Goal: Information Seeking & Learning: Learn about a topic

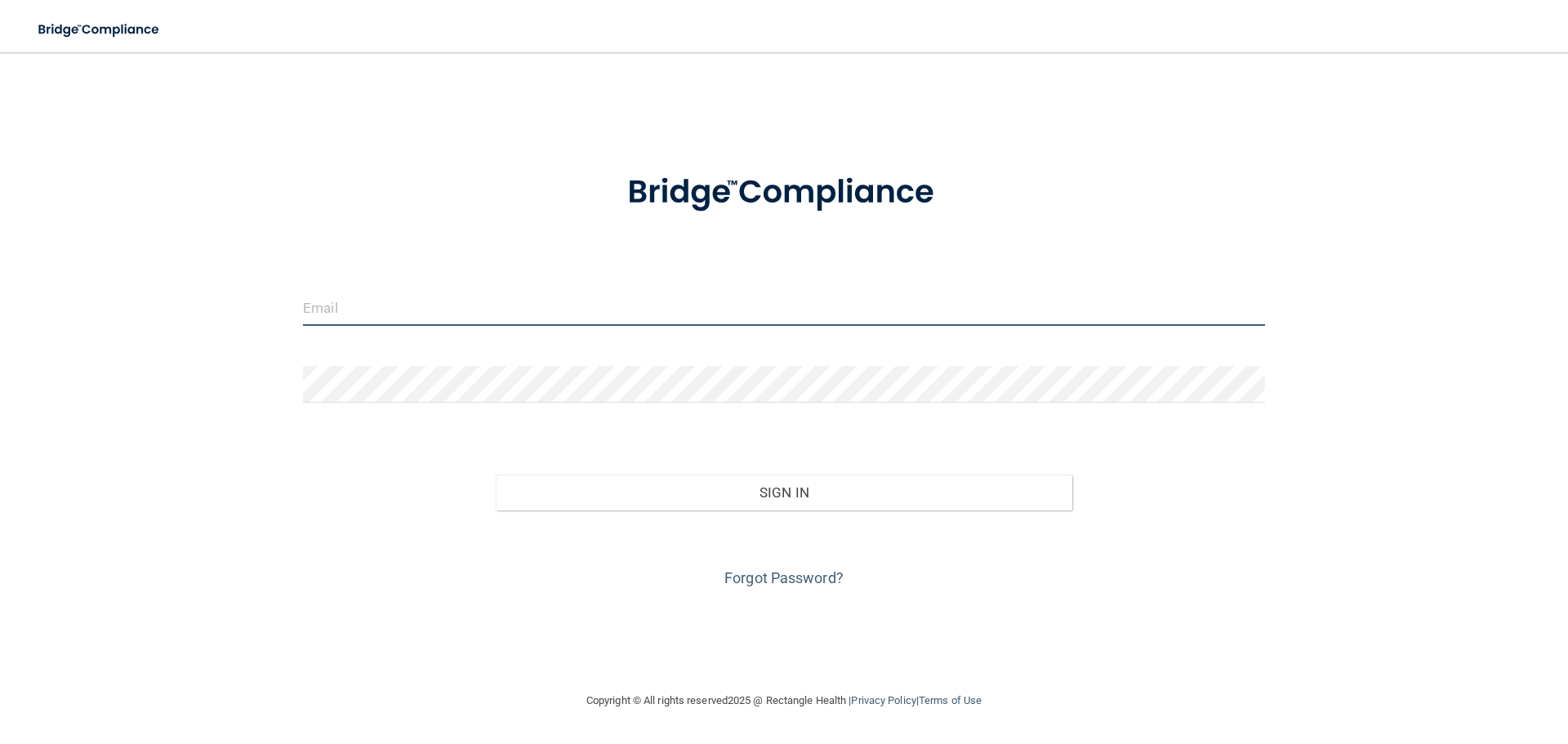
type input "[PERSON_NAME][EMAIL_ADDRESS][DOMAIN_NAME]"
drag, startPoint x: 0, startPoint y: 0, endPoint x: 473, endPoint y: 303, distance: 561.7
click at [473, 303] on input "[PERSON_NAME][EMAIL_ADDRESS][DOMAIN_NAME]" at bounding box center [784, 307] width 962 height 37
drag, startPoint x: 518, startPoint y: 303, endPoint x: 0, endPoint y: 313, distance: 518.1
click at [0, 313] on main "[PERSON_NAME][EMAIL_ADDRESS][DOMAIN_NAME] Invalid email/password. You don't hav…" at bounding box center [784, 398] width 1568 height 691
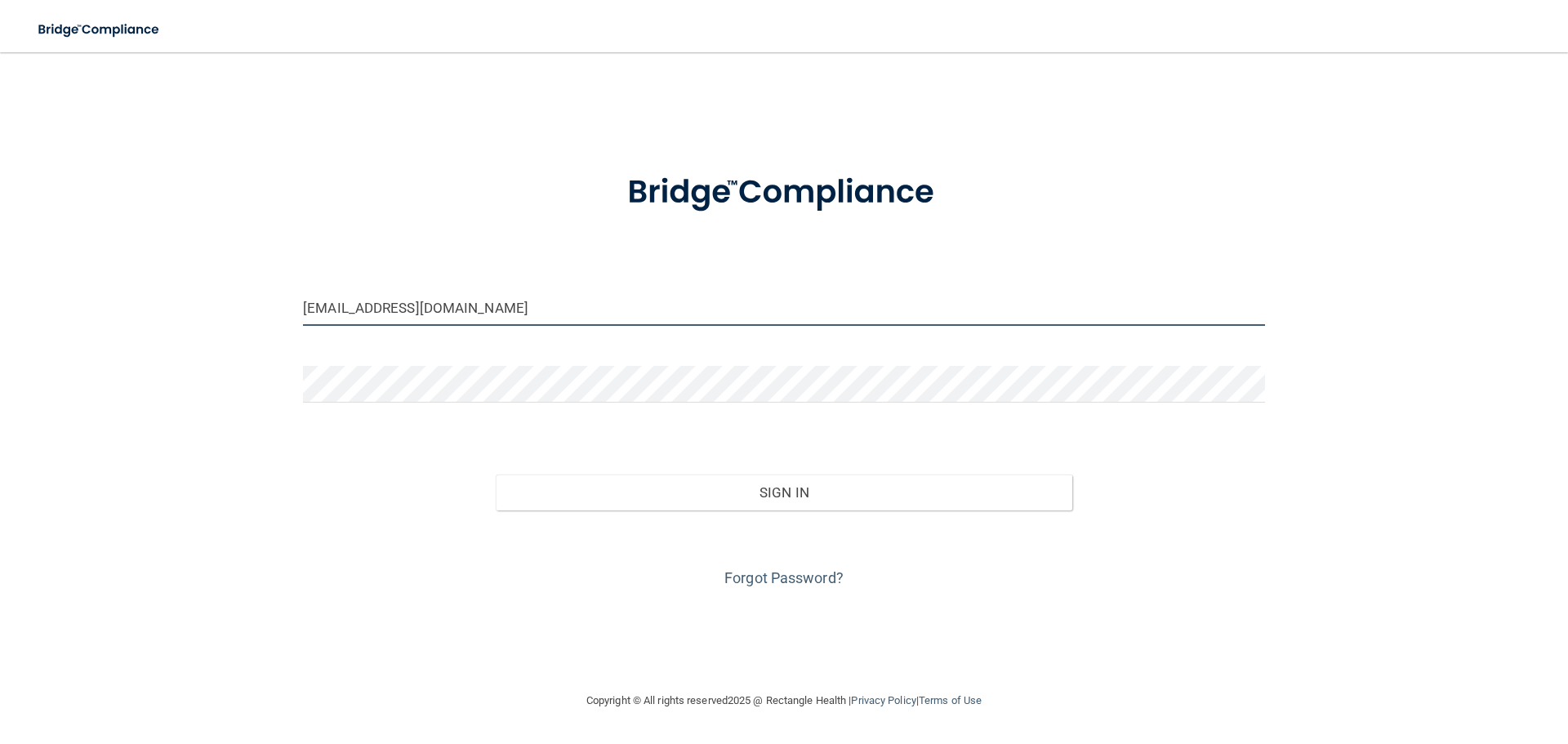
type input "[EMAIL_ADDRESS][DOMAIN_NAME]"
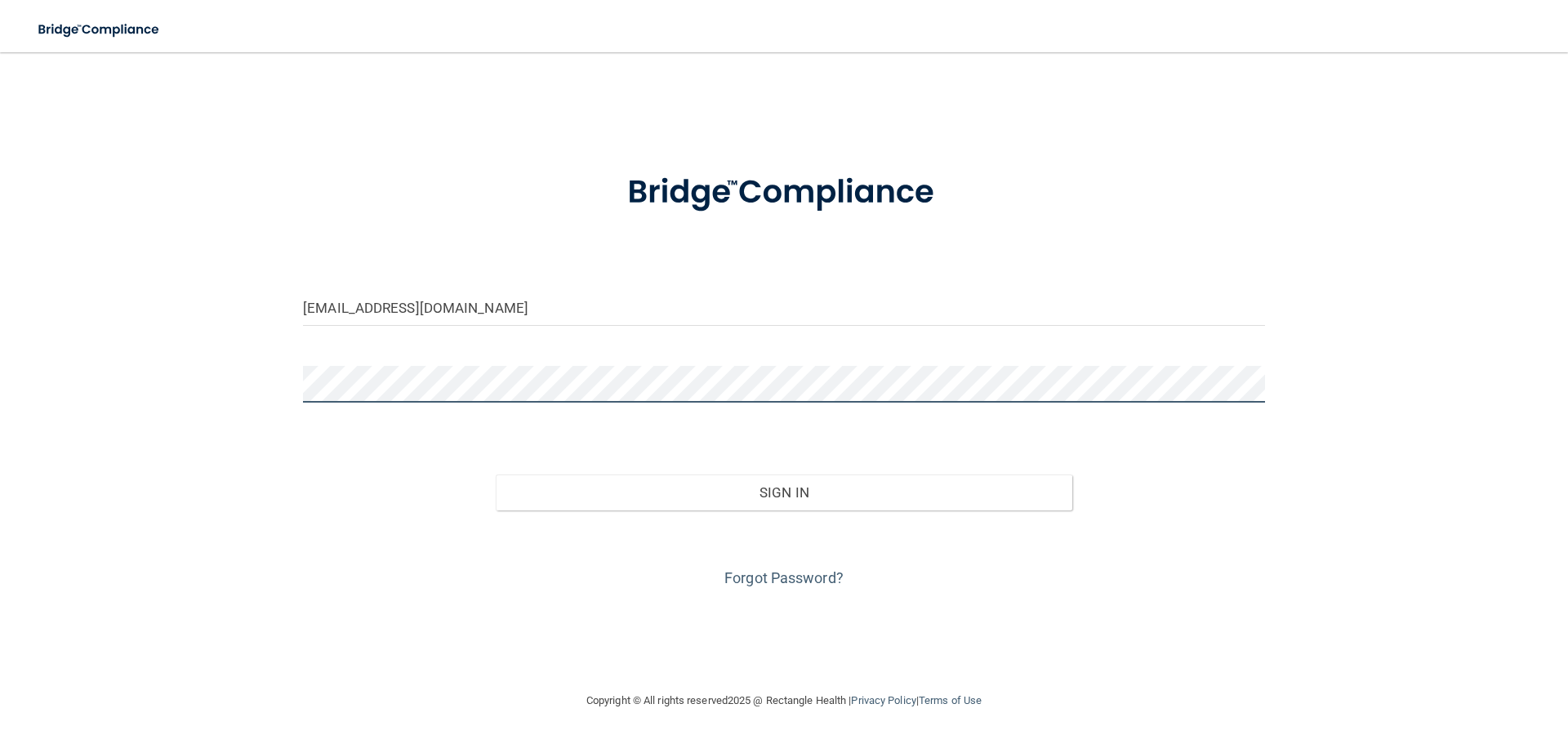
click at [175, 399] on div "[EMAIL_ADDRESS][DOMAIN_NAME] Invalid email/password. You don't have permission …" at bounding box center [784, 372] width 1503 height 606
click at [496, 475] on button "Sign In" at bounding box center [784, 492] width 578 height 36
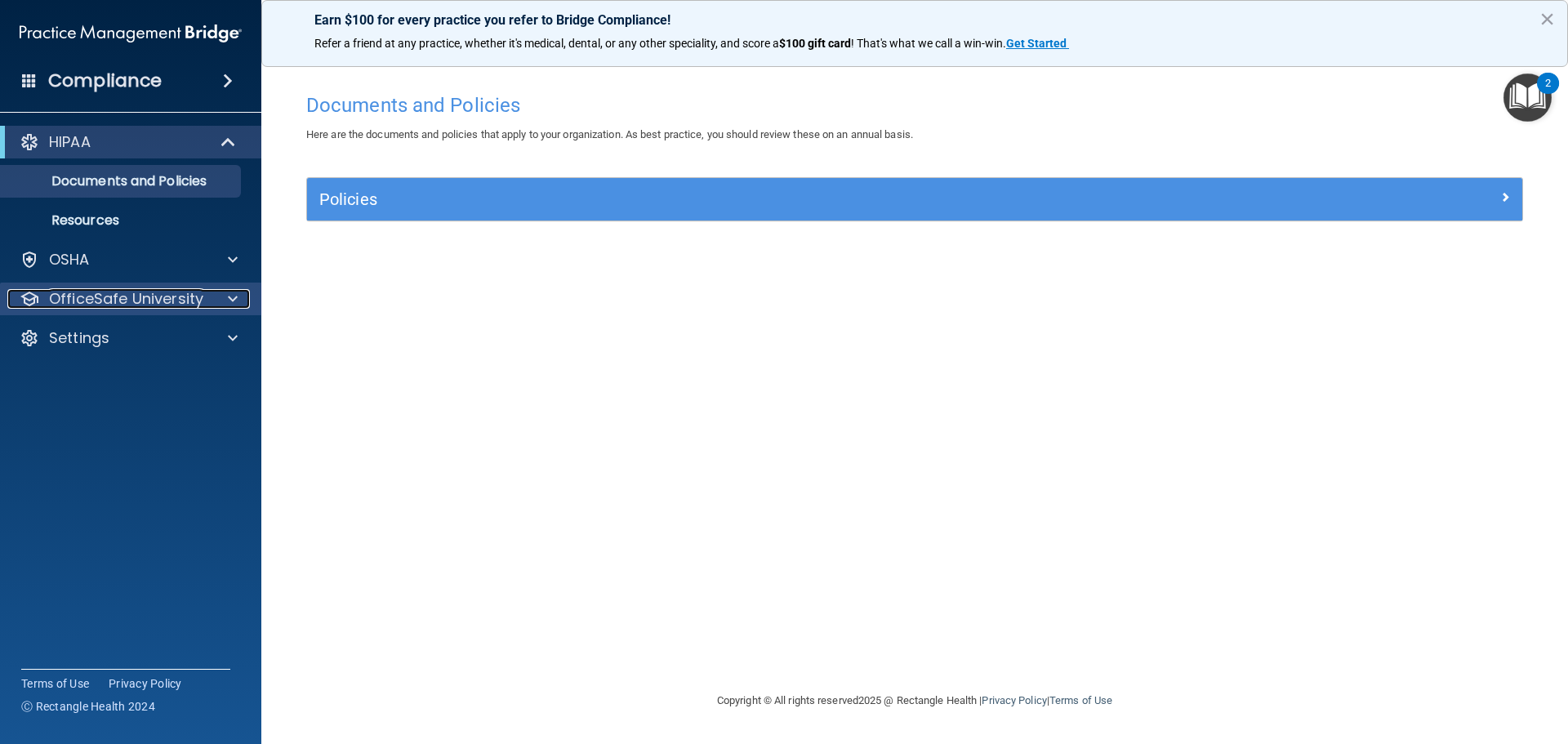
click at [119, 295] on p "OfficeSafe University" at bounding box center [126, 298] width 154 height 19
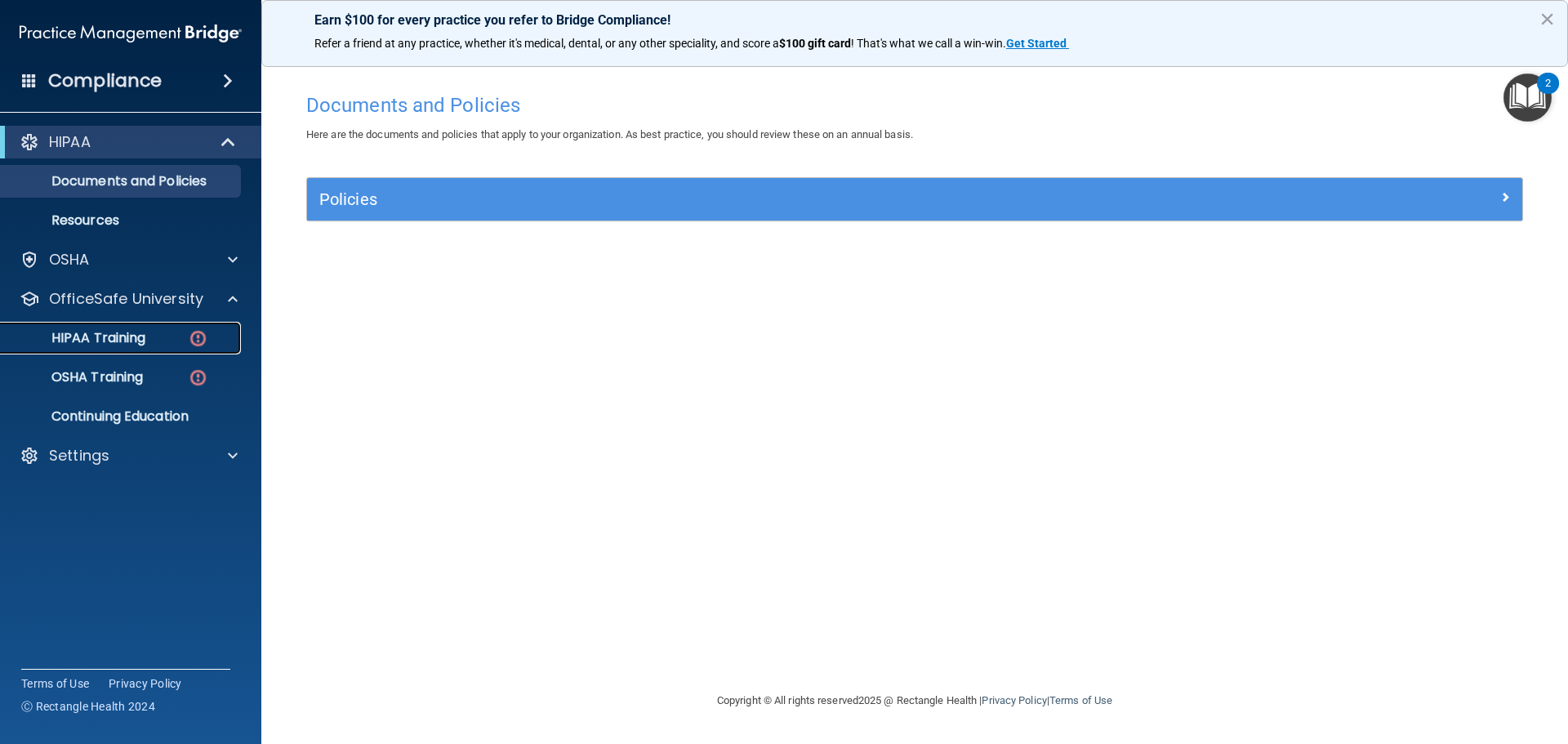
click at [120, 336] on p "HIPAA Training" at bounding box center [78, 338] width 135 height 17
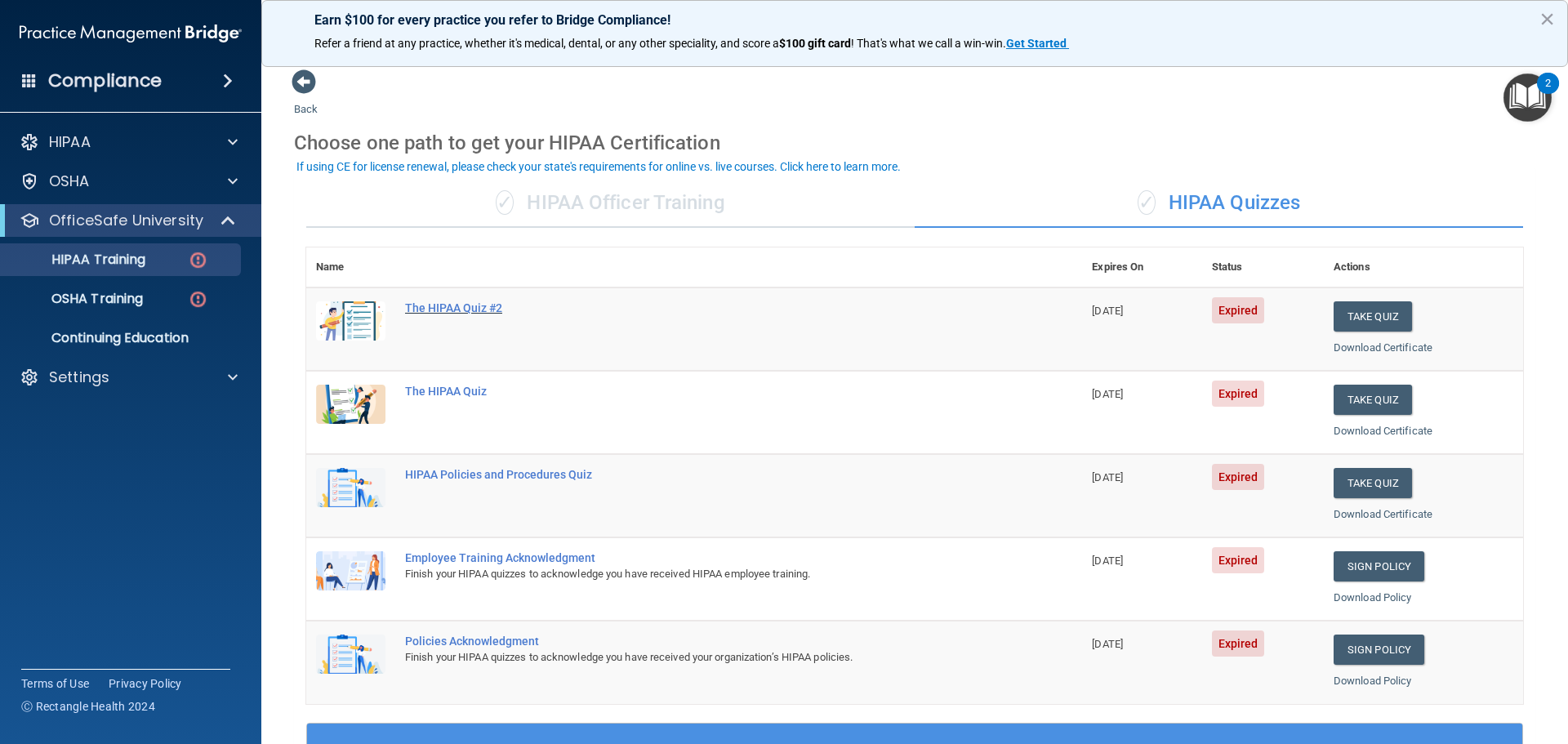
click at [472, 305] on div "The HIPAA Quiz #2" at bounding box center [702, 308] width 595 height 13
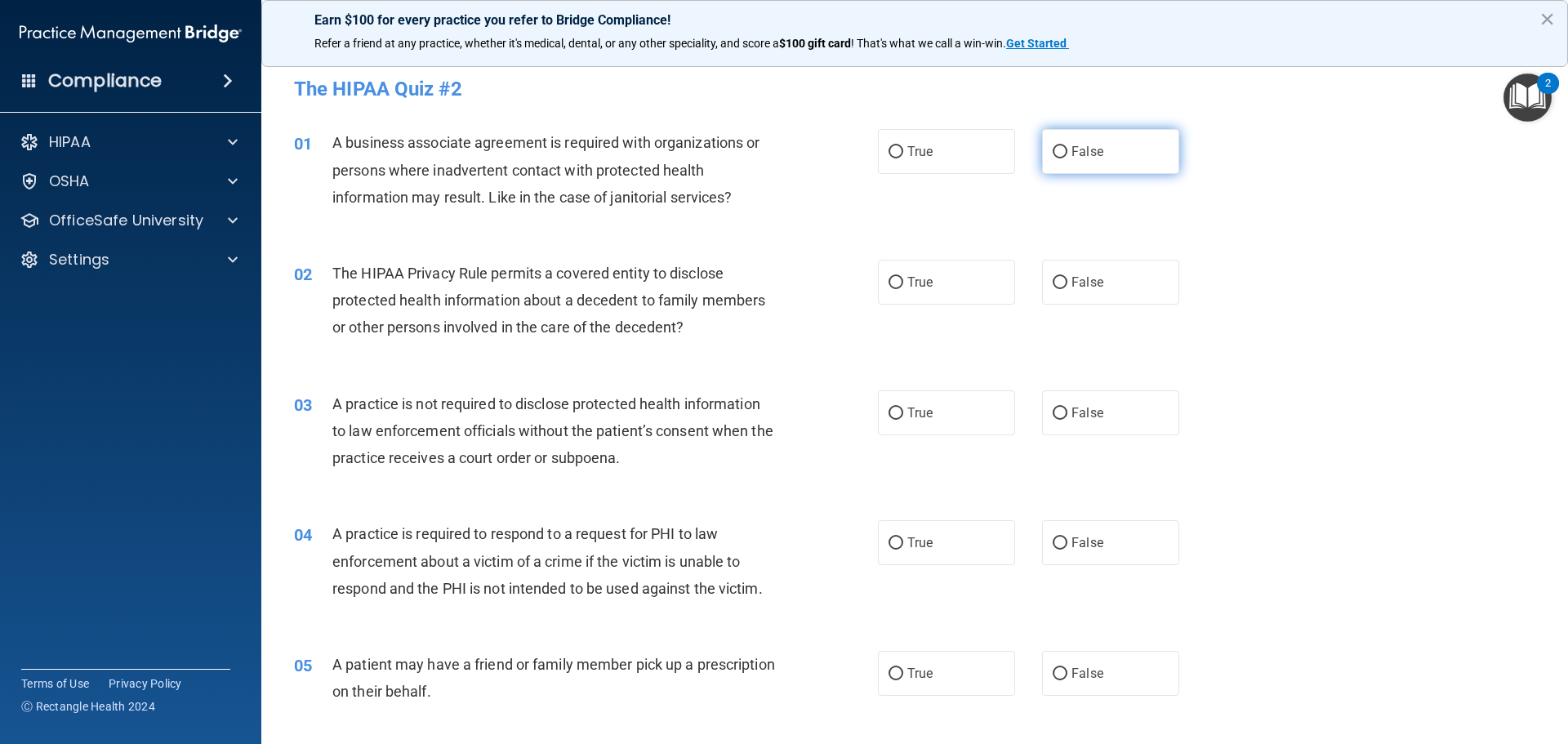
click at [1151, 152] on label "False" at bounding box center [1111, 151] width 137 height 45
click at [1067, 152] on input "False" at bounding box center [1061, 152] width 15 height 13
radio input "true"
click at [961, 277] on label "True" at bounding box center [947, 282] width 137 height 45
click at [903, 277] on input "True" at bounding box center [897, 283] width 15 height 13
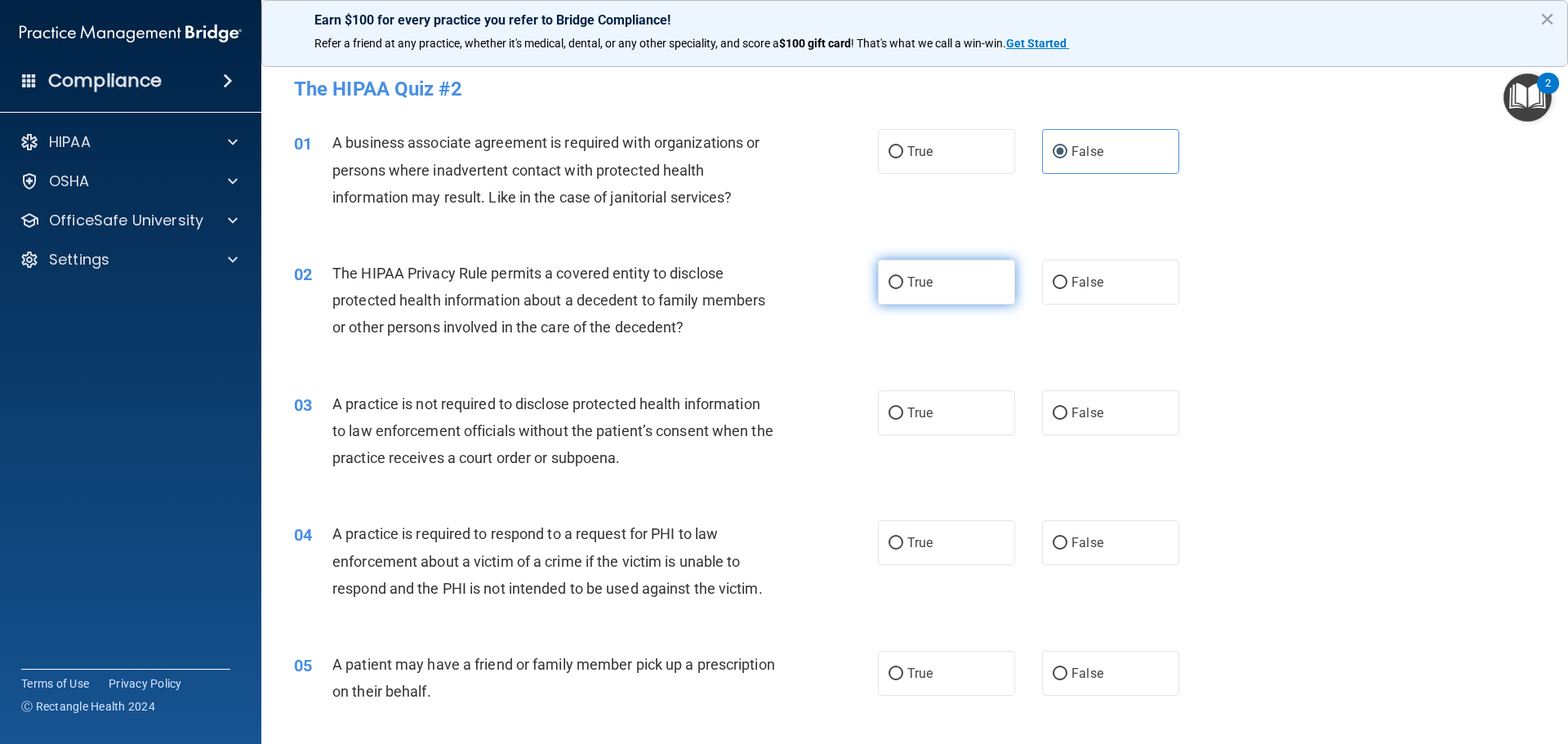
radio input "true"
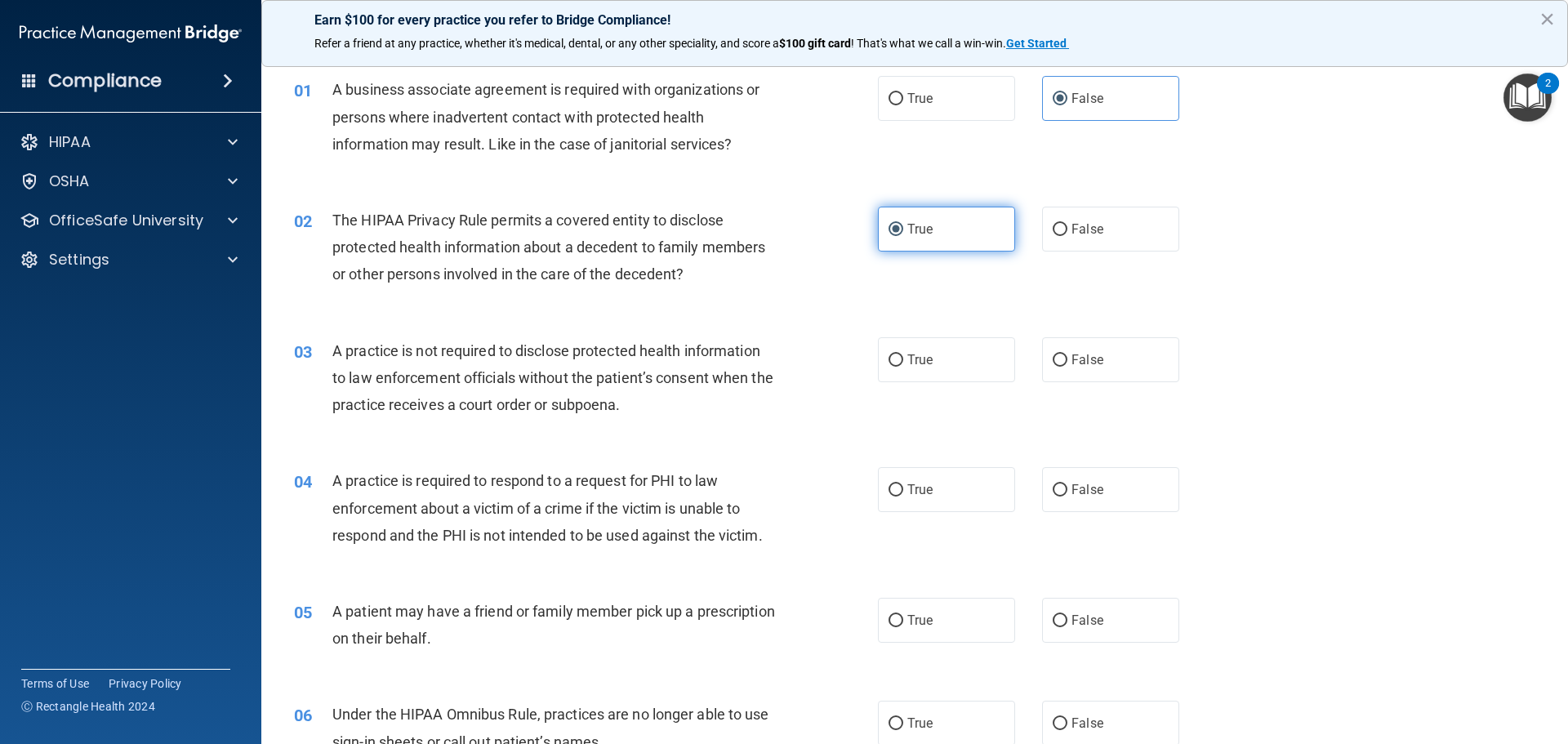
scroll to position [82, 0]
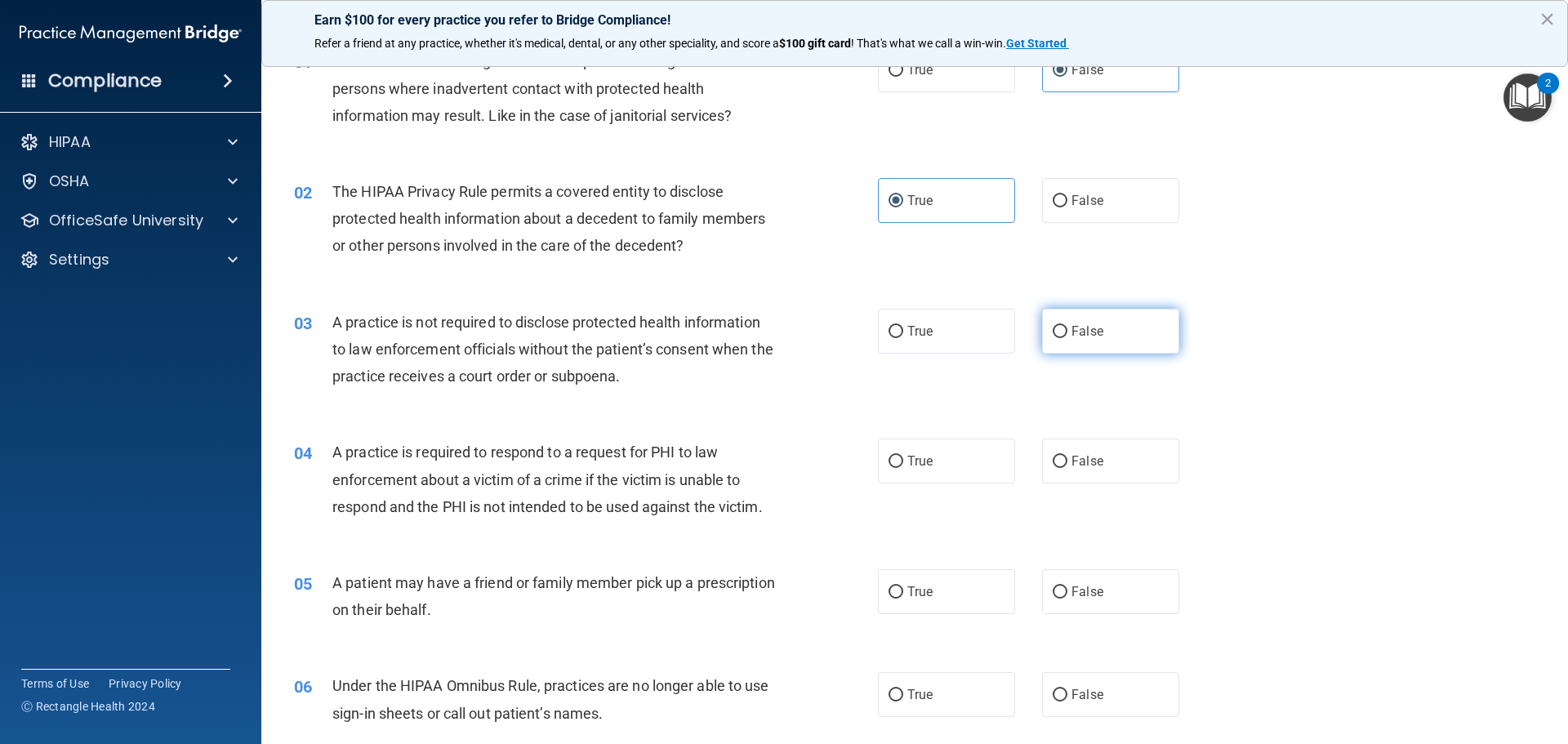
click at [1062, 320] on label "False" at bounding box center [1111, 331] width 137 height 45
click at [1062, 326] on input "False" at bounding box center [1061, 331] width 15 height 13
radio input "true"
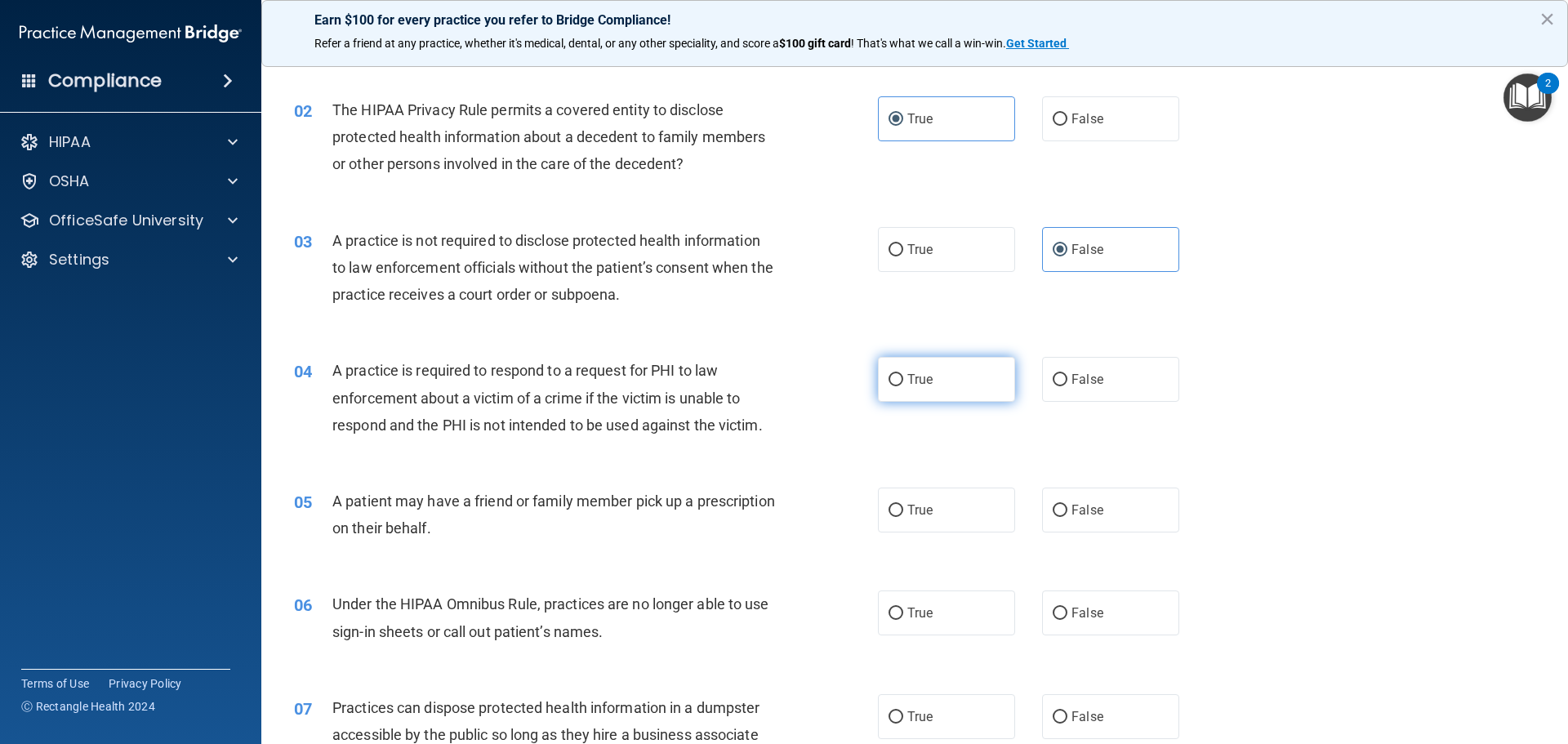
click at [893, 360] on label "True" at bounding box center [947, 379] width 137 height 45
click at [893, 374] on input "True" at bounding box center [897, 380] width 15 height 13
radio input "true"
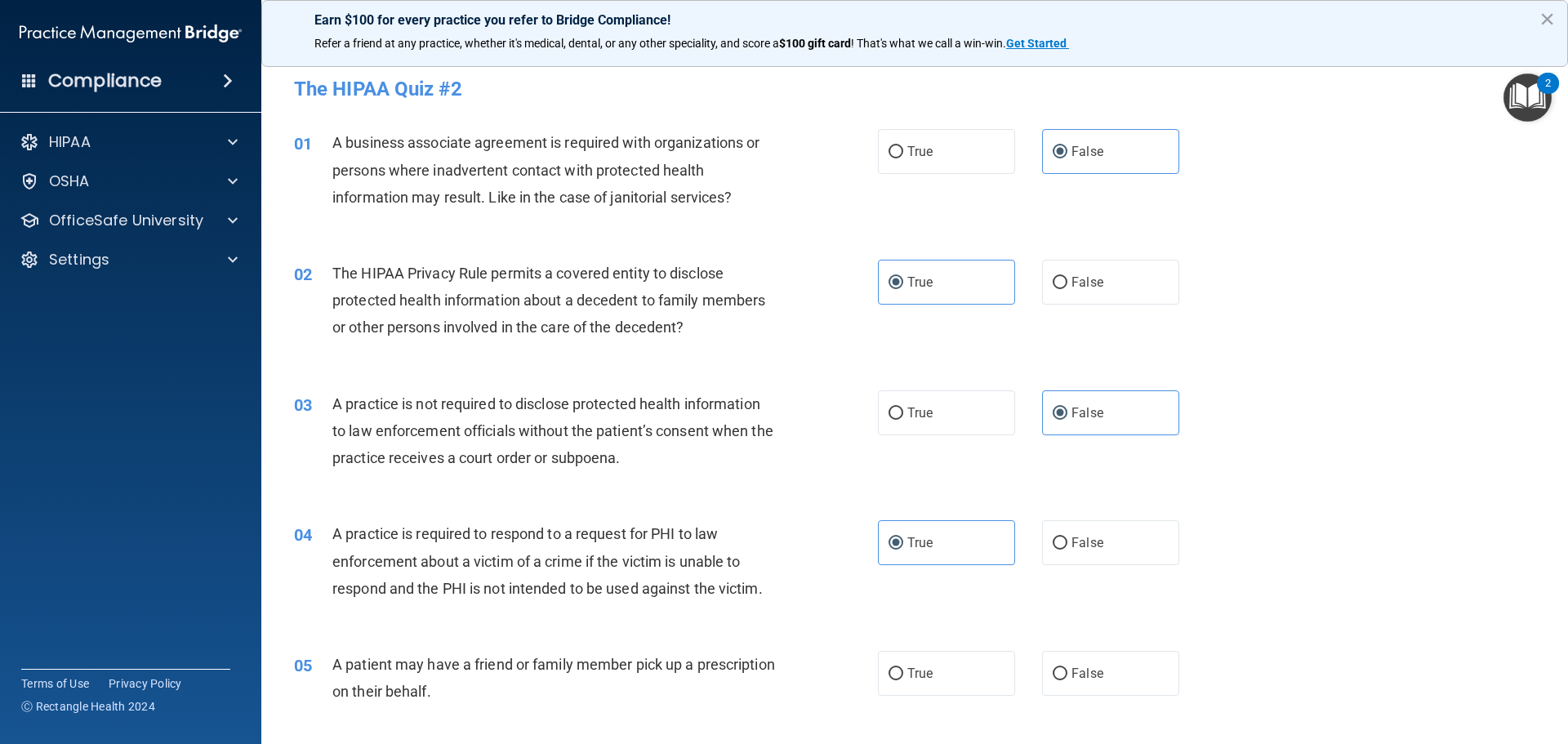
scroll to position [82, 0]
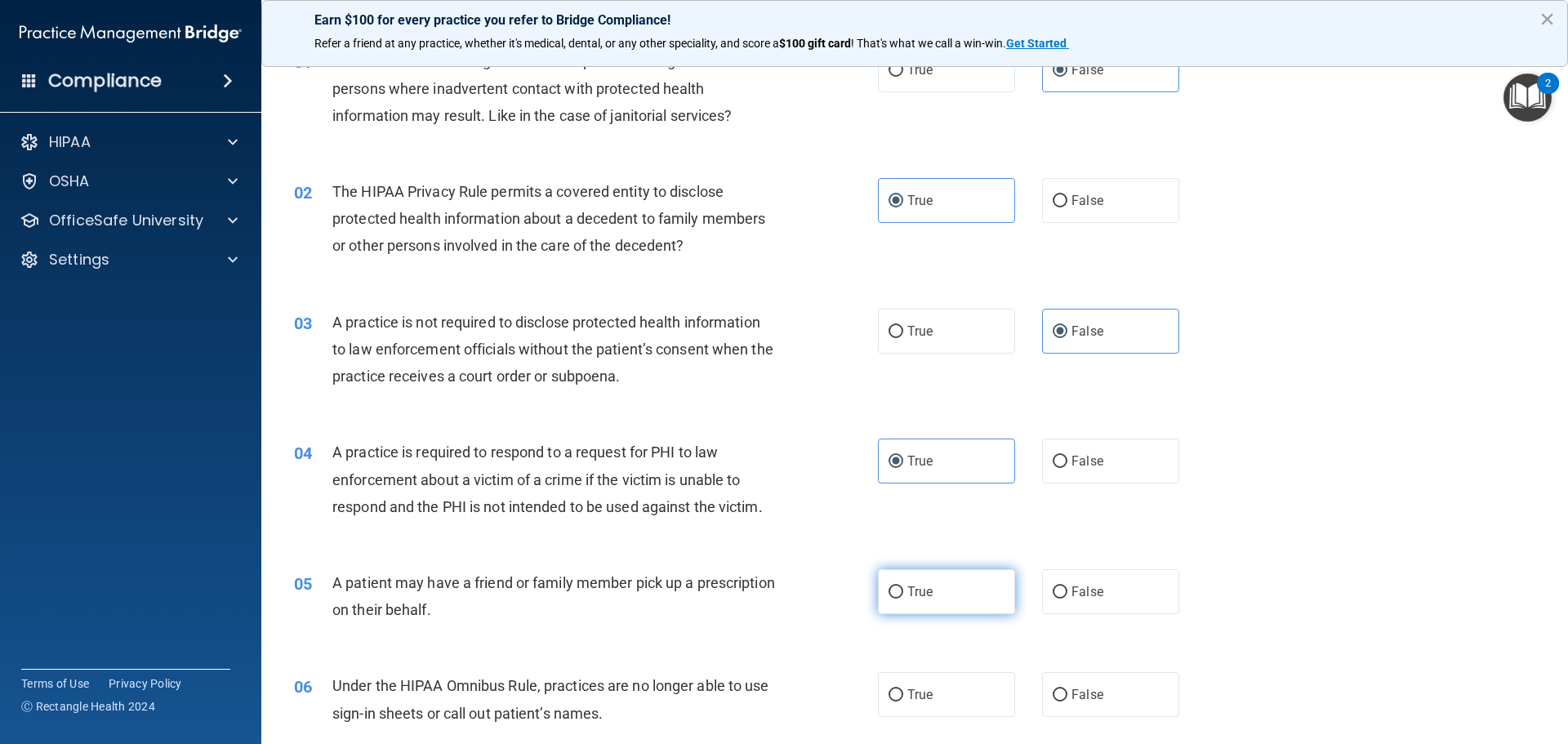
click at [897, 588] on input "True" at bounding box center [897, 593] width 15 height 13
radio input "true"
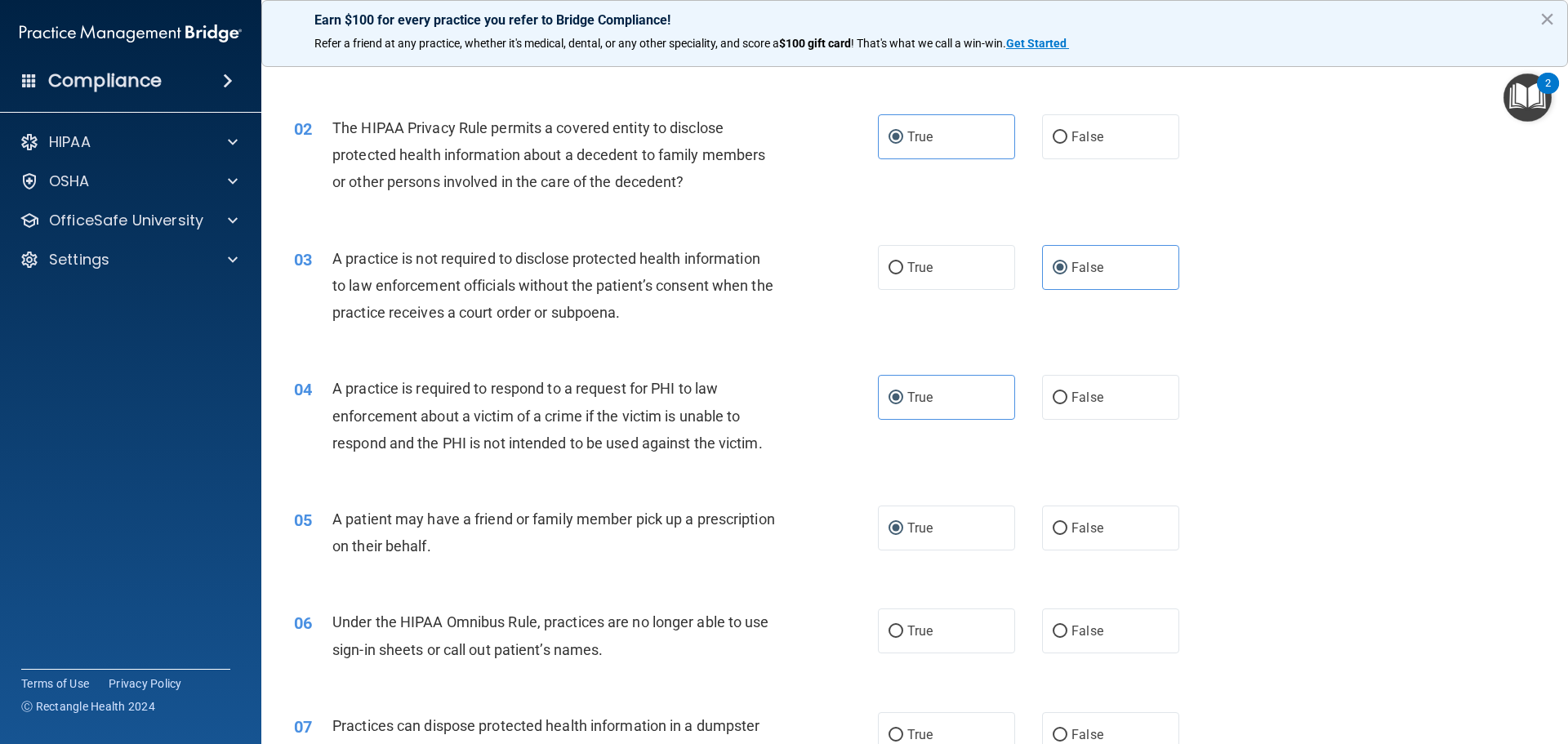
scroll to position [245, 0]
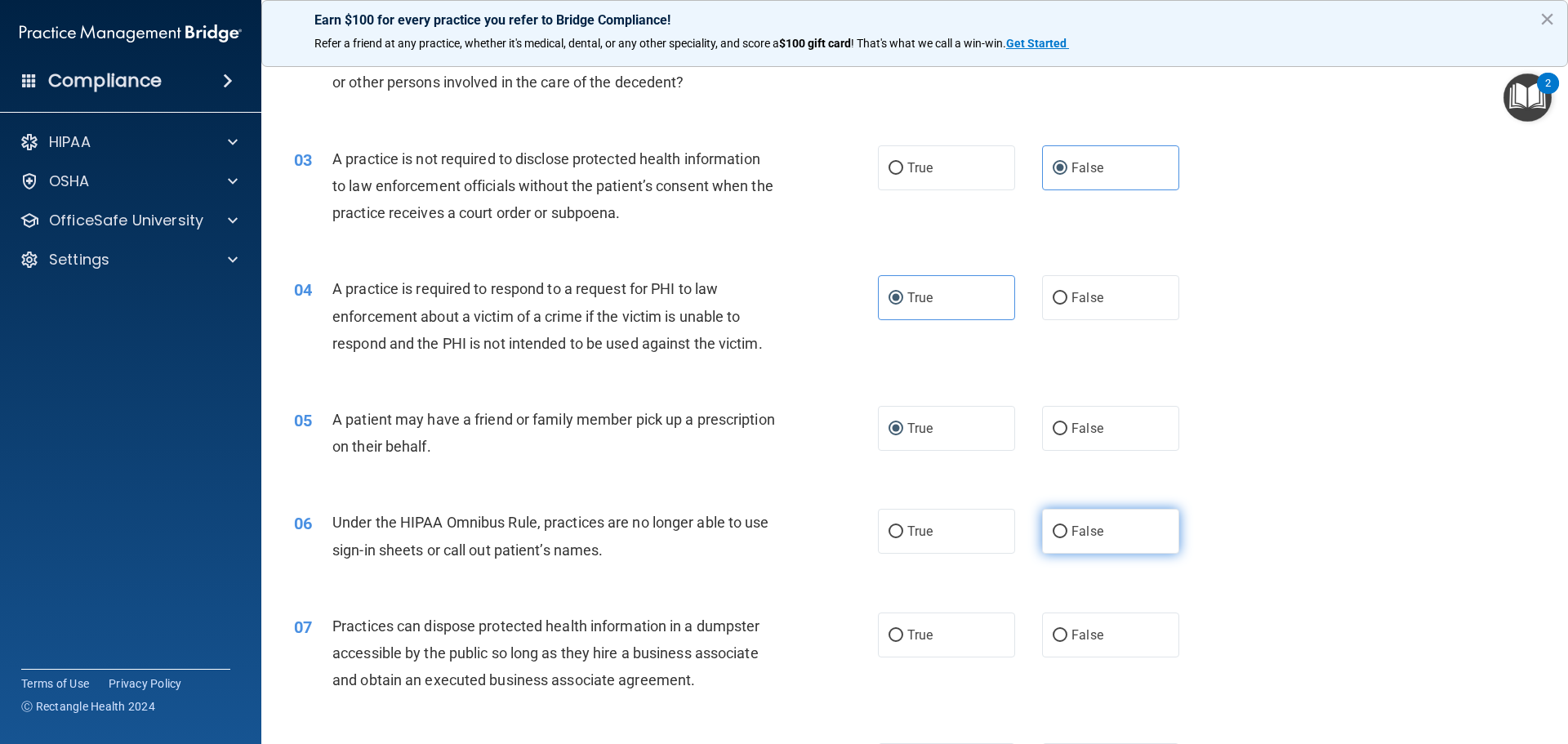
click at [1120, 526] on label "False" at bounding box center [1111, 531] width 137 height 45
click at [1067, 526] on input "False" at bounding box center [1061, 531] width 15 height 13
radio input "true"
click at [1072, 635] on span "False" at bounding box center [1087, 634] width 32 height 16
click at [1067, 635] on input "False" at bounding box center [1061, 635] width 15 height 13
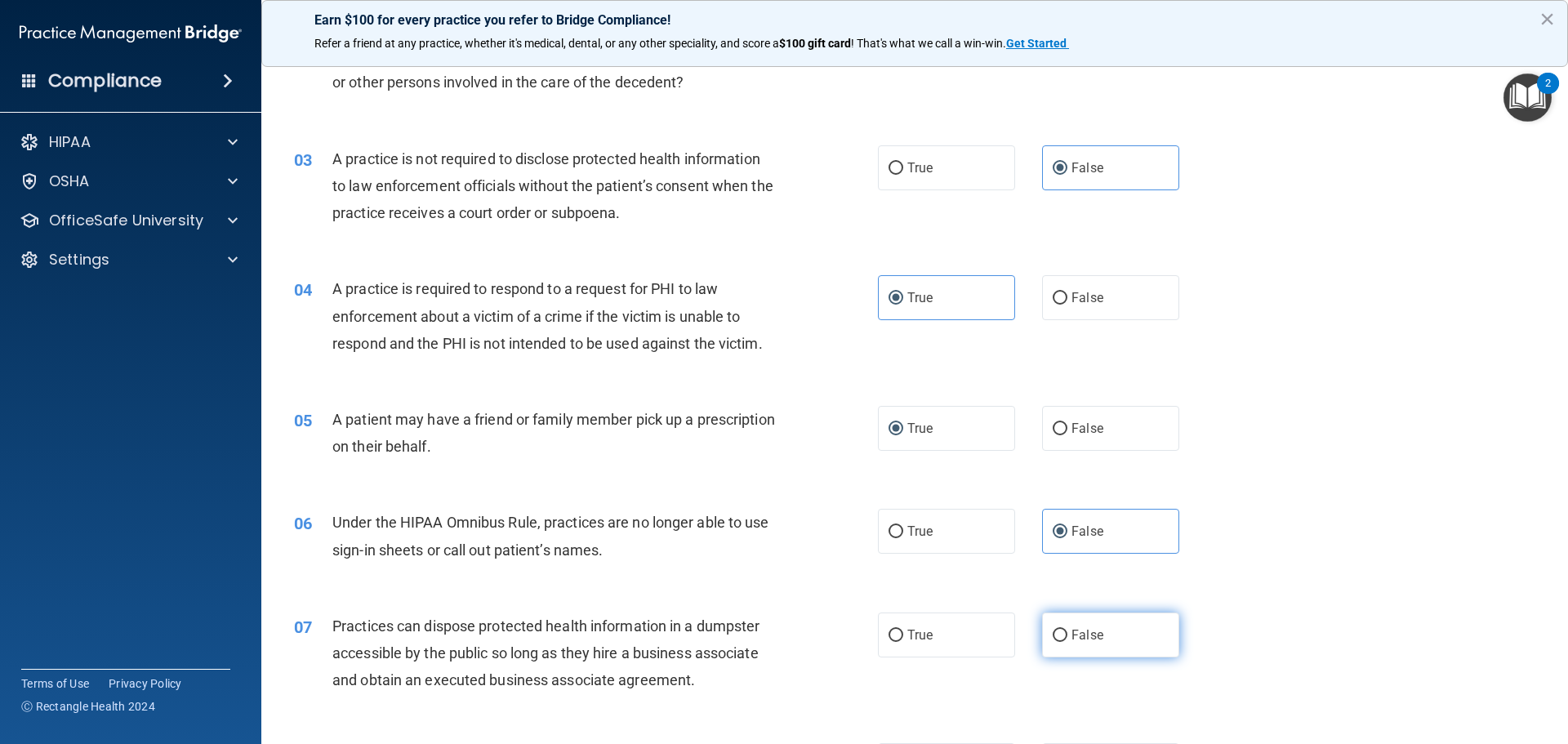
radio input "true"
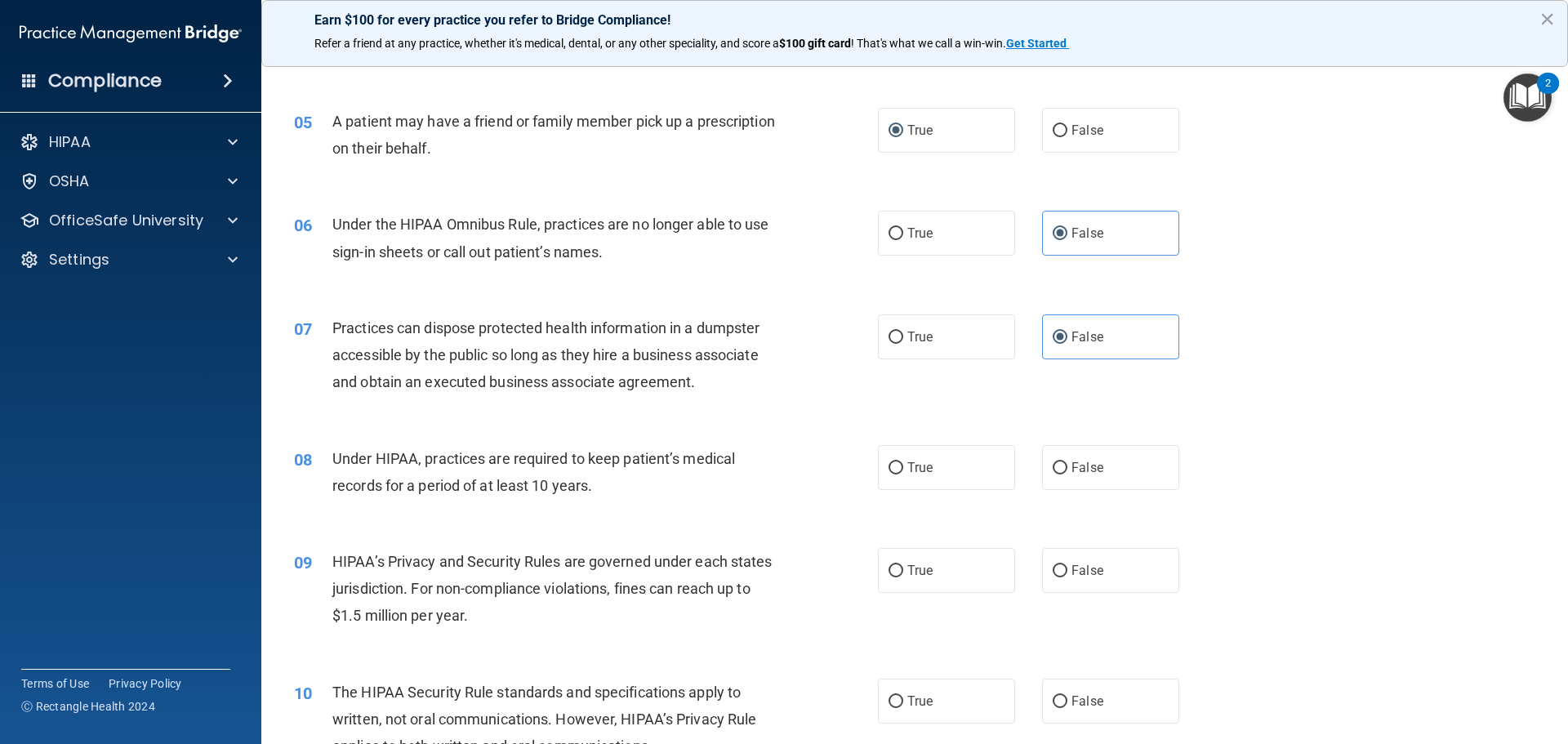
scroll to position [572, 0]
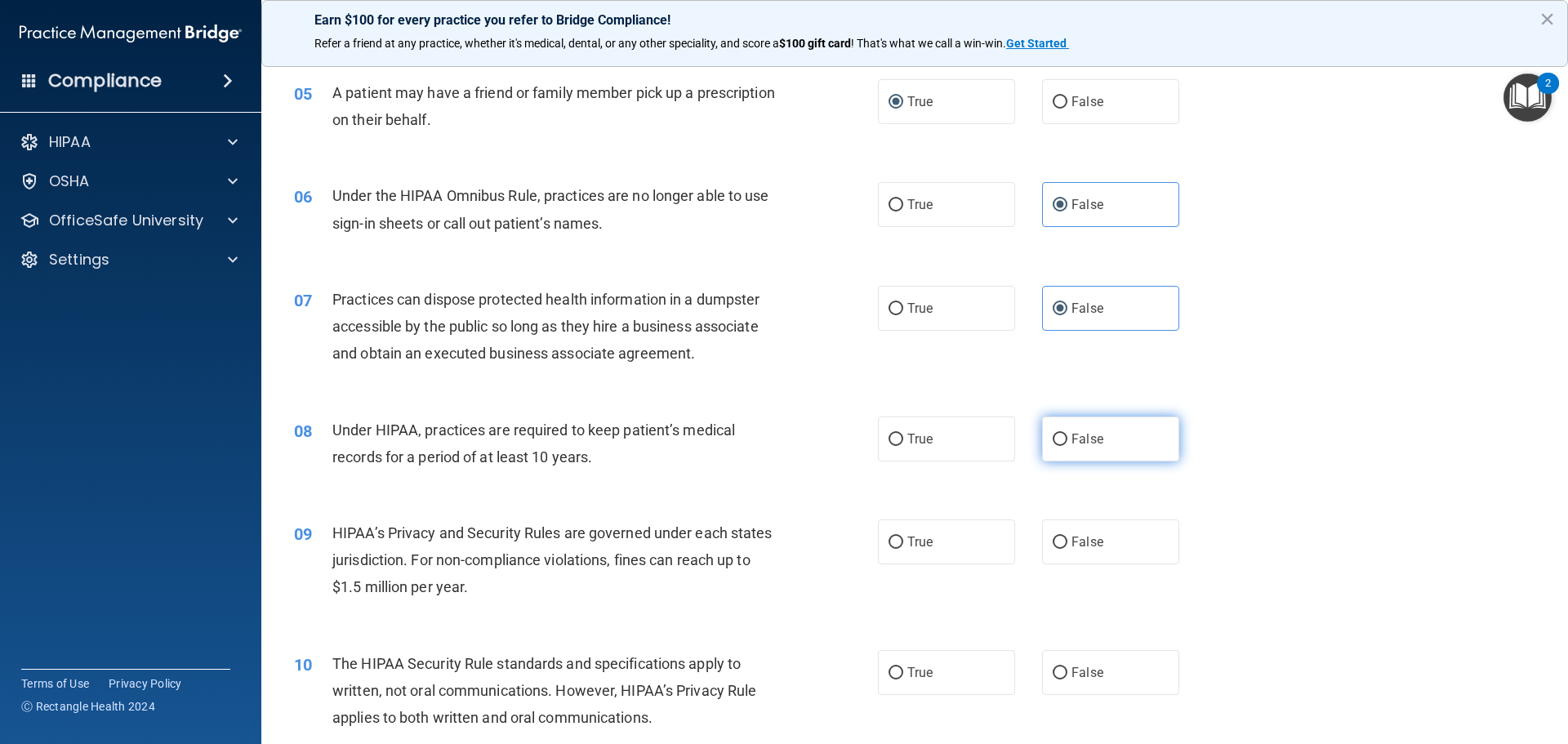
click at [1089, 453] on label "False" at bounding box center [1111, 439] width 137 height 45
click at [1067, 446] on input "False" at bounding box center [1061, 439] width 15 height 13
radio input "true"
click at [1088, 536] on span "False" at bounding box center [1087, 541] width 32 height 16
click at [1067, 536] on input "False" at bounding box center [1061, 542] width 15 height 13
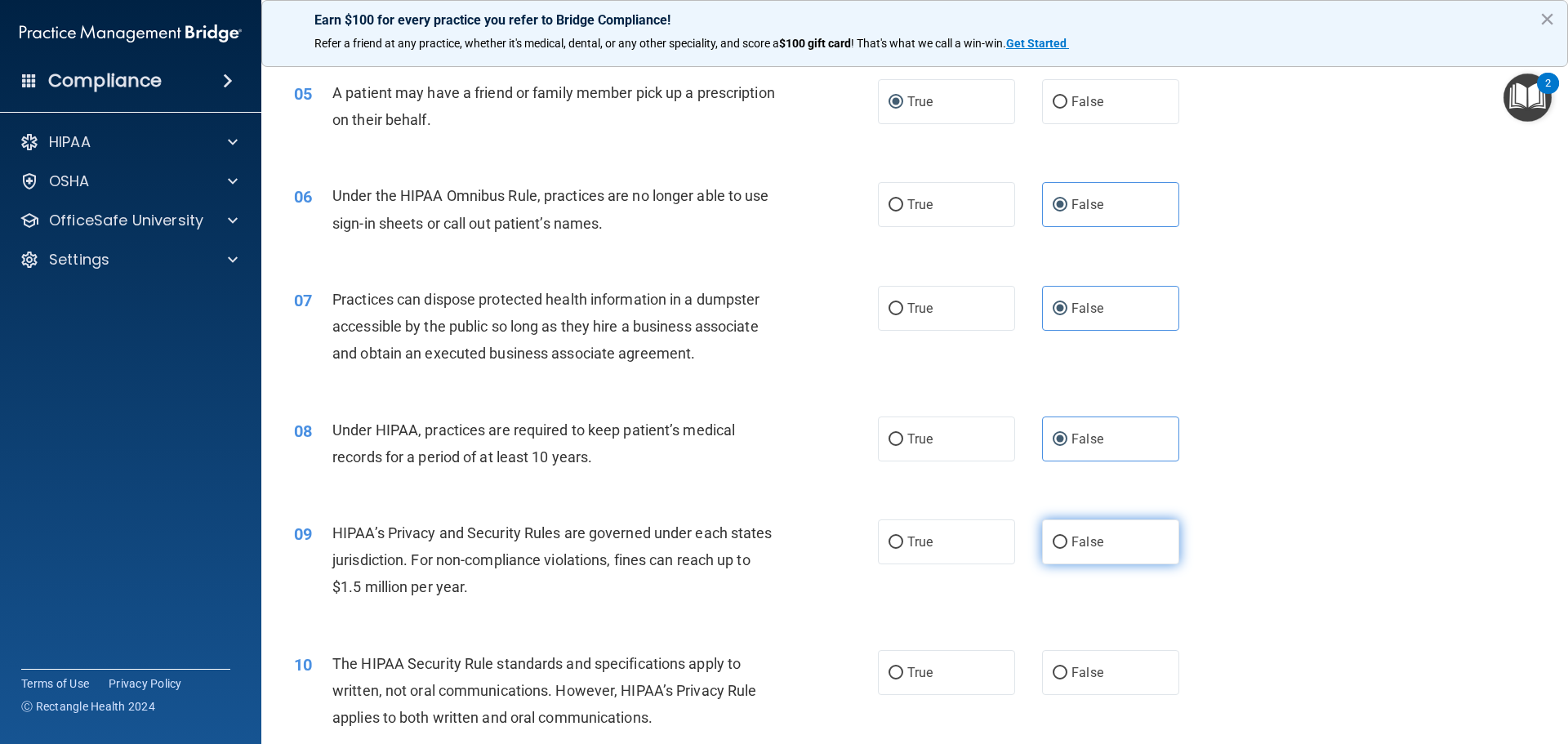
radio input "true"
click at [915, 674] on span "True" at bounding box center [920, 672] width 25 height 16
click at [903, 674] on input "True" at bounding box center [897, 673] width 15 height 13
radio input "true"
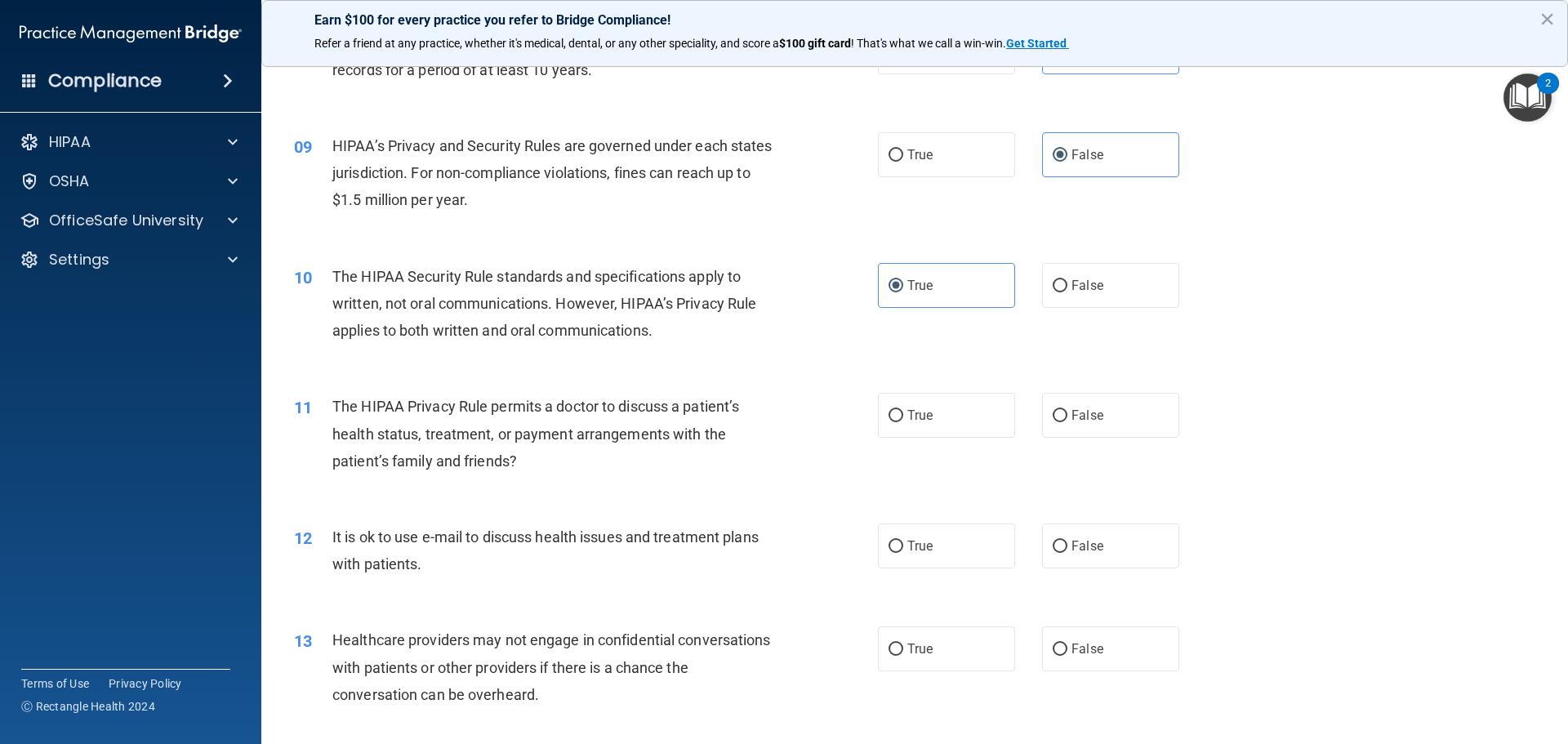
scroll to position [980, 0]
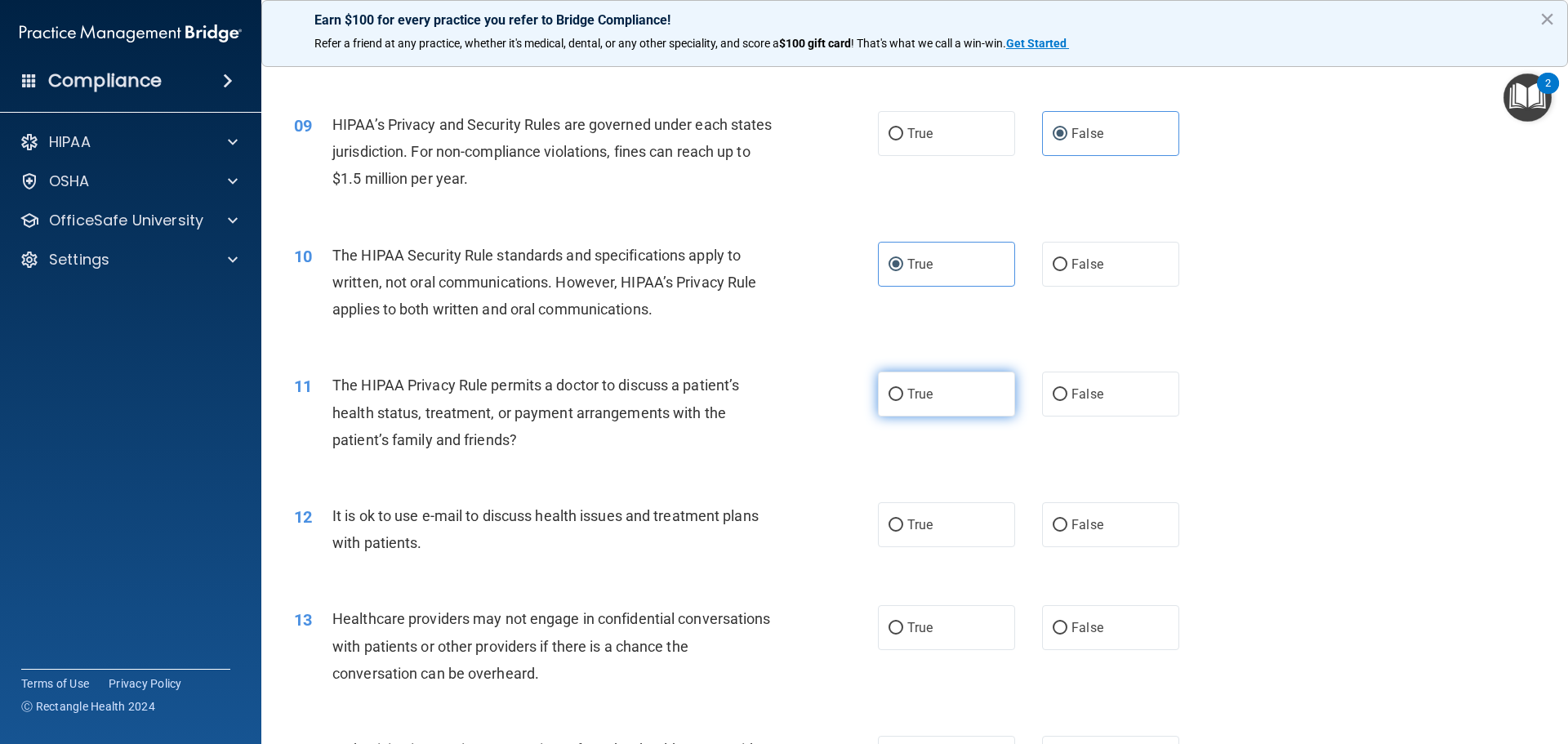
click at [942, 403] on label "True" at bounding box center [947, 394] width 137 height 45
click at [903, 401] on input "True" at bounding box center [897, 394] width 15 height 13
radio input "true"
click at [963, 528] on label "True" at bounding box center [947, 525] width 137 height 45
click at [903, 528] on input "True" at bounding box center [897, 526] width 15 height 13
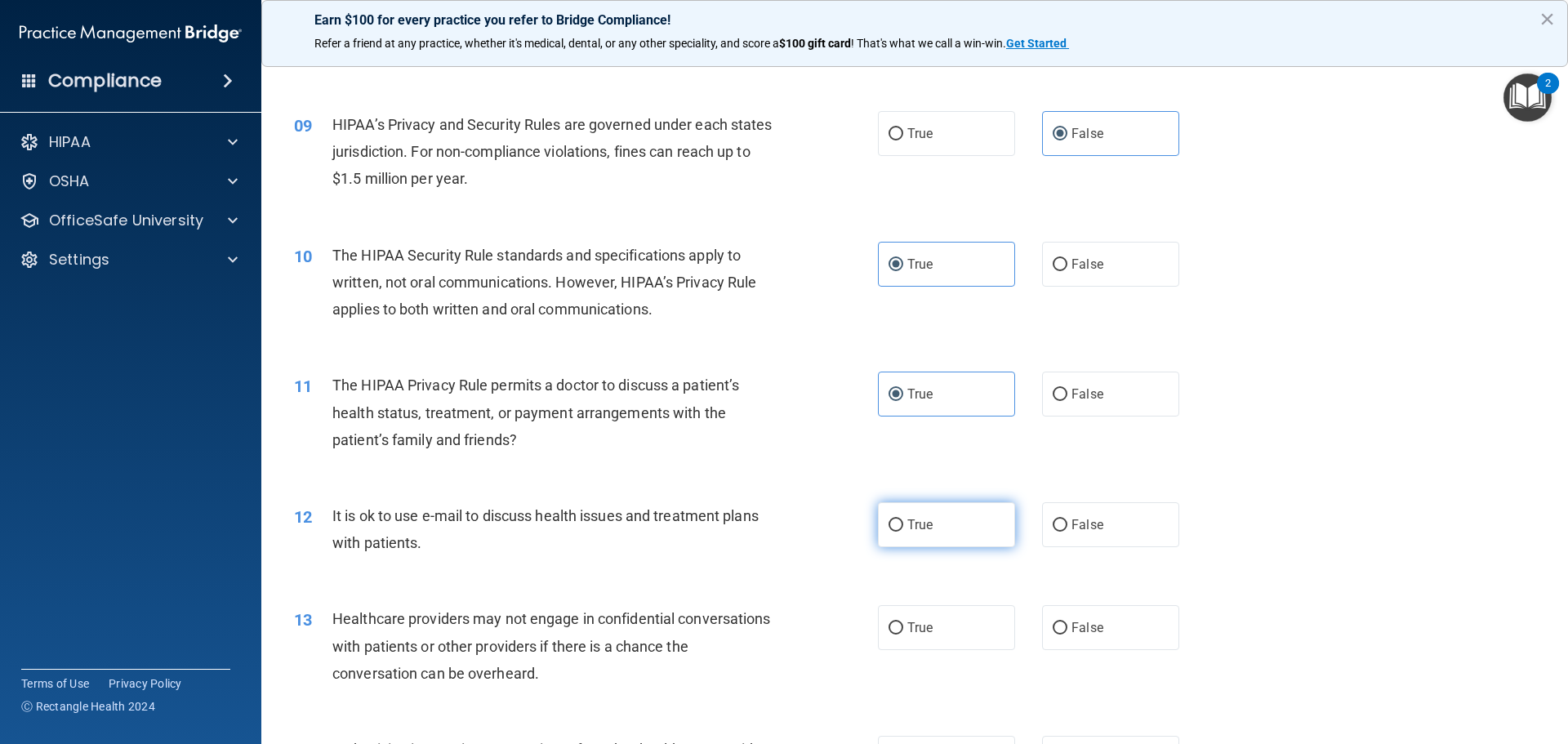
radio input "true"
click at [1053, 624] on input "False" at bounding box center [1061, 628] width 15 height 13
radio input "true"
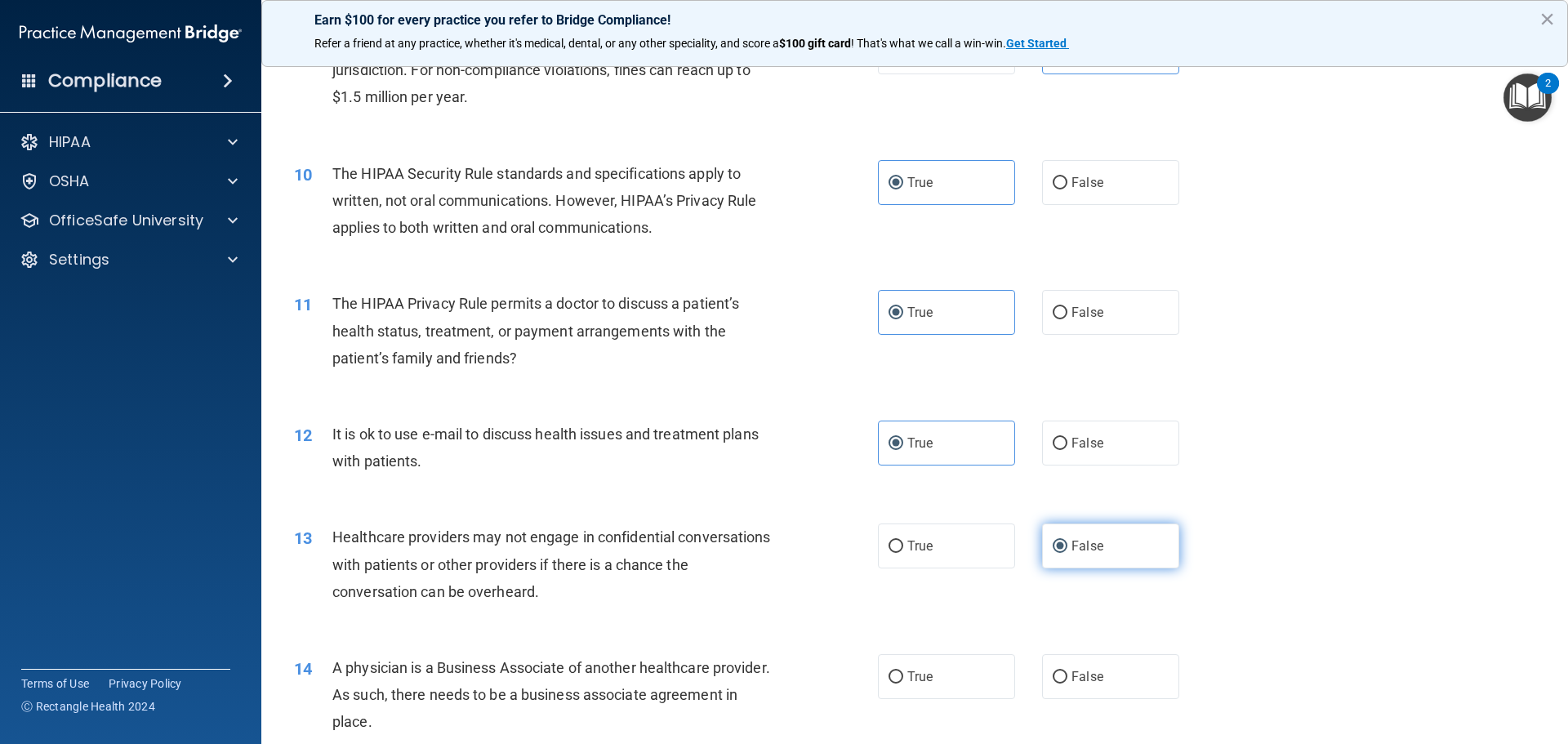
scroll to position [1224, 0]
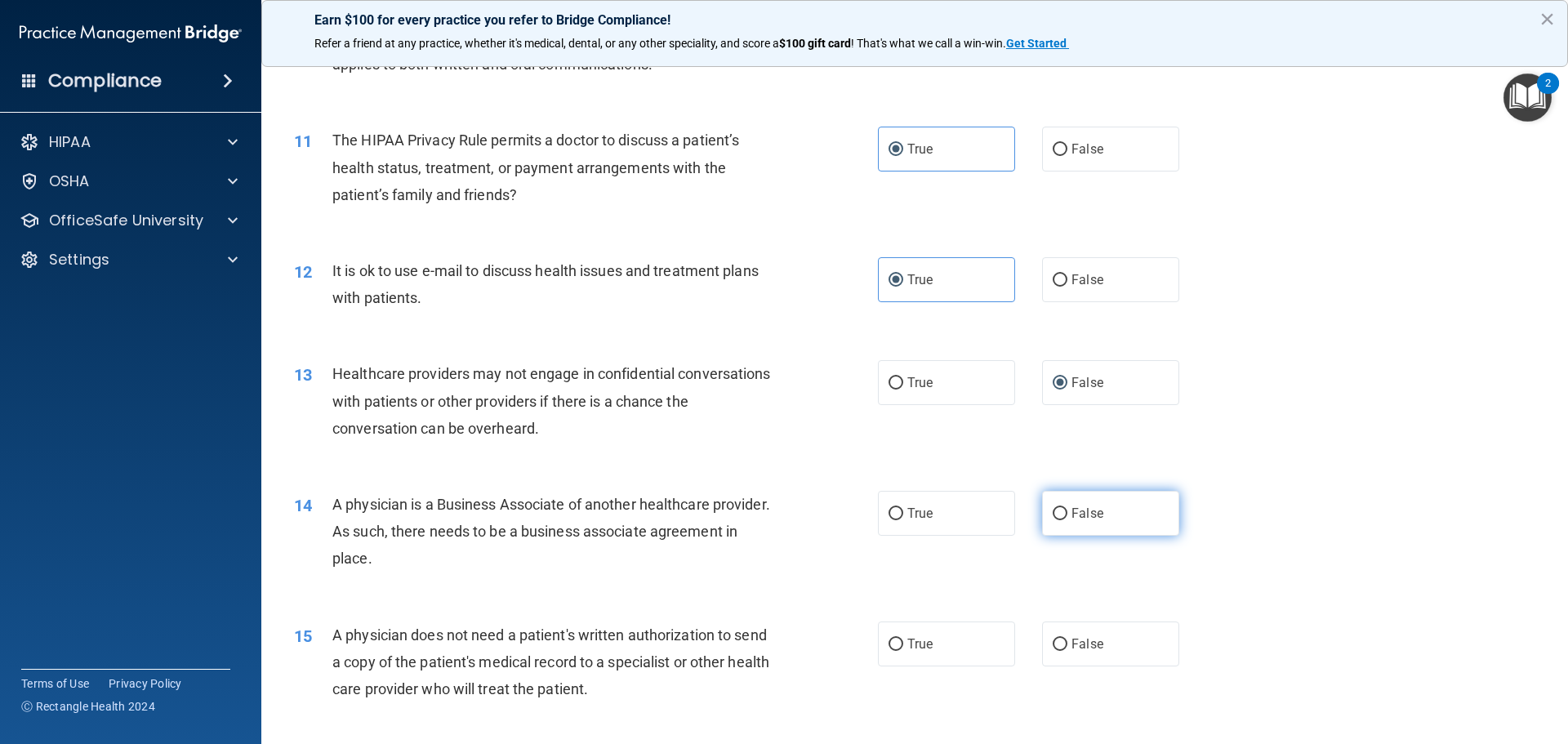
click at [1097, 528] on label "False" at bounding box center [1111, 513] width 137 height 45
click at [1067, 520] on input "False" at bounding box center [1061, 514] width 15 height 13
radio input "true"
click at [943, 624] on label "True" at bounding box center [947, 644] width 137 height 45
click at [903, 639] on input "True" at bounding box center [897, 644] width 15 height 13
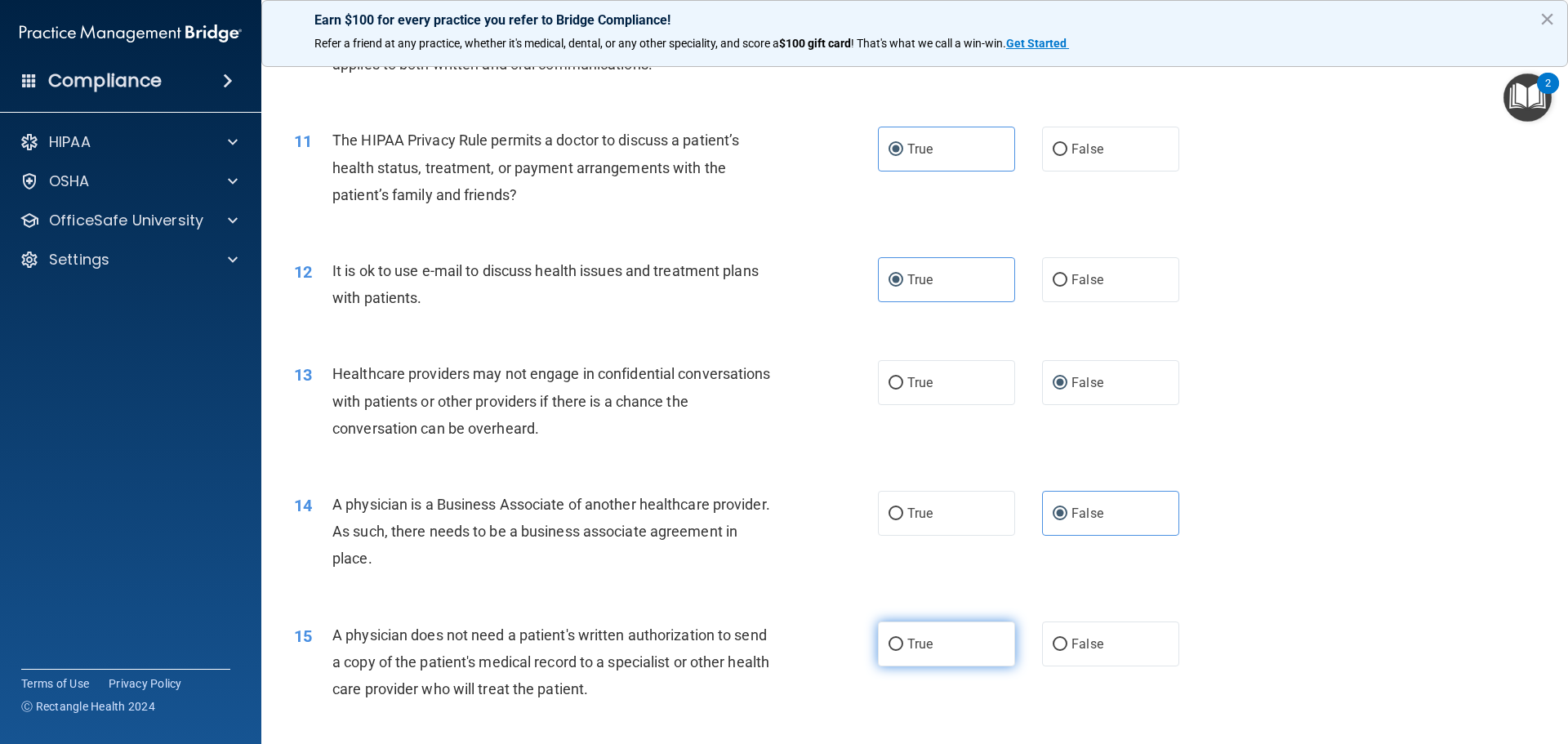
radio input "true"
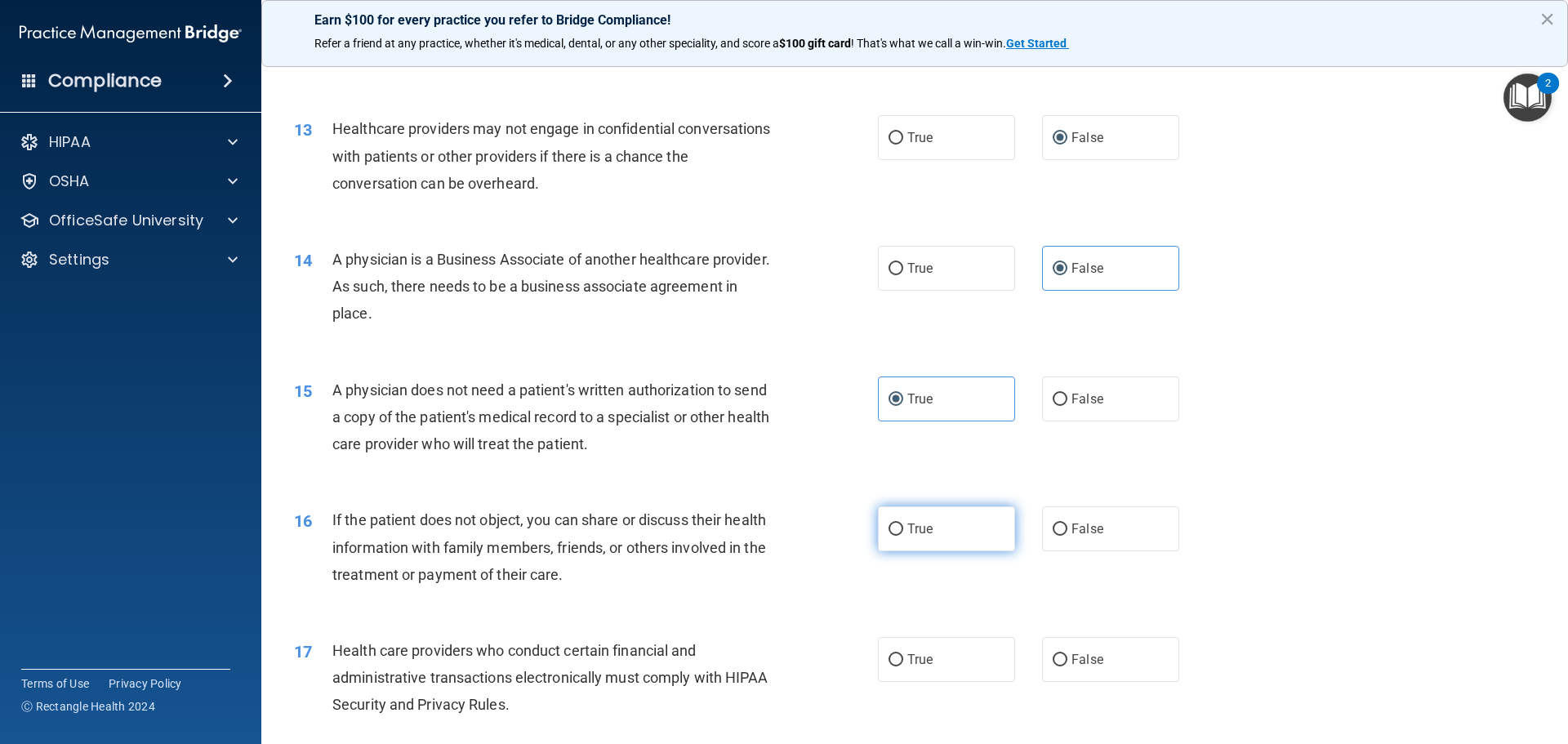
click at [956, 542] on label "True" at bounding box center [947, 529] width 137 height 45
click at [903, 536] on input "True" at bounding box center [897, 529] width 15 height 13
radio input "true"
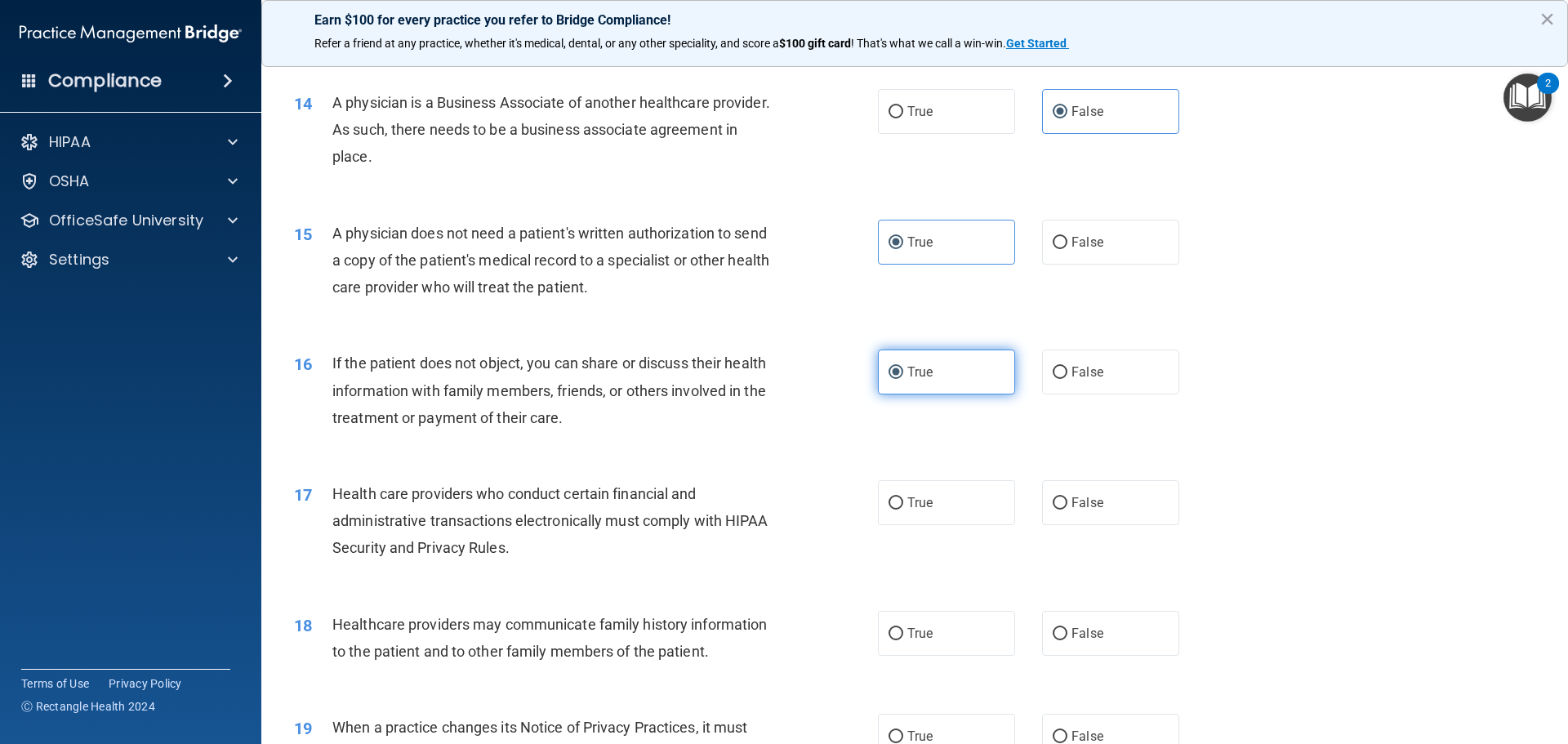
scroll to position [1633, 0]
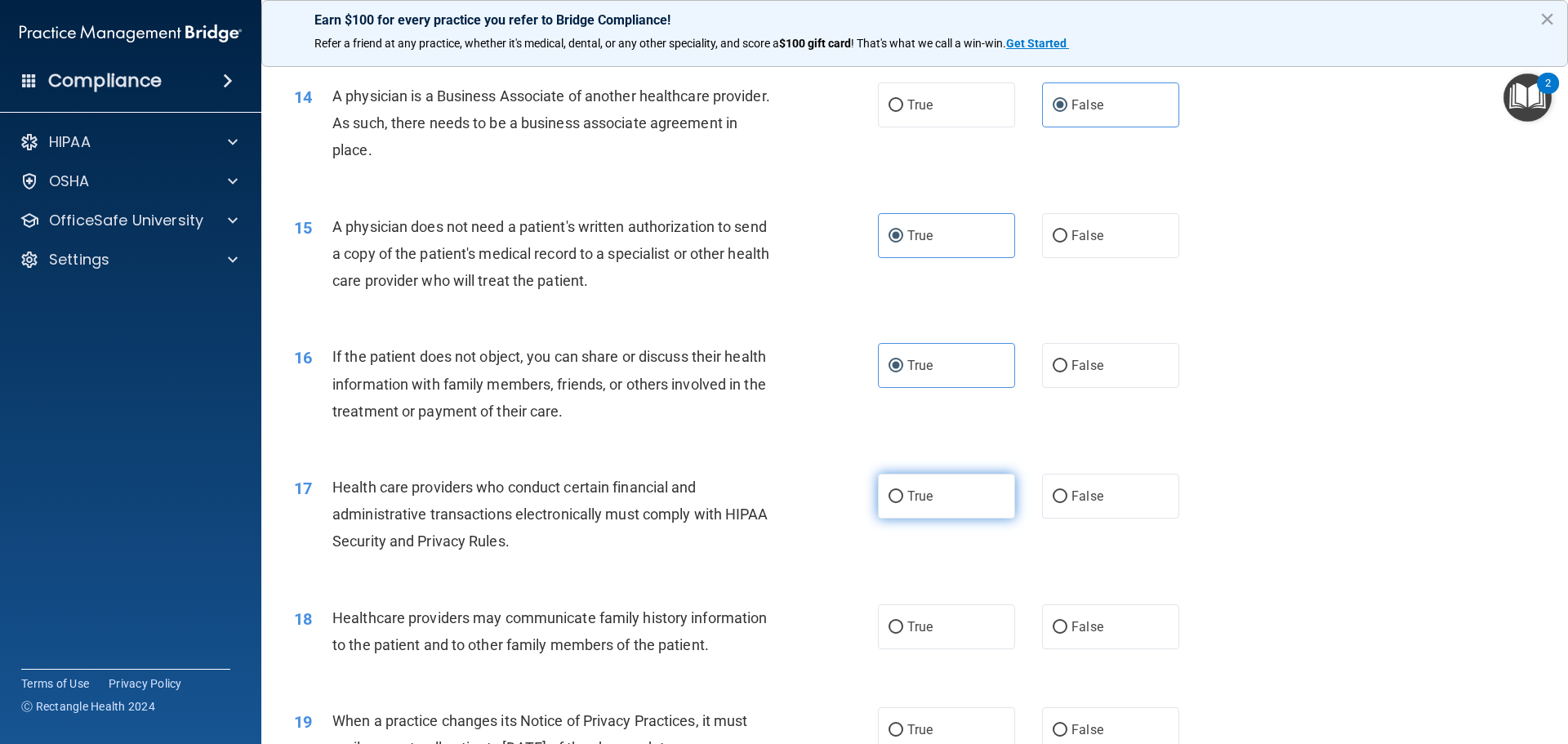
click at [959, 505] on label "True" at bounding box center [947, 496] width 137 height 45
click at [903, 503] on input "True" at bounding box center [897, 496] width 15 height 13
radio input "true"
click at [1057, 634] on label "False" at bounding box center [1111, 627] width 137 height 45
click at [1057, 634] on input "False" at bounding box center [1061, 627] width 15 height 13
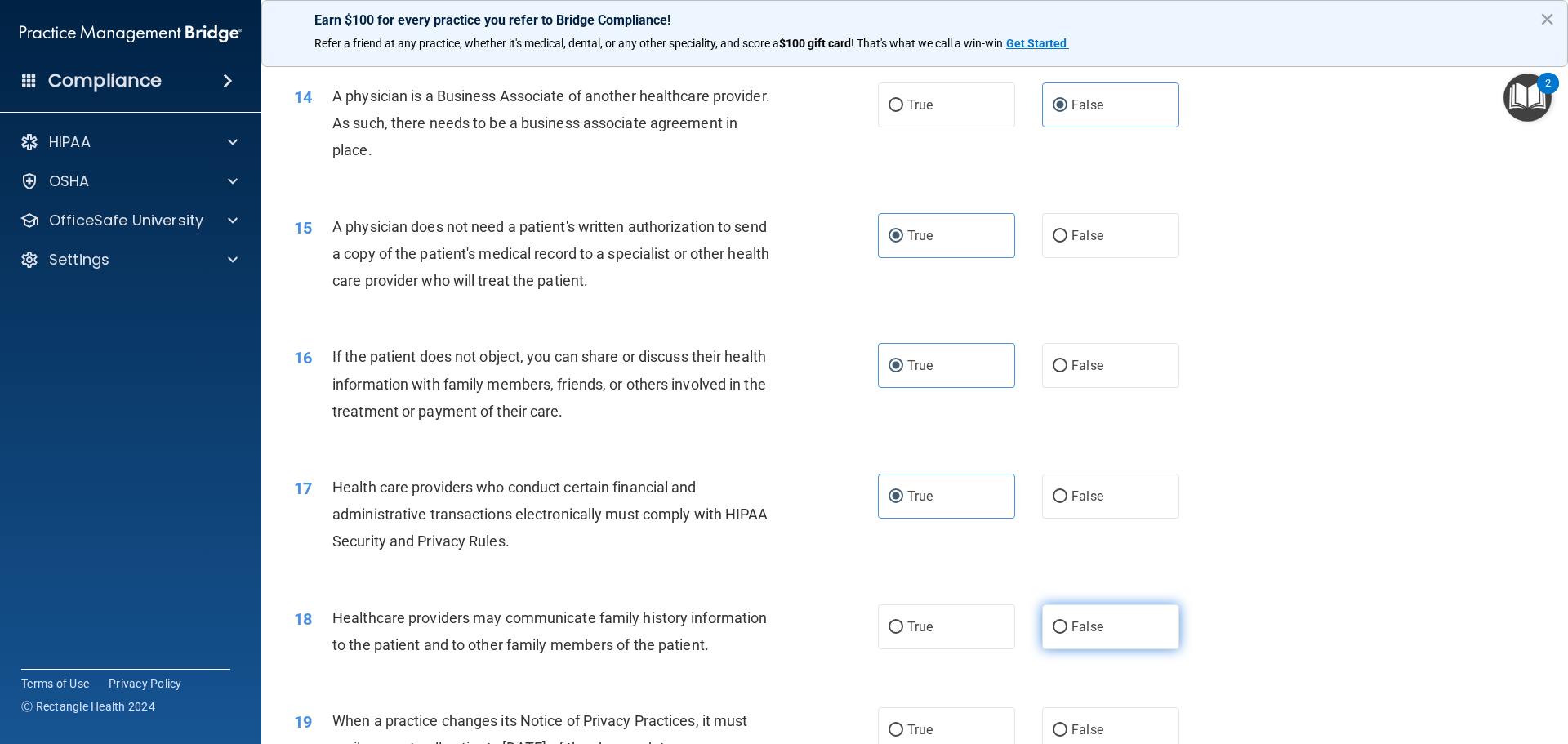
radio input "true"
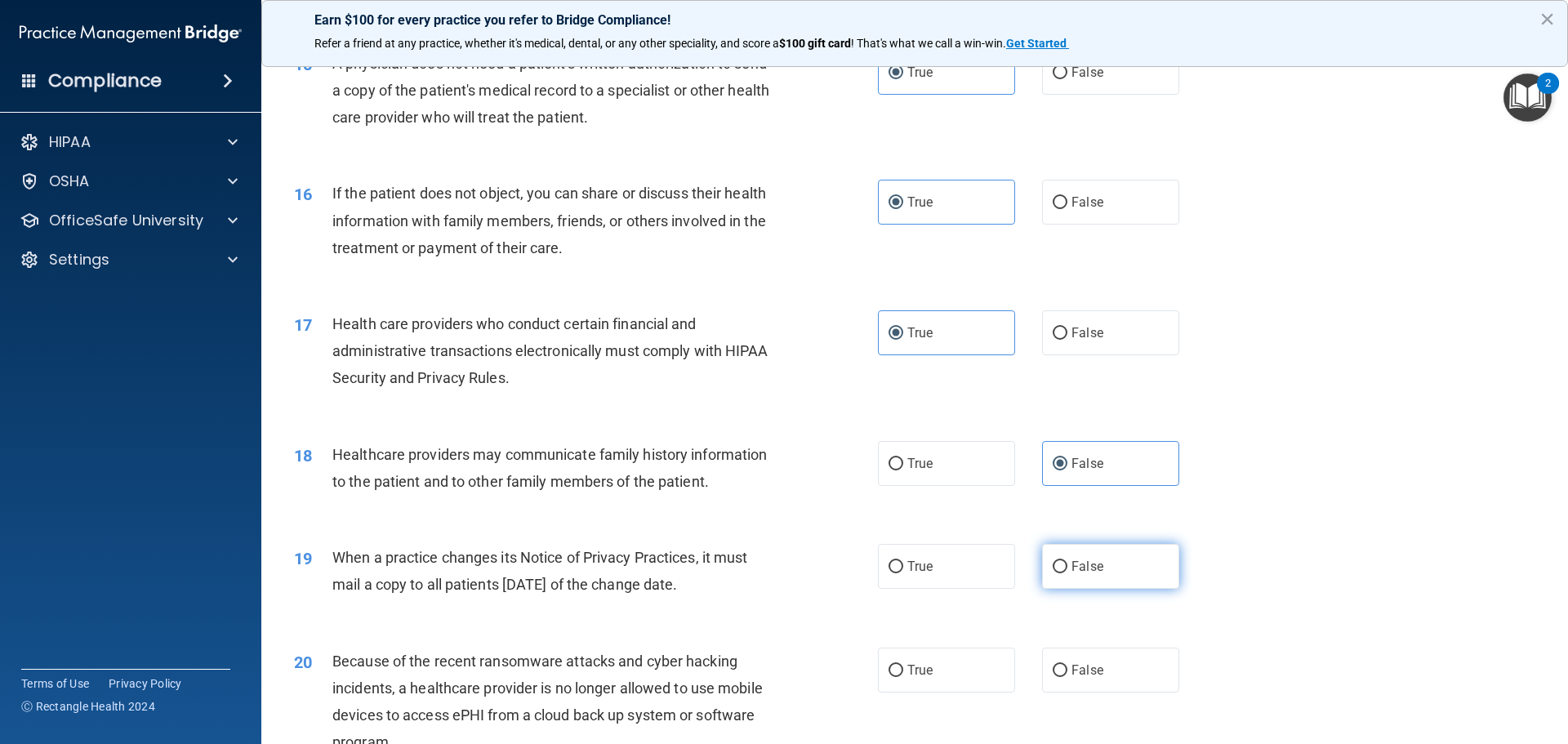
click at [1078, 552] on label "False" at bounding box center [1111, 567] width 137 height 45
click at [1067, 561] on input "False" at bounding box center [1061, 567] width 15 height 13
radio input "true"
click at [1072, 667] on span "False" at bounding box center [1087, 670] width 32 height 16
click at [1065, 667] on input "False" at bounding box center [1061, 670] width 15 height 13
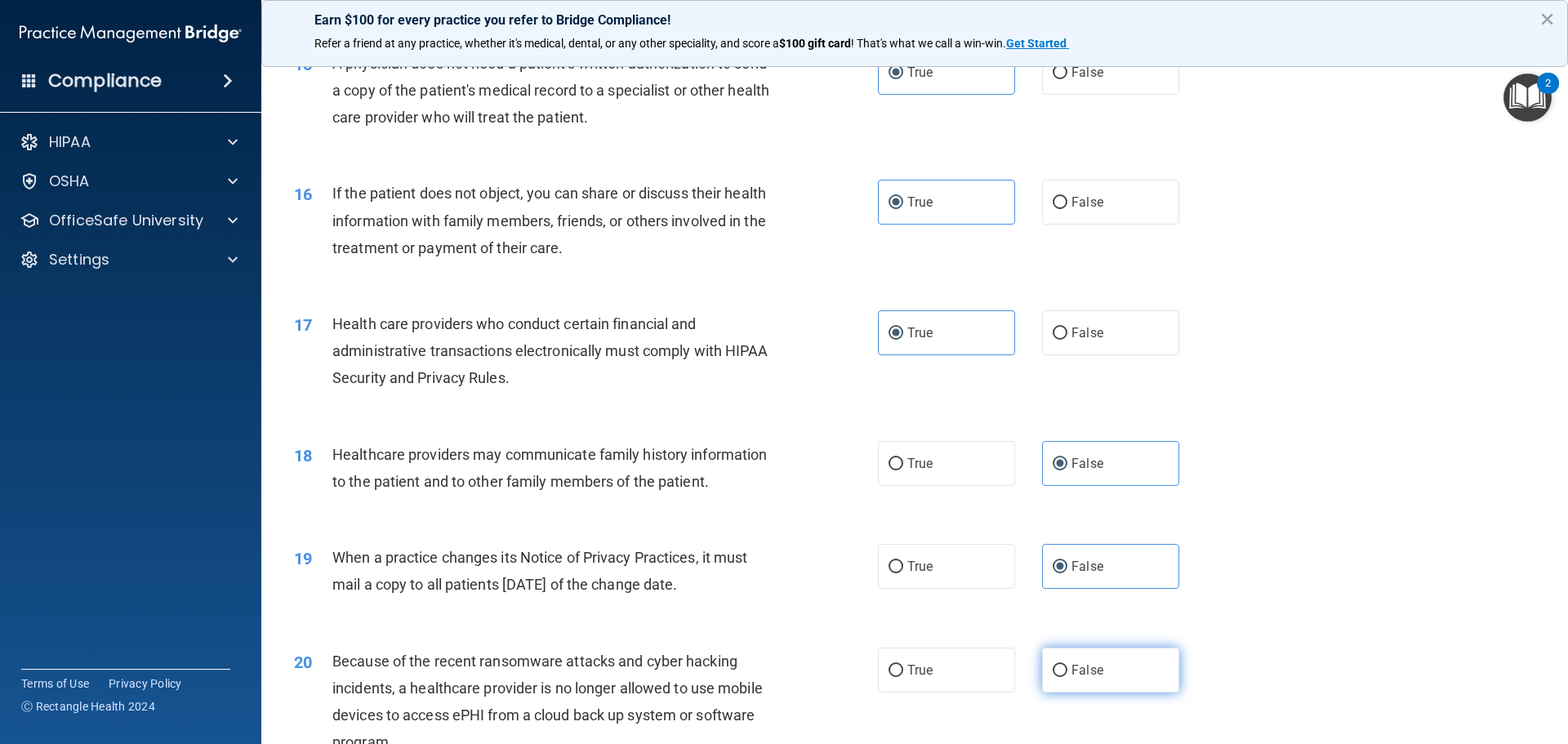
radio input "true"
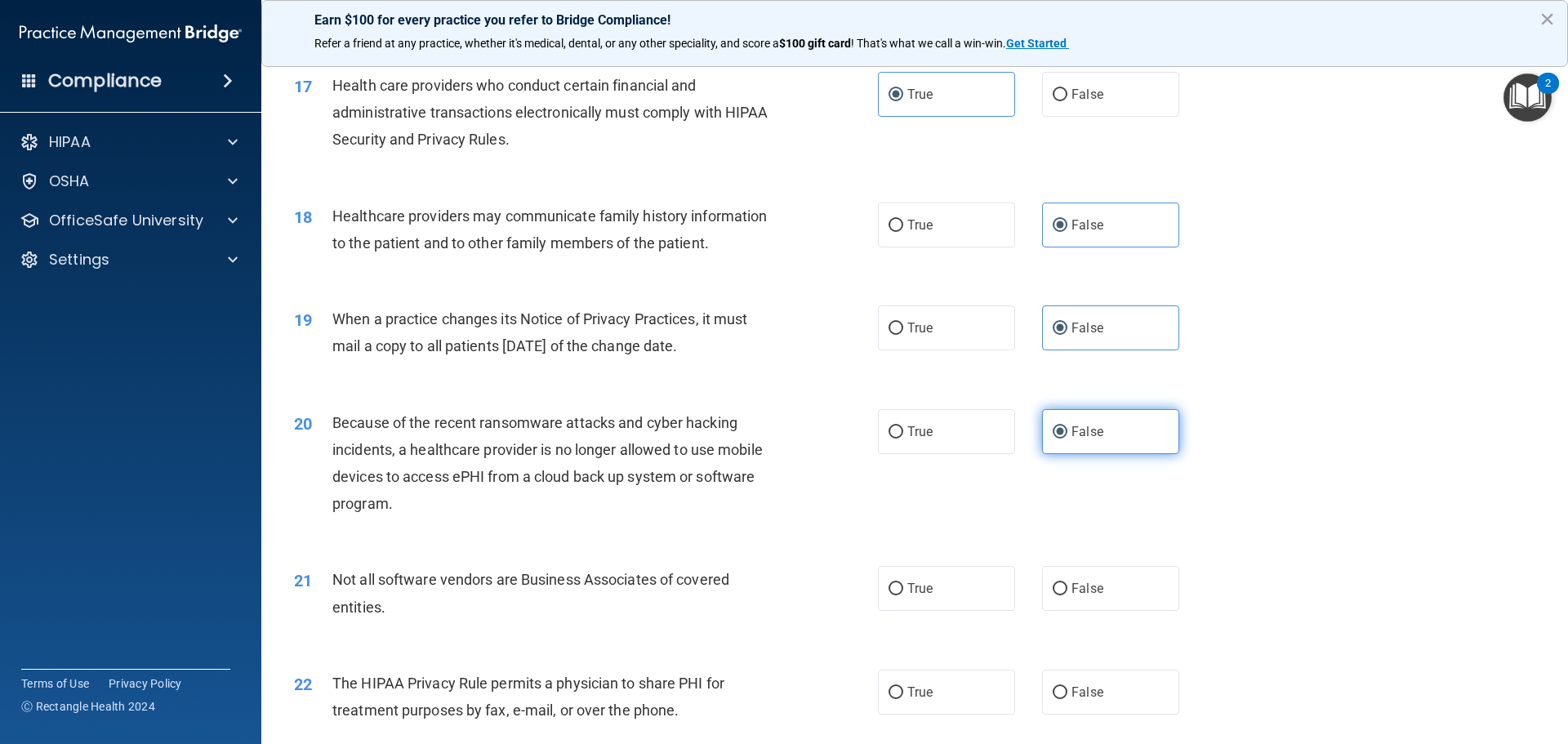
scroll to position [2041, 0]
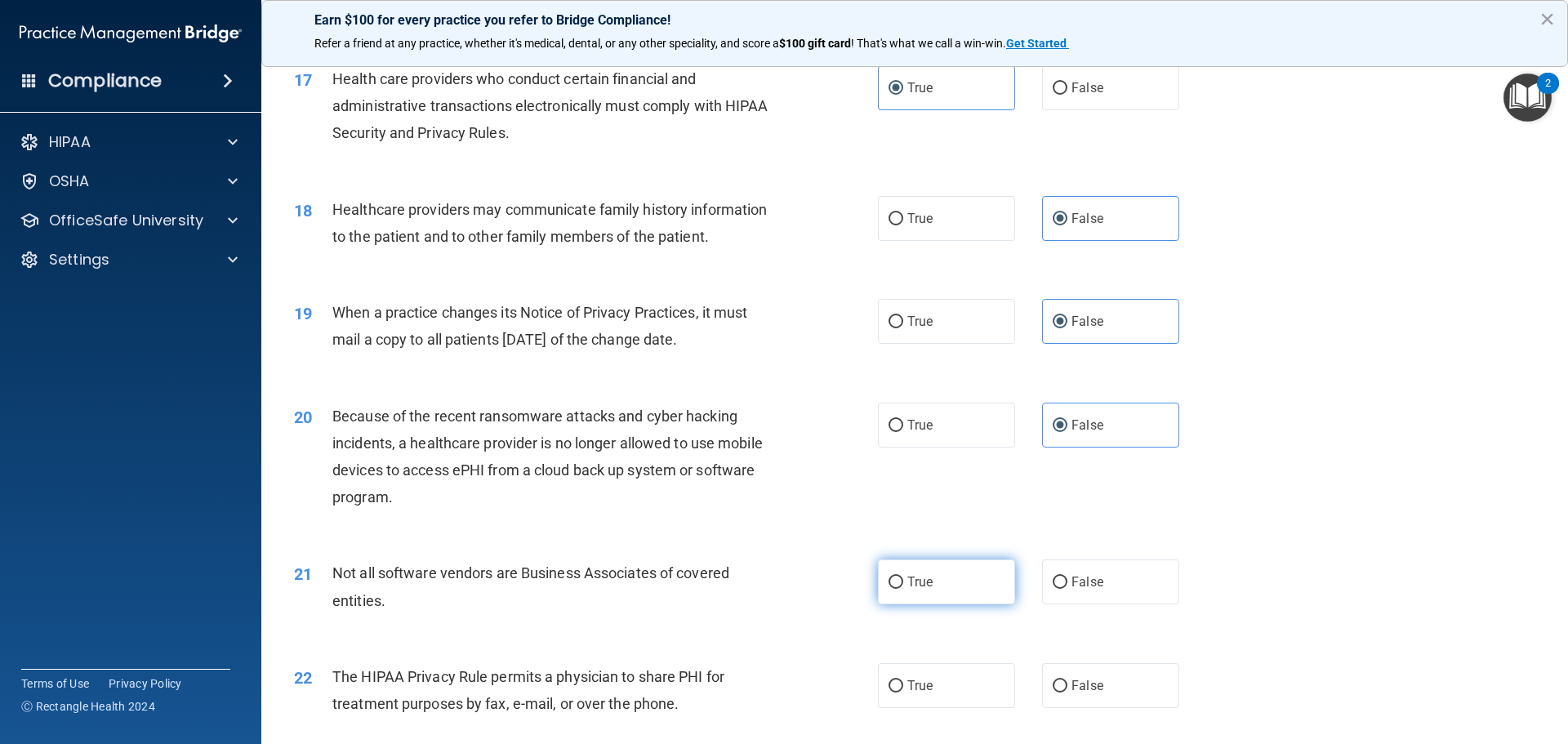
click at [973, 585] on label "True" at bounding box center [947, 582] width 137 height 45
click at [903, 585] on input "True" at bounding box center [897, 582] width 15 height 13
radio input "true"
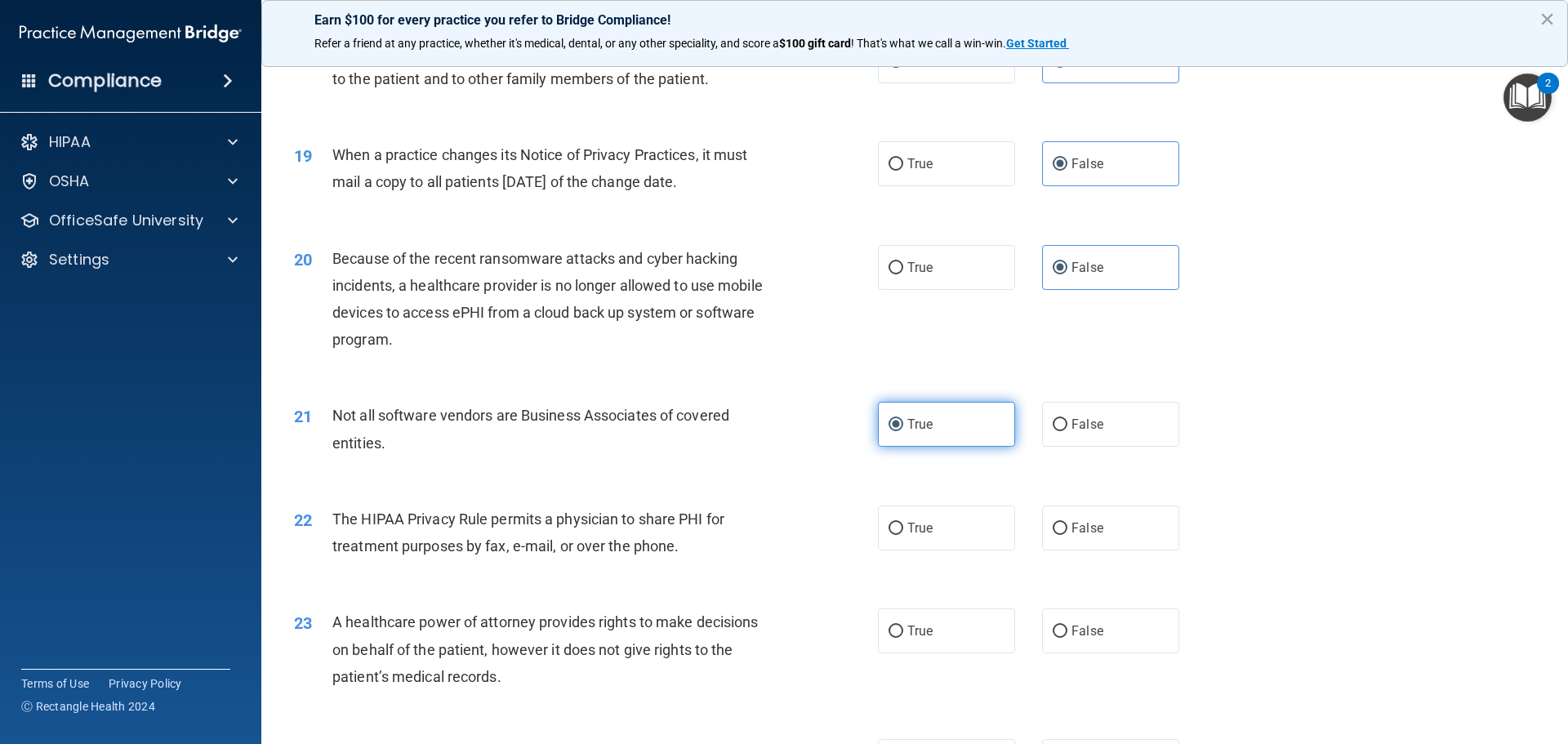
scroll to position [2204, 0]
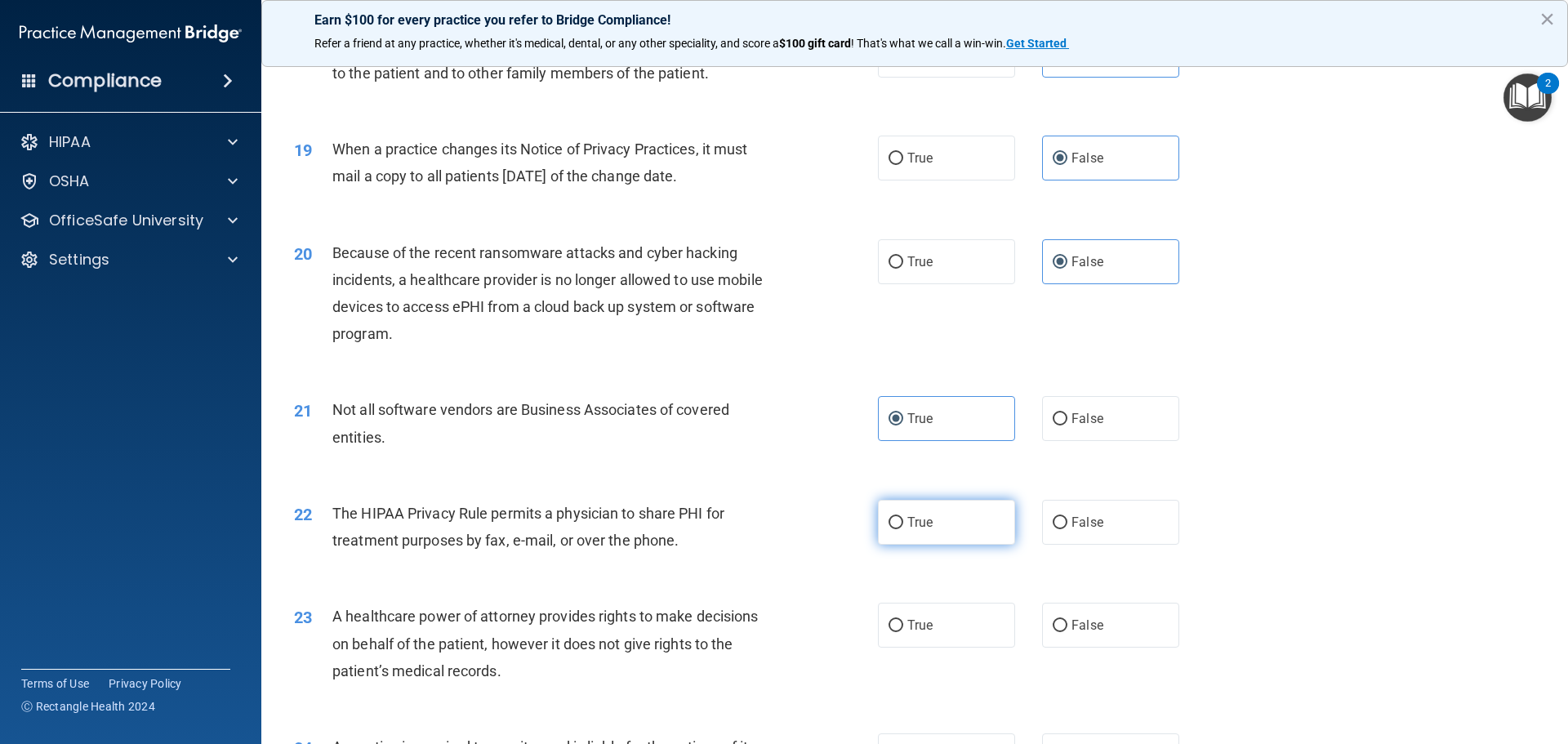
click at [973, 526] on label "True" at bounding box center [947, 522] width 137 height 45
click at [903, 526] on input "True" at bounding box center [897, 523] width 15 height 13
radio input "true"
click at [1064, 635] on label "False" at bounding box center [1111, 625] width 137 height 45
click at [1064, 632] on input "False" at bounding box center [1061, 626] width 15 height 13
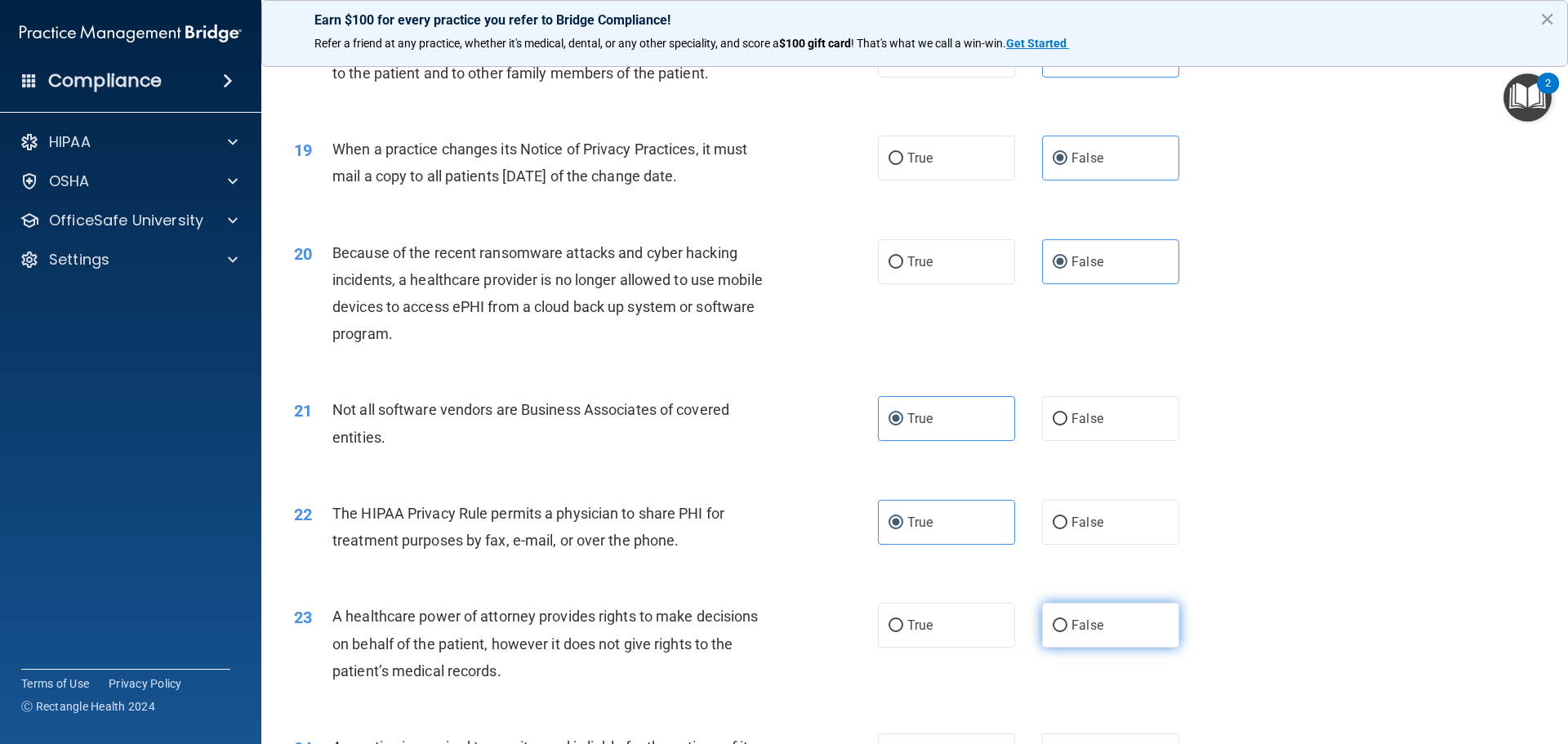
radio input "true"
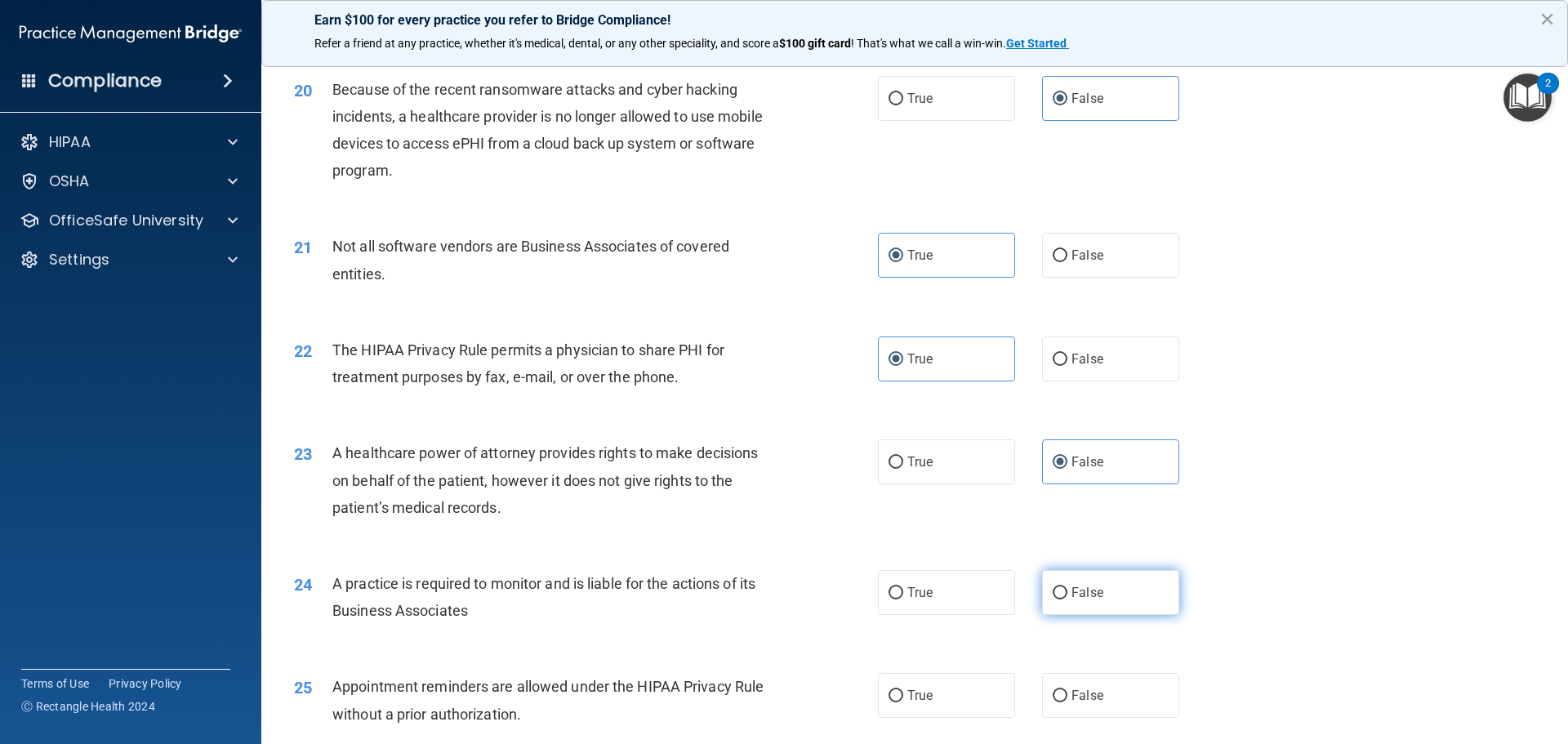
click at [1072, 588] on span "False" at bounding box center [1087, 593] width 32 height 16
click at [1067, 588] on input "False" at bounding box center [1061, 593] width 15 height 13
radio input "true"
click at [948, 688] on label "True" at bounding box center [947, 695] width 137 height 45
click at [903, 690] on input "True" at bounding box center [897, 695] width 15 height 13
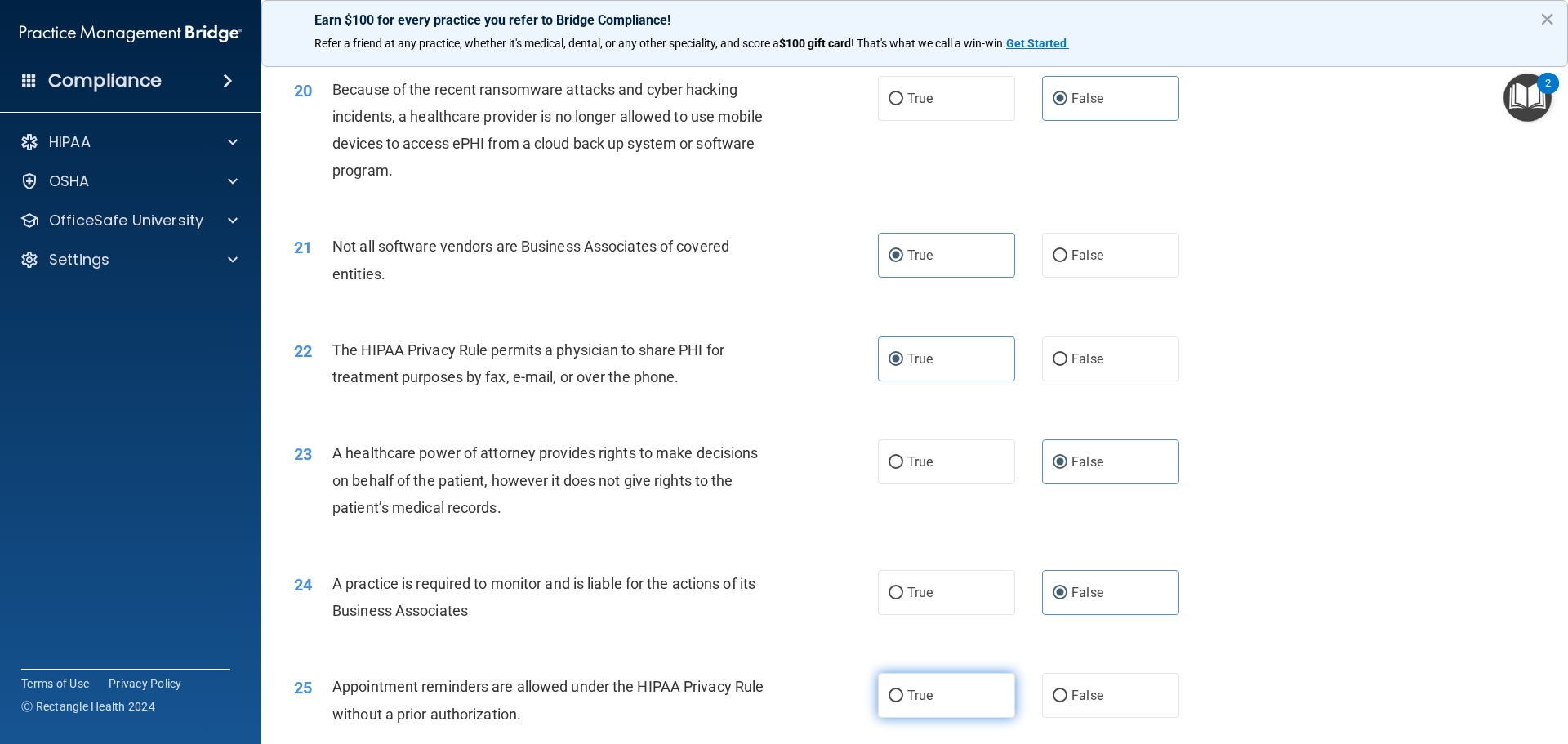
radio input "true"
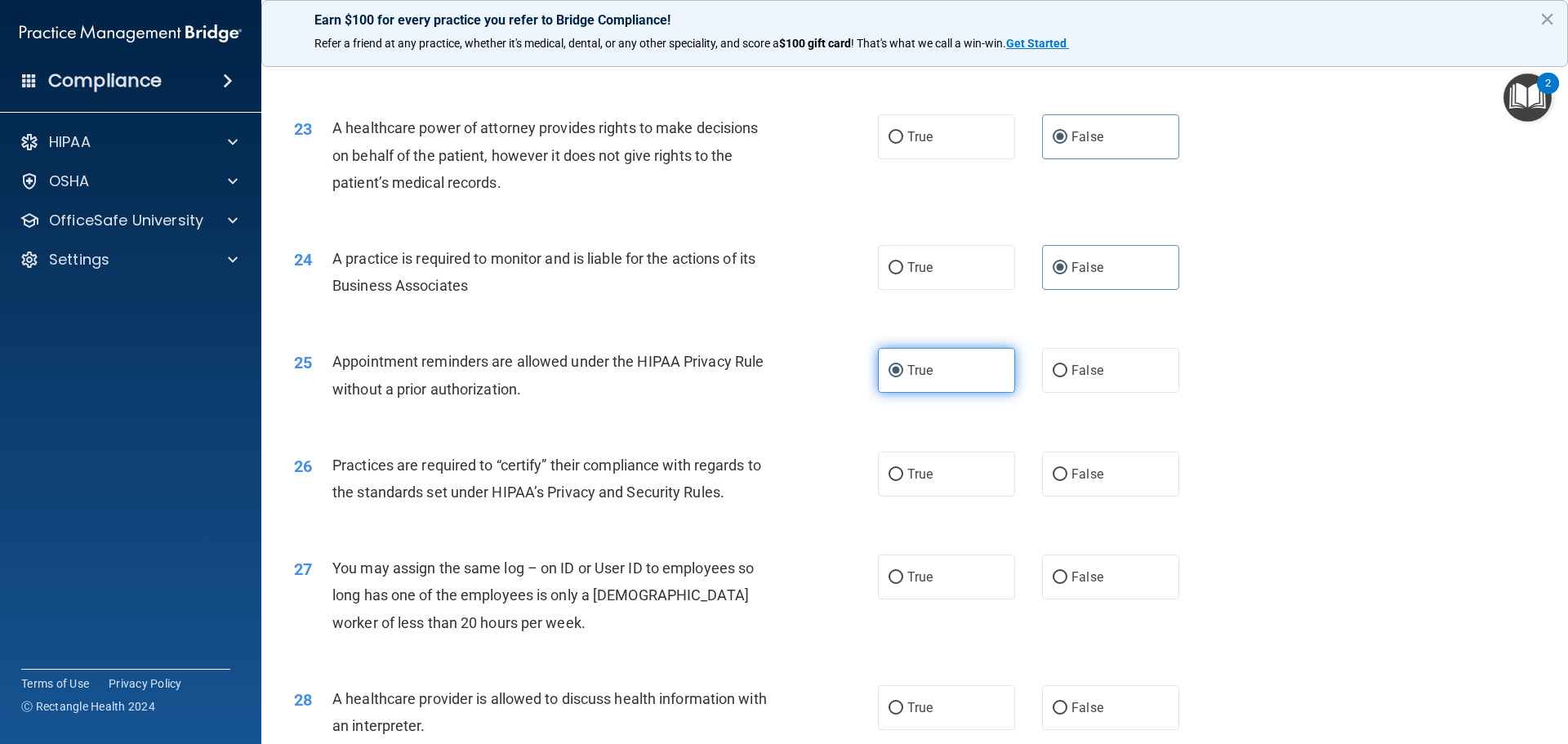
scroll to position [2695, 0]
click at [1135, 471] on label "False" at bounding box center [1111, 473] width 137 height 45
click at [1067, 471] on input "False" at bounding box center [1061, 473] width 15 height 13
radio input "true"
click at [1072, 571] on span "False" at bounding box center [1087, 575] width 32 height 16
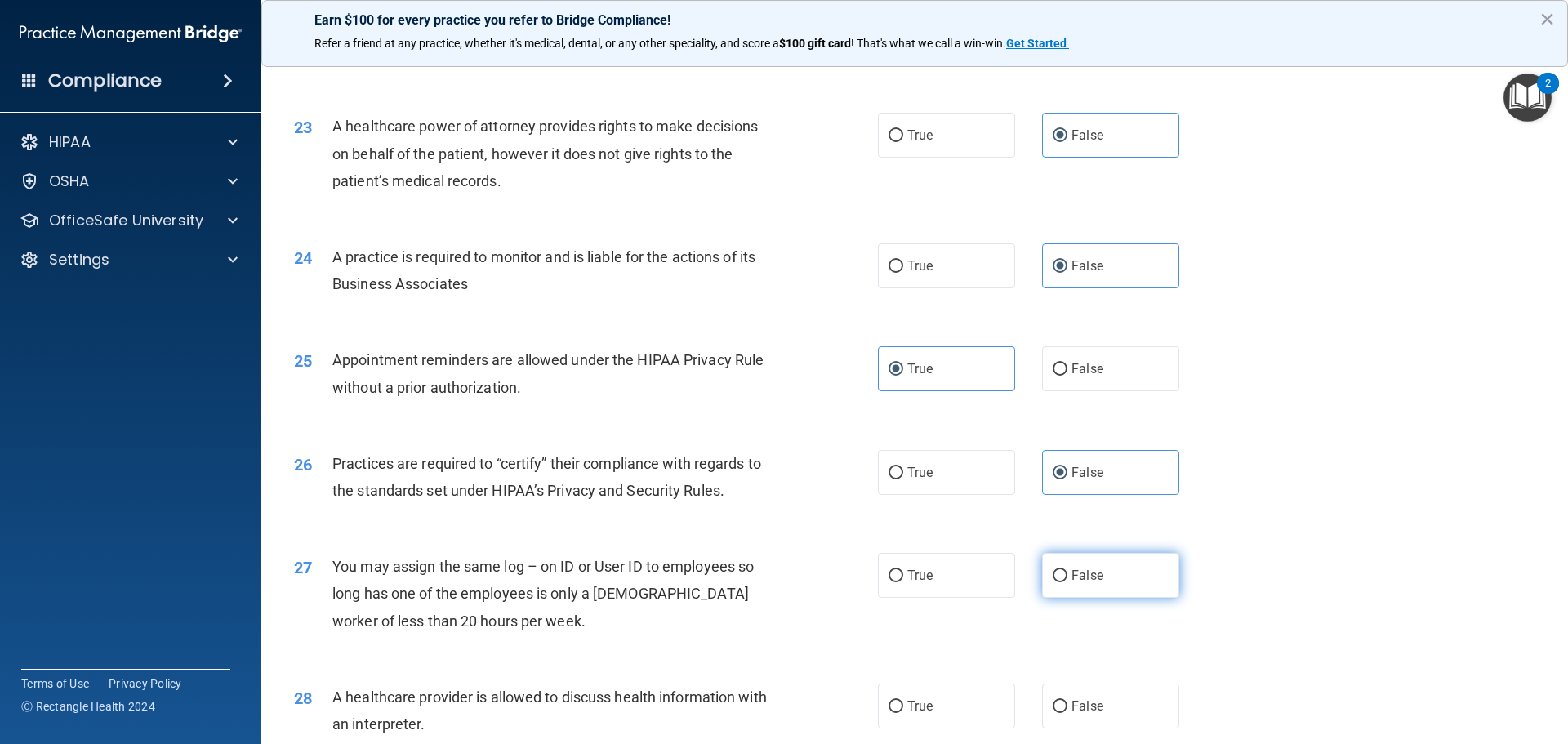
click at [1065, 571] on input "False" at bounding box center [1061, 576] width 15 height 13
radio input "true"
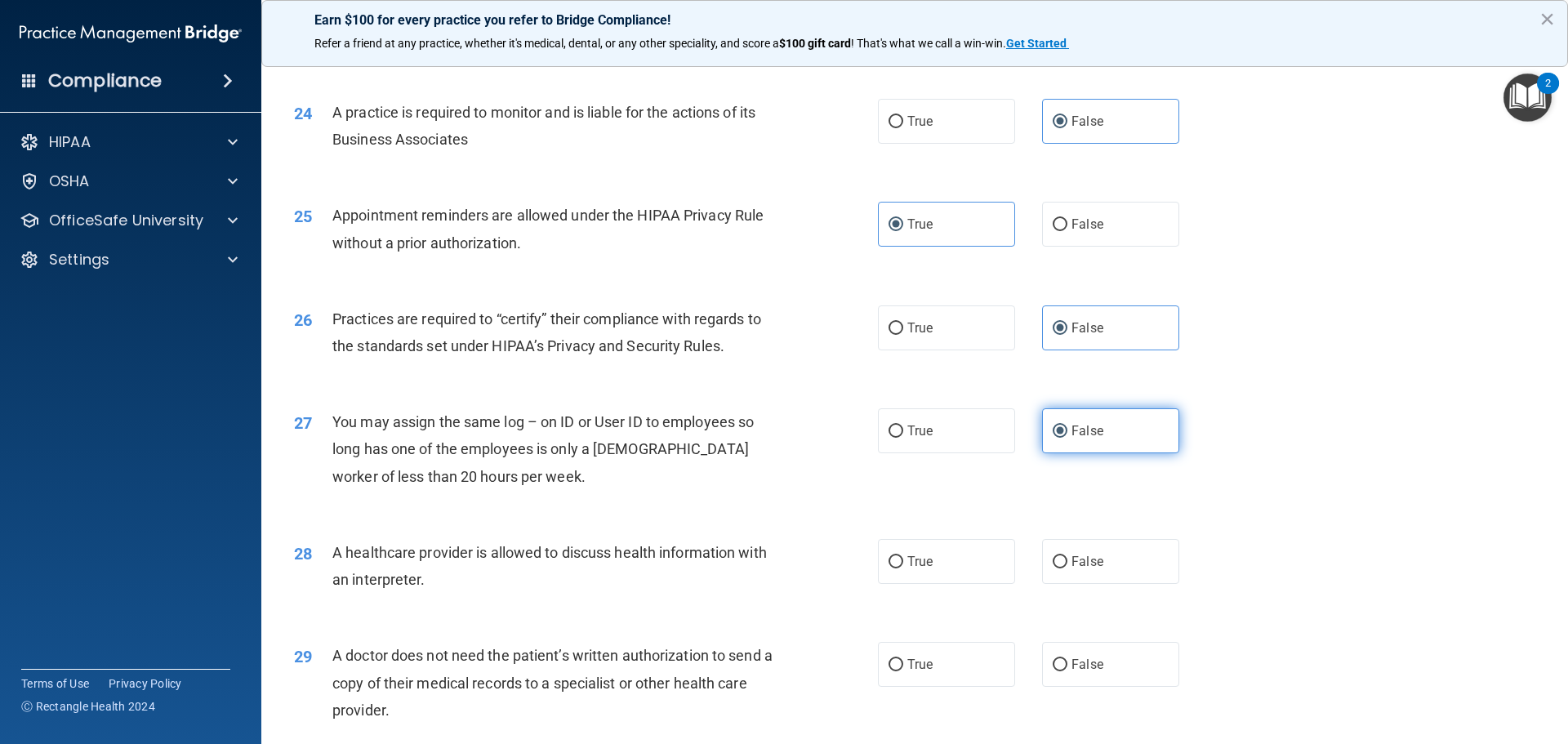
scroll to position [2858, 0]
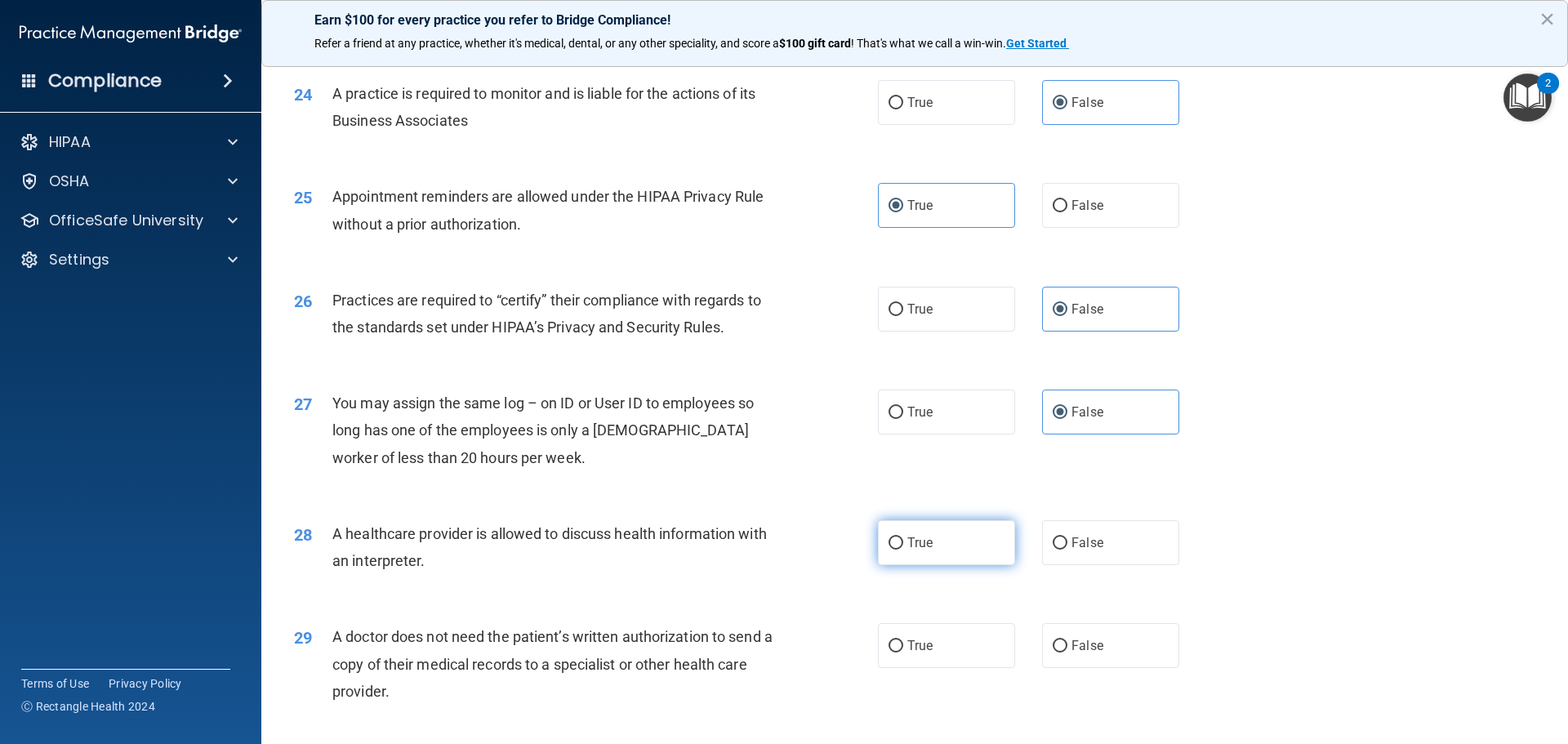
click at [921, 554] on label "True" at bounding box center [947, 542] width 137 height 45
click at [903, 550] on input "True" at bounding box center [897, 543] width 15 height 13
radio input "true"
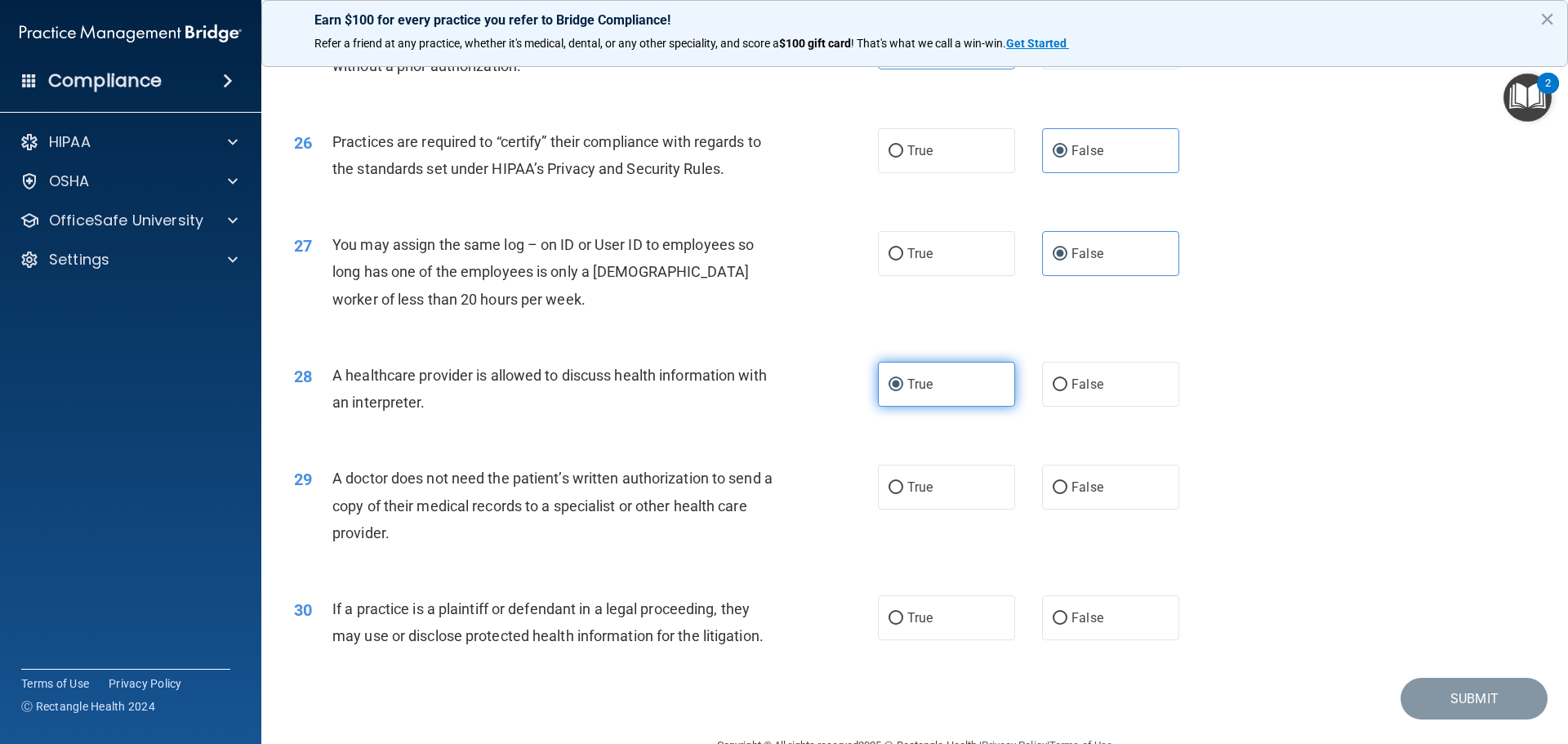
scroll to position [3021, 0]
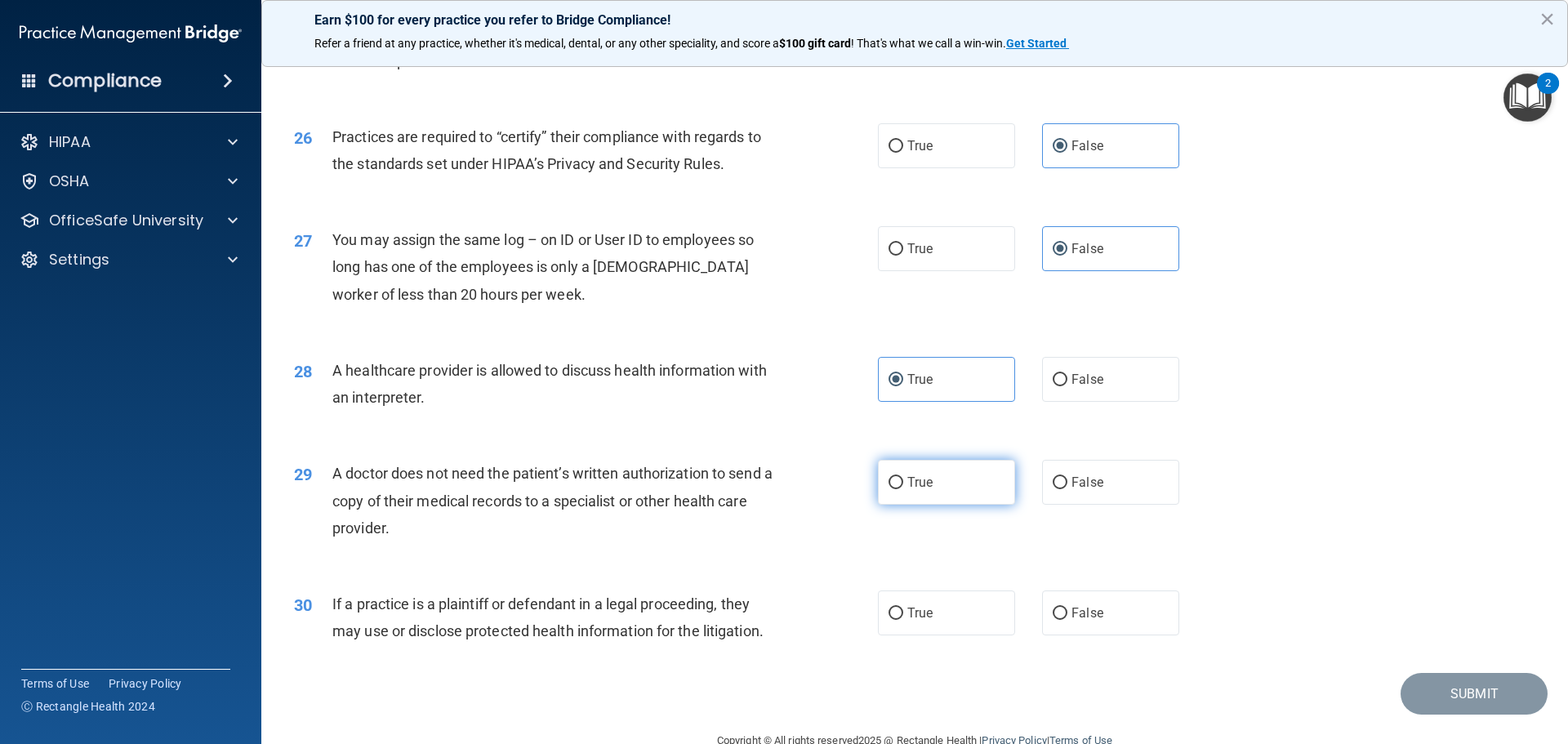
click at [957, 500] on label "True" at bounding box center [947, 482] width 137 height 45
click at [903, 489] on input "True" at bounding box center [897, 483] width 15 height 13
radio input "true"
click at [943, 616] on label "True" at bounding box center [947, 613] width 137 height 45
click at [903, 616] on input "True" at bounding box center [897, 613] width 15 height 13
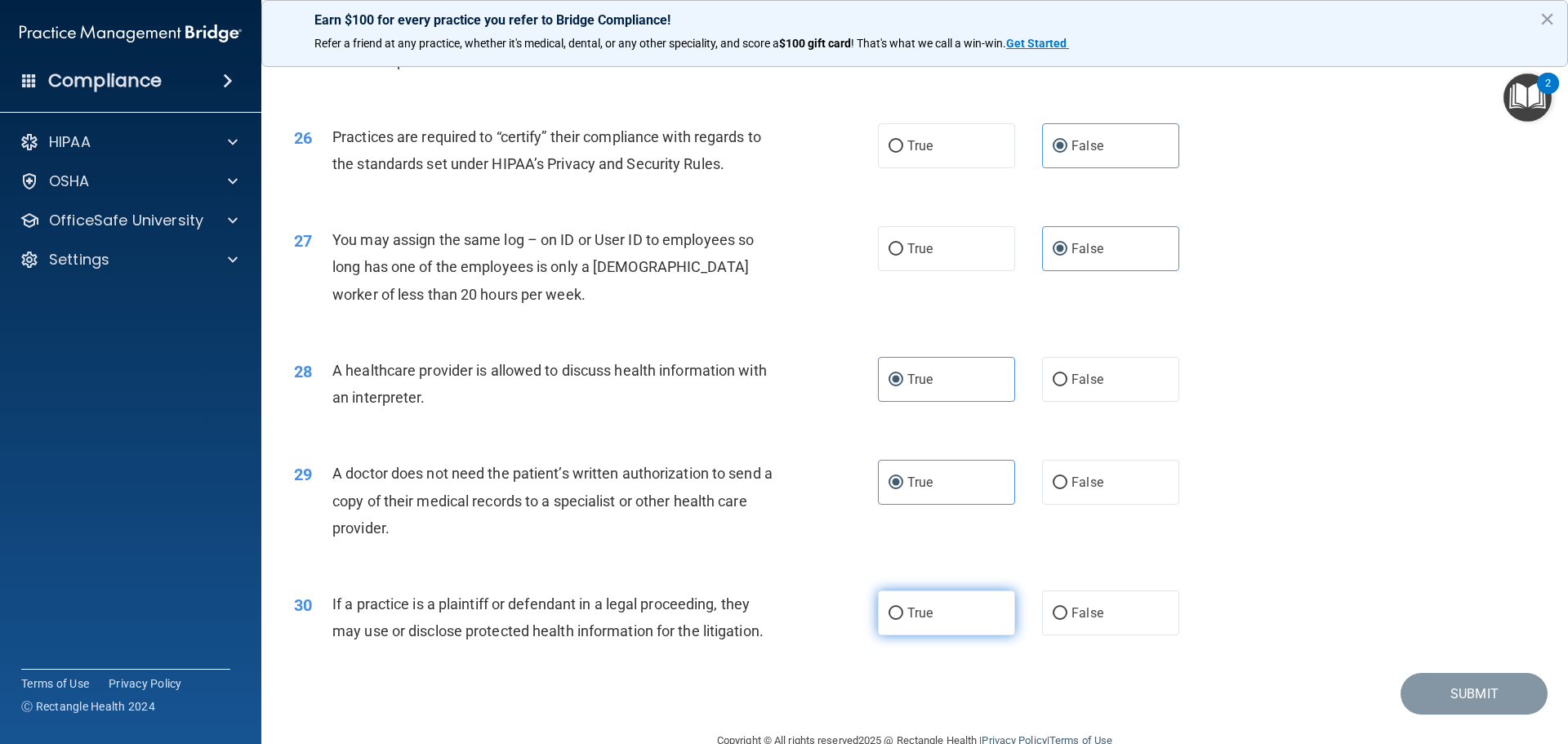
radio input "true"
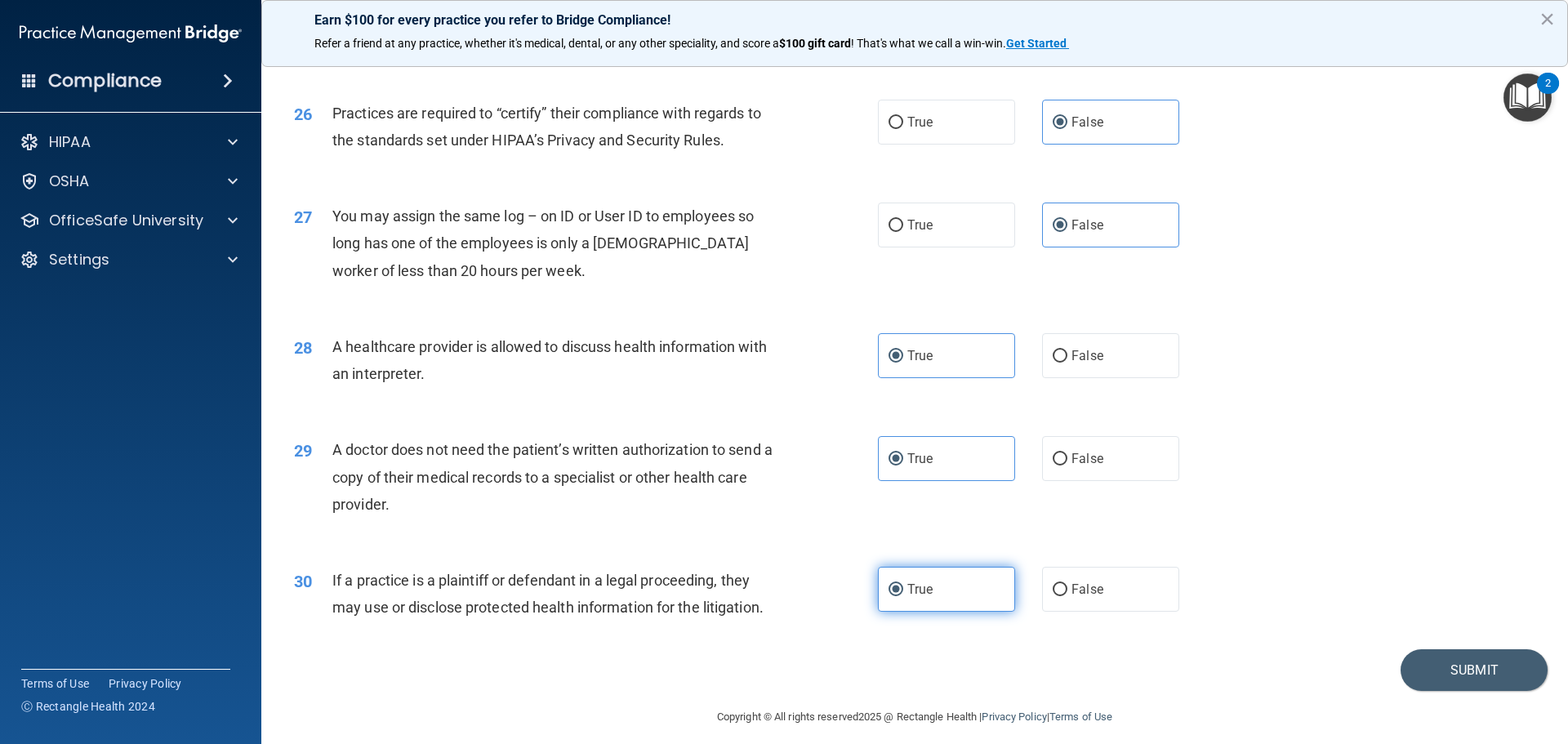
scroll to position [3057, 0]
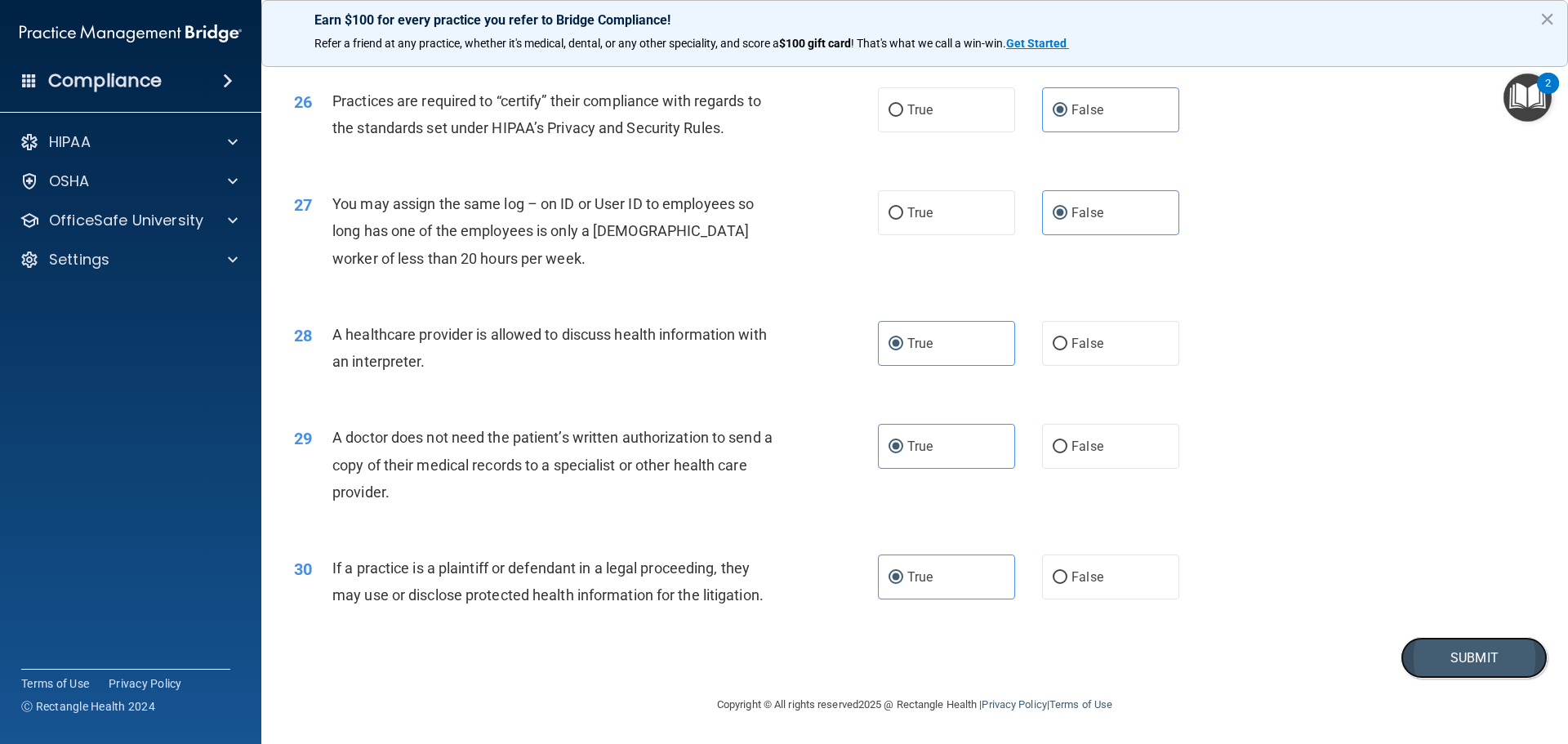
click at [1442, 654] on button "Submit" at bounding box center [1474, 658] width 147 height 42
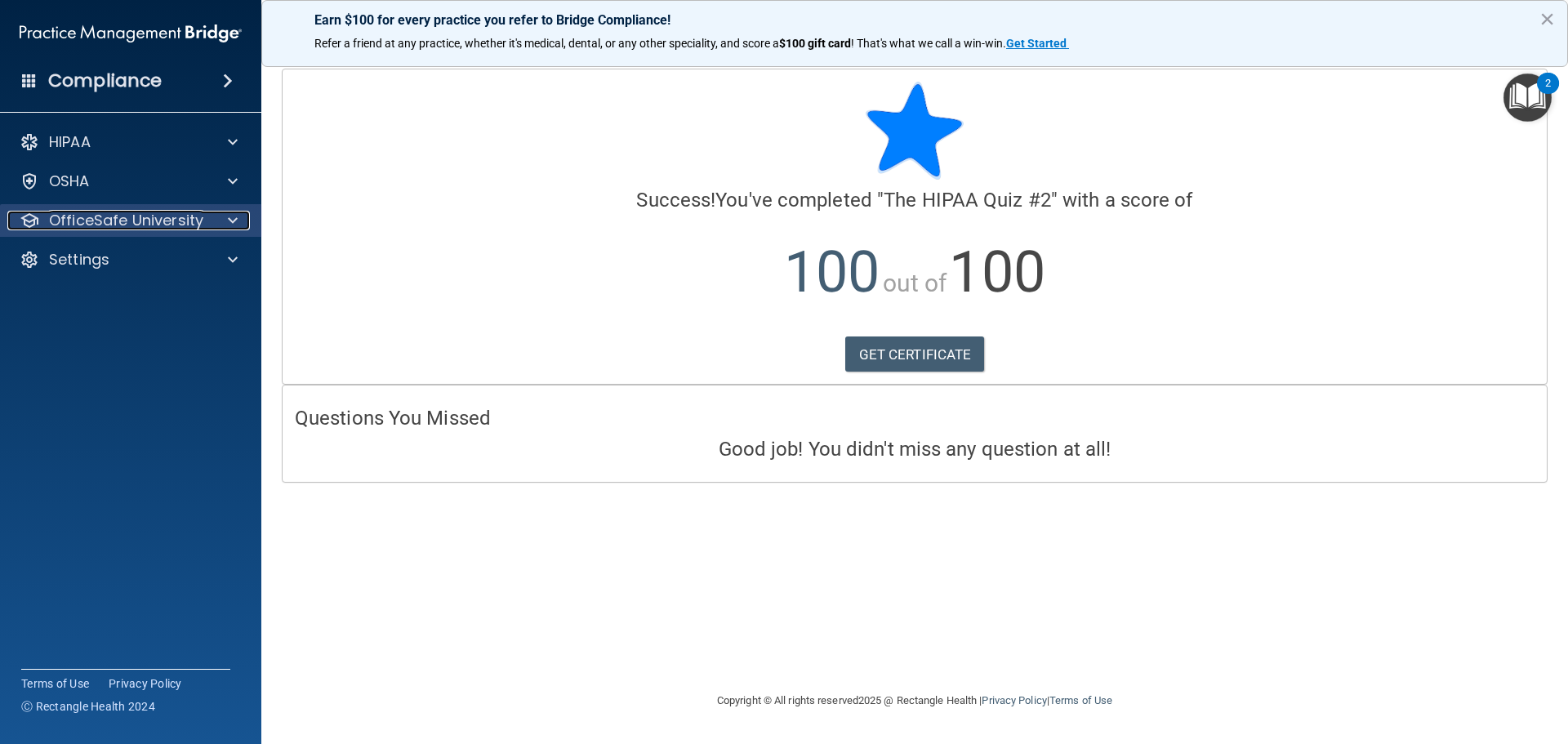
click at [147, 212] on p "OfficeSafe University" at bounding box center [126, 220] width 154 height 19
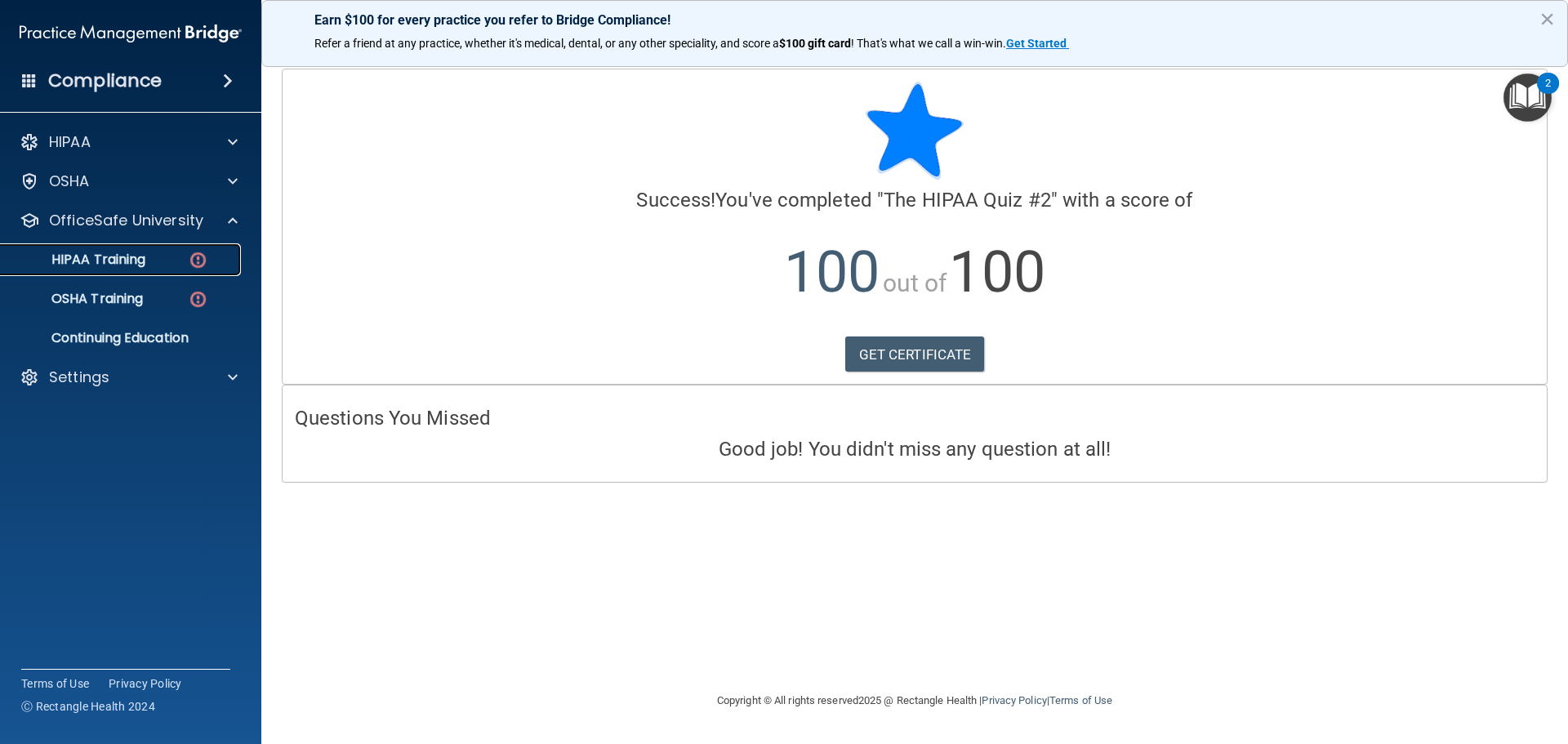
click at [164, 265] on div "HIPAA Training" at bounding box center [122, 260] width 223 height 17
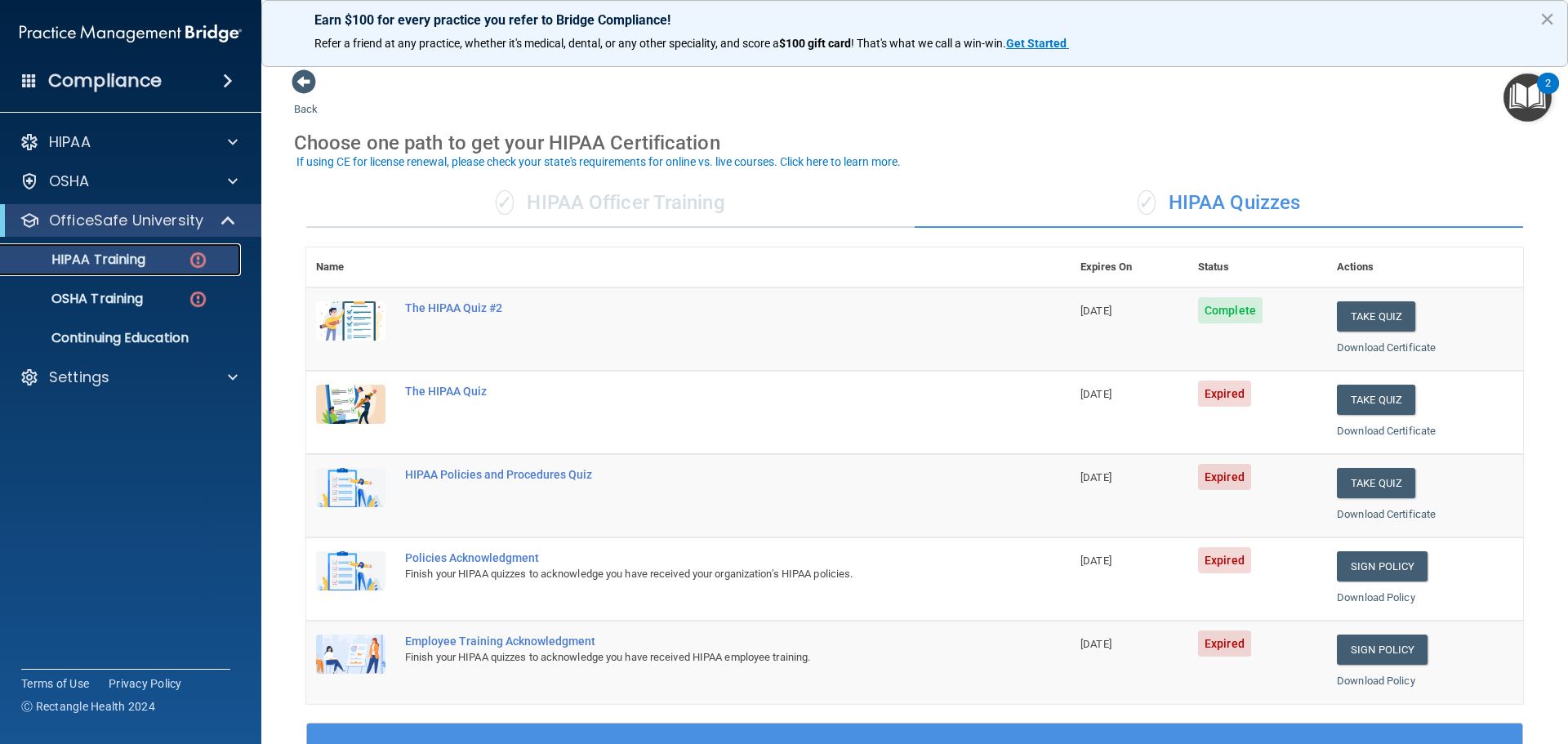
scroll to position [82, 0]
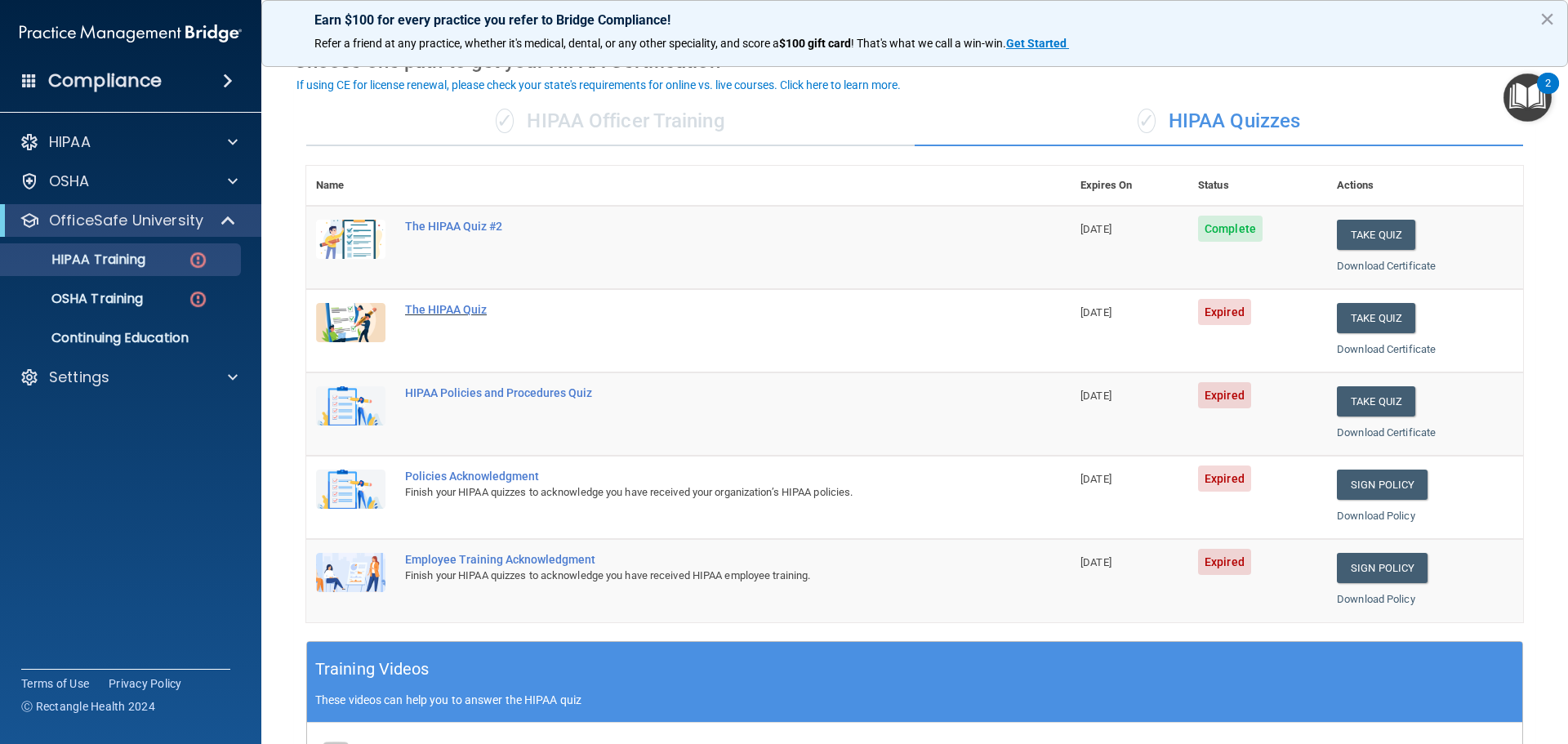
click at [457, 305] on div "The HIPAA Quiz" at bounding box center [697, 310] width 584 height 13
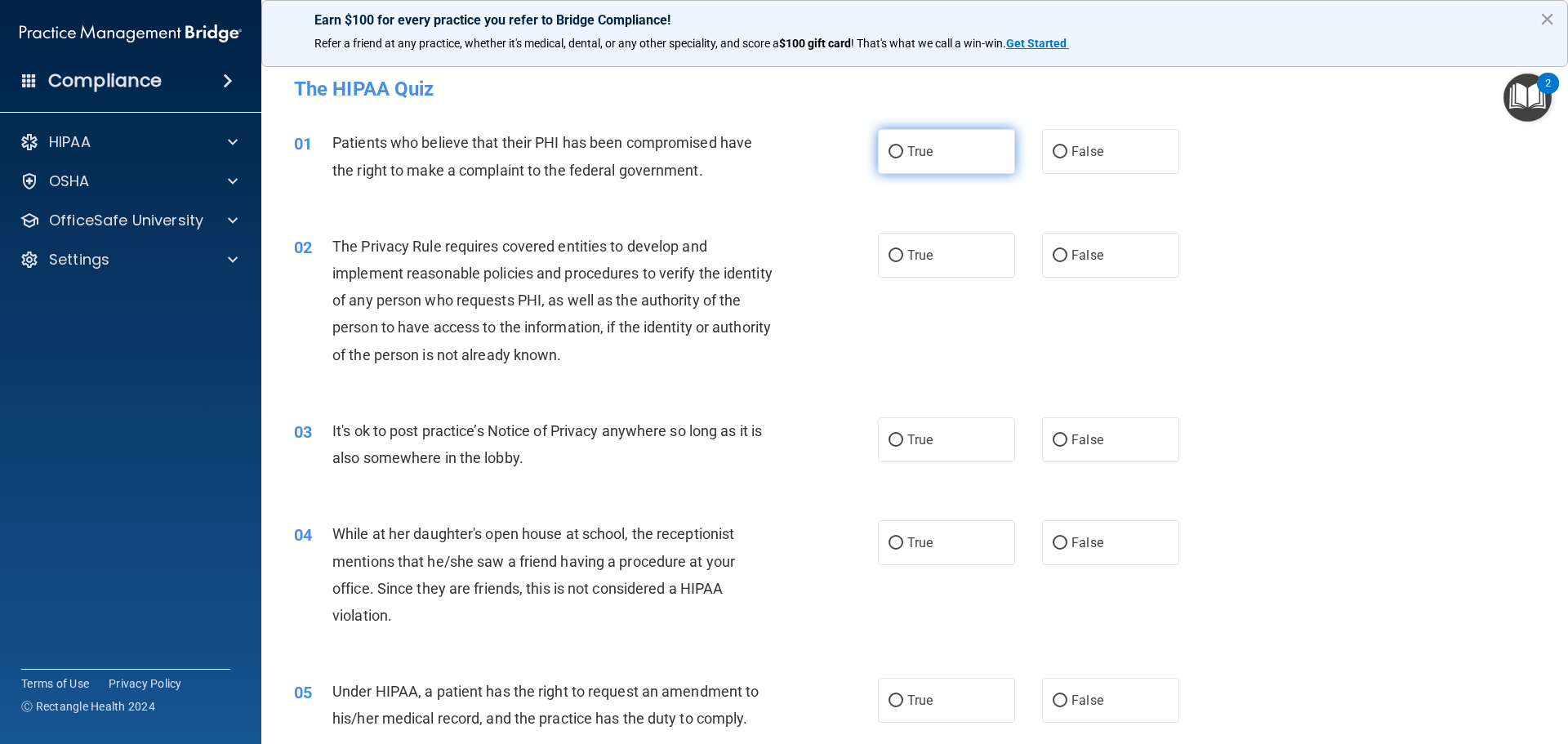
click at [940, 147] on label "True" at bounding box center [947, 151] width 137 height 45
click at [903, 147] on input "True" at bounding box center [897, 152] width 15 height 13
radio input "true"
click at [911, 261] on span "True" at bounding box center [920, 255] width 25 height 16
click at [903, 261] on input "True" at bounding box center [897, 256] width 15 height 13
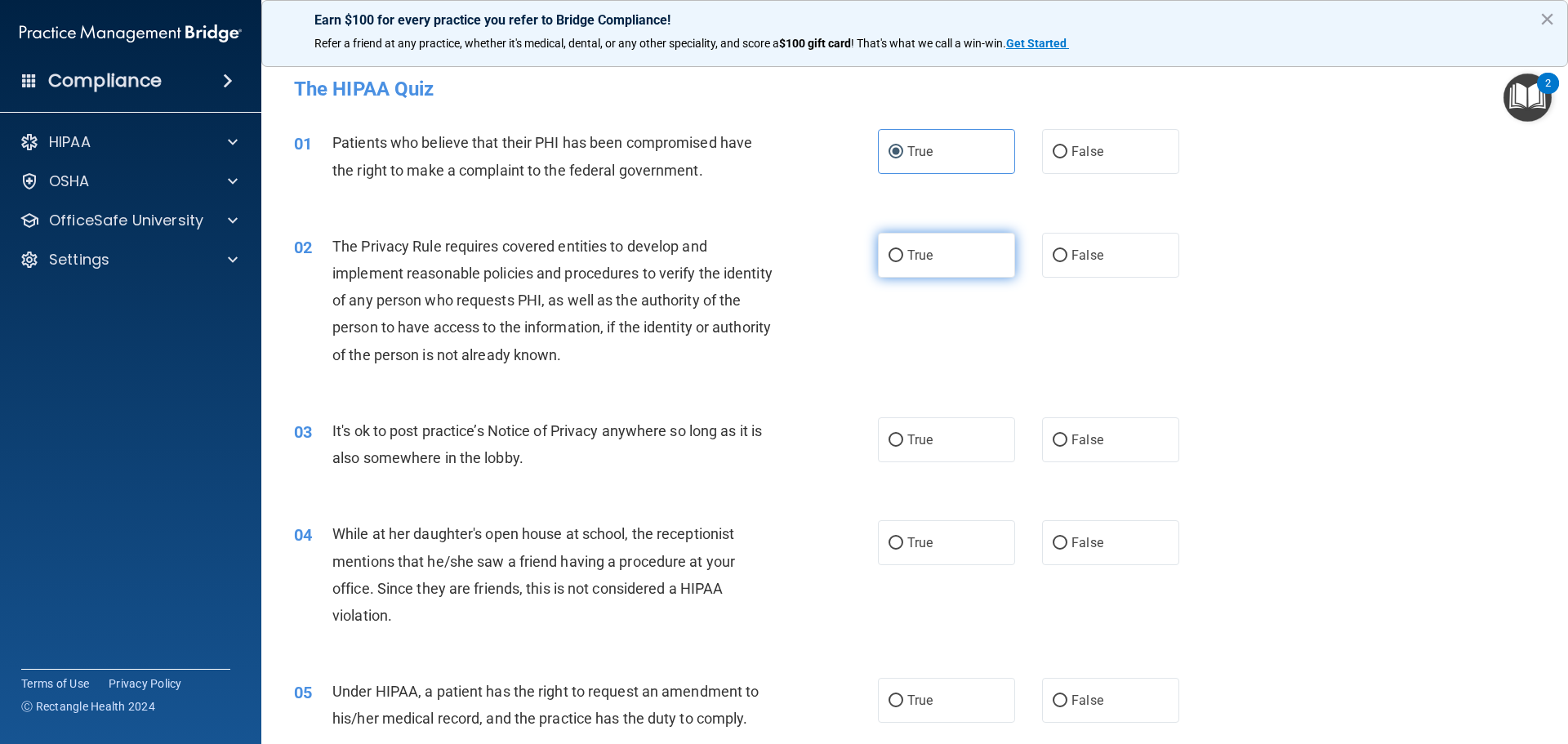
radio input "true"
click at [1079, 433] on span "False" at bounding box center [1087, 439] width 32 height 16
click at [1067, 434] on input "False" at bounding box center [1061, 440] width 15 height 13
radio input "true"
click at [1071, 523] on label "False" at bounding box center [1111, 542] width 137 height 45
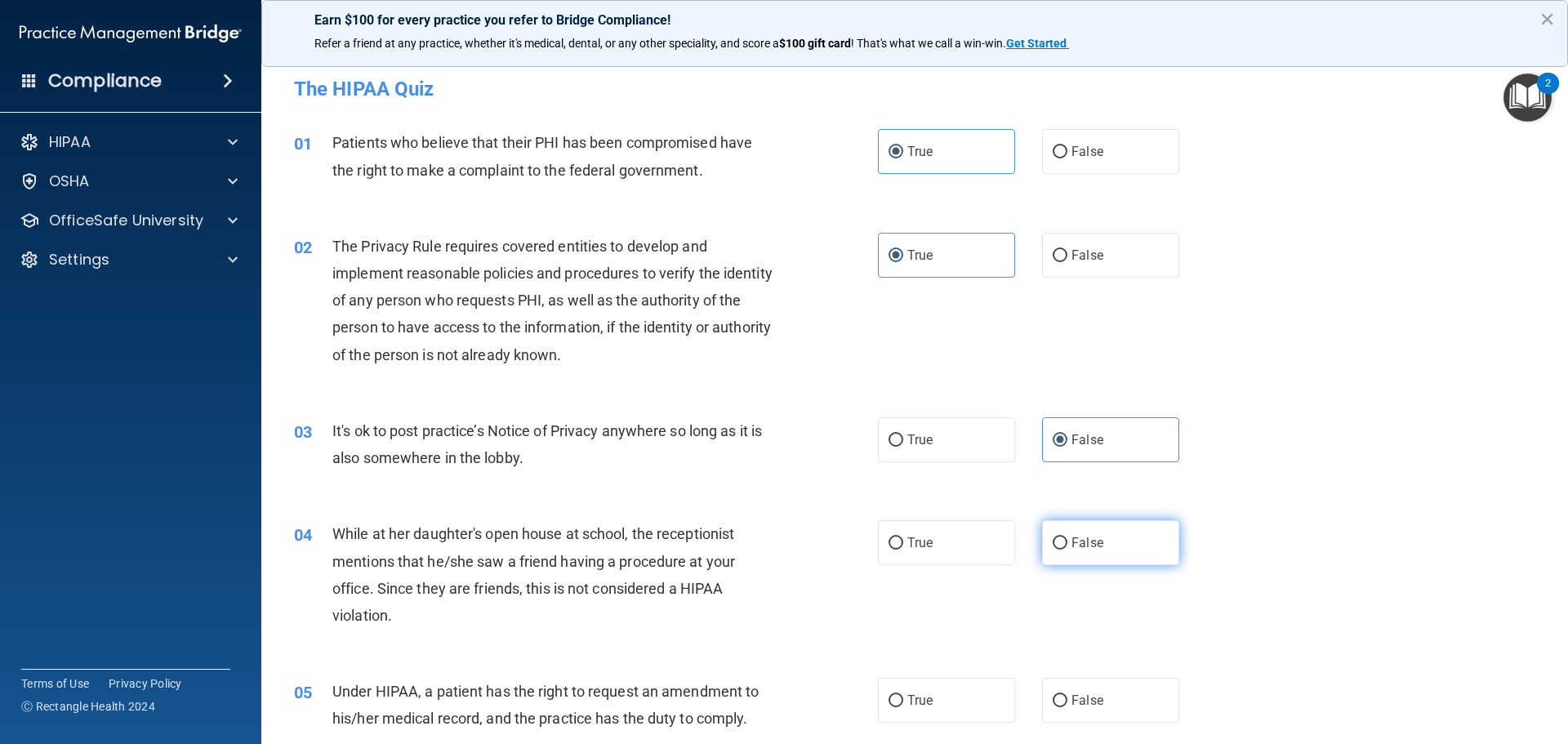
click at [1067, 537] on input "False" at bounding box center [1061, 543] width 15 height 13
radio input "true"
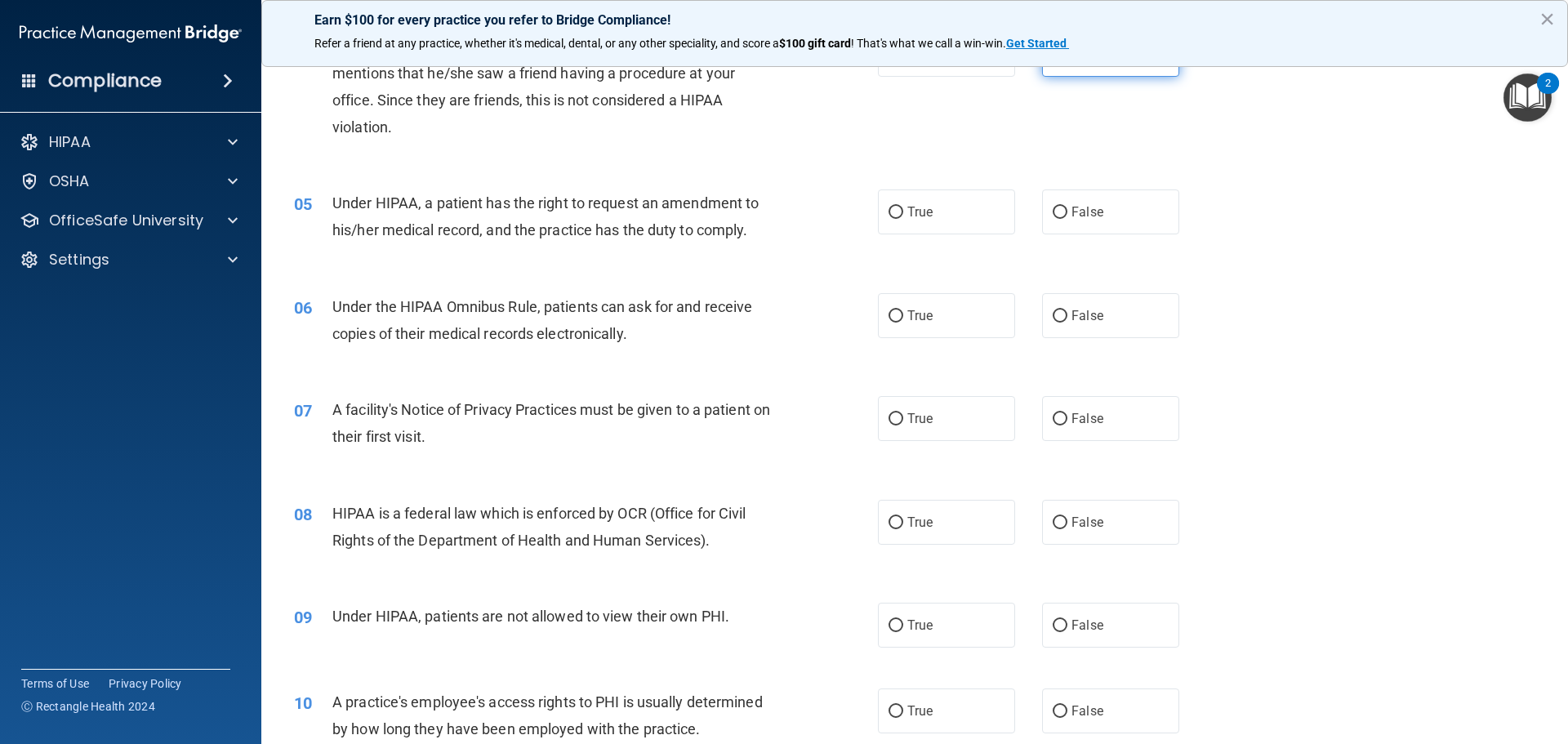
scroll to position [490, 0]
click at [1077, 205] on span "False" at bounding box center [1087, 210] width 32 height 16
click at [1067, 205] on input "False" at bounding box center [1061, 211] width 15 height 13
radio input "true"
click at [914, 317] on span "True" at bounding box center [920, 314] width 25 height 16
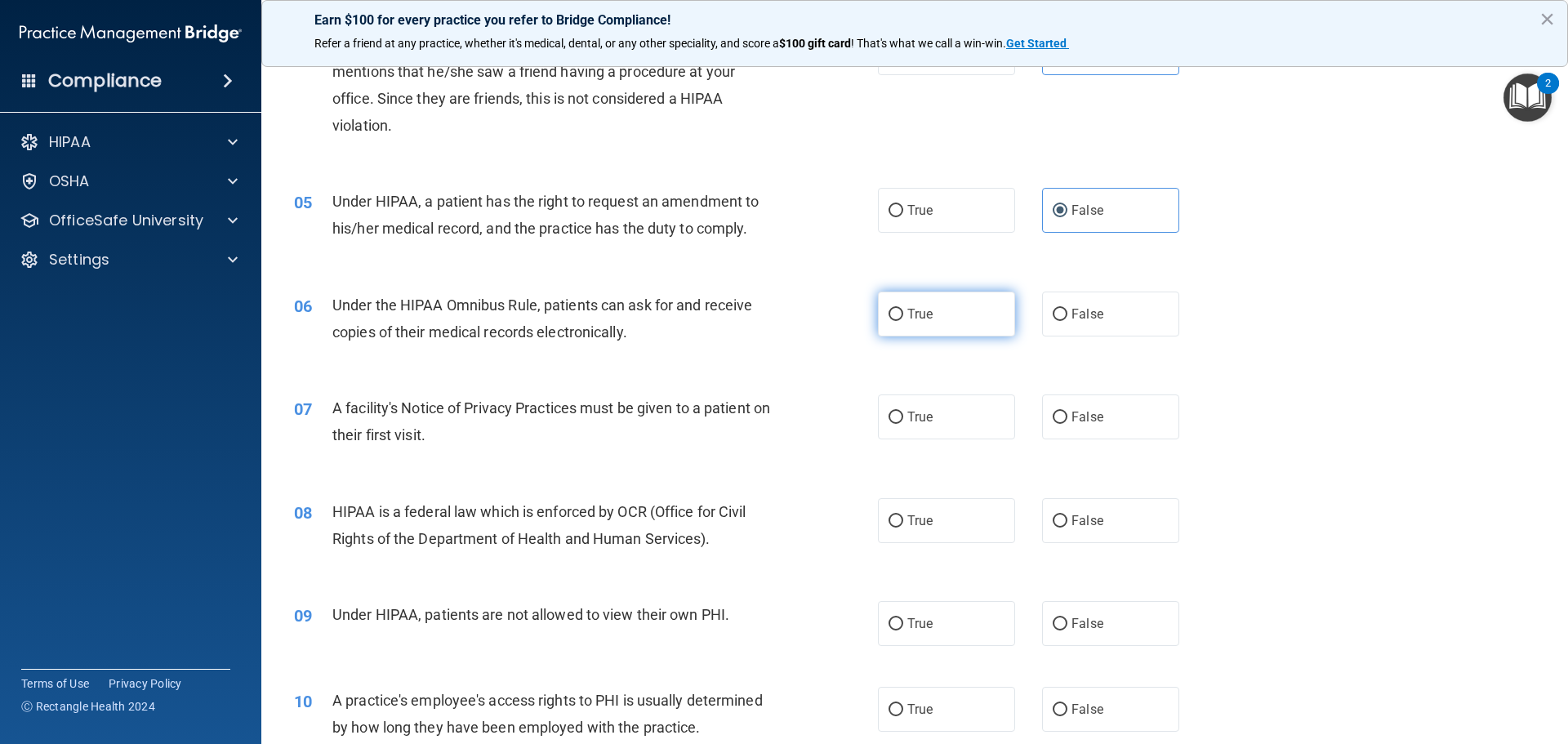
click at [903, 317] on input "True" at bounding box center [897, 315] width 15 height 13
radio input "true"
click at [907, 414] on span "True" at bounding box center [920, 417] width 25 height 16
click at [902, 414] on input "True" at bounding box center [897, 418] width 15 height 13
radio input "true"
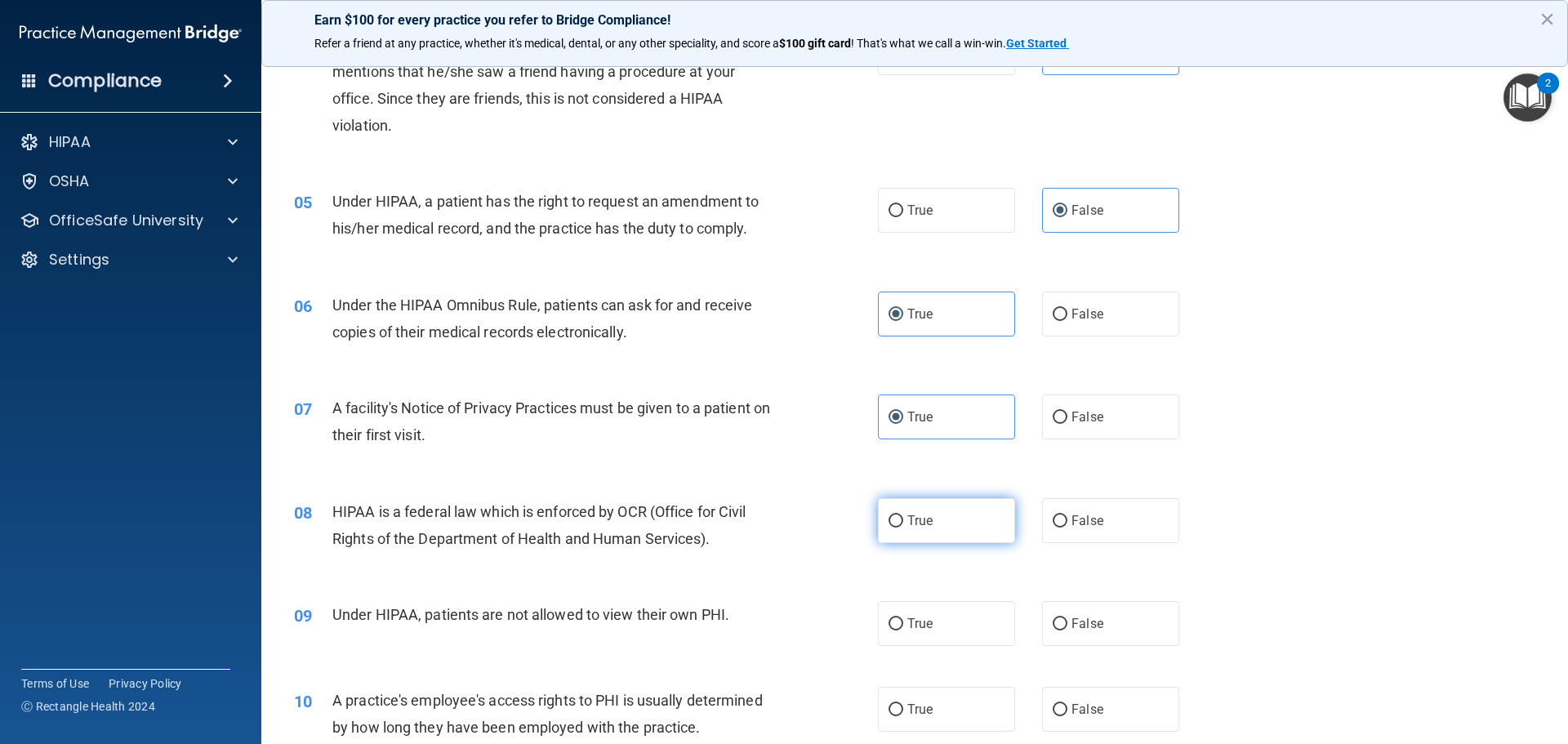
click at [897, 516] on input "True" at bounding box center [897, 521] width 15 height 13
radio input "true"
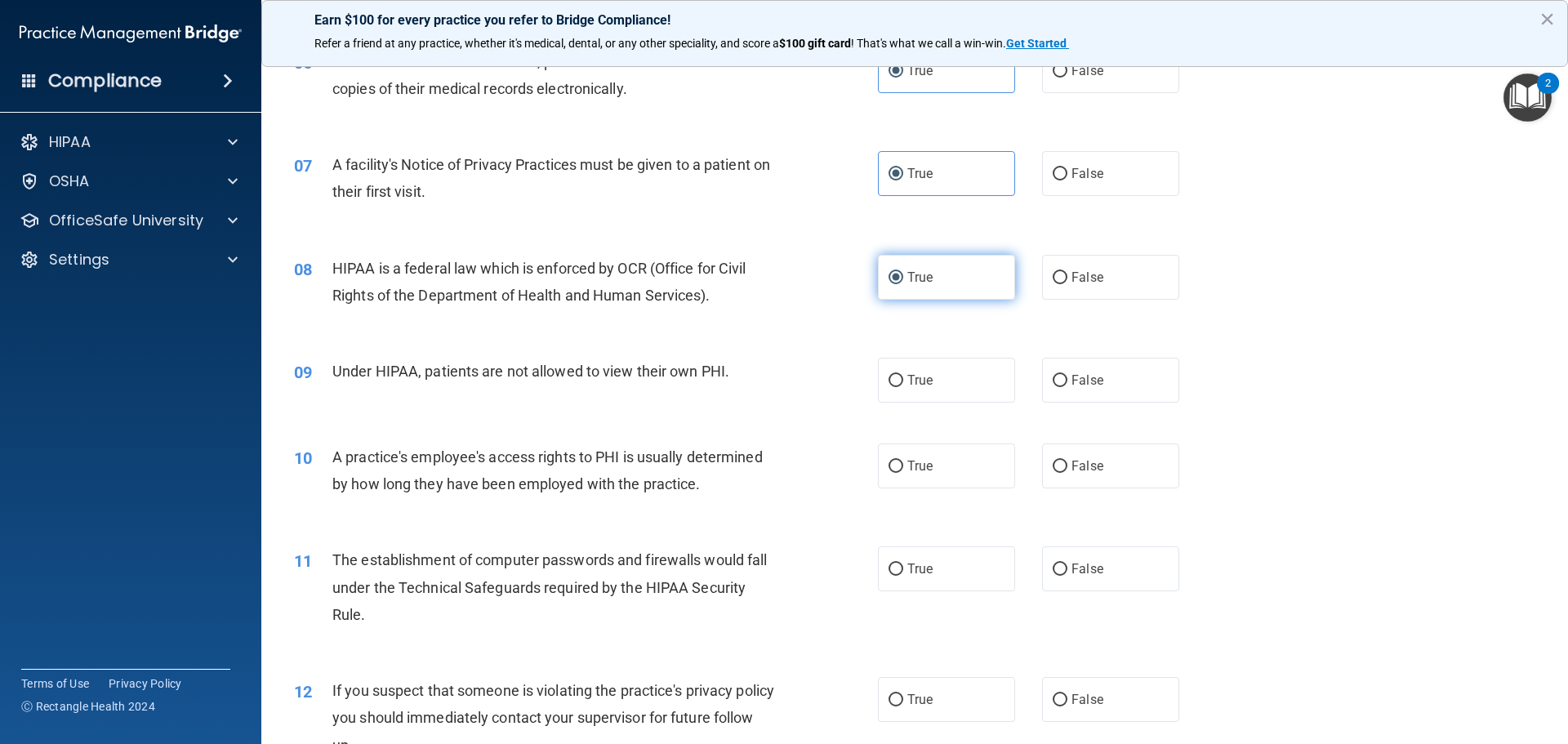
scroll to position [735, 0]
click at [1072, 382] on span "False" at bounding box center [1087, 378] width 32 height 16
click at [1065, 382] on input "False" at bounding box center [1061, 379] width 15 height 13
radio input "true"
click at [1054, 454] on label "False" at bounding box center [1111, 464] width 137 height 45
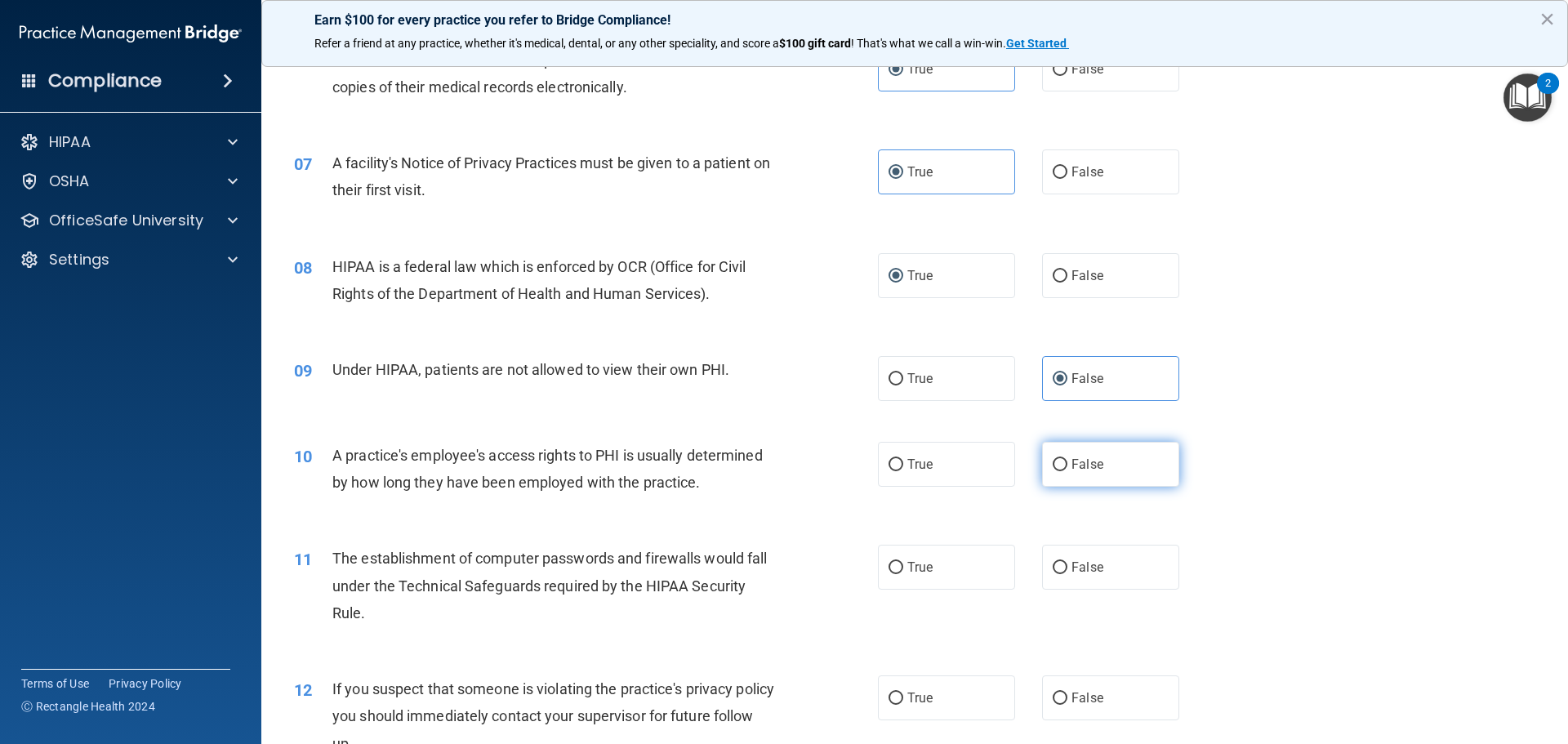
click at [1054, 459] on input "False" at bounding box center [1061, 464] width 15 height 13
radio input "true"
click at [933, 572] on label "True" at bounding box center [947, 567] width 137 height 45
click at [903, 572] on input "True" at bounding box center [897, 567] width 15 height 13
radio input "true"
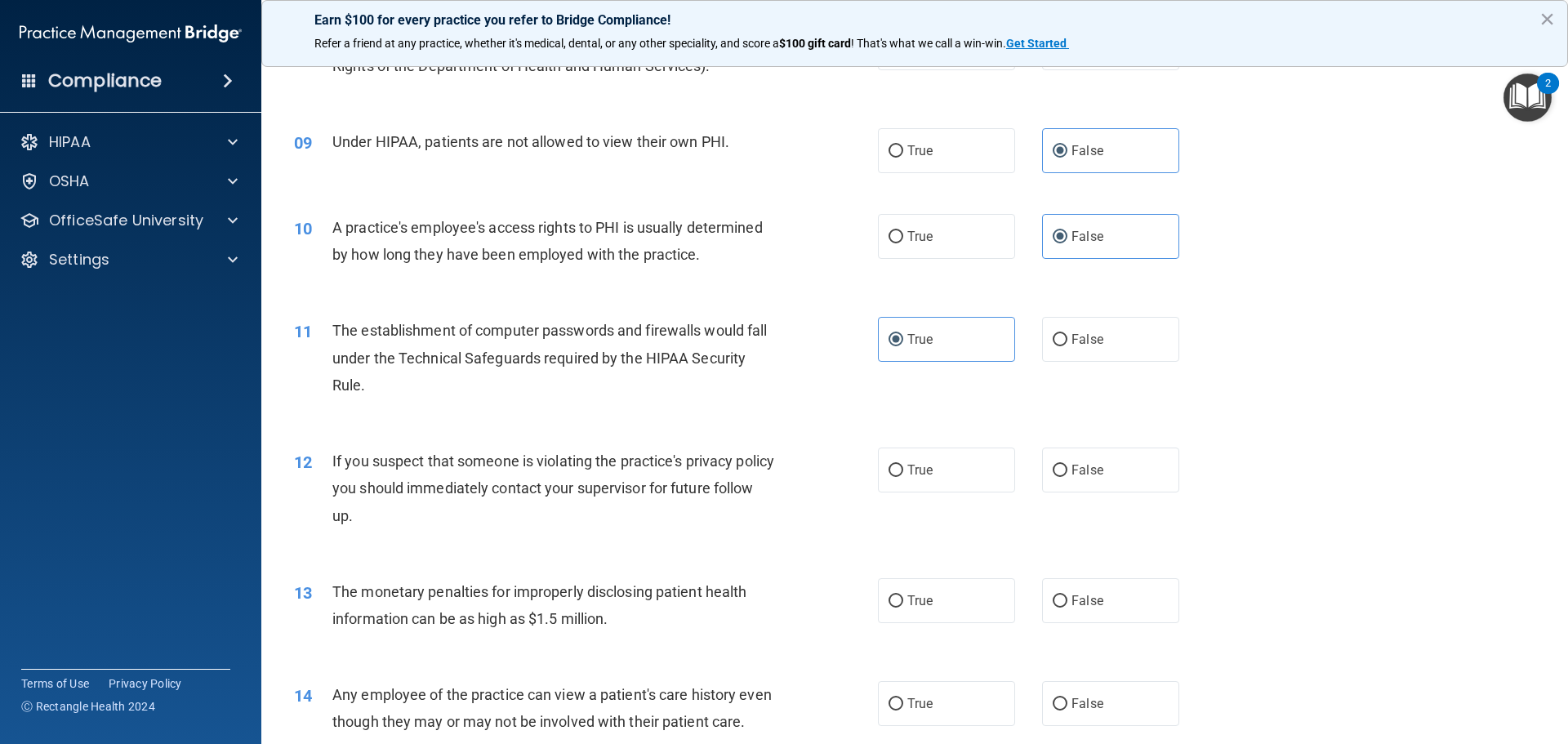
scroll to position [980, 0]
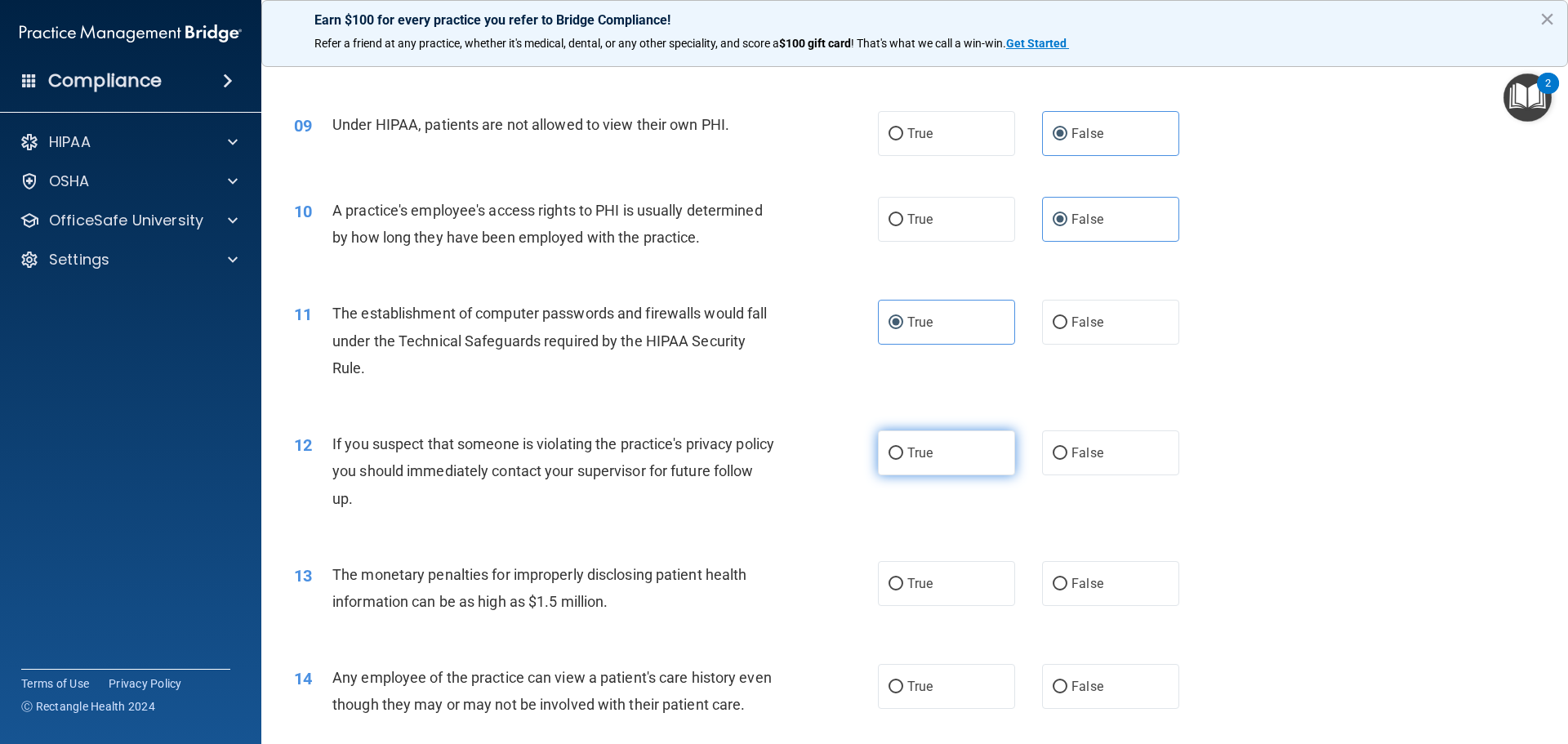
click at [947, 456] on label "True" at bounding box center [947, 453] width 137 height 45
click at [903, 456] on input "True" at bounding box center [897, 454] width 15 height 13
radio input "true"
click at [937, 588] on label "True" at bounding box center [947, 583] width 137 height 45
click at [903, 588] on input "True" at bounding box center [897, 584] width 15 height 13
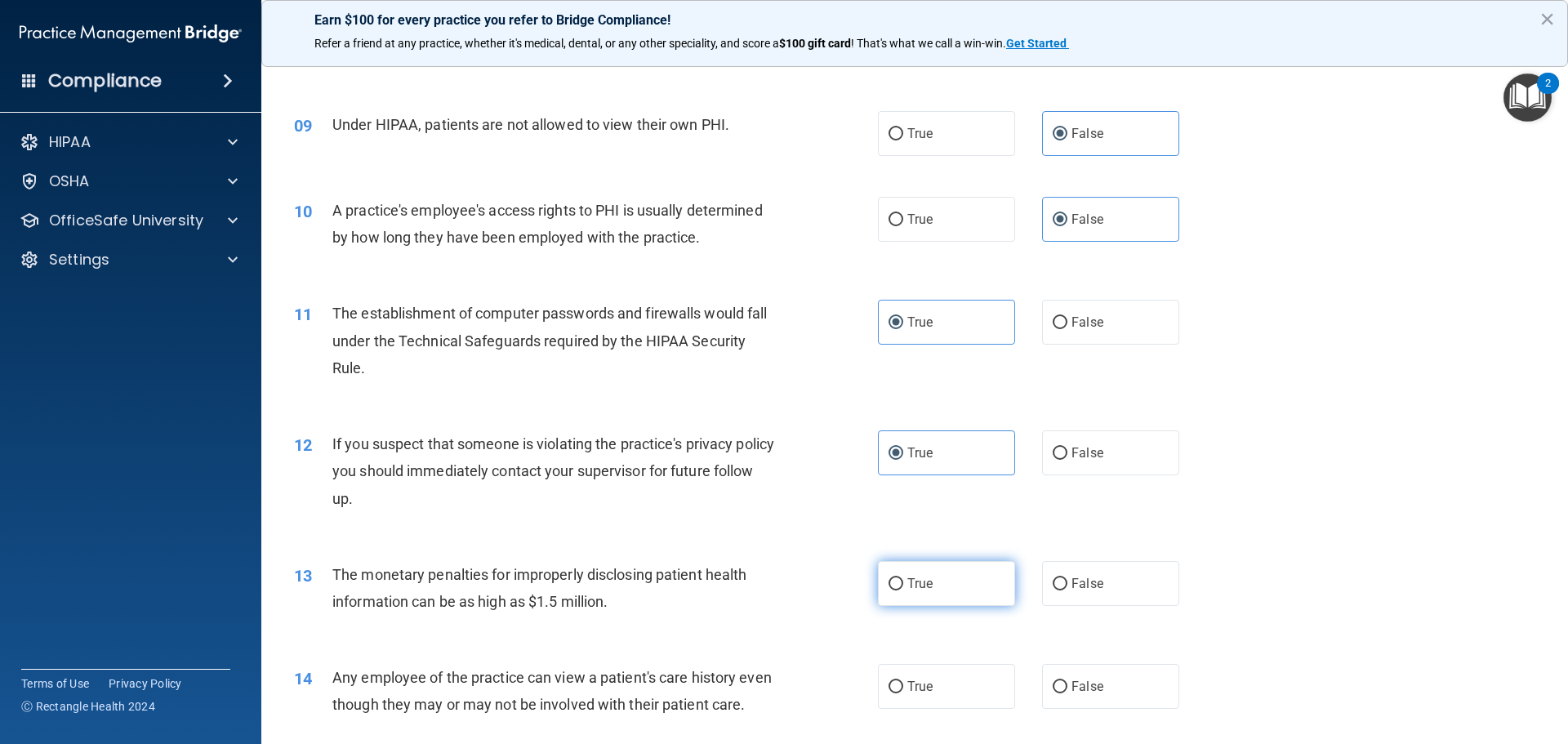
radio input "true"
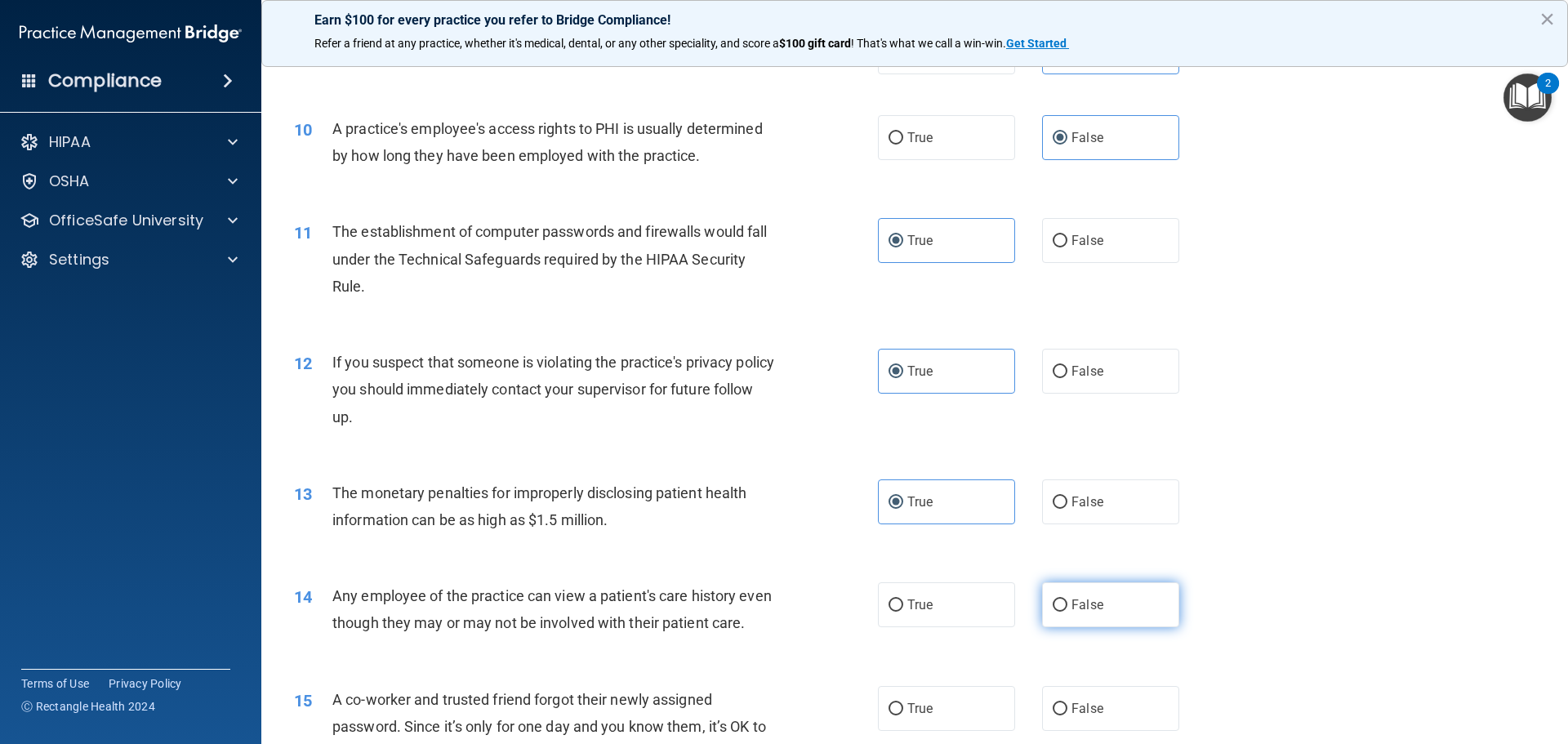
click at [1057, 586] on label "False" at bounding box center [1111, 605] width 137 height 45
click at [1057, 599] on input "False" at bounding box center [1061, 605] width 15 height 13
radio input "true"
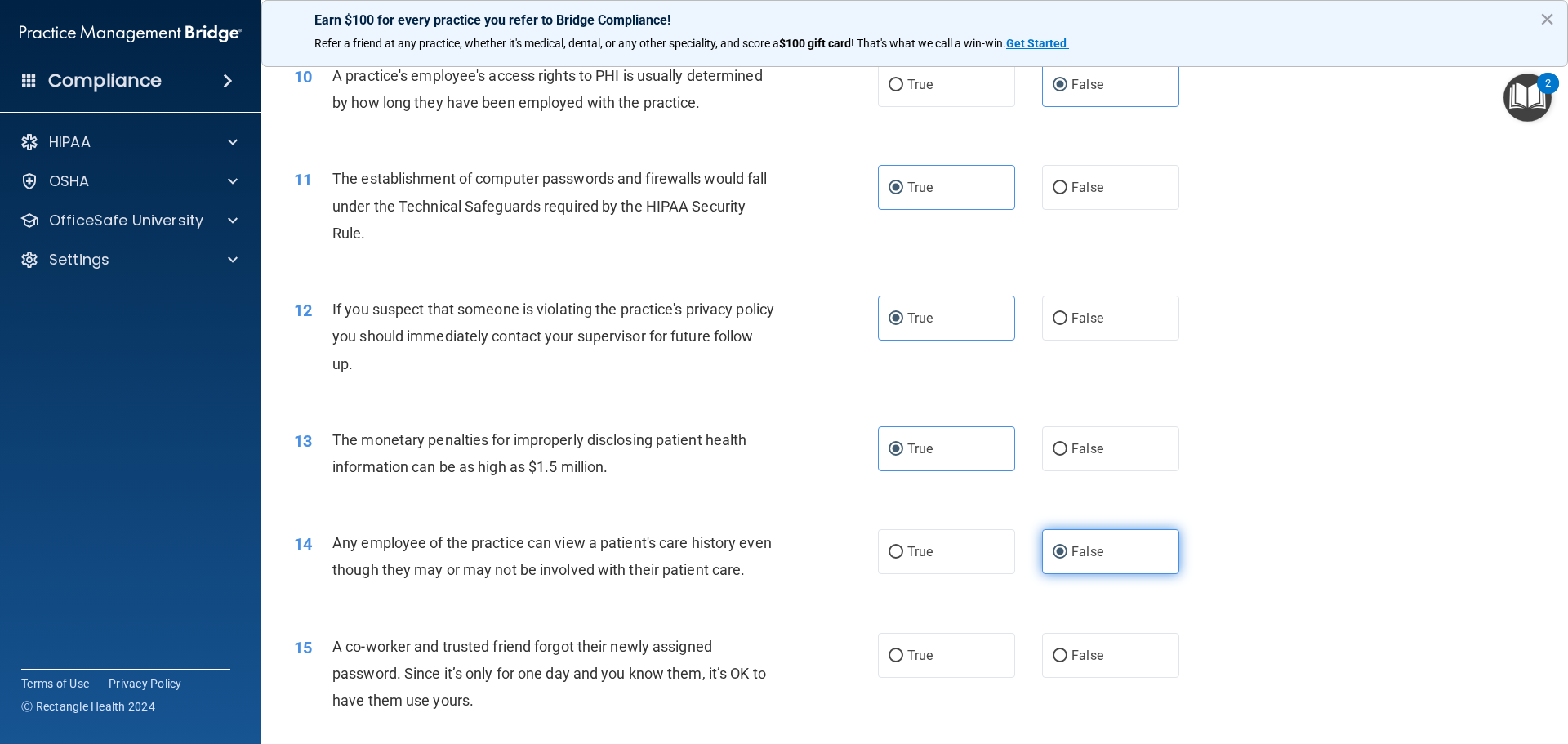
scroll to position [1143, 0]
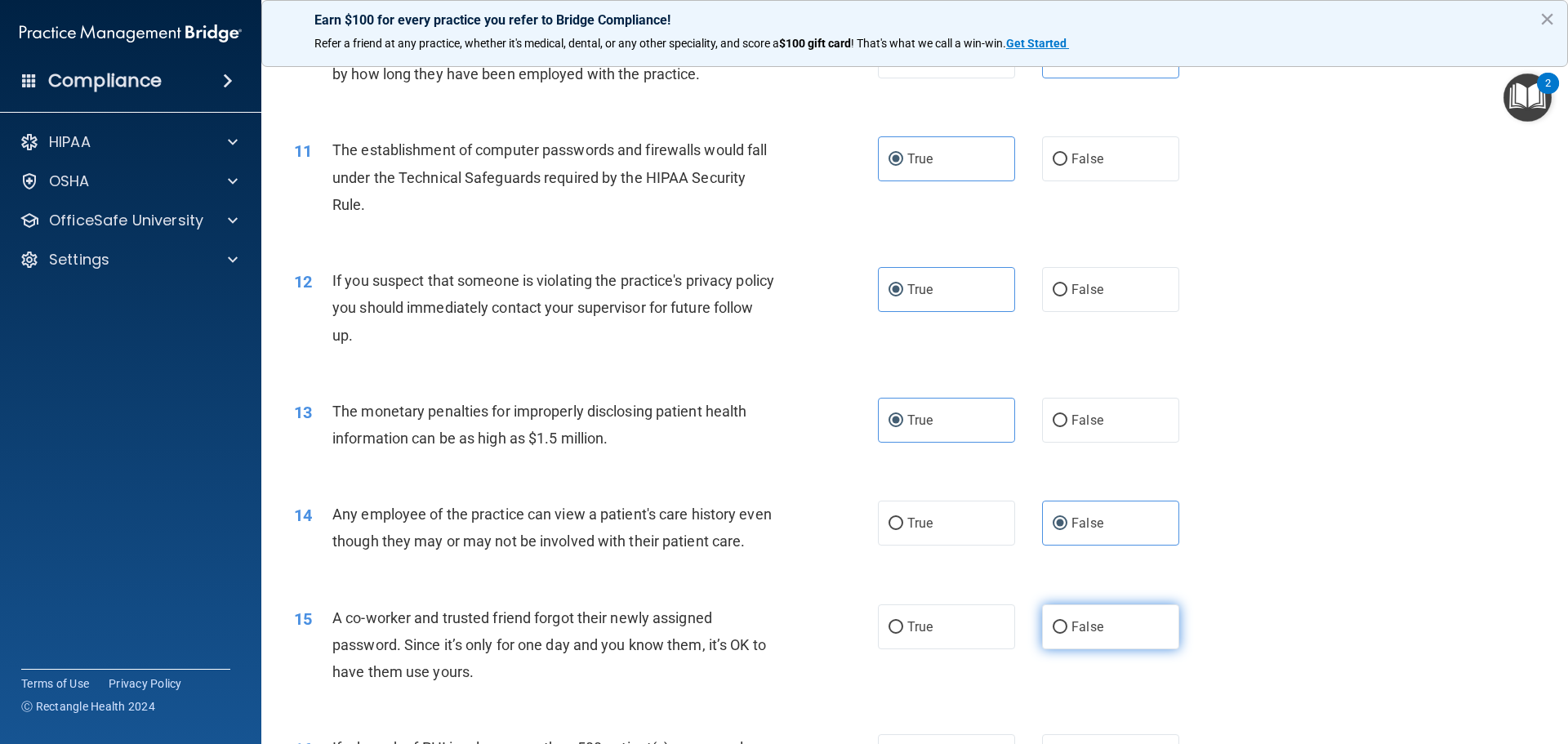
click at [1072, 634] on span "False" at bounding box center [1087, 627] width 32 height 16
click at [1067, 634] on input "False" at bounding box center [1061, 627] width 15 height 13
radio input "true"
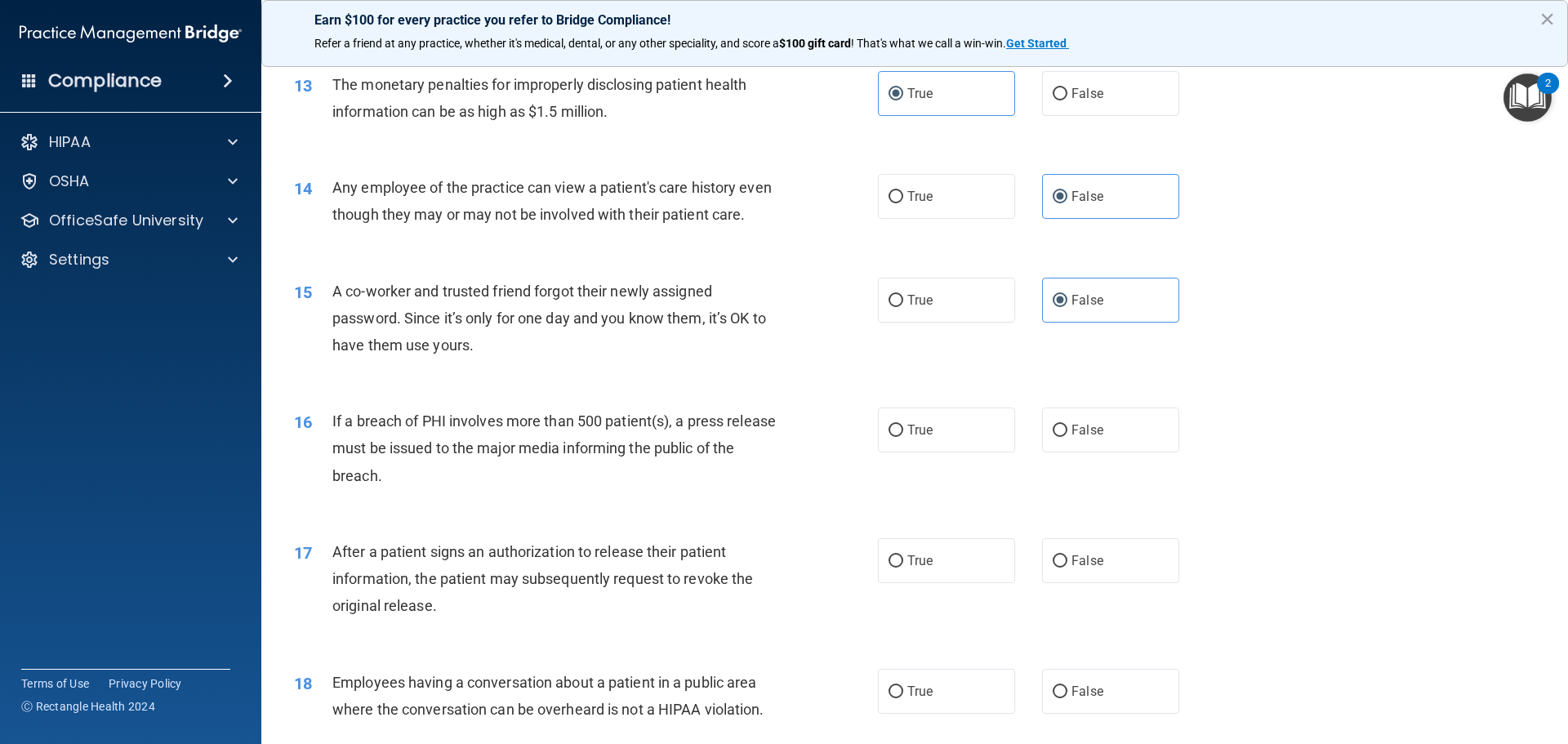
scroll to position [1552, 0]
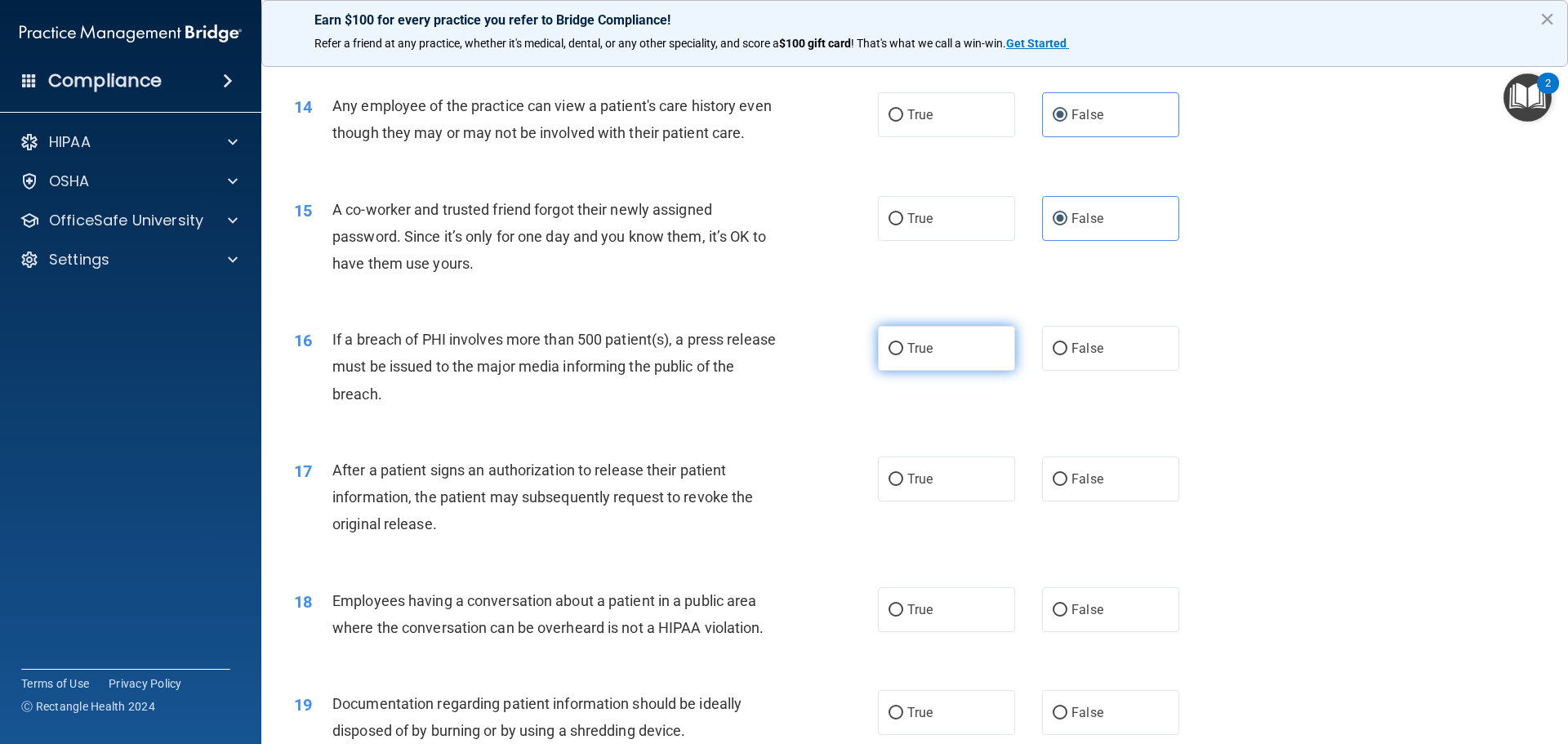
click at [923, 356] on span "True" at bounding box center [920, 348] width 25 height 16
click at [903, 355] on input "True" at bounding box center [897, 349] width 15 height 13
radio input "true"
click at [921, 501] on label "True" at bounding box center [947, 479] width 137 height 45
click at [903, 486] on input "True" at bounding box center [897, 480] width 15 height 13
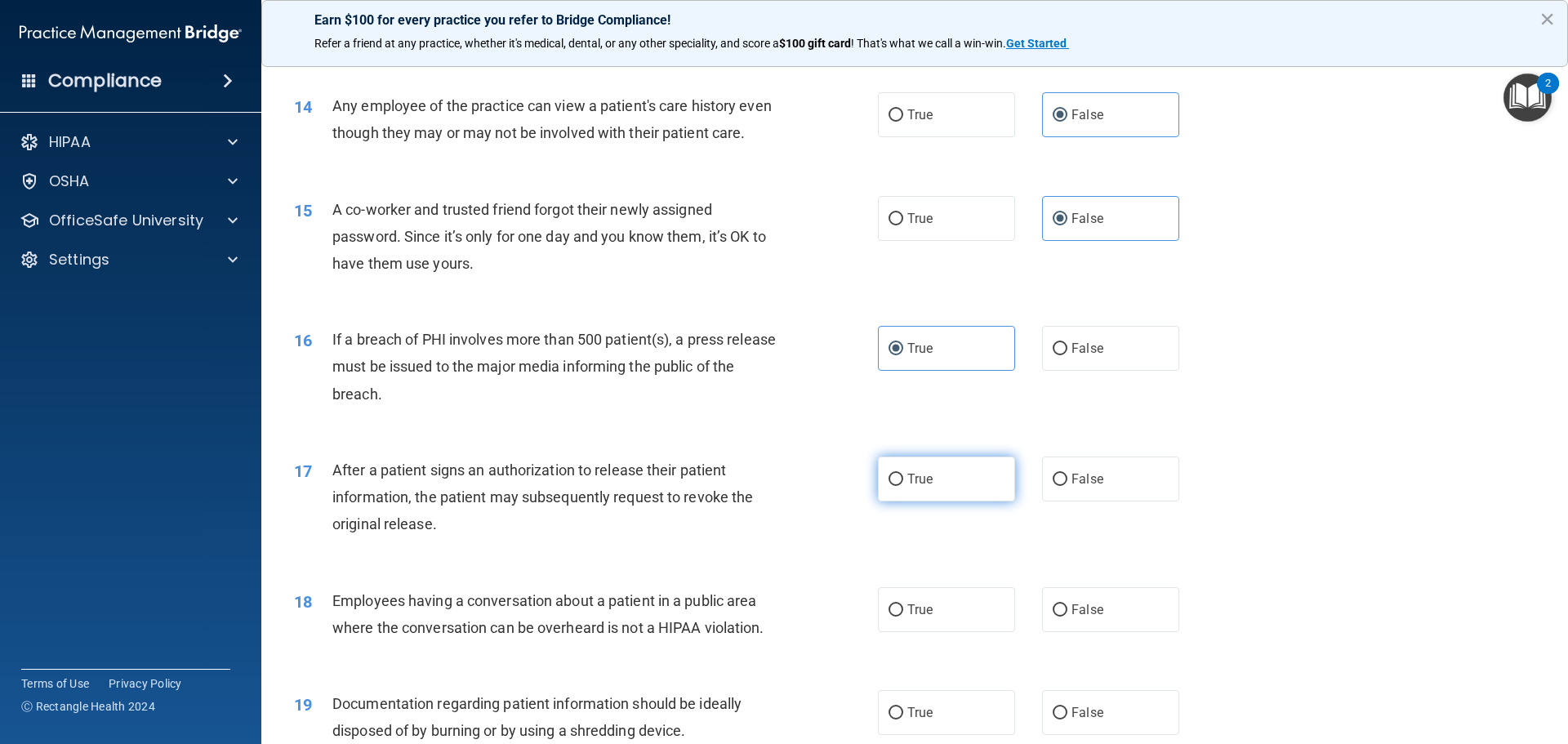
radio input "true"
click at [1061, 632] on label "False" at bounding box center [1111, 610] width 137 height 45
click at [1061, 617] on input "False" at bounding box center [1061, 610] width 15 height 13
radio input "true"
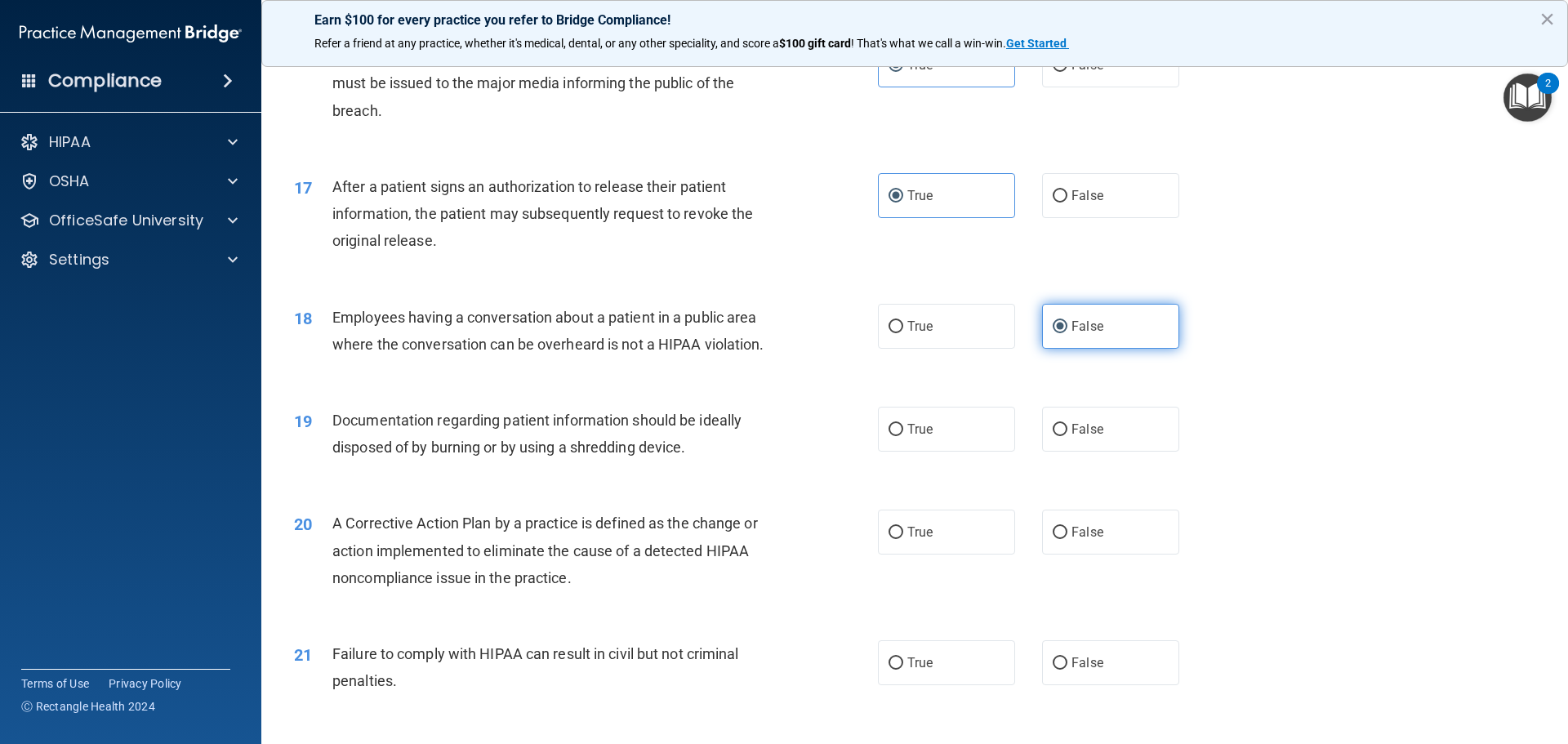
scroll to position [1878, 0]
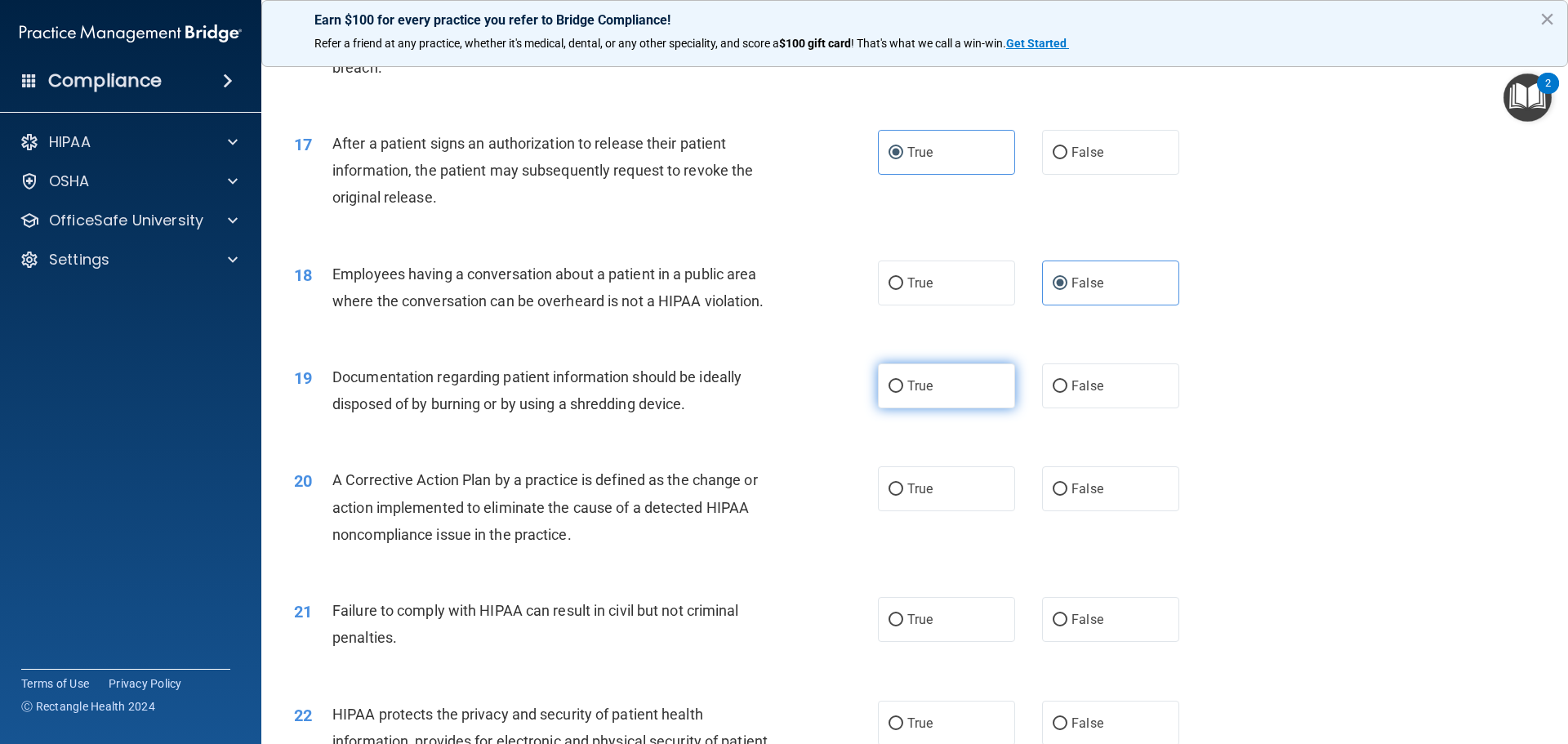
click at [929, 402] on label "True" at bounding box center [947, 386] width 137 height 45
click at [903, 393] on input "True" at bounding box center [897, 387] width 15 height 13
radio input "true"
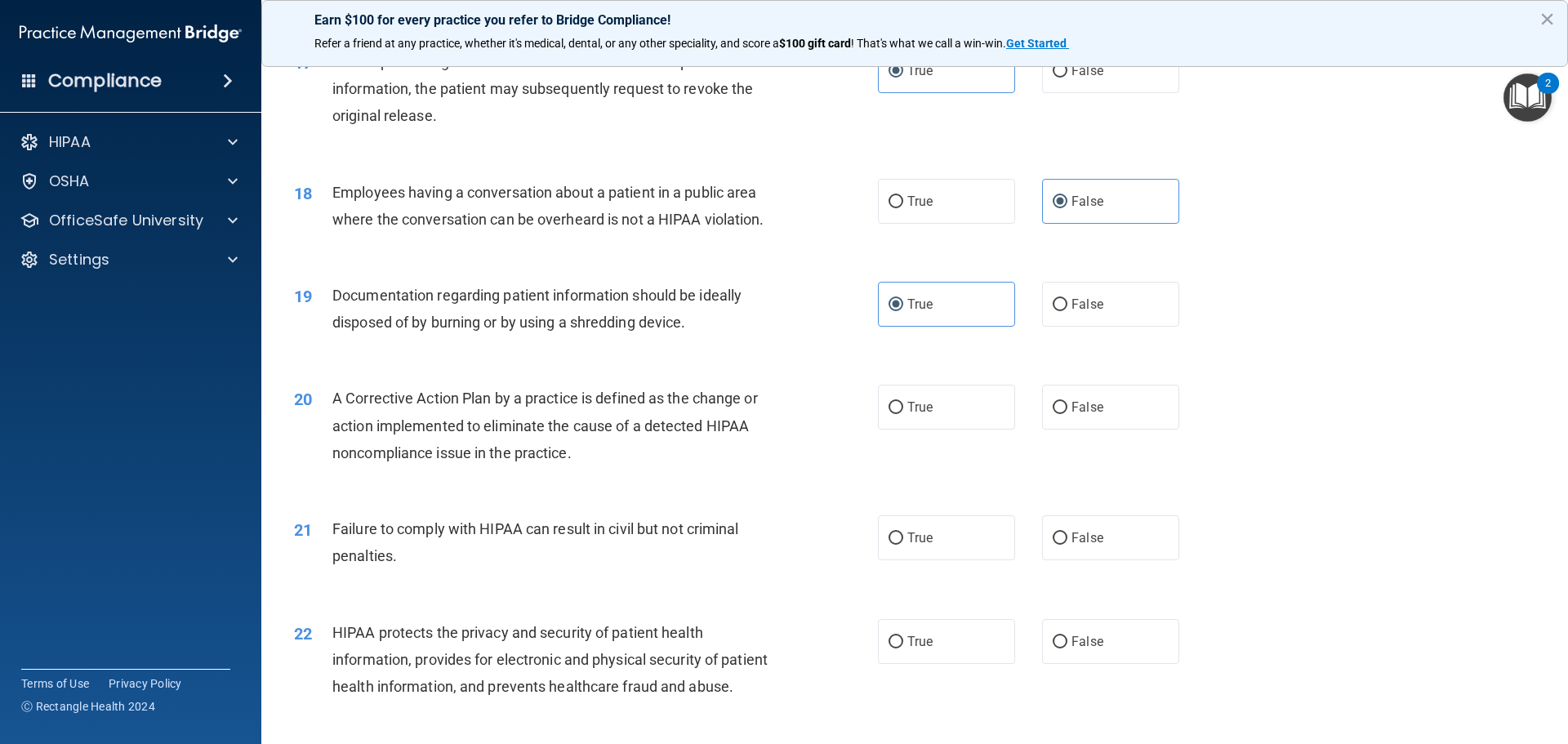
scroll to position [2041, 0]
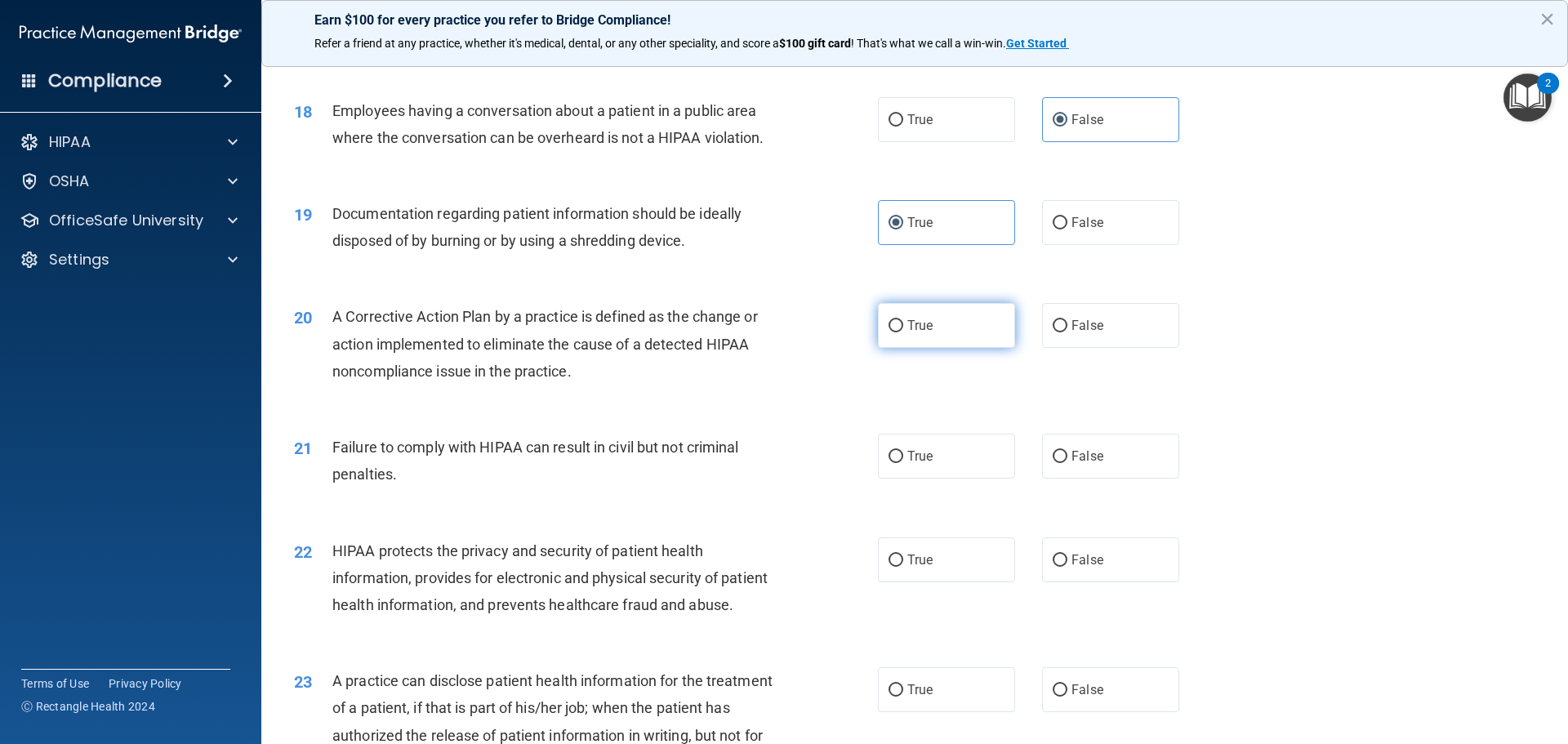
click at [938, 348] on label "True" at bounding box center [947, 326] width 137 height 45
click at [903, 332] on input "True" at bounding box center [897, 326] width 15 height 13
radio input "true"
click at [1083, 464] on span "False" at bounding box center [1087, 456] width 32 height 16
click at [1067, 463] on input "False" at bounding box center [1061, 457] width 15 height 13
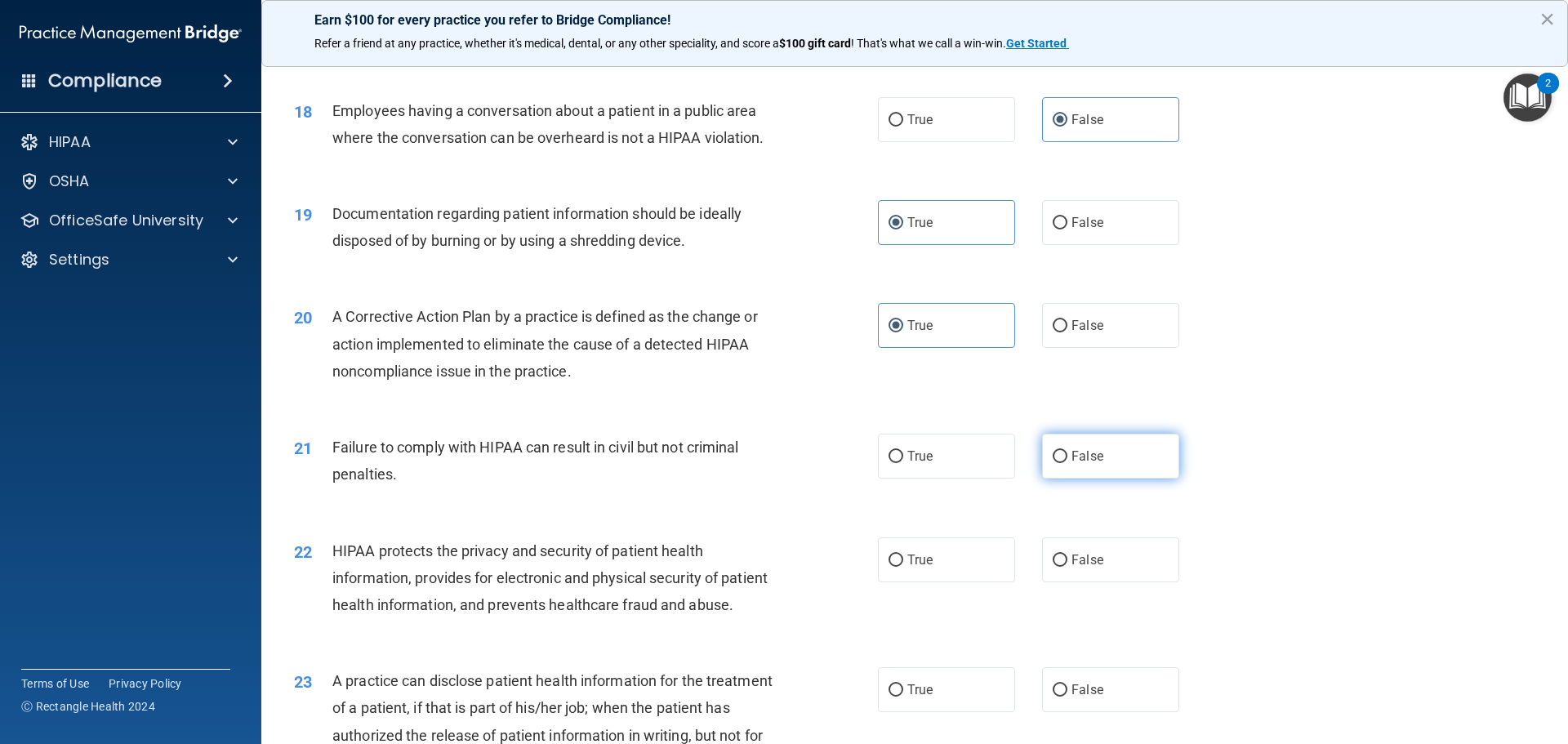
radio input "true"
click at [908, 576] on label "True" at bounding box center [947, 560] width 137 height 45
click at [903, 567] on input "True" at bounding box center [897, 560] width 15 height 13
radio input "true"
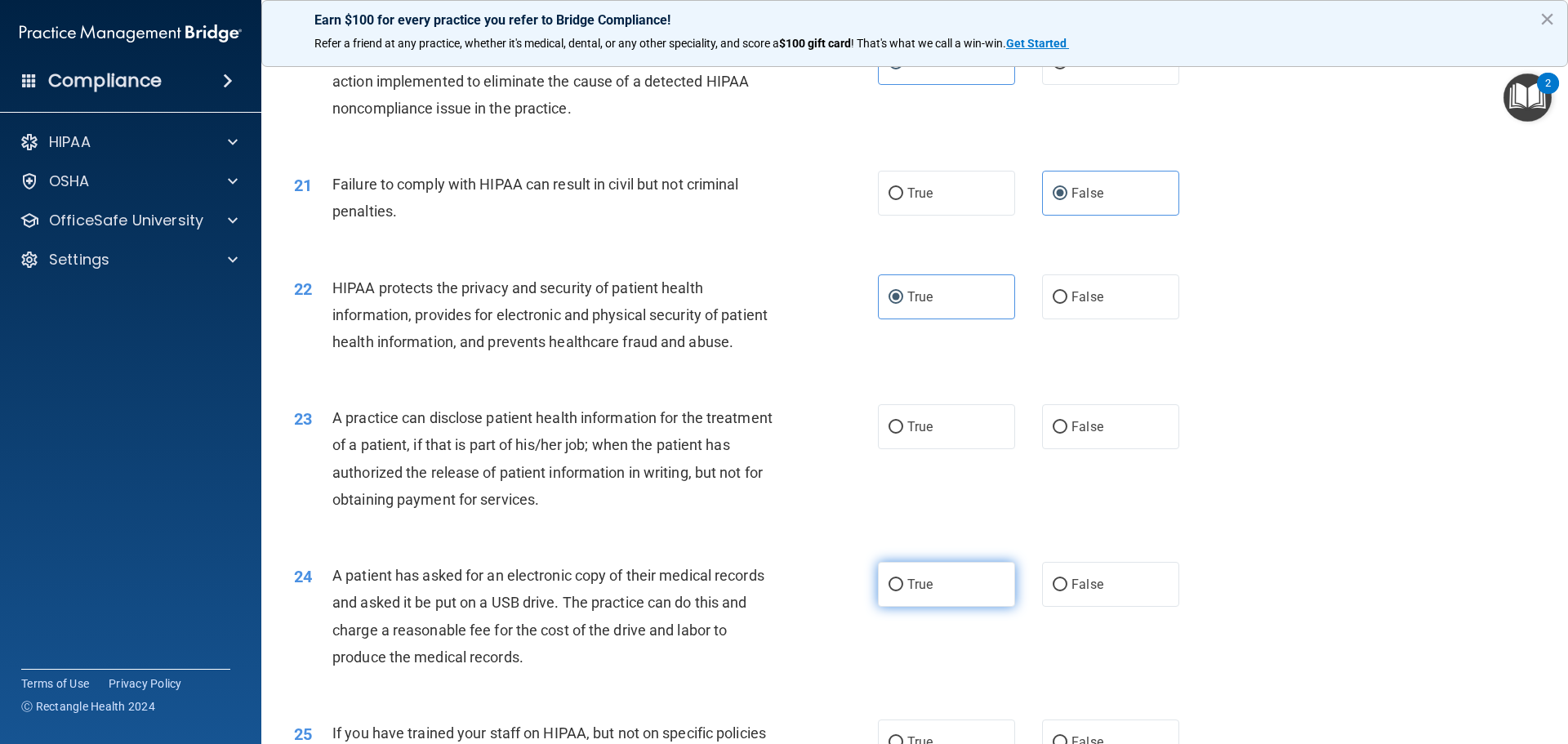
scroll to position [2368, 0]
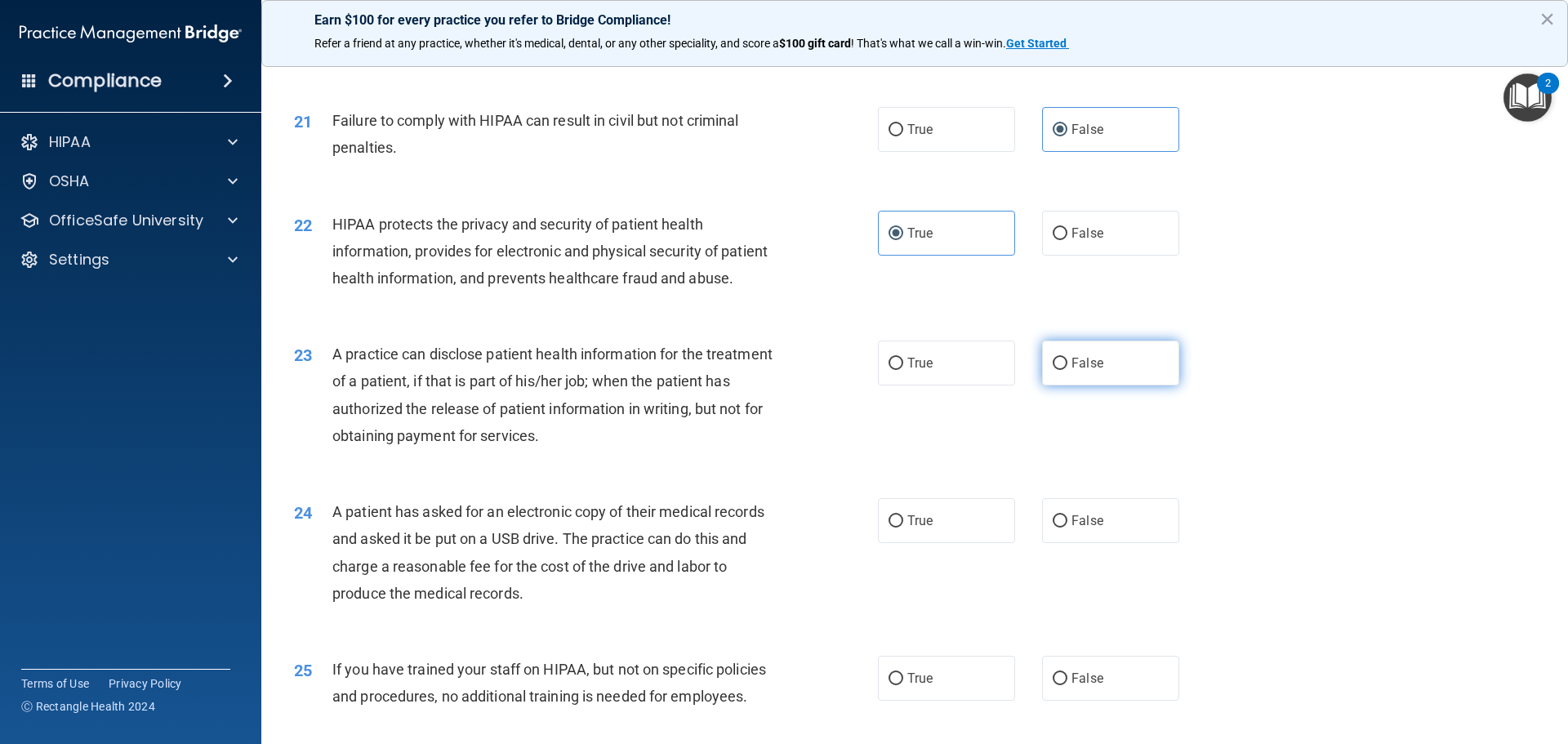
click at [1093, 371] on span "False" at bounding box center [1087, 362] width 32 height 16
click at [1067, 370] on input "False" at bounding box center [1061, 363] width 15 height 13
radio input "true"
click at [953, 543] on label "True" at bounding box center [947, 521] width 137 height 45
click at [903, 527] on input "True" at bounding box center [897, 521] width 15 height 13
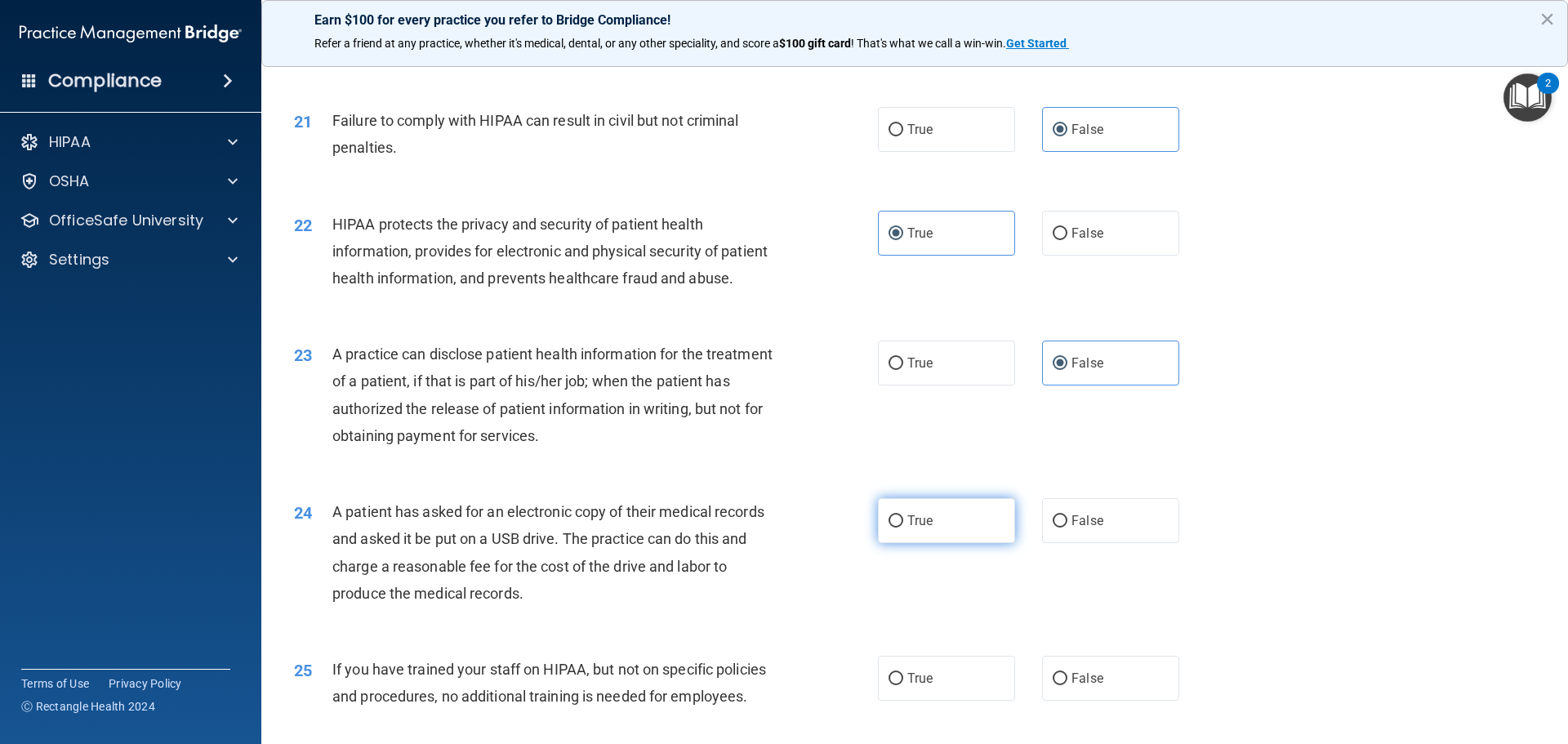
radio input "true"
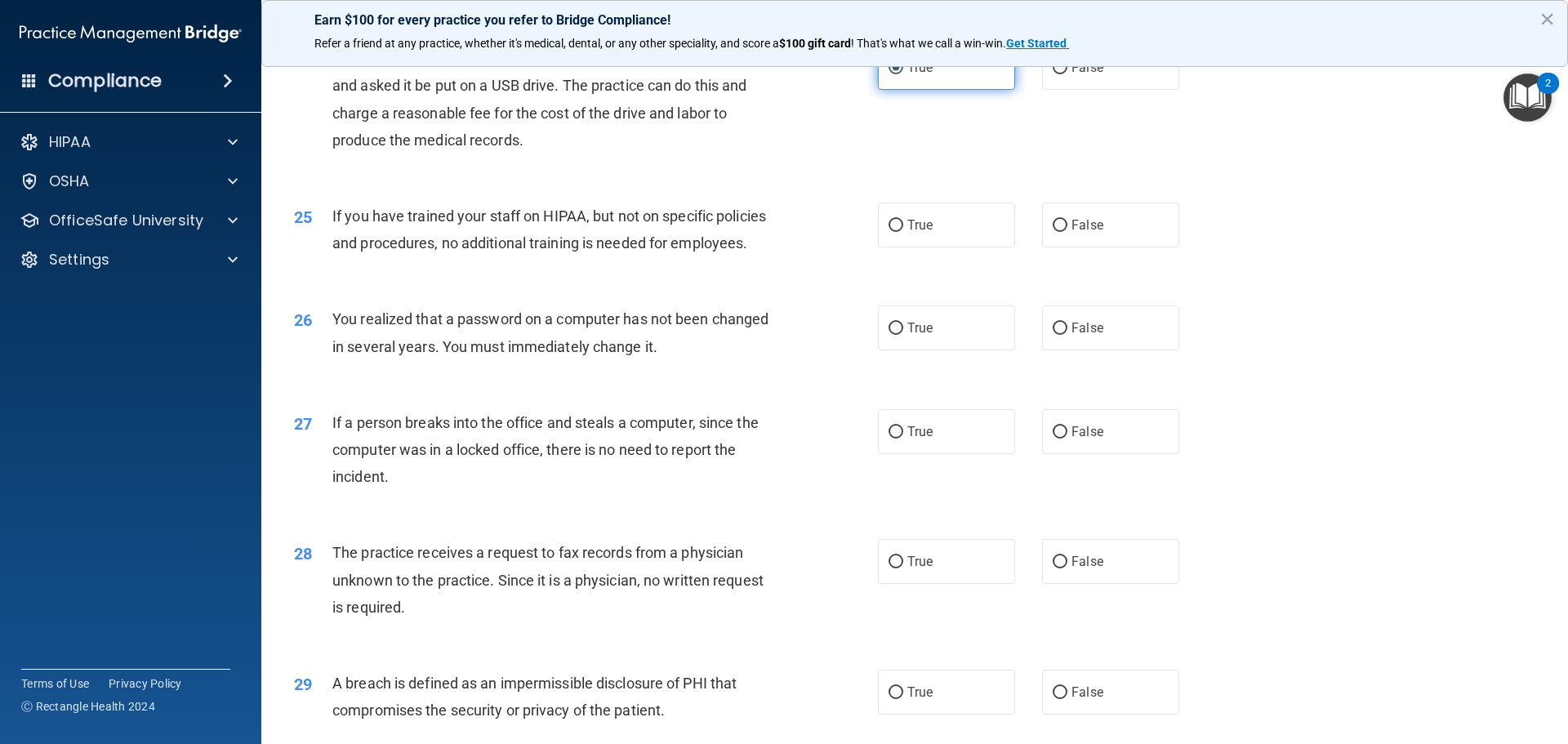
scroll to position [2858, 0]
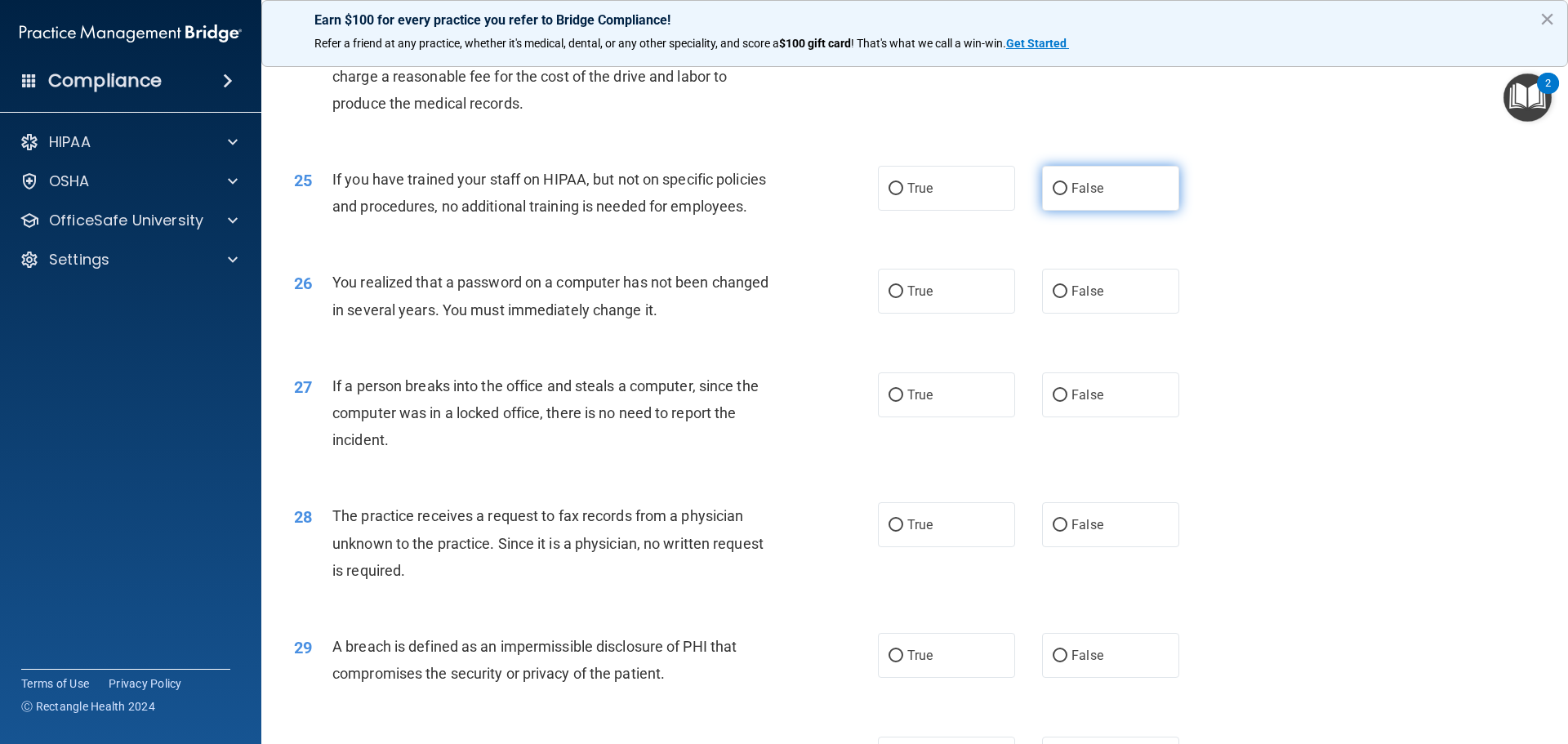
click at [1125, 211] on label "False" at bounding box center [1111, 188] width 137 height 45
click at [1067, 195] on input "False" at bounding box center [1061, 189] width 15 height 13
radio input "true"
click at [938, 314] on label "True" at bounding box center [947, 291] width 137 height 45
click at [903, 298] on input "True" at bounding box center [897, 291] width 15 height 13
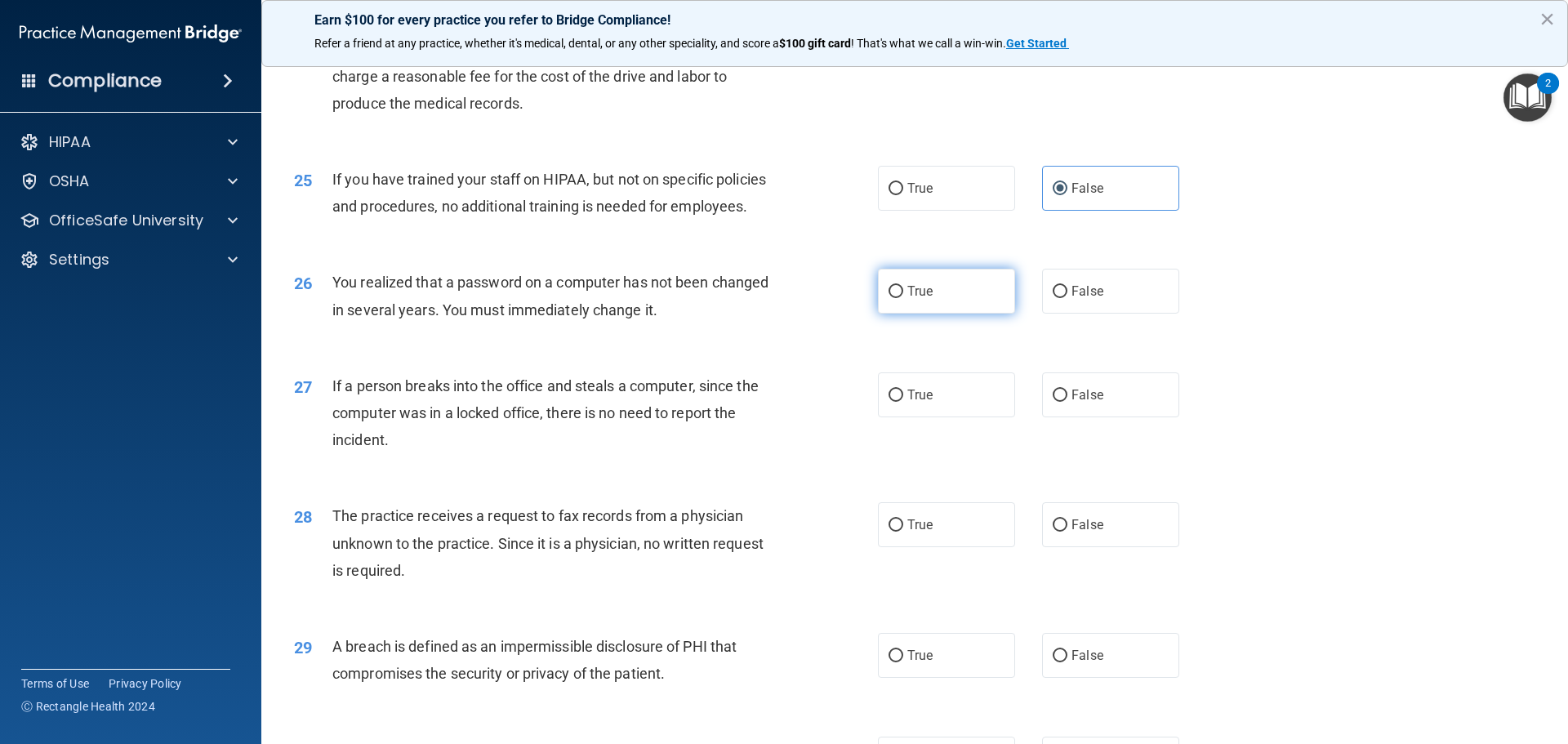
radio input "true"
click at [1064, 418] on label "False" at bounding box center [1111, 395] width 137 height 45
click at [1064, 402] on input "False" at bounding box center [1061, 395] width 15 height 13
radio input "true"
click at [1064, 547] on label "False" at bounding box center [1111, 525] width 137 height 45
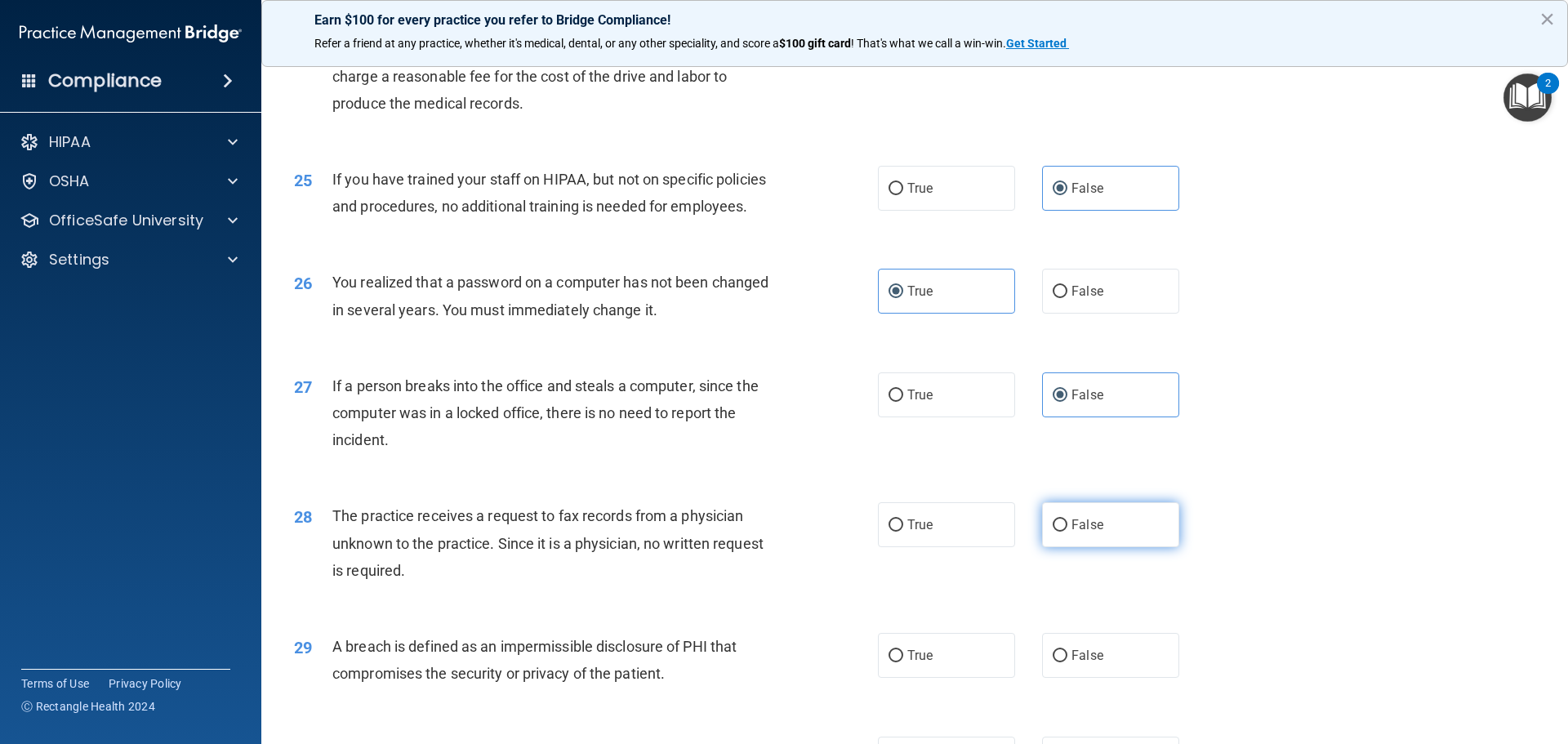
click at [1064, 531] on input "False" at bounding box center [1061, 526] width 15 height 13
radio input "true"
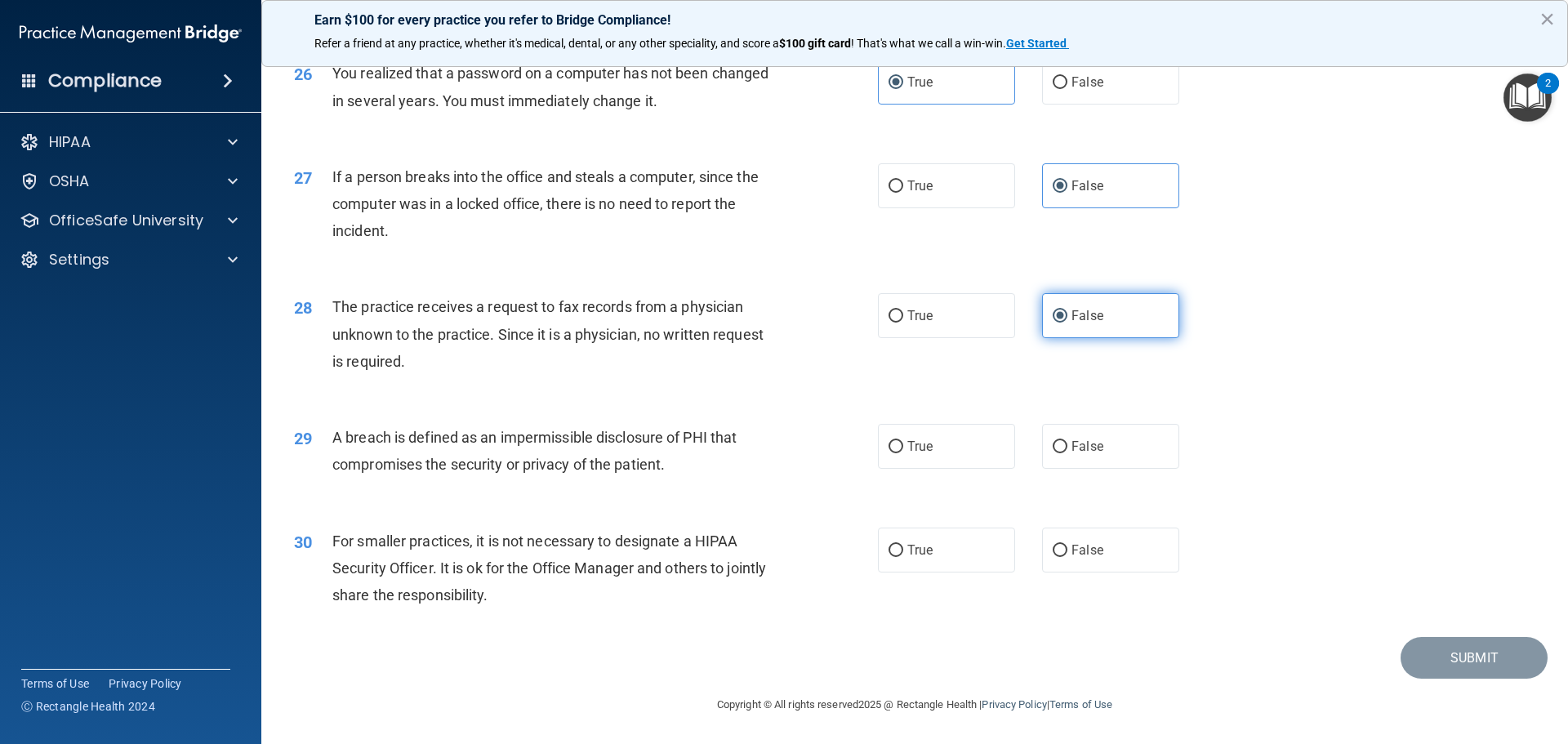
scroll to position [3121, 0]
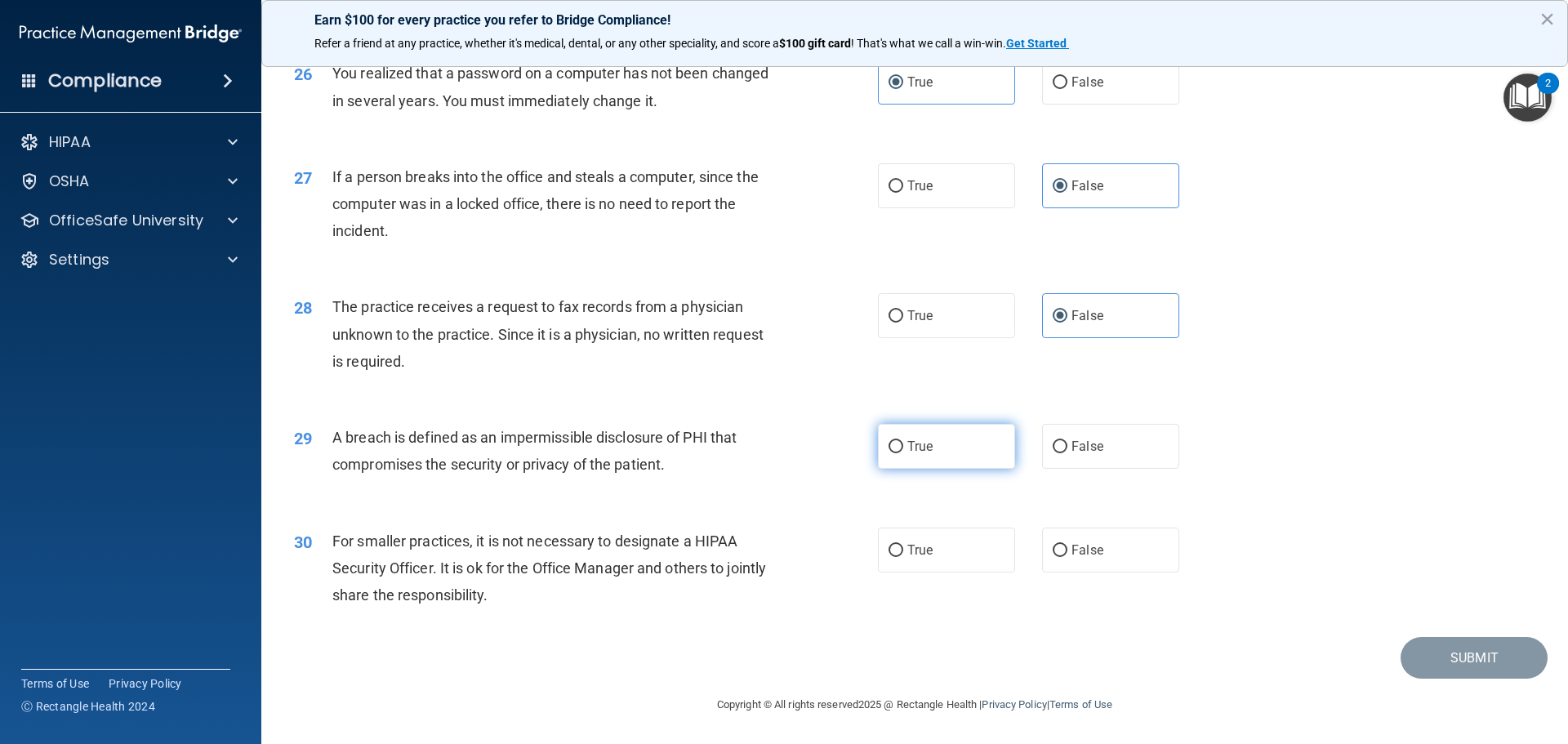
click at [946, 436] on label "True" at bounding box center [947, 446] width 137 height 45
click at [903, 441] on input "True" at bounding box center [897, 447] width 15 height 13
radio input "true"
click at [1144, 550] on label "False" at bounding box center [1111, 550] width 137 height 45
click at [1067, 550] on input "False" at bounding box center [1061, 551] width 15 height 13
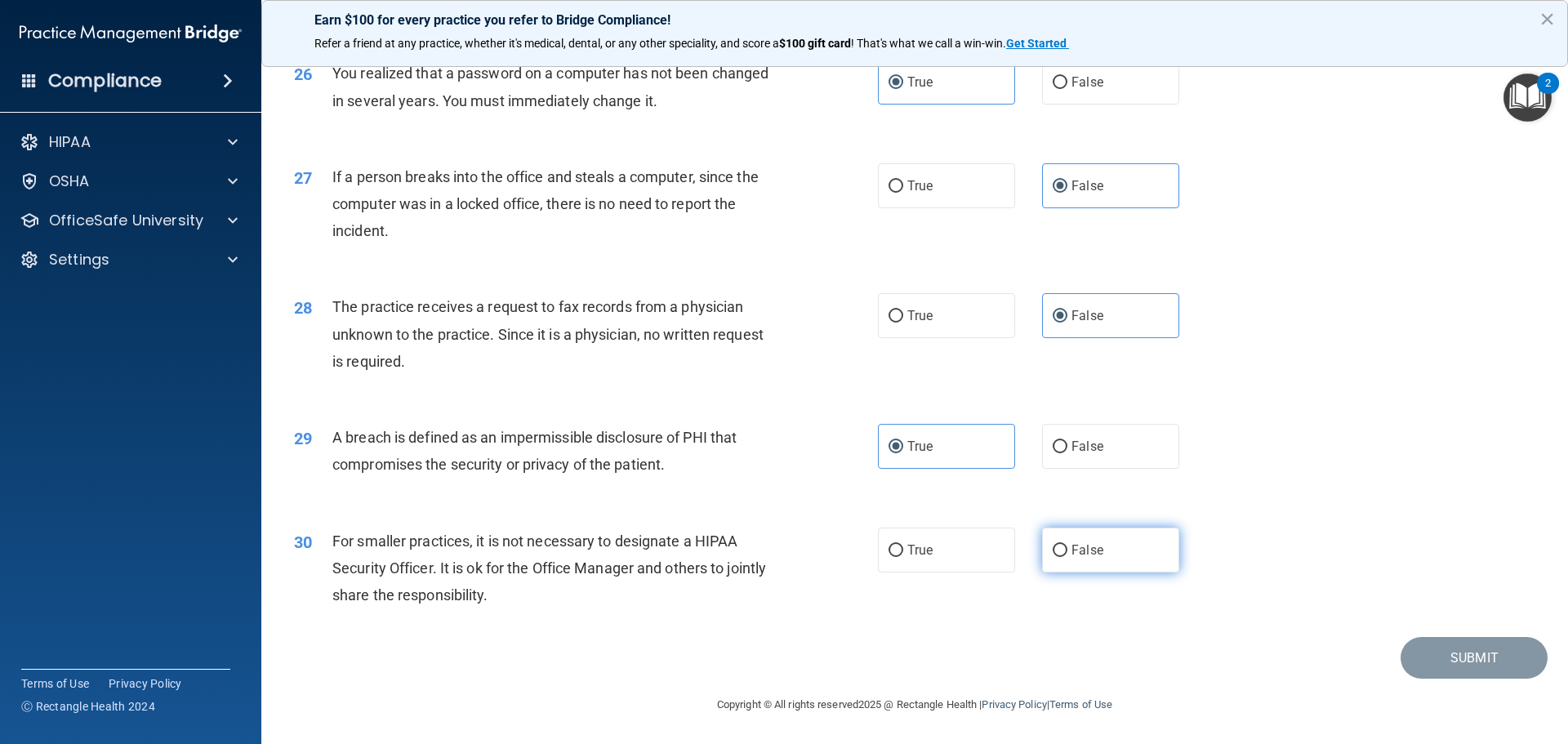
radio input "true"
click at [1435, 652] on button "Submit" at bounding box center [1474, 658] width 147 height 42
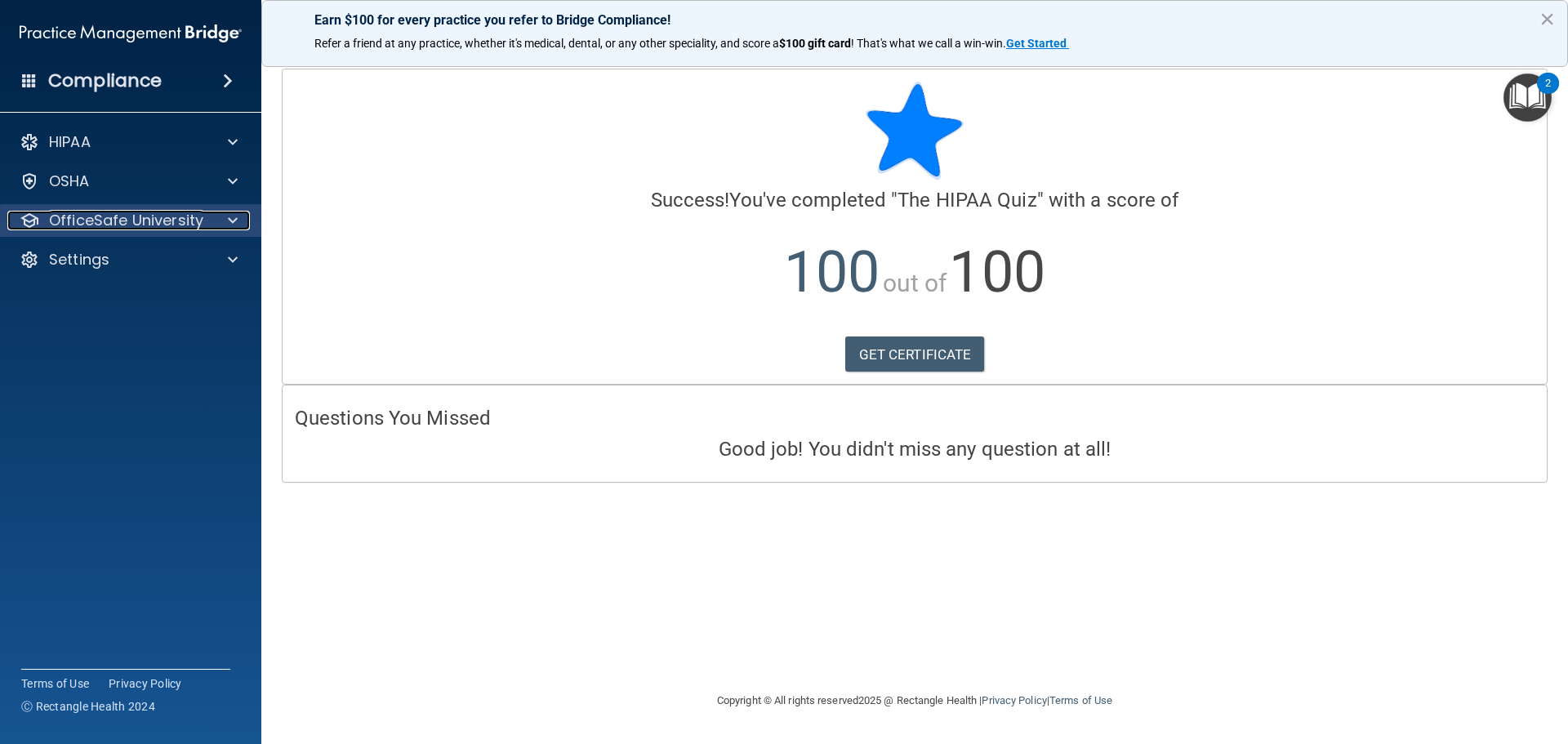
click at [148, 225] on p "OfficeSafe University" at bounding box center [126, 220] width 154 height 19
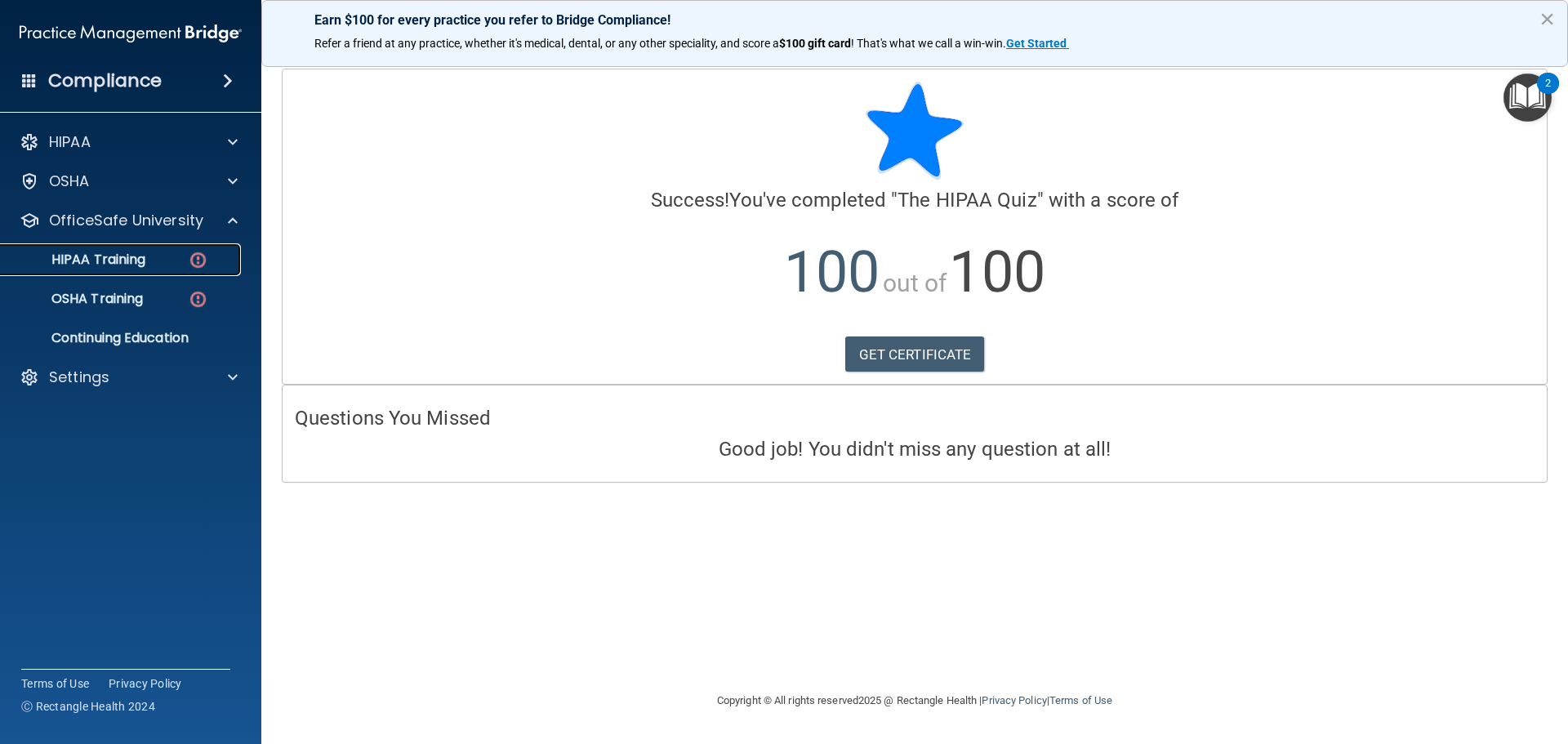
click at [182, 262] on div "HIPAA Training" at bounding box center [122, 260] width 223 height 17
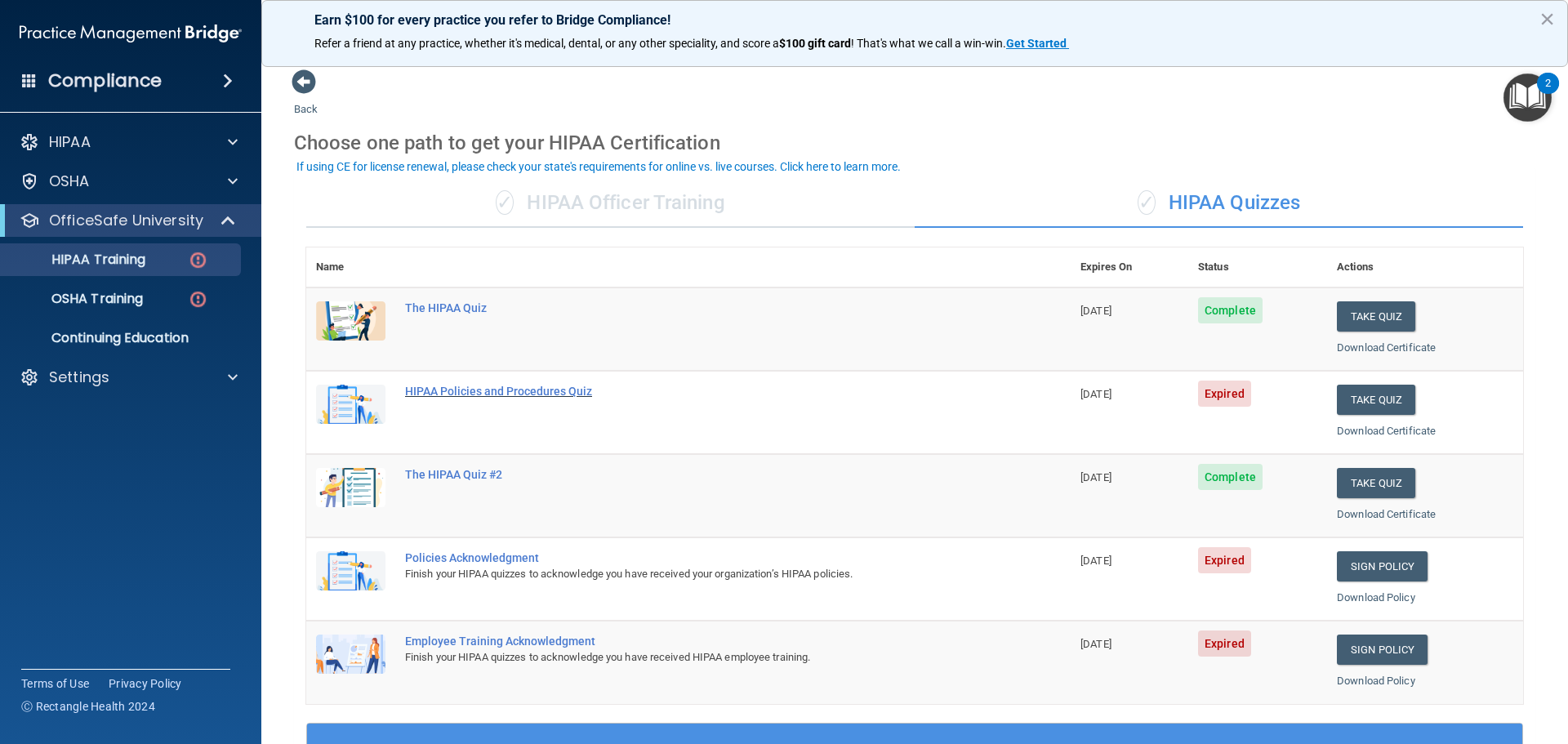
click at [500, 395] on div "HIPAA Policies and Procedures Quiz" at bounding box center [697, 392] width 584 height 13
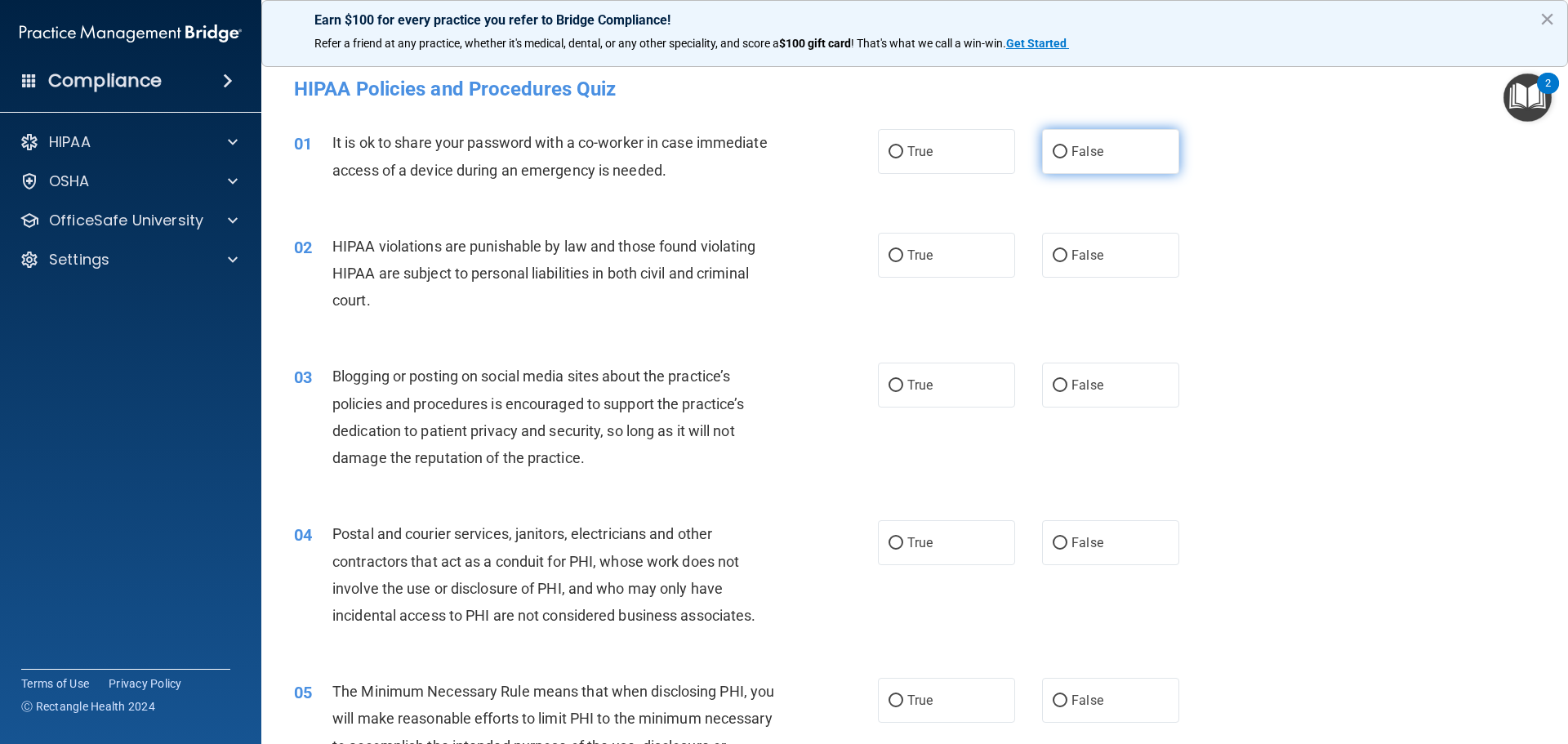
click at [1072, 164] on label "False" at bounding box center [1111, 151] width 137 height 45
click at [1067, 158] on input "False" at bounding box center [1061, 152] width 15 height 13
radio input "true"
click at [968, 251] on label "True" at bounding box center [947, 255] width 137 height 45
click at [903, 251] on input "True" at bounding box center [897, 256] width 15 height 13
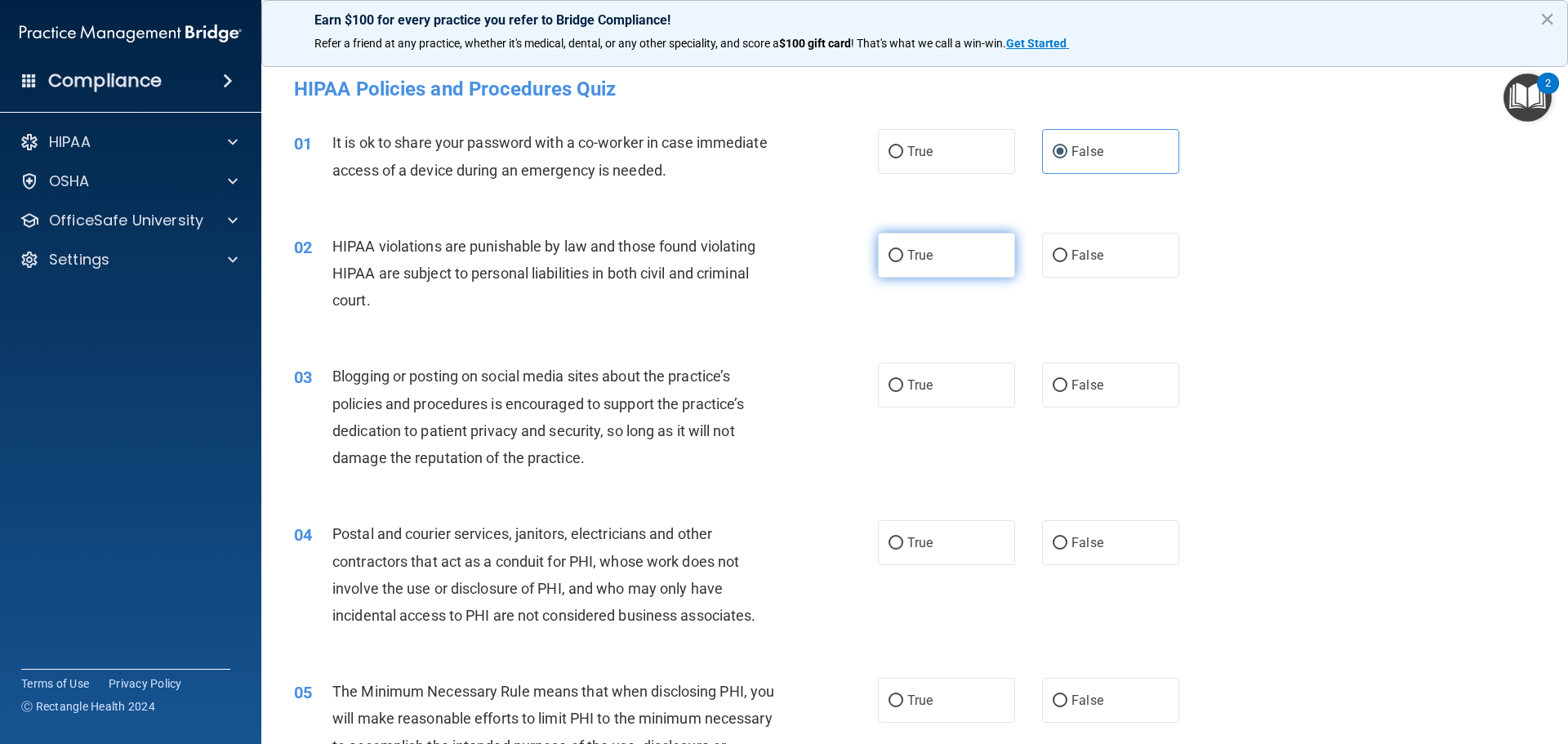
radio input "true"
click at [1058, 380] on input "False" at bounding box center [1061, 386] width 15 height 13
radio input "true"
click at [938, 541] on label "True" at bounding box center [947, 542] width 137 height 45
click at [903, 541] on input "True" at bounding box center [897, 543] width 15 height 13
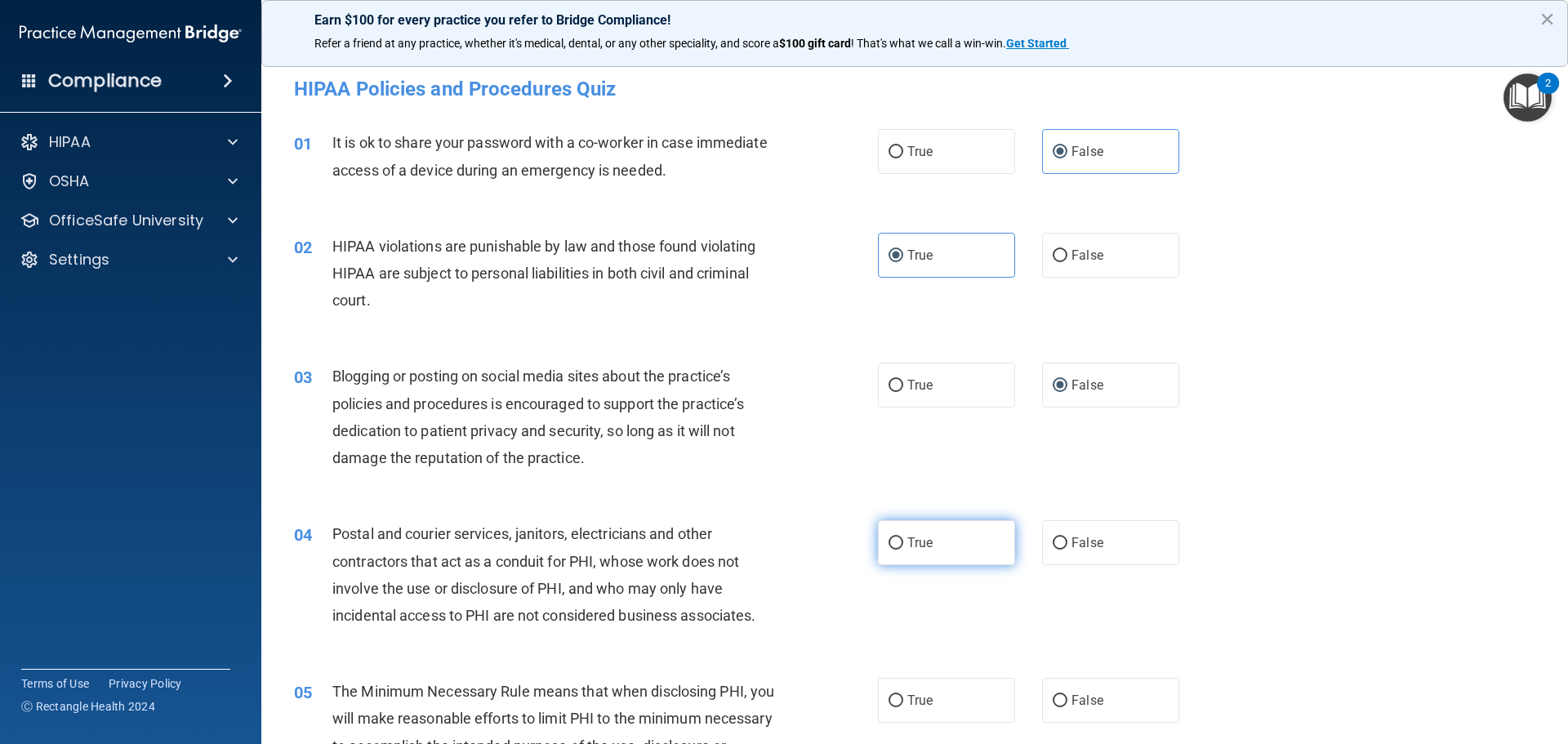
radio input "true"
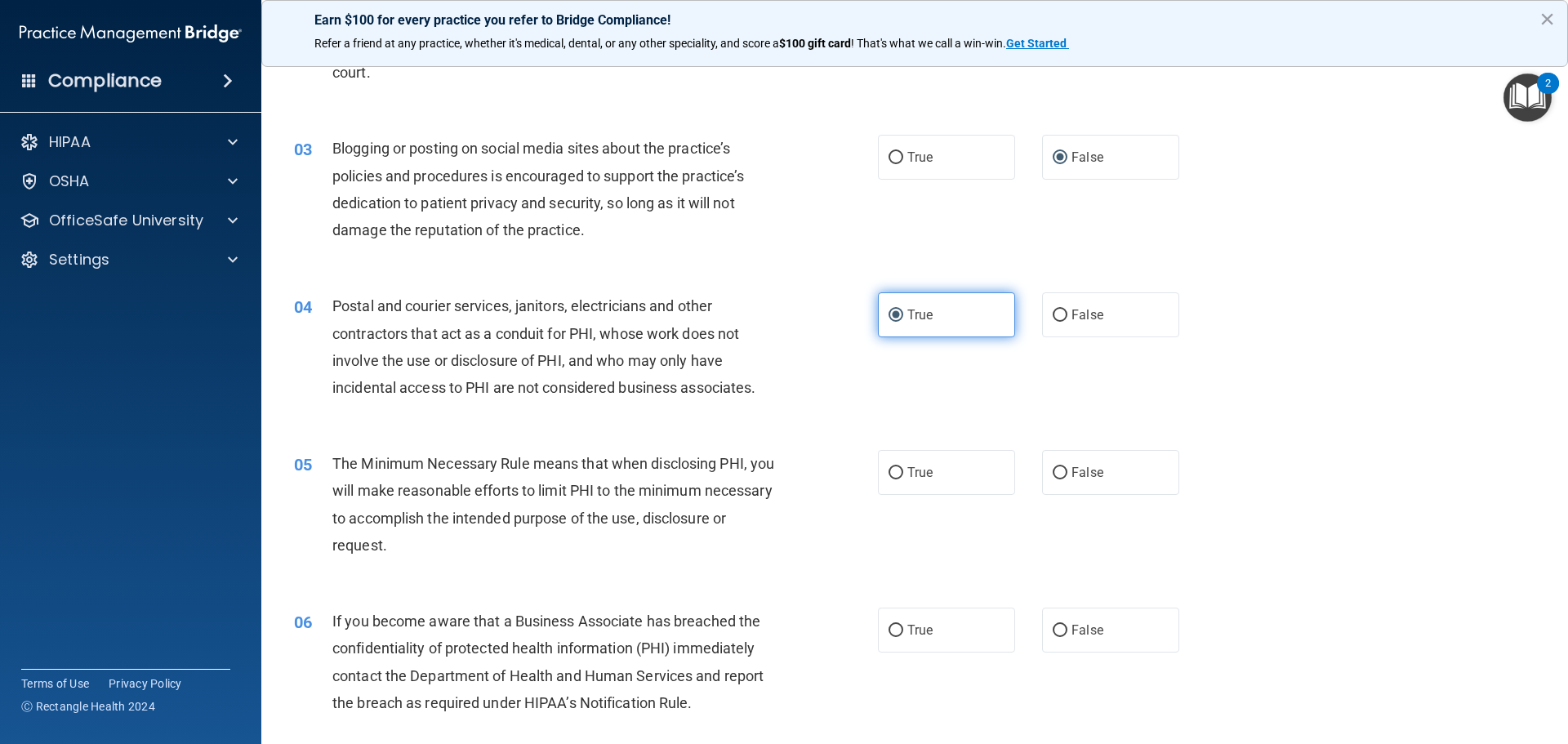
scroll to position [245, 0]
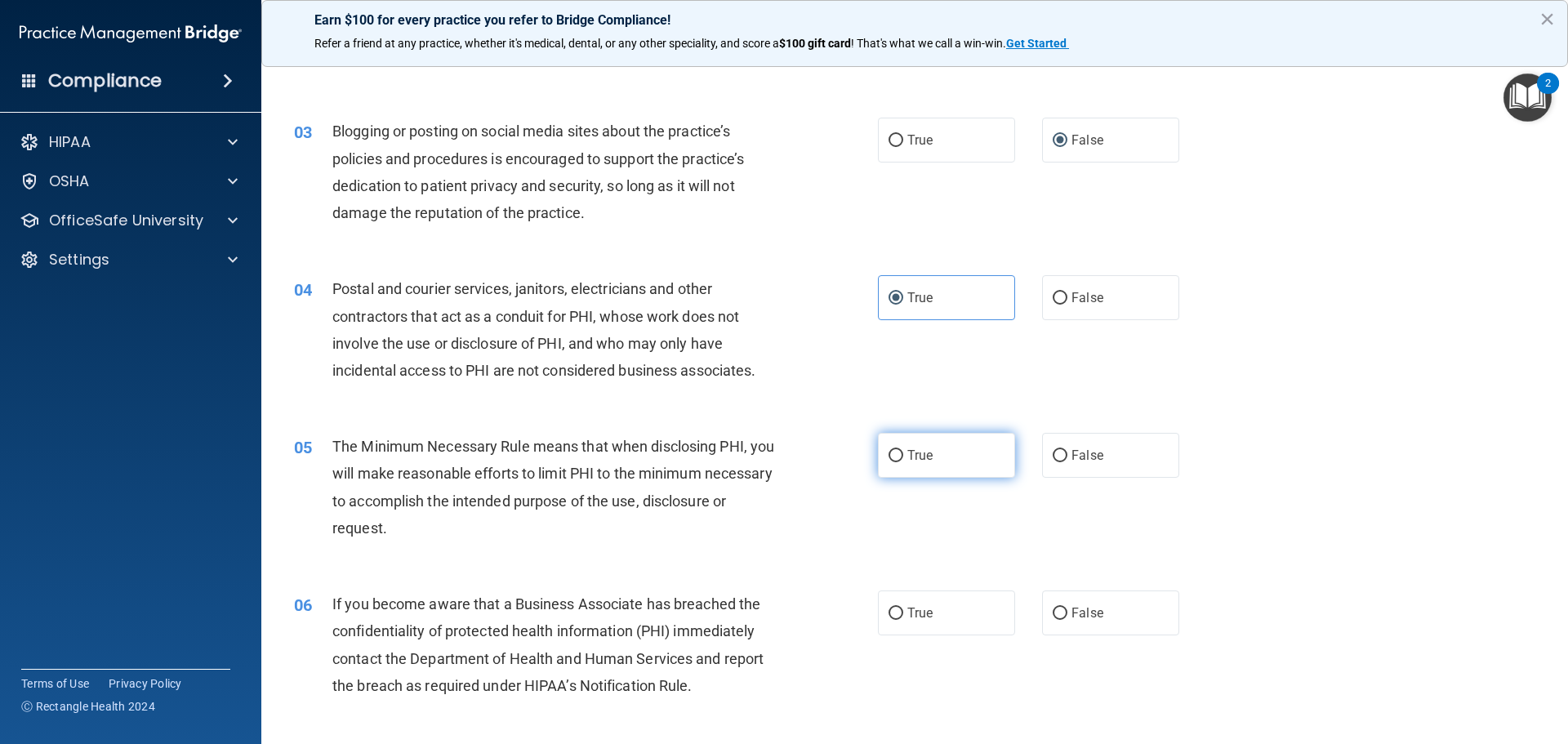
click at [934, 456] on label "True" at bounding box center [947, 455] width 137 height 45
click at [903, 456] on input "True" at bounding box center [897, 456] width 15 height 13
radio input "true"
click at [1076, 623] on label "False" at bounding box center [1111, 613] width 137 height 45
click at [1067, 620] on input "False" at bounding box center [1061, 613] width 15 height 13
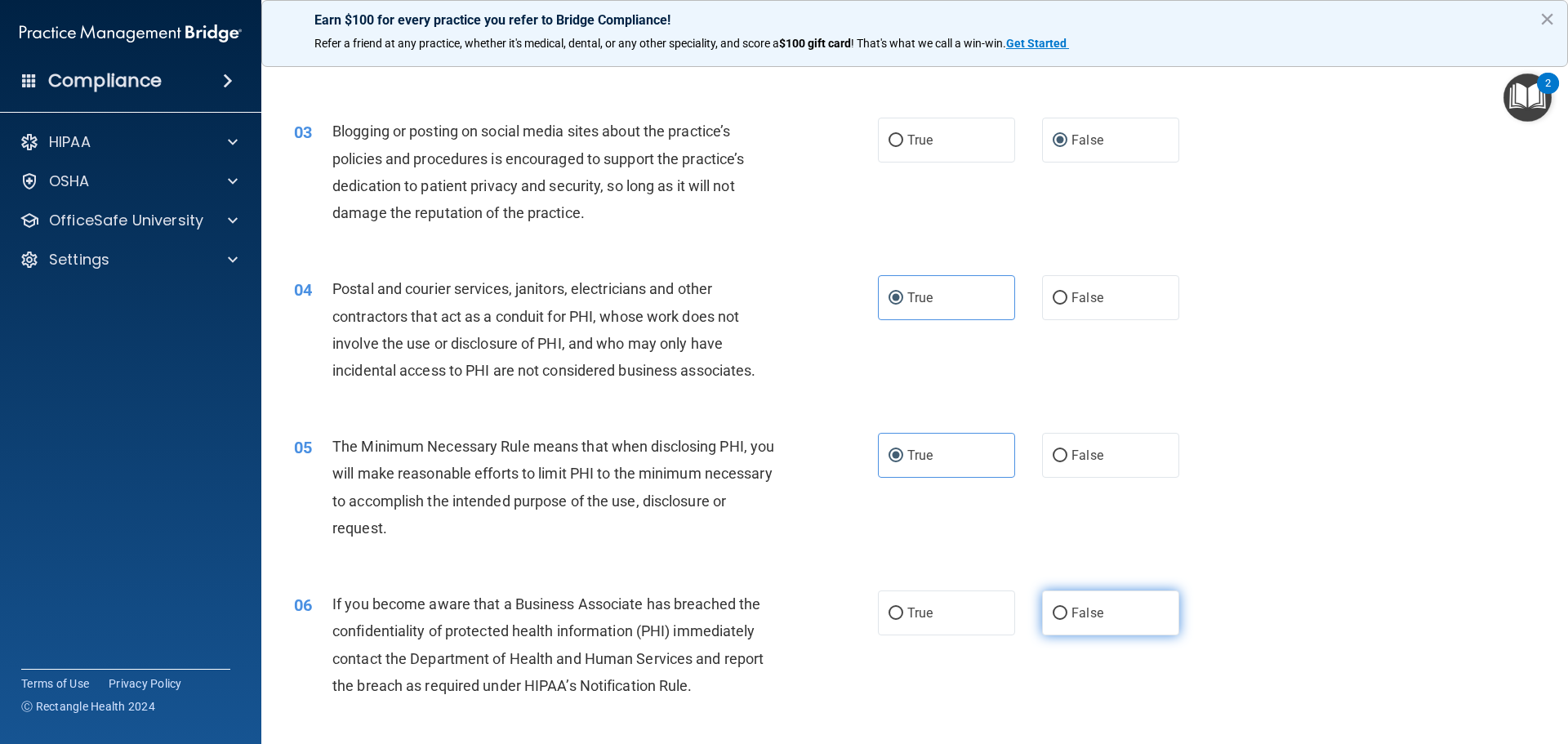
radio input "true"
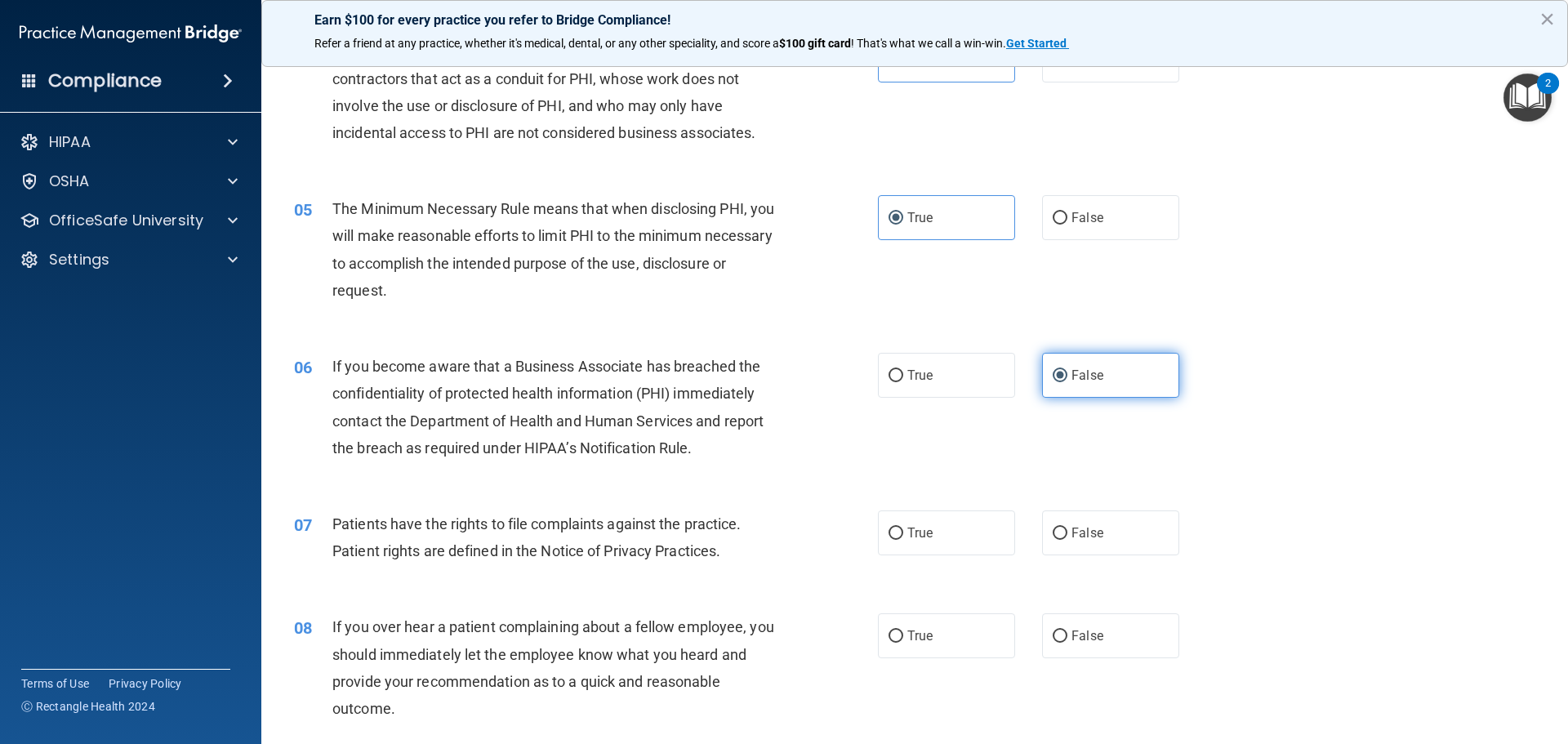
scroll to position [490, 0]
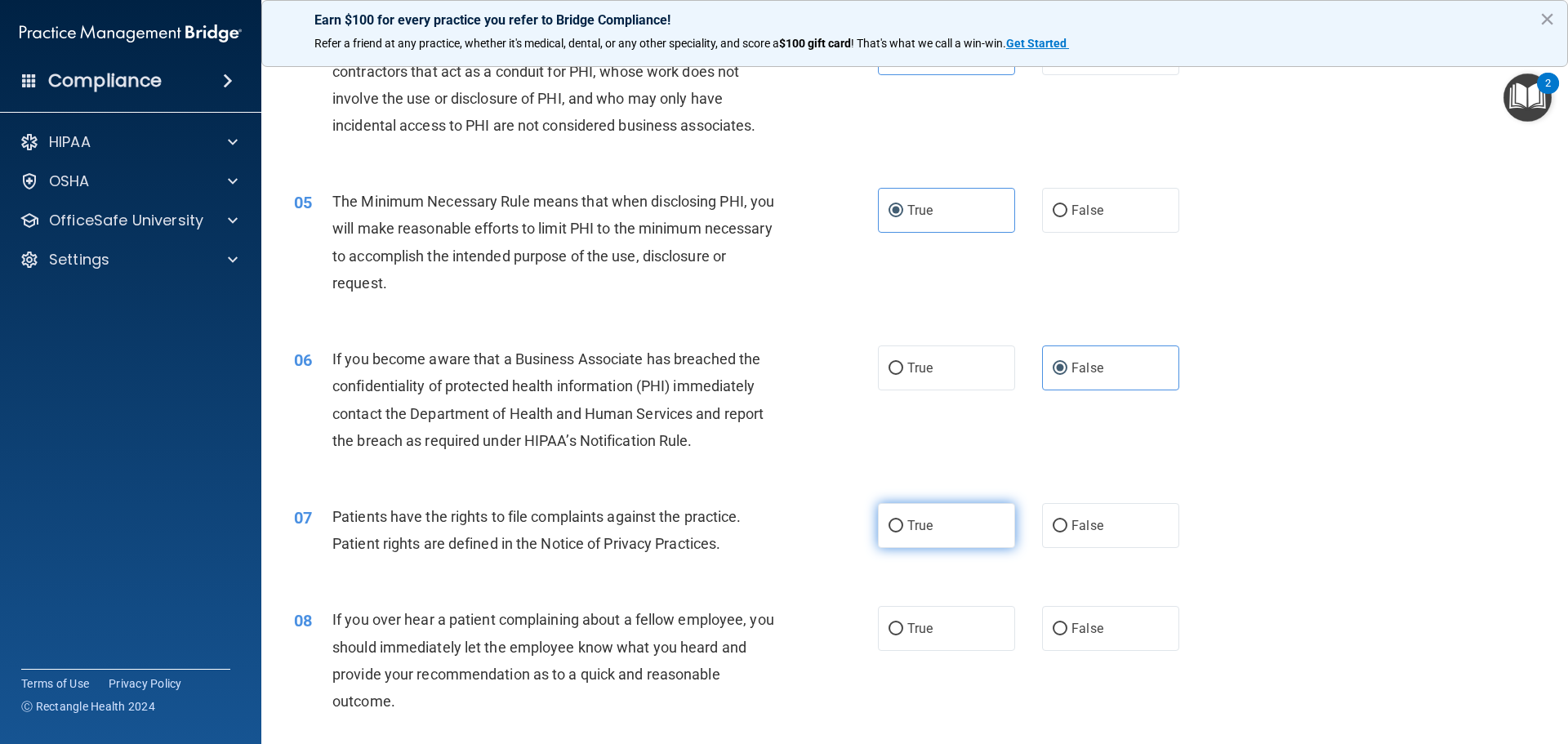
click at [940, 518] on label "True" at bounding box center [947, 526] width 137 height 45
click at [903, 520] on input "True" at bounding box center [897, 526] width 15 height 13
radio input "true"
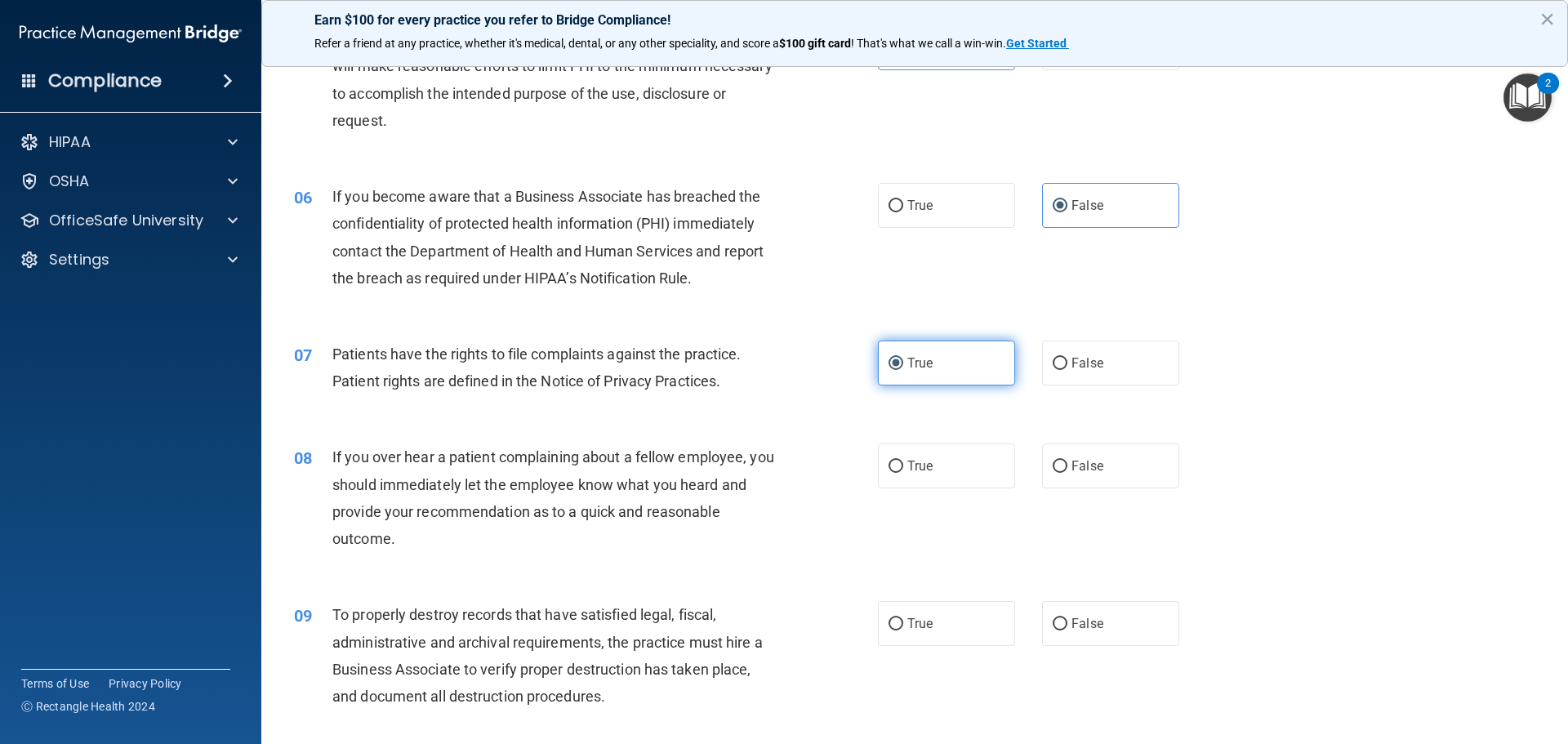
scroll to position [654, 0]
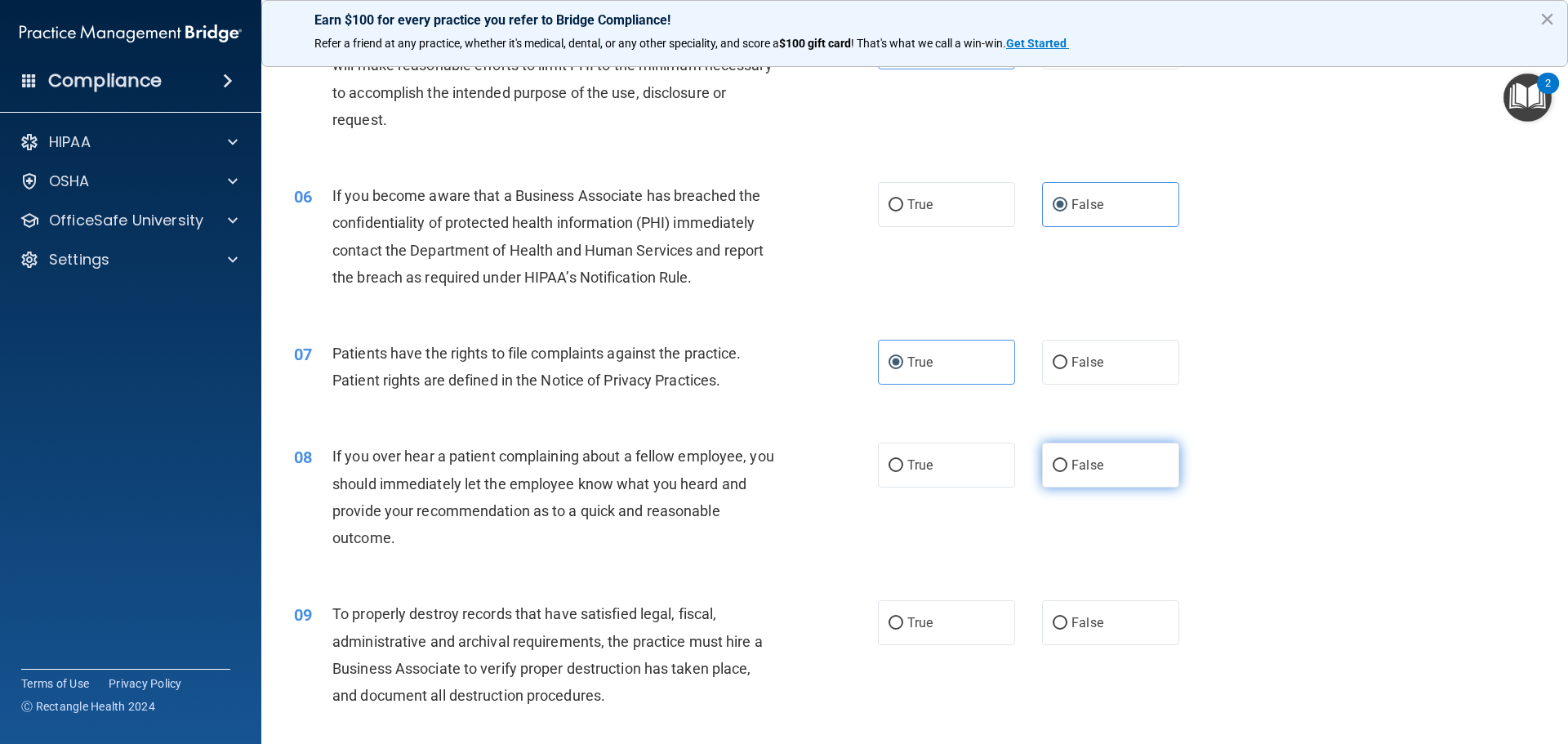
click at [1144, 484] on label "False" at bounding box center [1111, 465] width 137 height 45
click at [1067, 472] on input "False" at bounding box center [1061, 465] width 15 height 13
radio input "true"
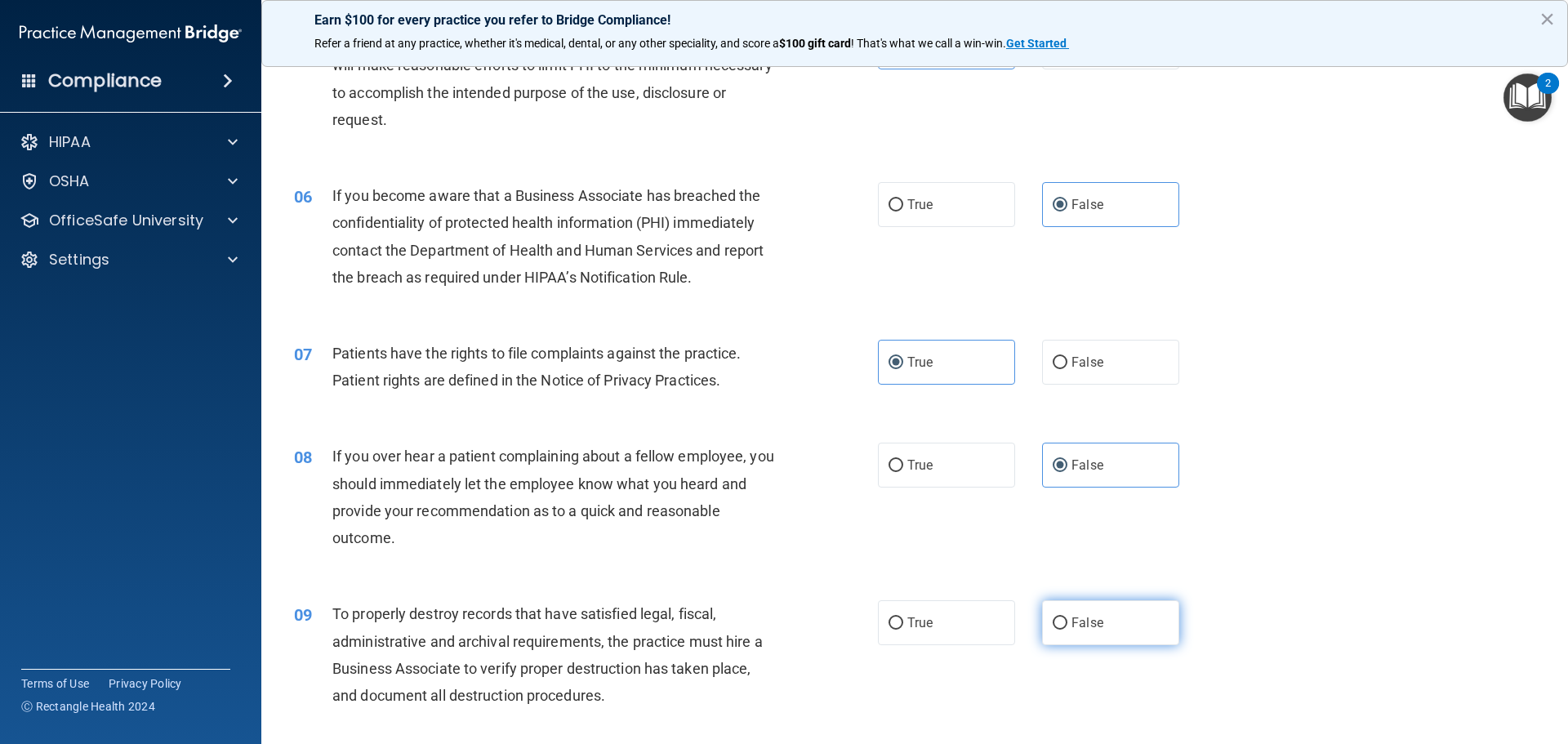
click at [1122, 617] on label "False" at bounding box center [1111, 623] width 137 height 45
click at [1067, 618] on input "False" at bounding box center [1061, 623] width 15 height 13
radio input "true"
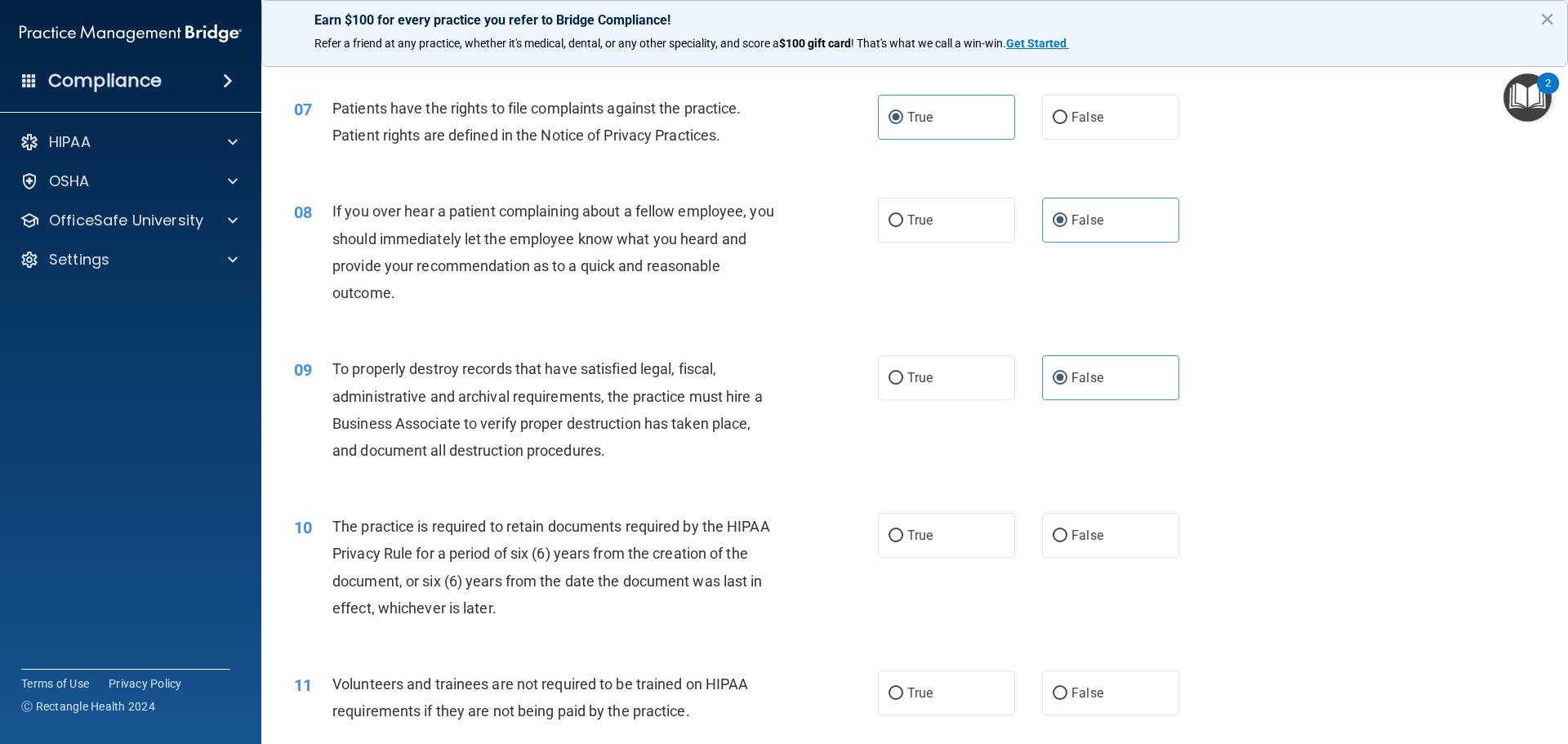
scroll to position [1061, 0]
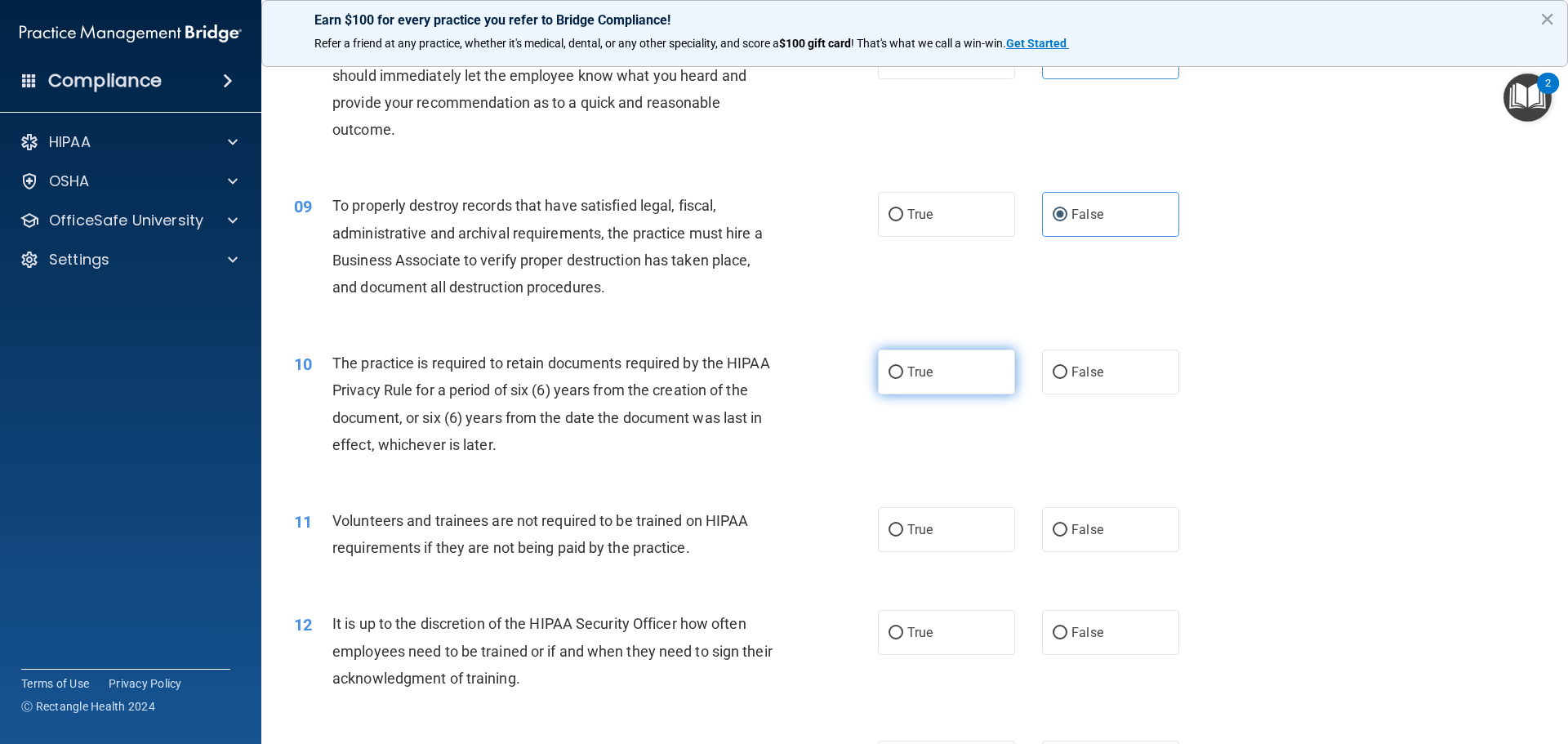
click at [978, 378] on label "True" at bounding box center [947, 372] width 137 height 45
click at [903, 378] on input "True" at bounding box center [897, 372] width 15 height 13
radio input "true"
click at [1145, 531] on label "False" at bounding box center [1111, 530] width 137 height 45
click at [1067, 531] on input "False" at bounding box center [1061, 530] width 15 height 13
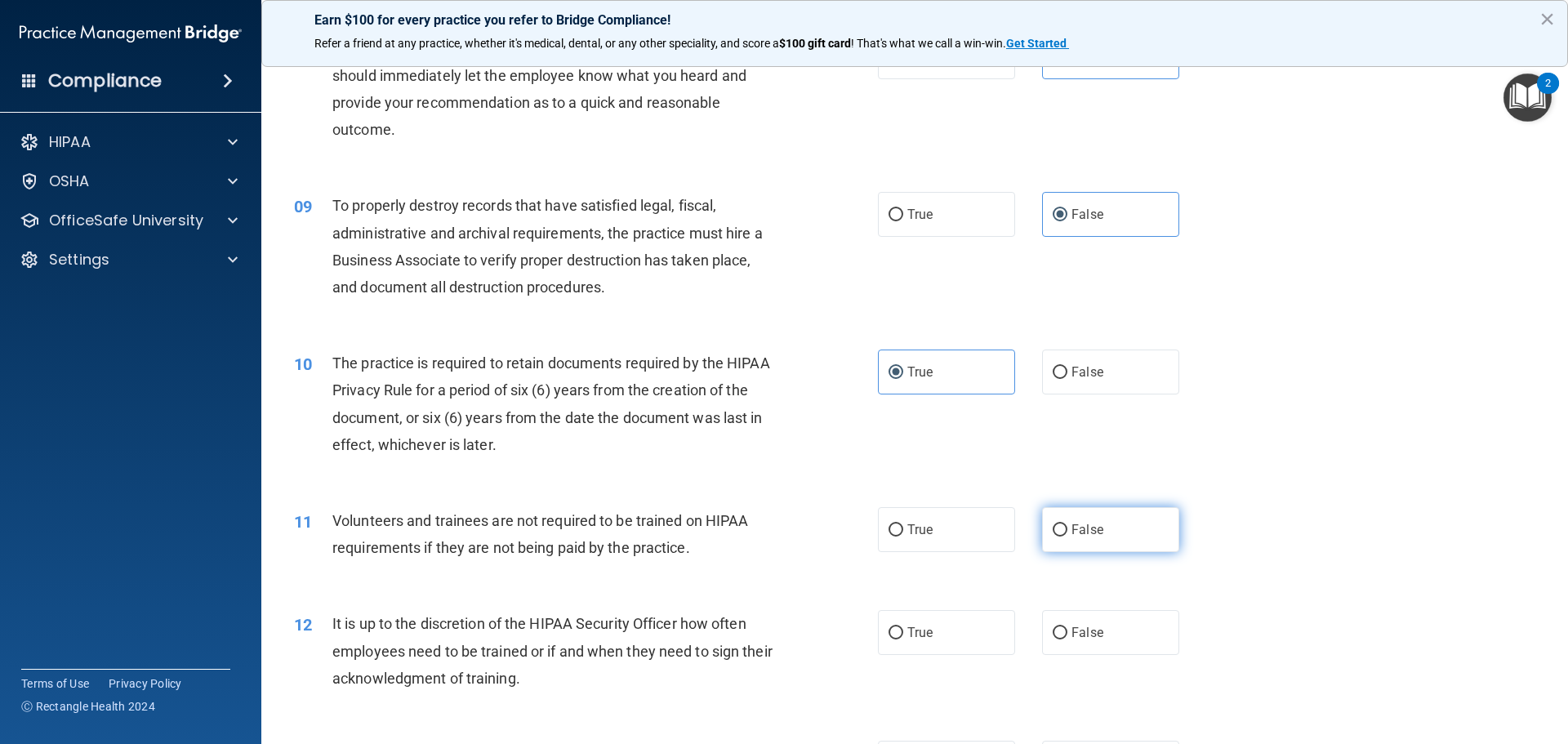
radio input "true"
click at [1092, 631] on span "False" at bounding box center [1087, 632] width 32 height 16
click at [1067, 631] on input "False" at bounding box center [1061, 633] width 15 height 13
radio input "true"
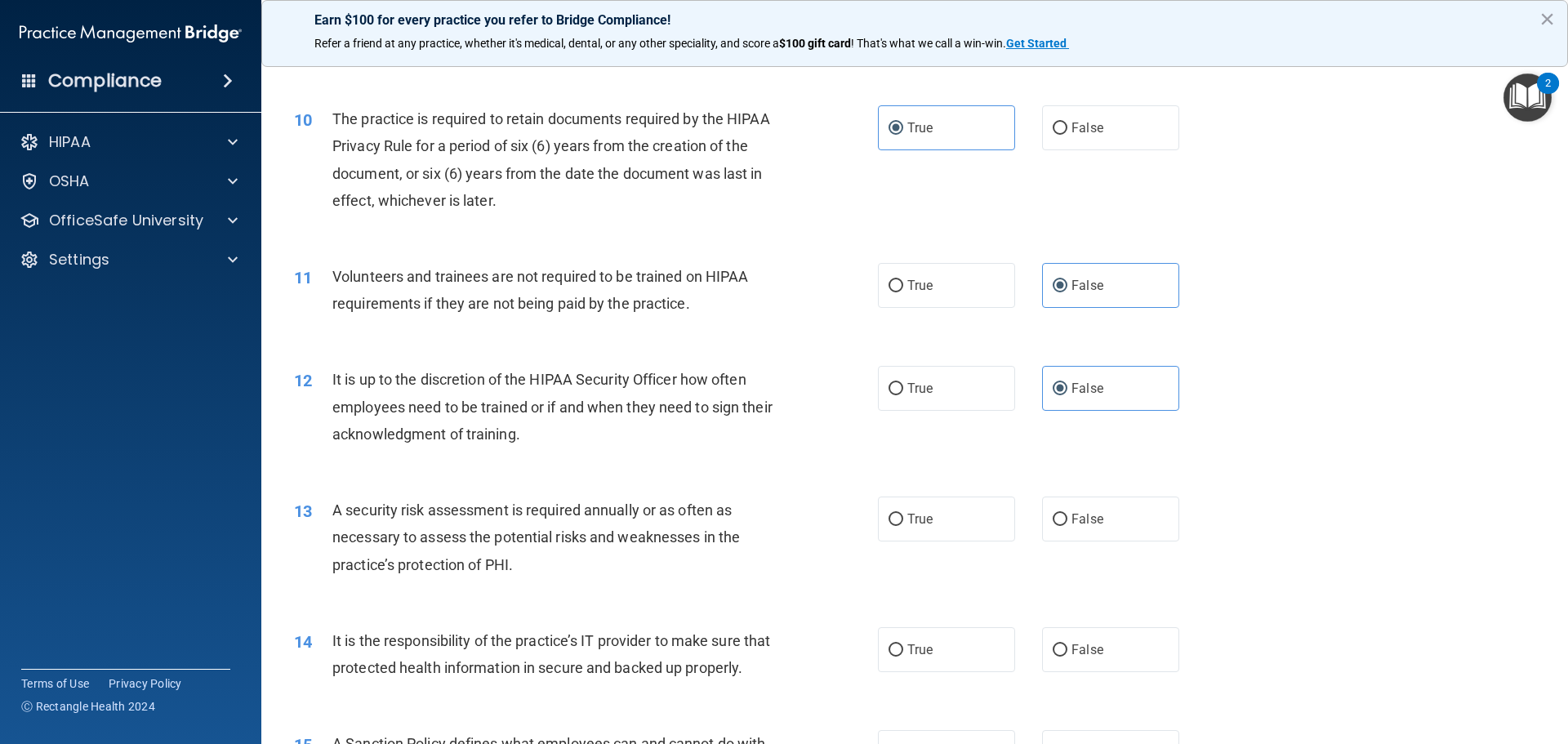
scroll to position [1306, 0]
click at [907, 518] on span "True" at bounding box center [920, 518] width 25 height 16
click at [903, 518] on input "True" at bounding box center [897, 519] width 15 height 13
radio input "true"
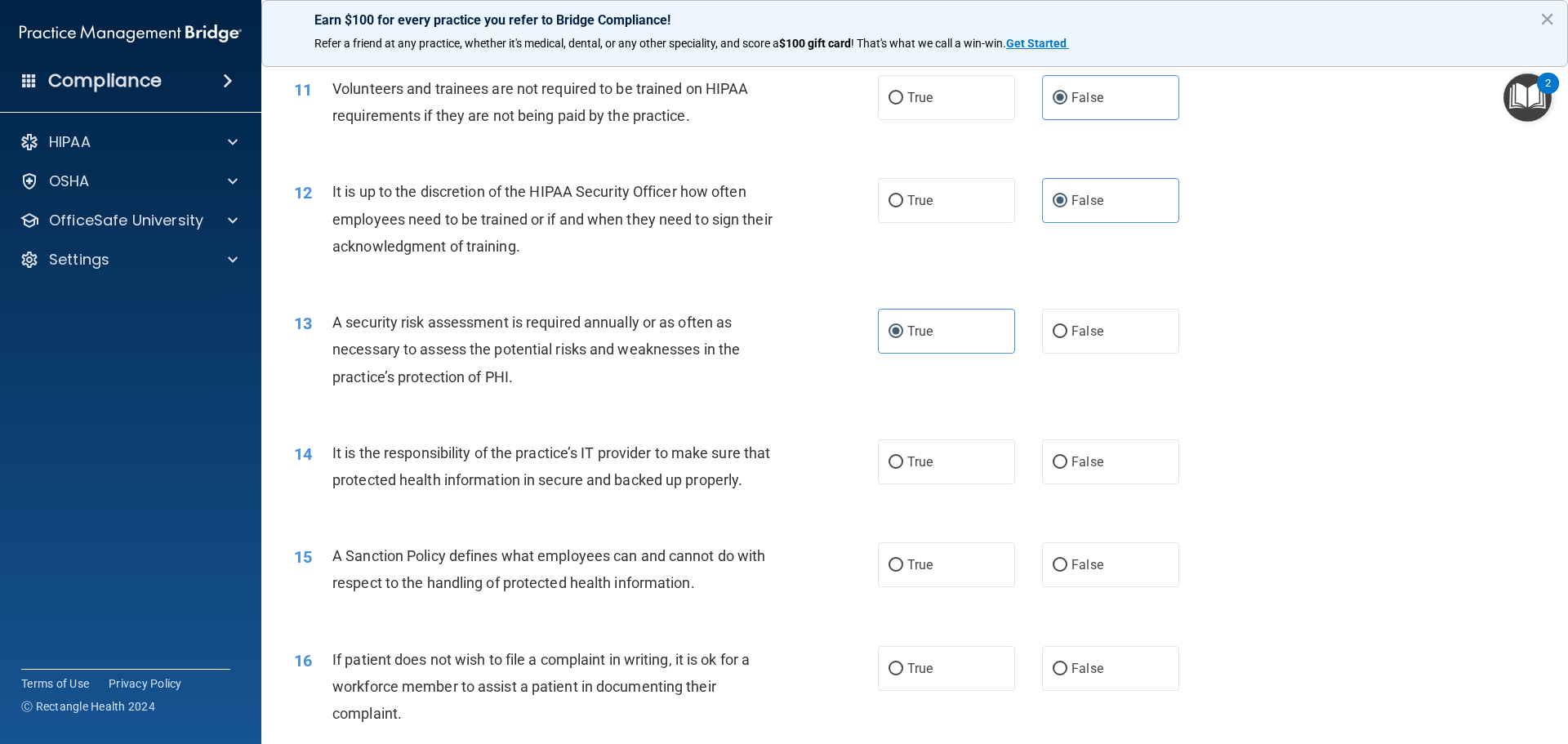
scroll to position [1552, 0]
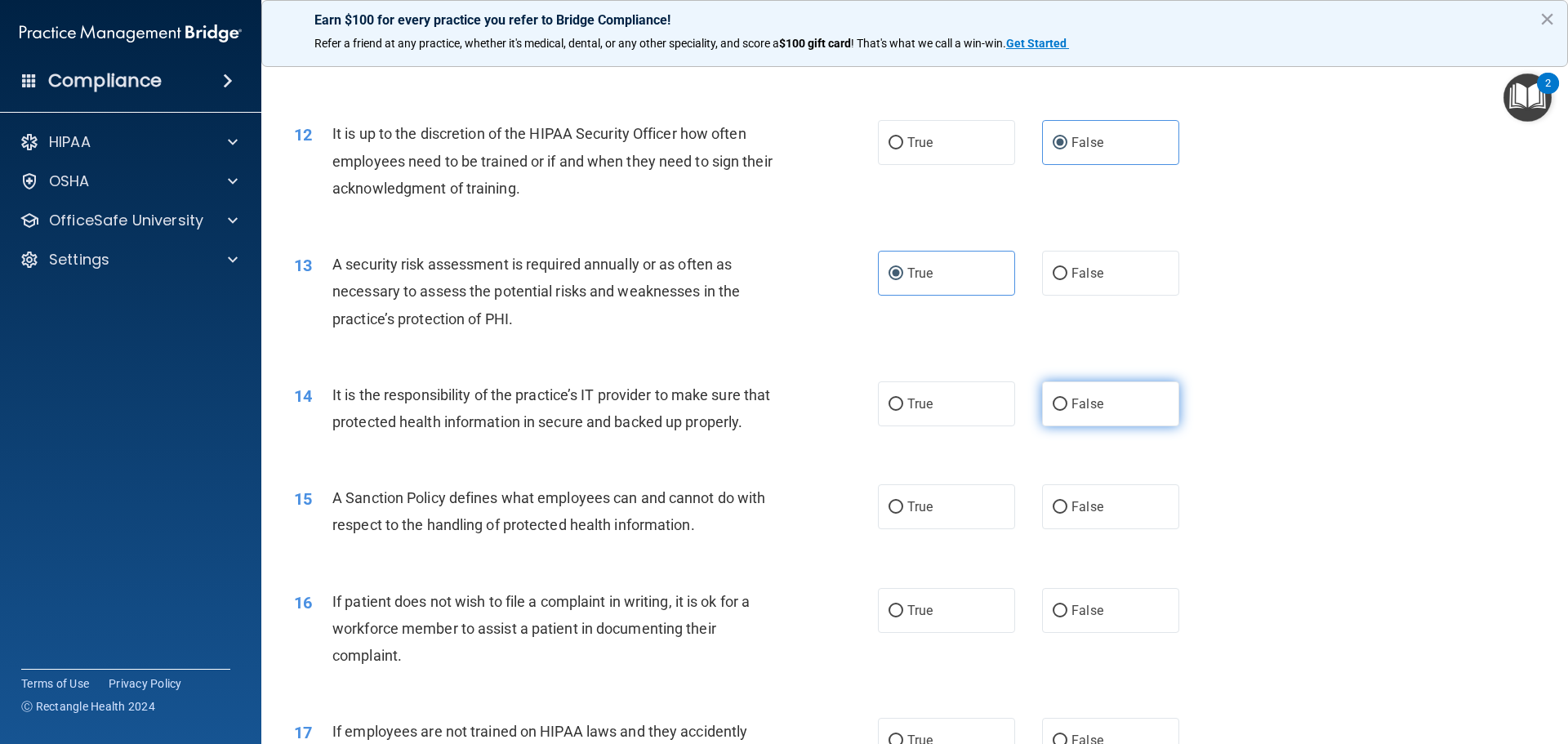
click at [1124, 403] on label "False" at bounding box center [1111, 404] width 137 height 45
click at [1067, 403] on input "False" at bounding box center [1061, 404] width 15 height 13
radio input "true"
click at [1106, 529] on label "False" at bounding box center [1111, 507] width 137 height 45
click at [1067, 514] on input "False" at bounding box center [1061, 507] width 15 height 13
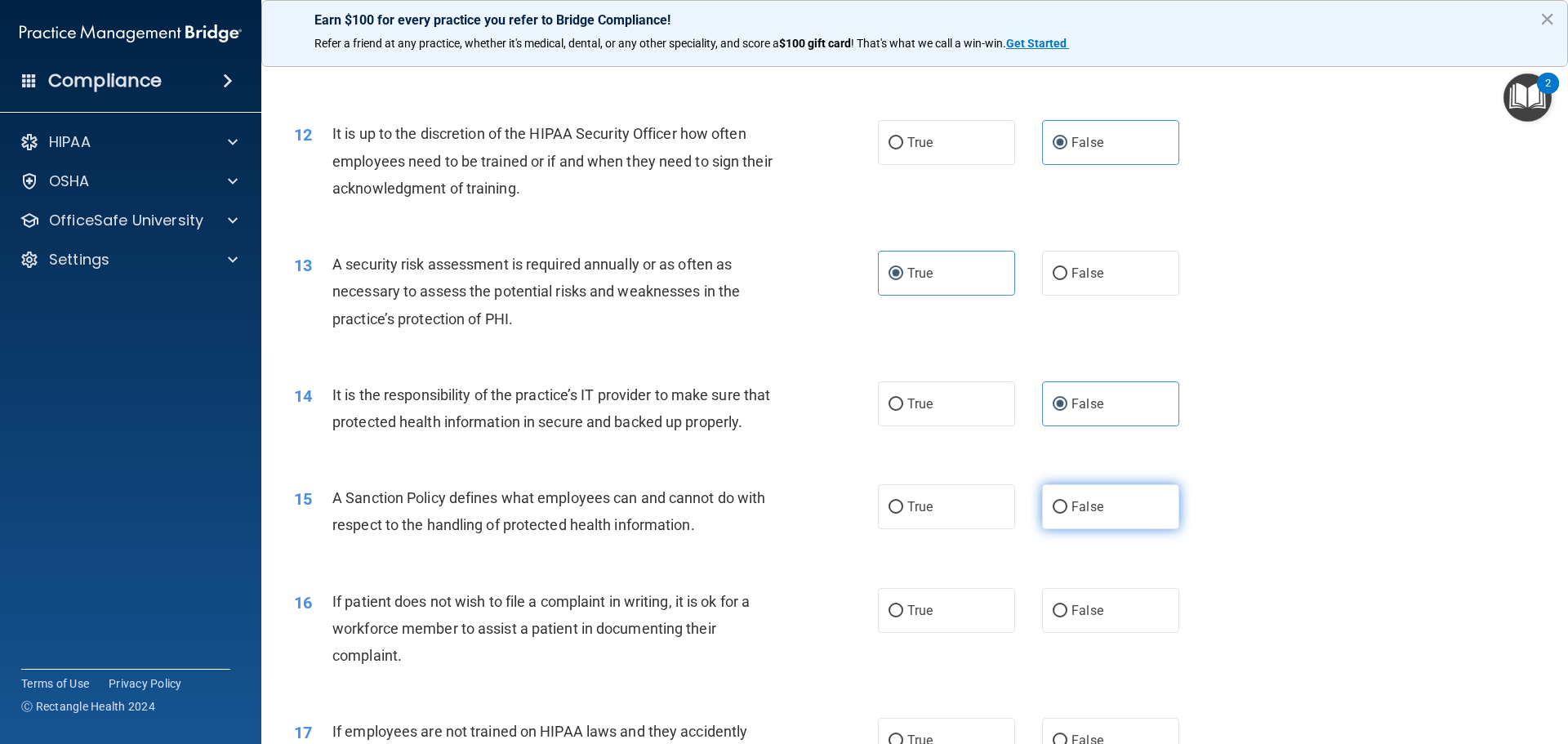
radio input "true"
click at [943, 633] on label "True" at bounding box center [947, 610] width 137 height 45
click at [903, 618] on input "True" at bounding box center [897, 611] width 15 height 13
radio input "true"
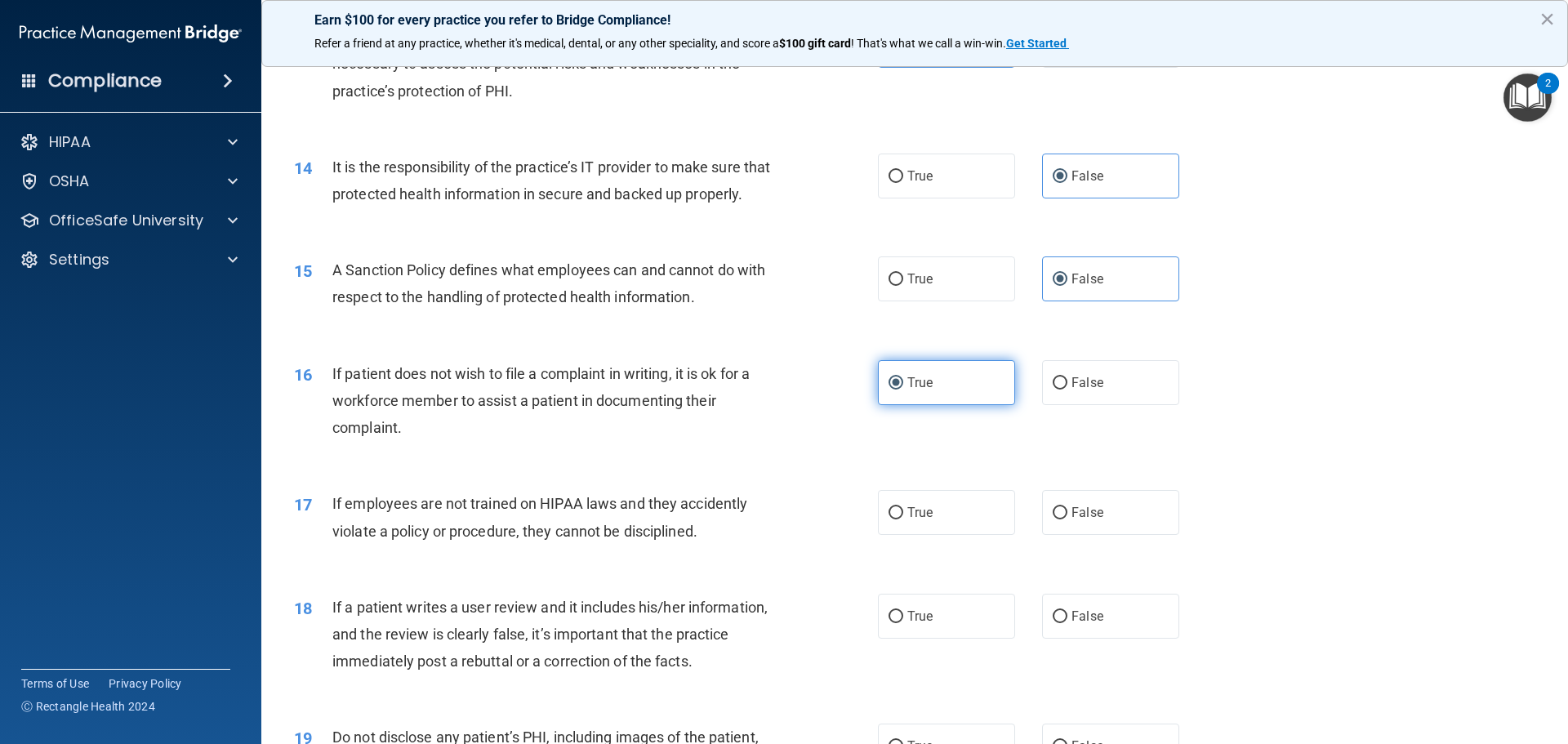
scroll to position [1796, 0]
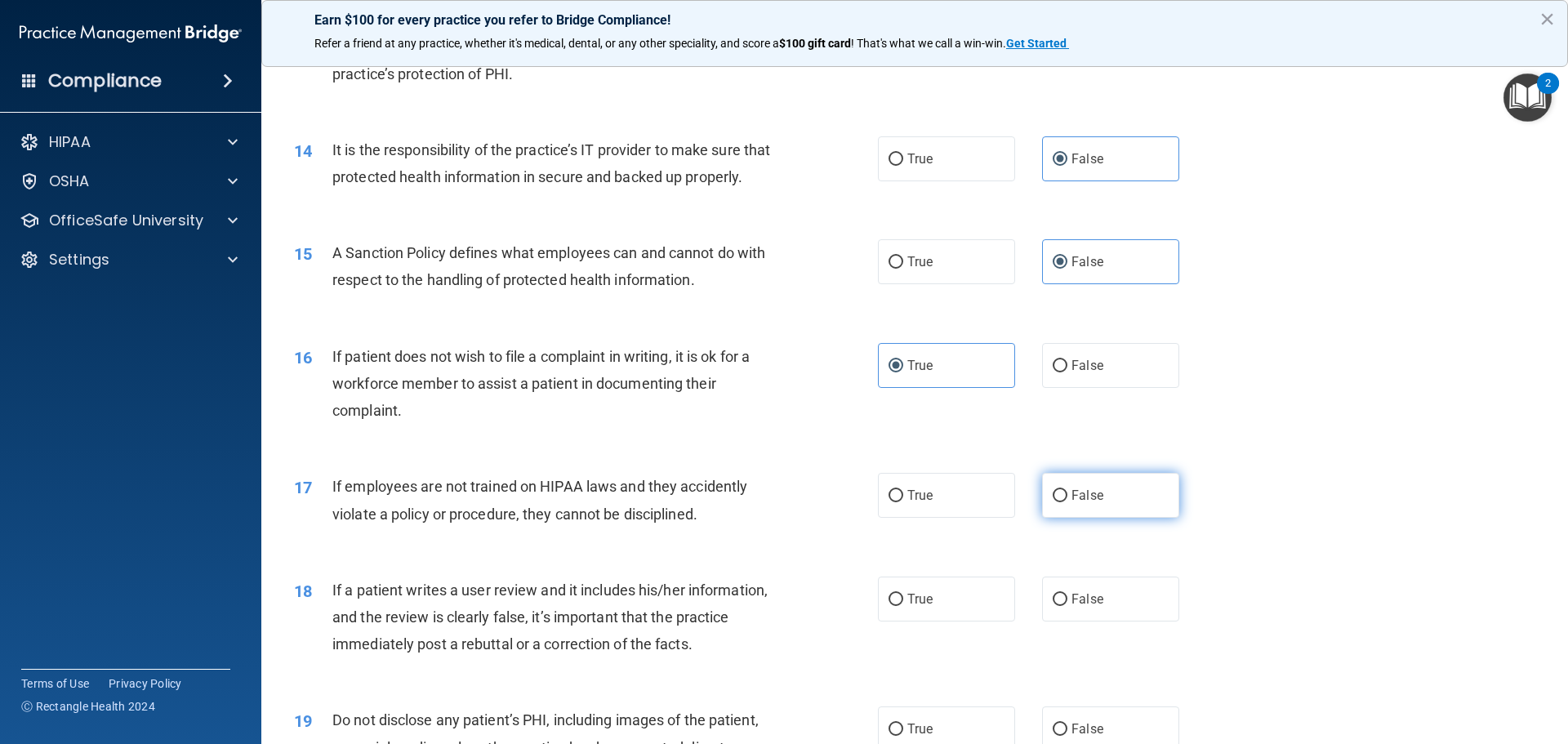
click at [1087, 518] on label "False" at bounding box center [1111, 495] width 137 height 45
click at [1067, 502] on input "False" at bounding box center [1061, 495] width 15 height 13
radio input "true"
click at [1113, 621] on label "False" at bounding box center [1111, 599] width 137 height 45
click at [1067, 606] on input "False" at bounding box center [1061, 599] width 15 height 13
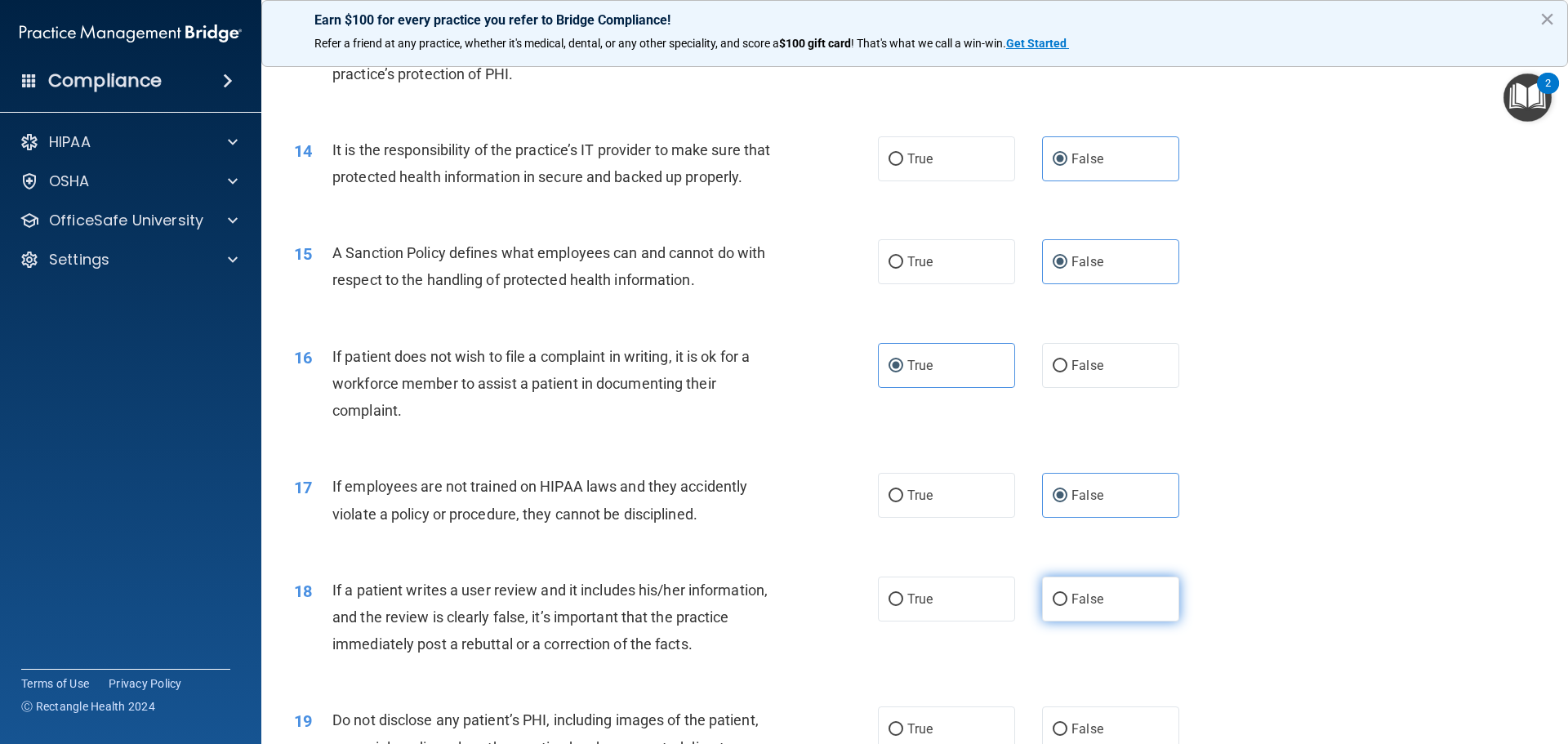
radio input "true"
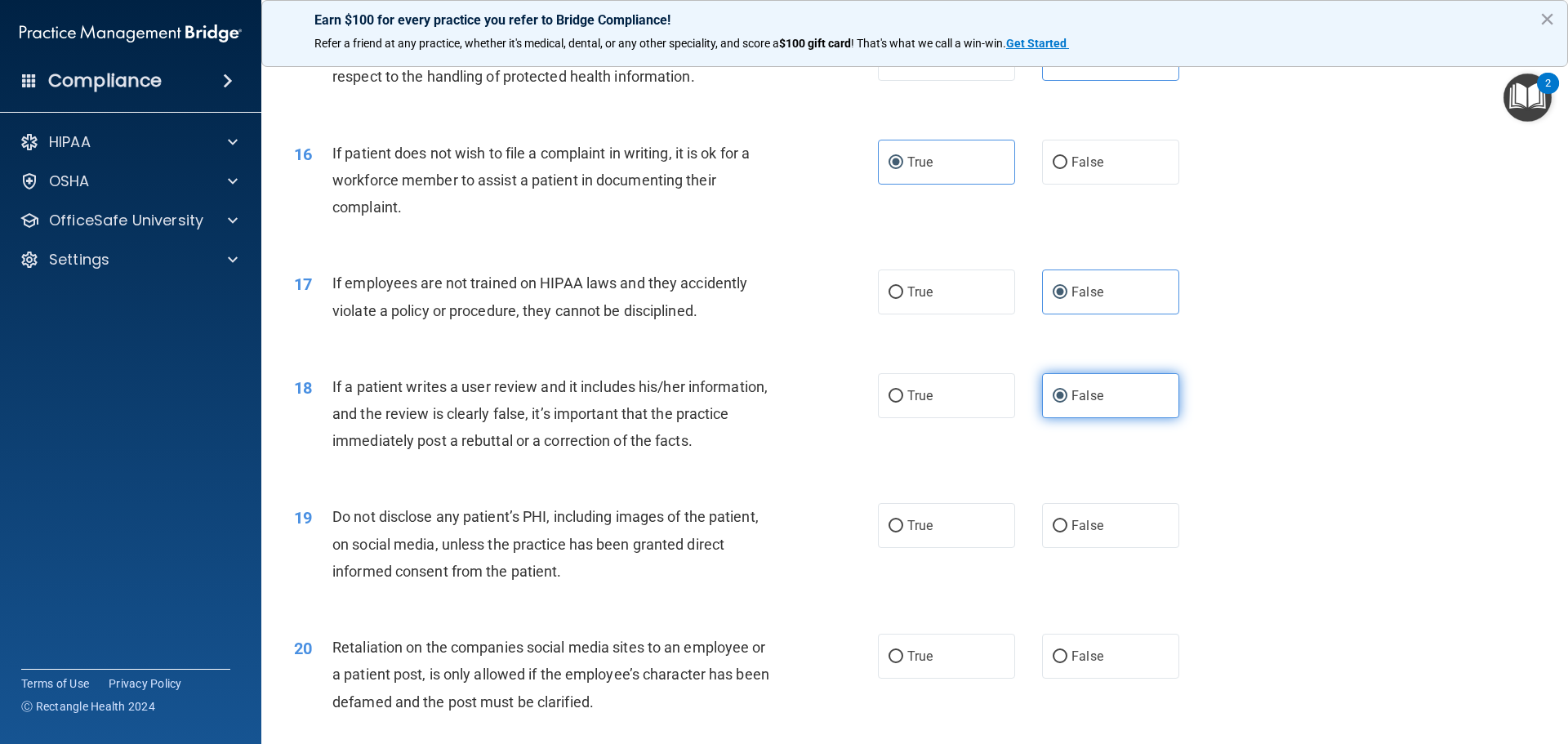
scroll to position [2041, 0]
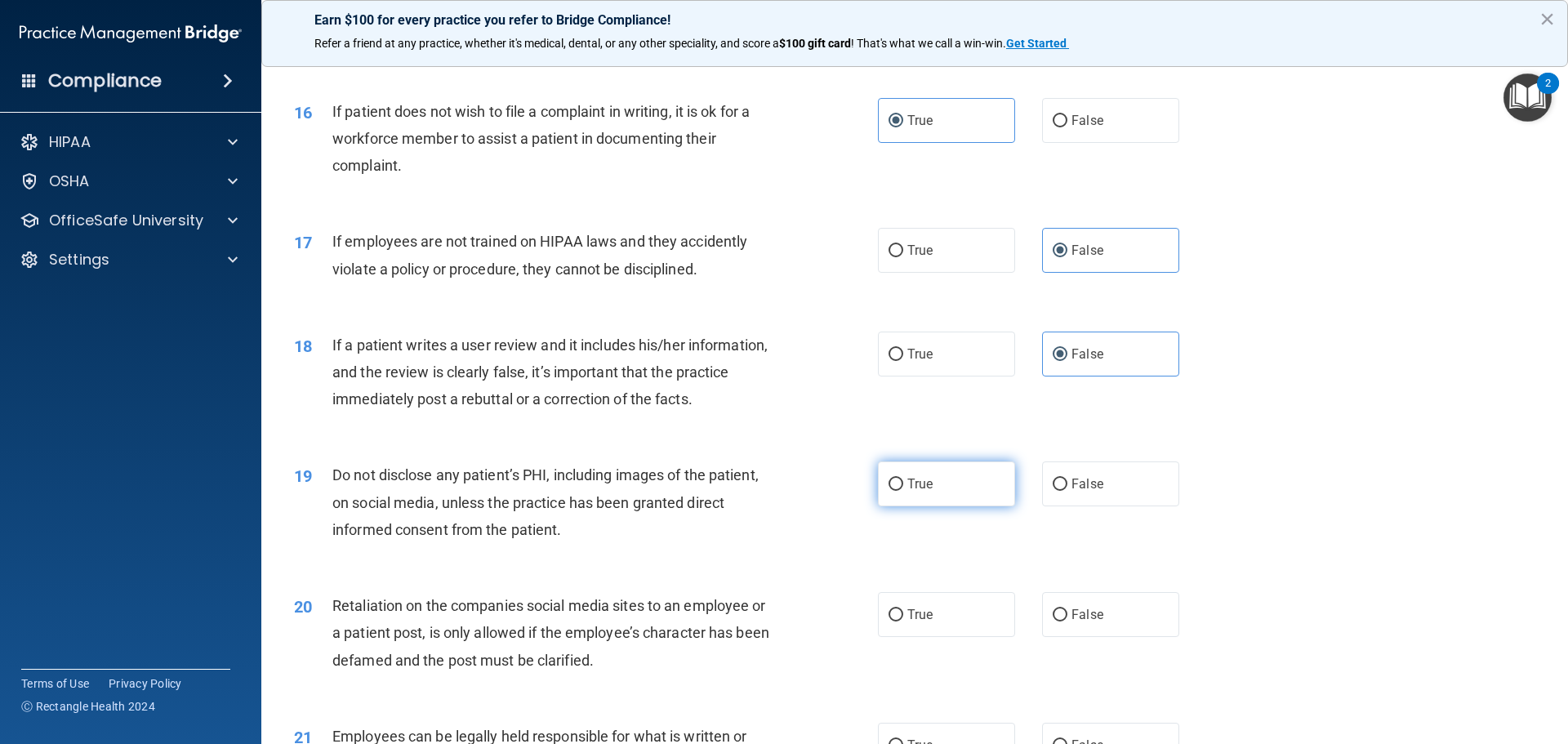
click at [995, 506] on label "True" at bounding box center [947, 484] width 137 height 45
click at [903, 490] on input "True" at bounding box center [897, 485] width 15 height 13
radio input "true"
click at [1092, 622] on span "False" at bounding box center [1087, 614] width 32 height 16
click at [1067, 621] on input "False" at bounding box center [1061, 615] width 15 height 13
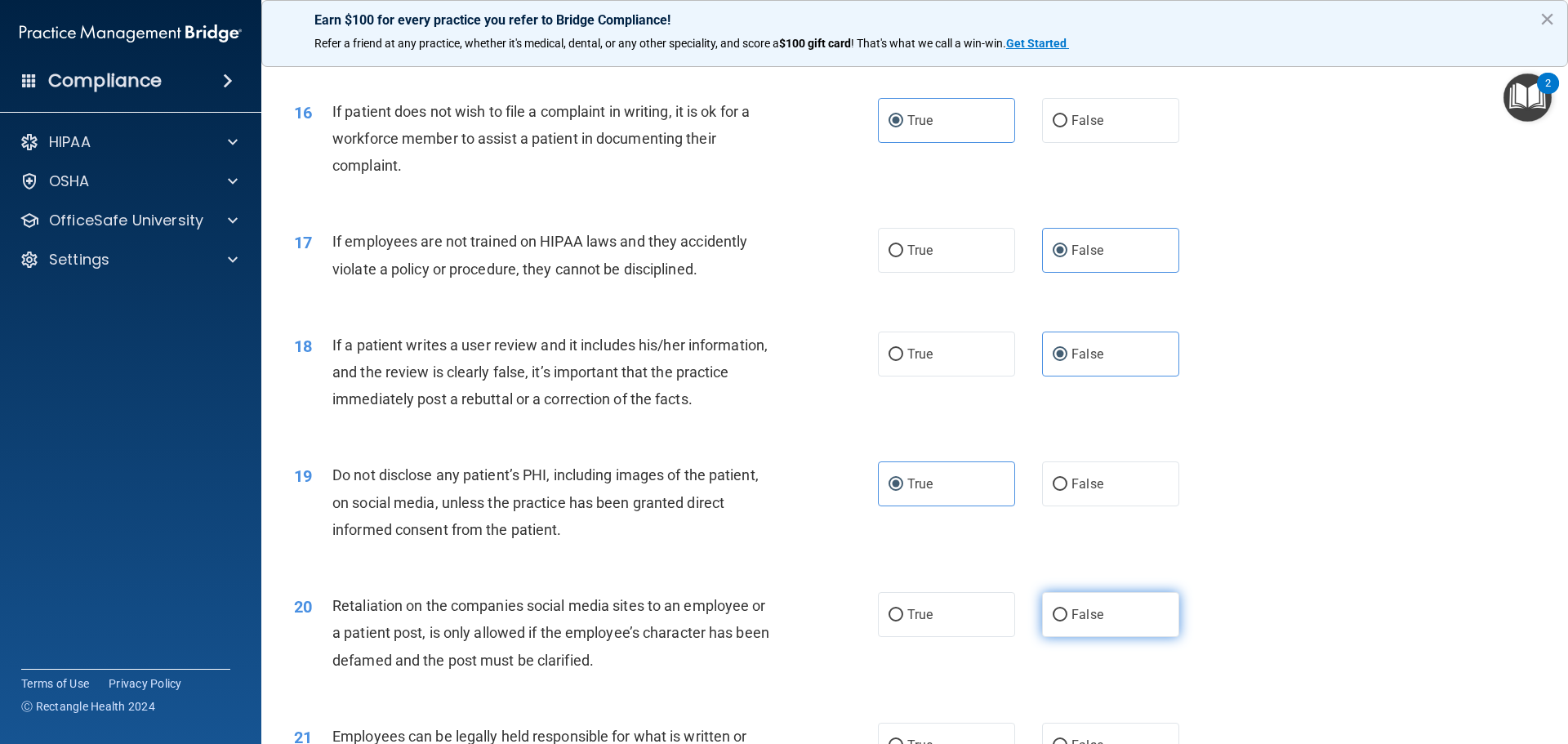
radio input "true"
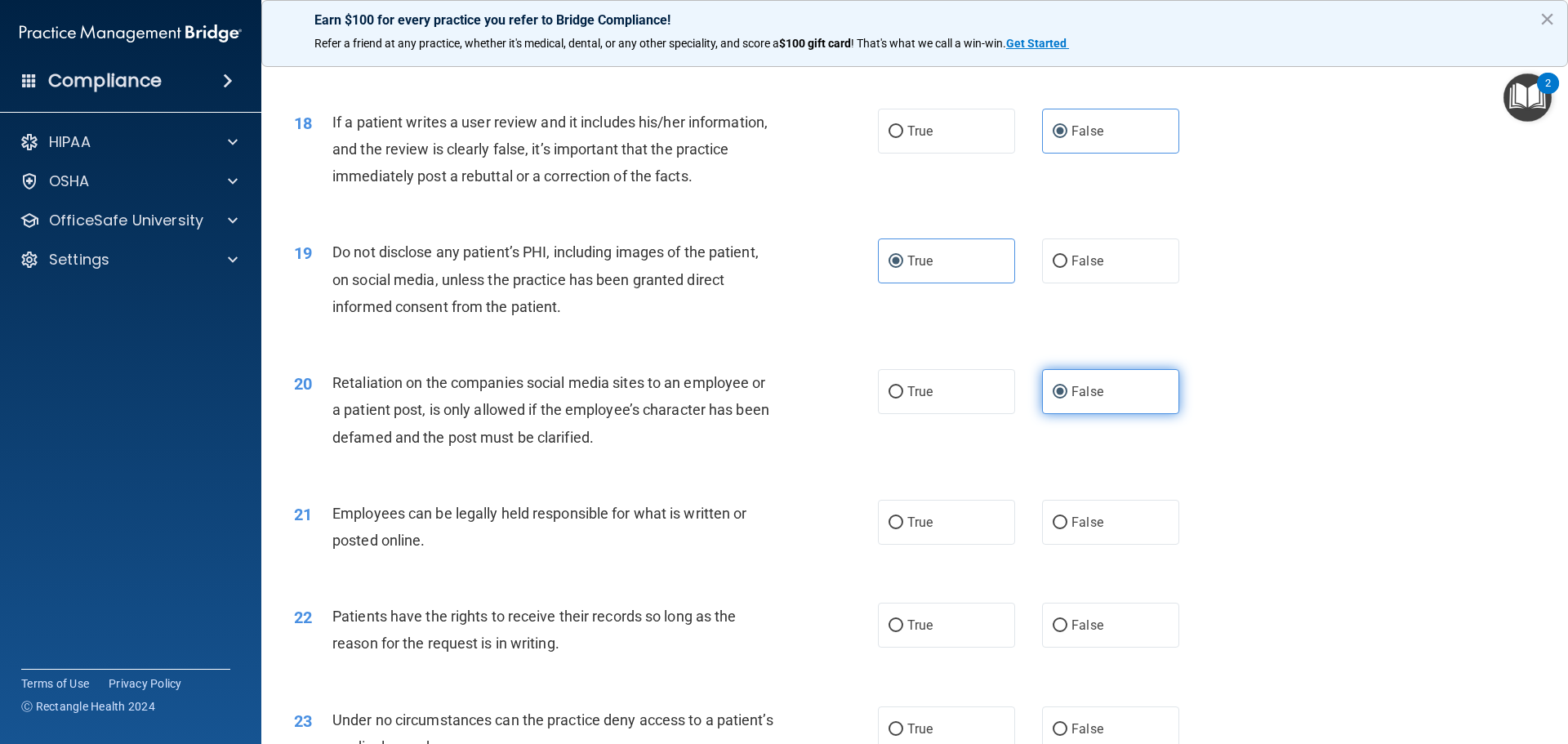
scroll to position [2368, 0]
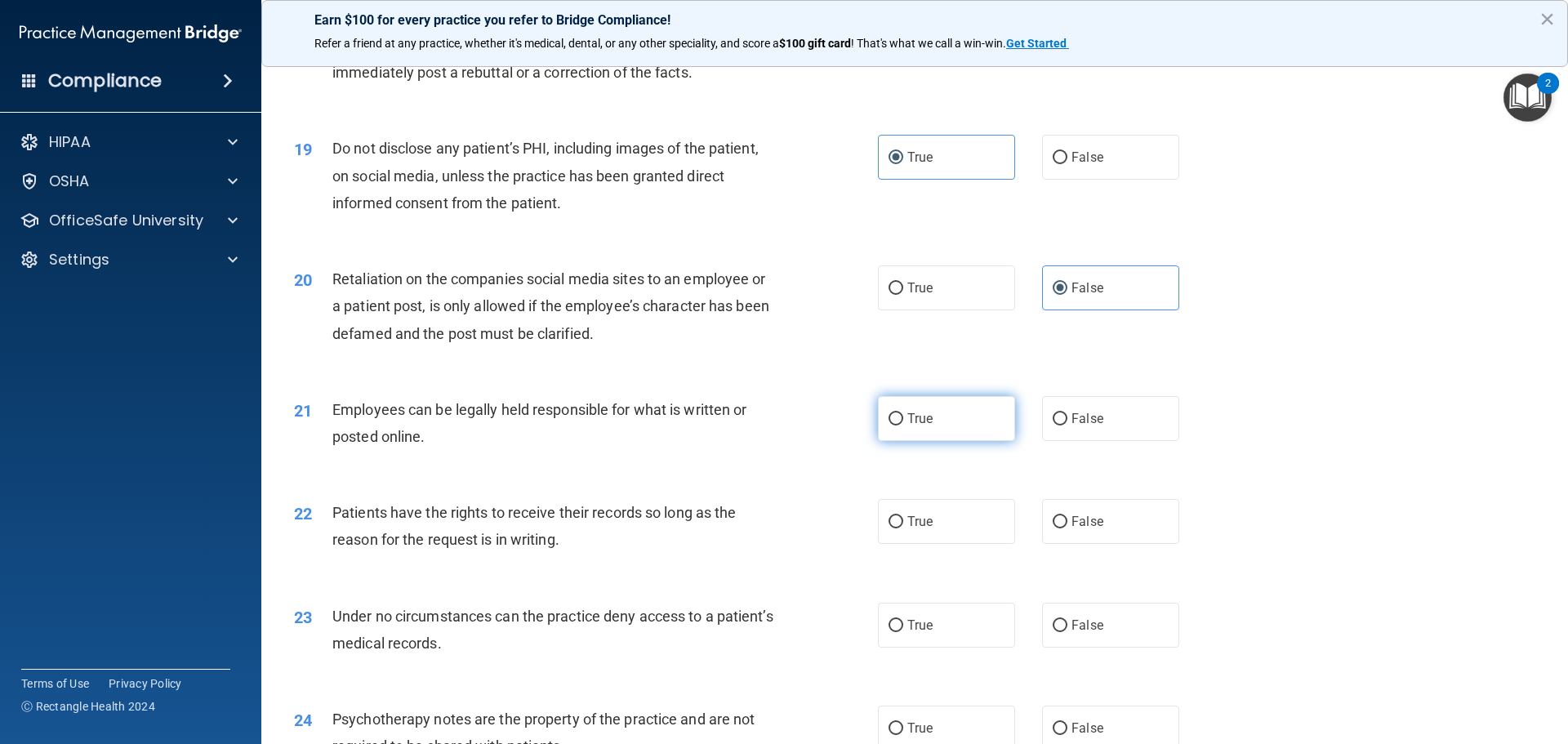
click at [964, 441] on label "True" at bounding box center [947, 418] width 137 height 45
click at [903, 425] on input "True" at bounding box center [897, 419] width 15 height 13
radio input "true"
click at [1078, 529] on span "False" at bounding box center [1087, 521] width 32 height 16
click at [1067, 528] on input "False" at bounding box center [1061, 522] width 15 height 13
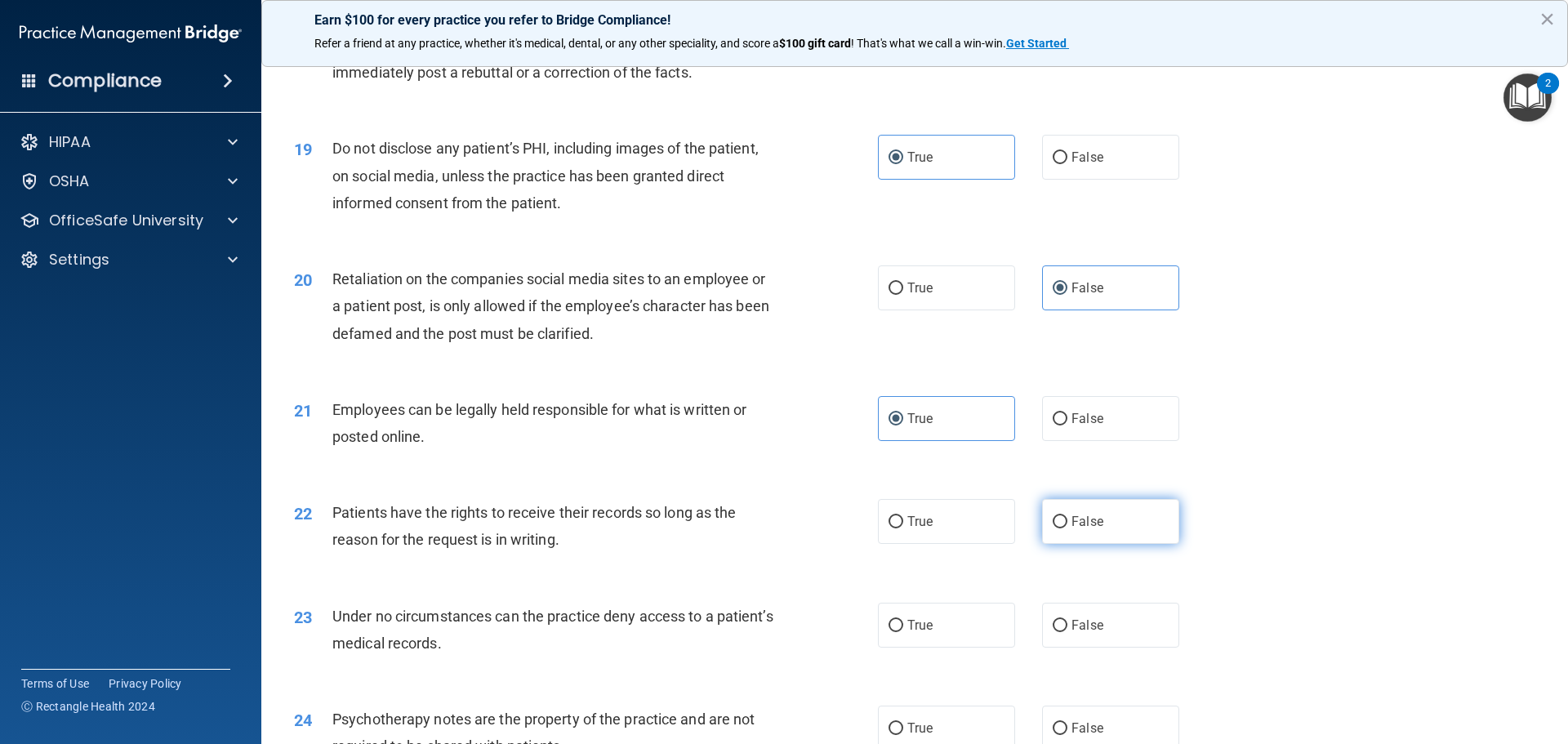
radio input "true"
click at [1076, 633] on span "False" at bounding box center [1087, 625] width 32 height 16
click at [1067, 632] on input "False" at bounding box center [1061, 626] width 15 height 13
radio input "true"
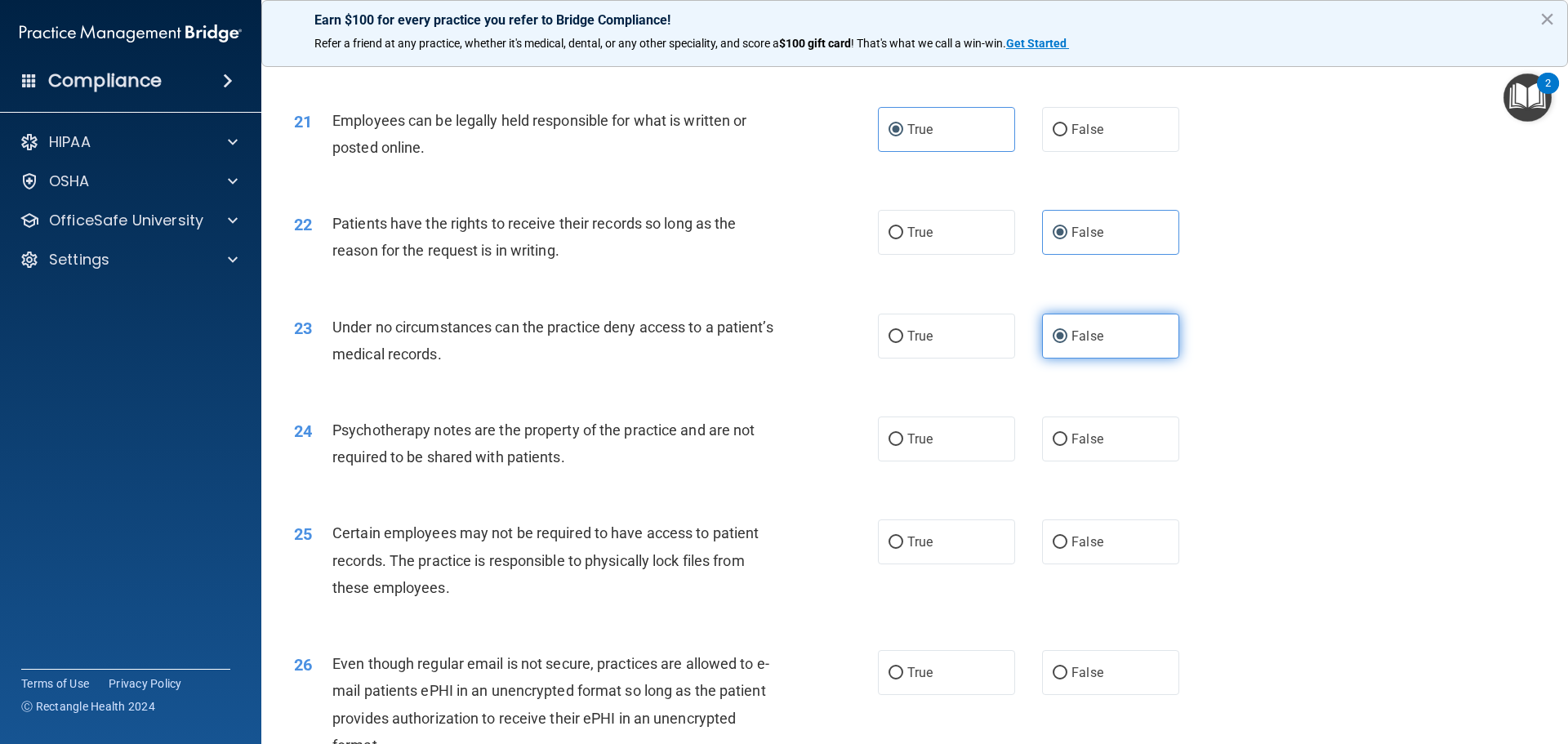
scroll to position [2695, 0]
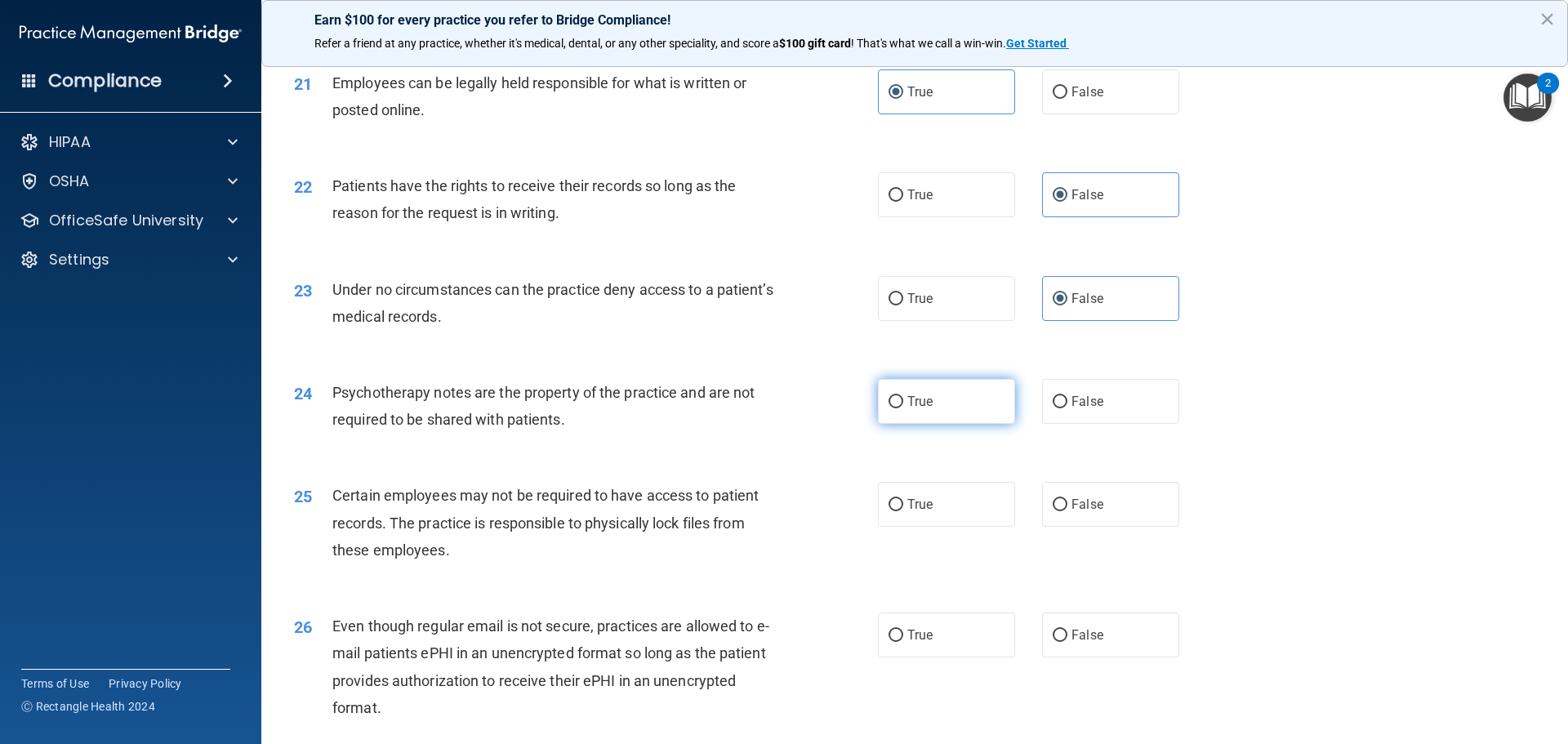
click at [984, 423] on label "True" at bounding box center [947, 402] width 137 height 45
click at [903, 408] on input "True" at bounding box center [897, 402] width 15 height 13
radio input "true"
click at [946, 526] on label "True" at bounding box center [947, 505] width 137 height 45
click at [903, 511] on input "True" at bounding box center [897, 505] width 15 height 13
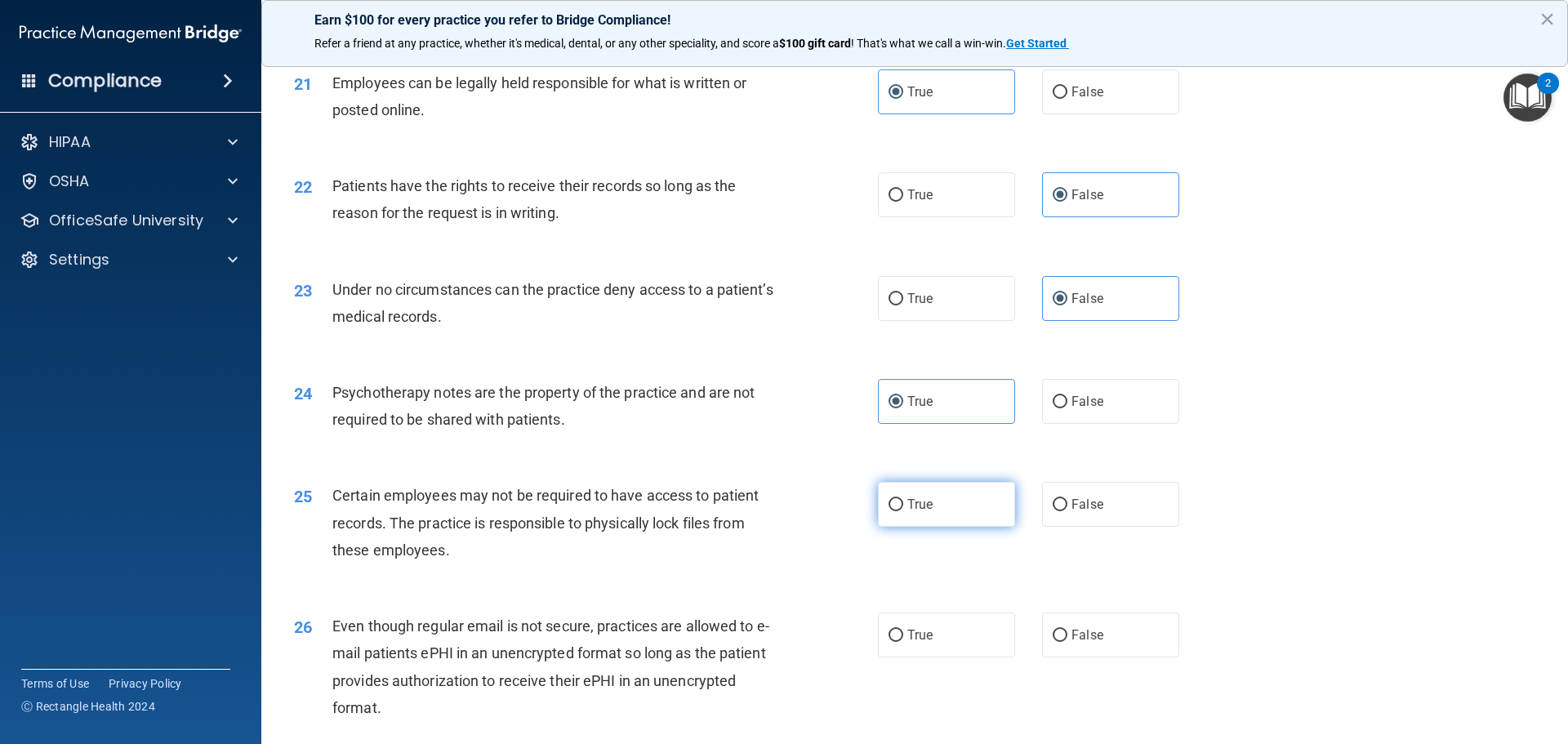
radio input "true"
click at [933, 653] on label "True" at bounding box center [947, 635] width 137 height 45
click at [903, 642] on input "True" at bounding box center [897, 635] width 15 height 13
radio input "true"
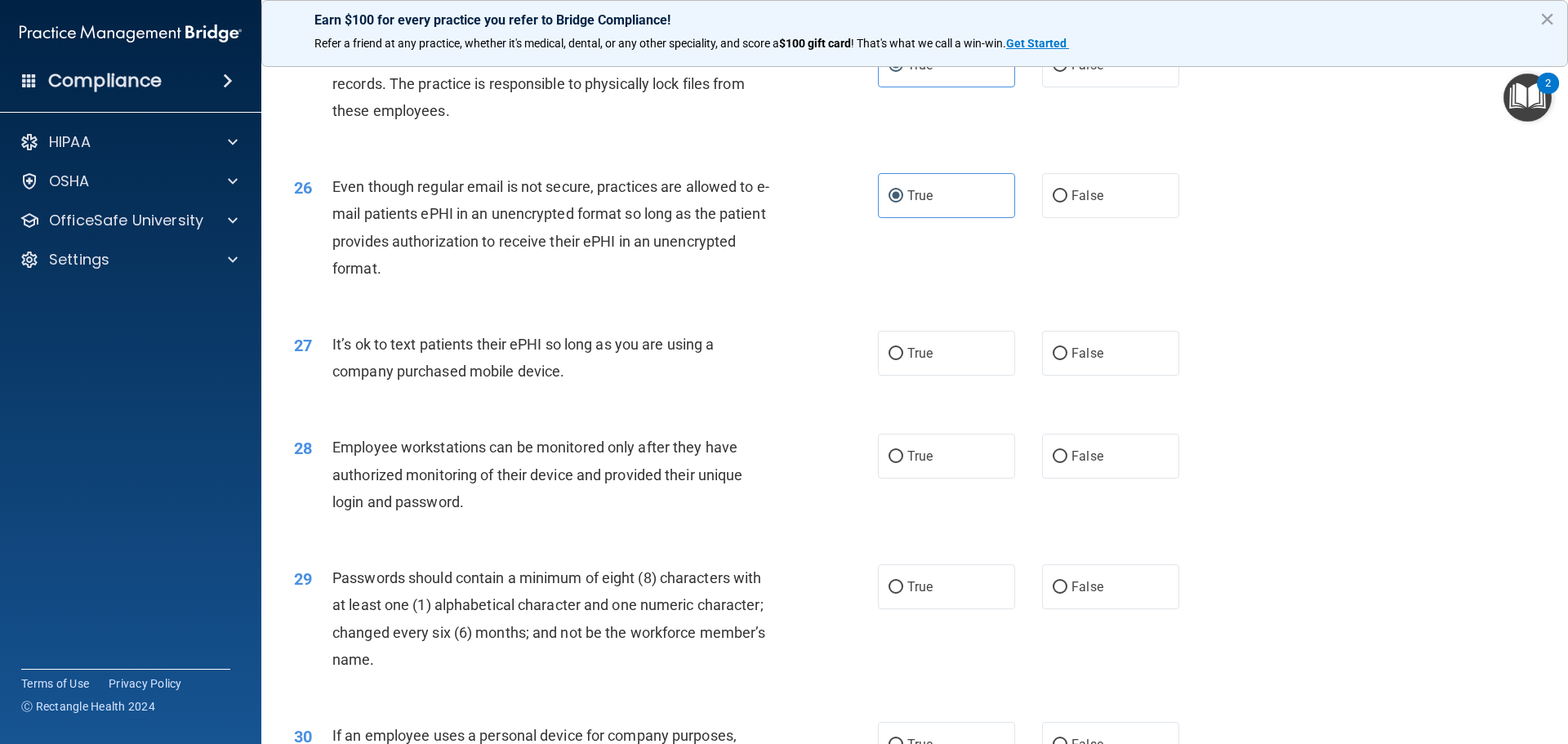
scroll to position [3184, 0]
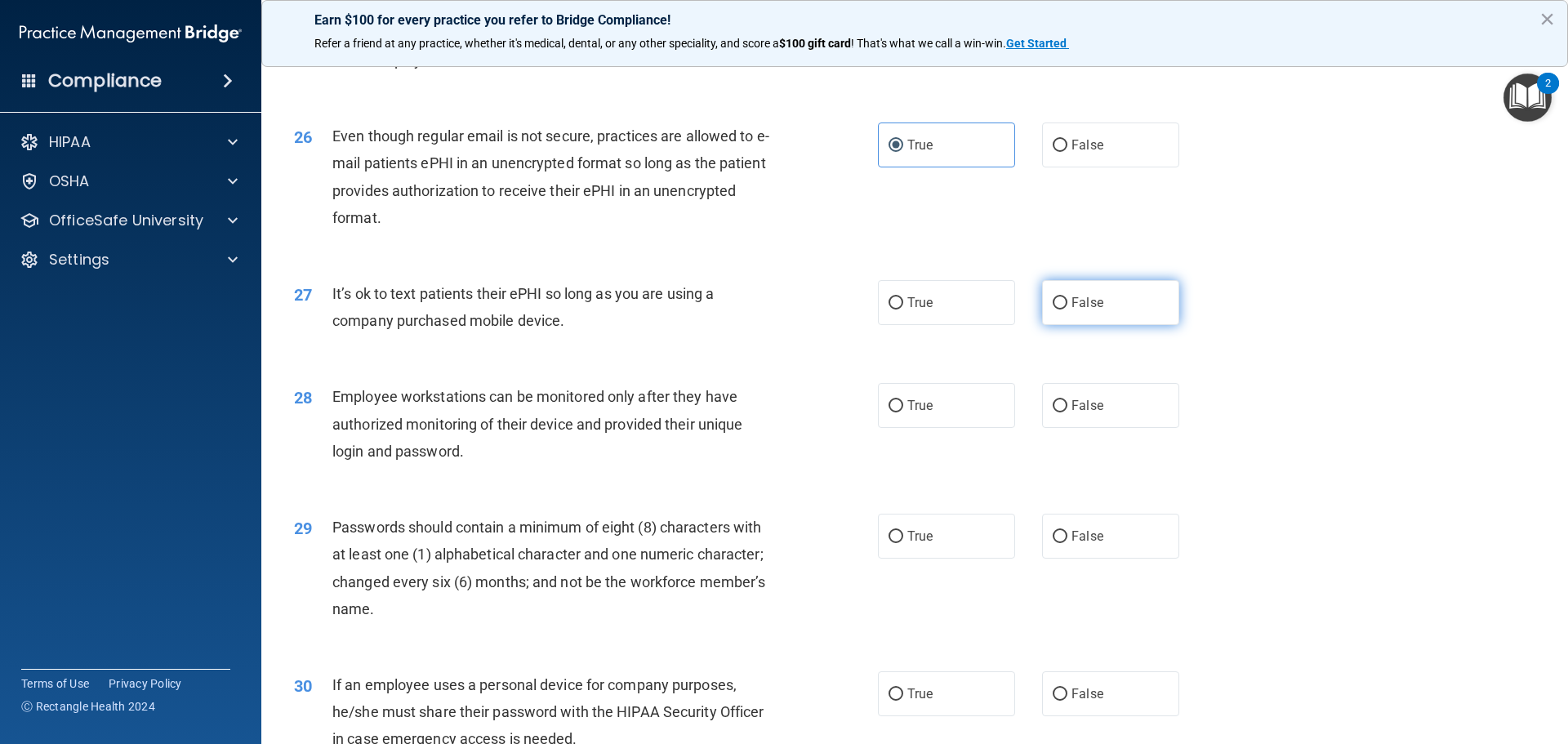
click at [1129, 325] on label "False" at bounding box center [1111, 303] width 137 height 45
click at [1067, 310] on input "False" at bounding box center [1061, 303] width 15 height 13
radio input "true"
click at [1119, 426] on label "False" at bounding box center [1111, 406] width 137 height 45
click at [1067, 413] on input "False" at bounding box center [1061, 406] width 15 height 13
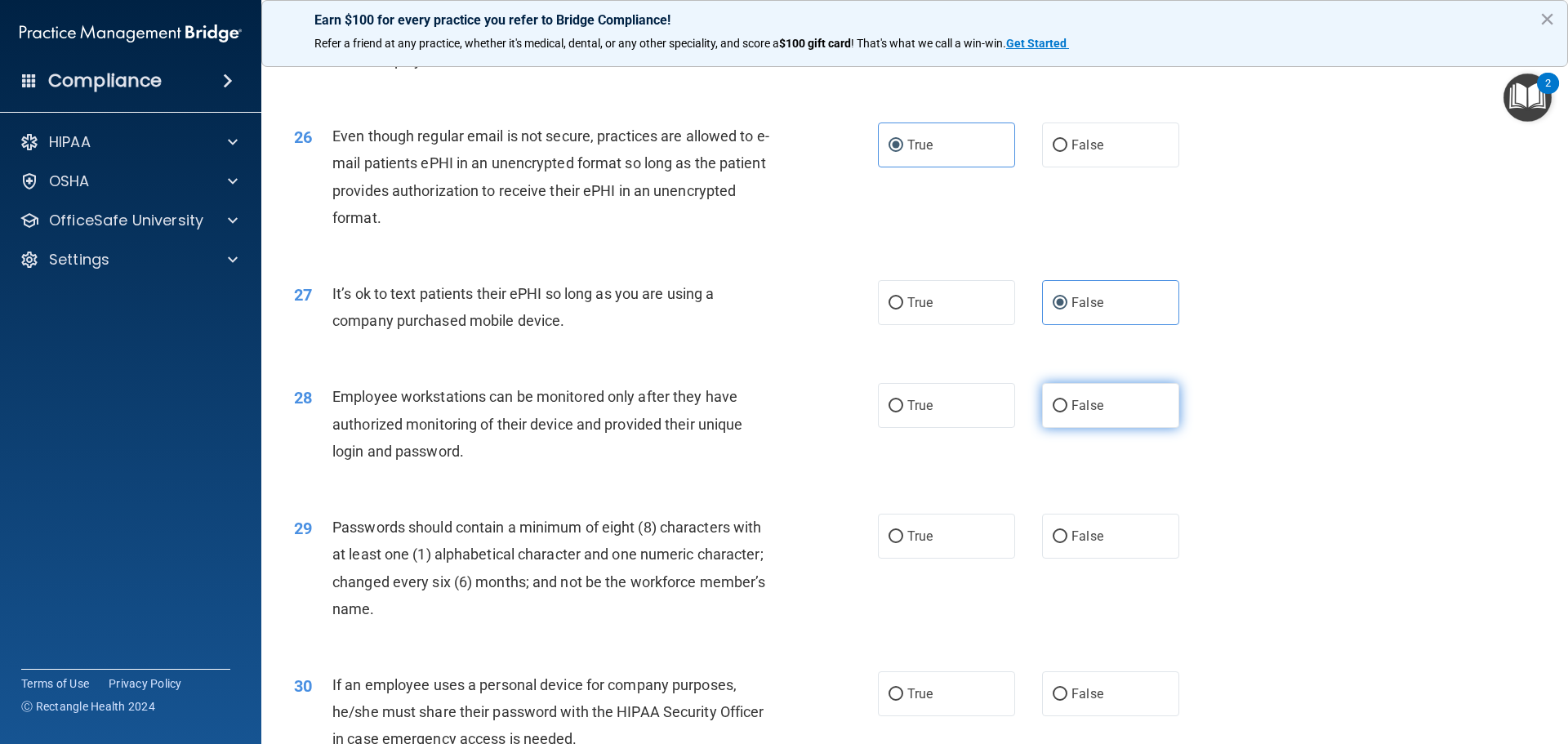
radio input "true"
click at [956, 428] on label "True" at bounding box center [947, 406] width 137 height 45
click at [903, 413] on input "True" at bounding box center [897, 406] width 15 height 13
radio input "true"
click at [1103, 428] on label "False" at bounding box center [1111, 406] width 137 height 45
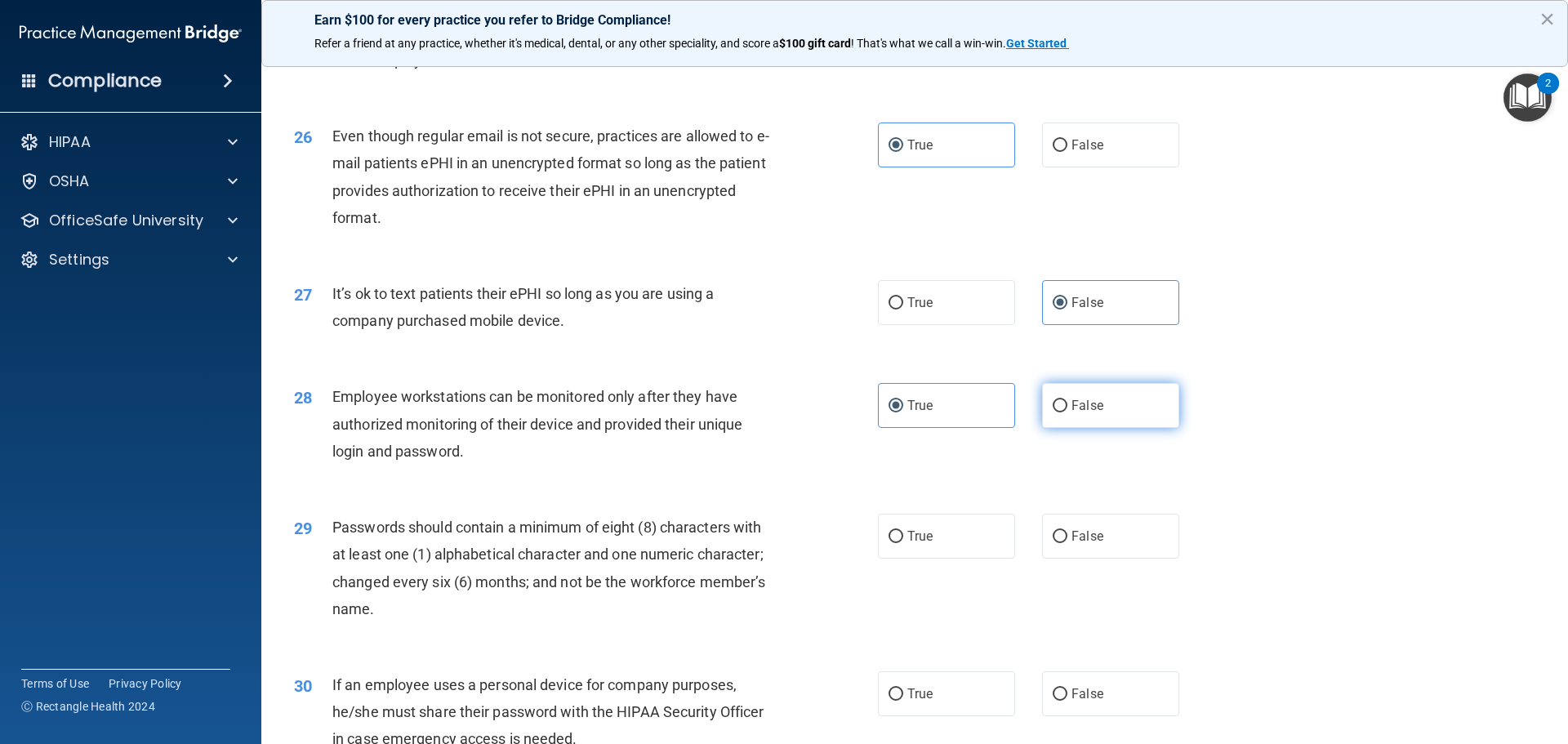
click at [1067, 413] on input "False" at bounding box center [1061, 406] width 15 height 13
radio input "true"
radio input "false"
click at [947, 558] on label "True" at bounding box center [947, 536] width 137 height 45
click at [903, 543] on input "True" at bounding box center [897, 536] width 15 height 13
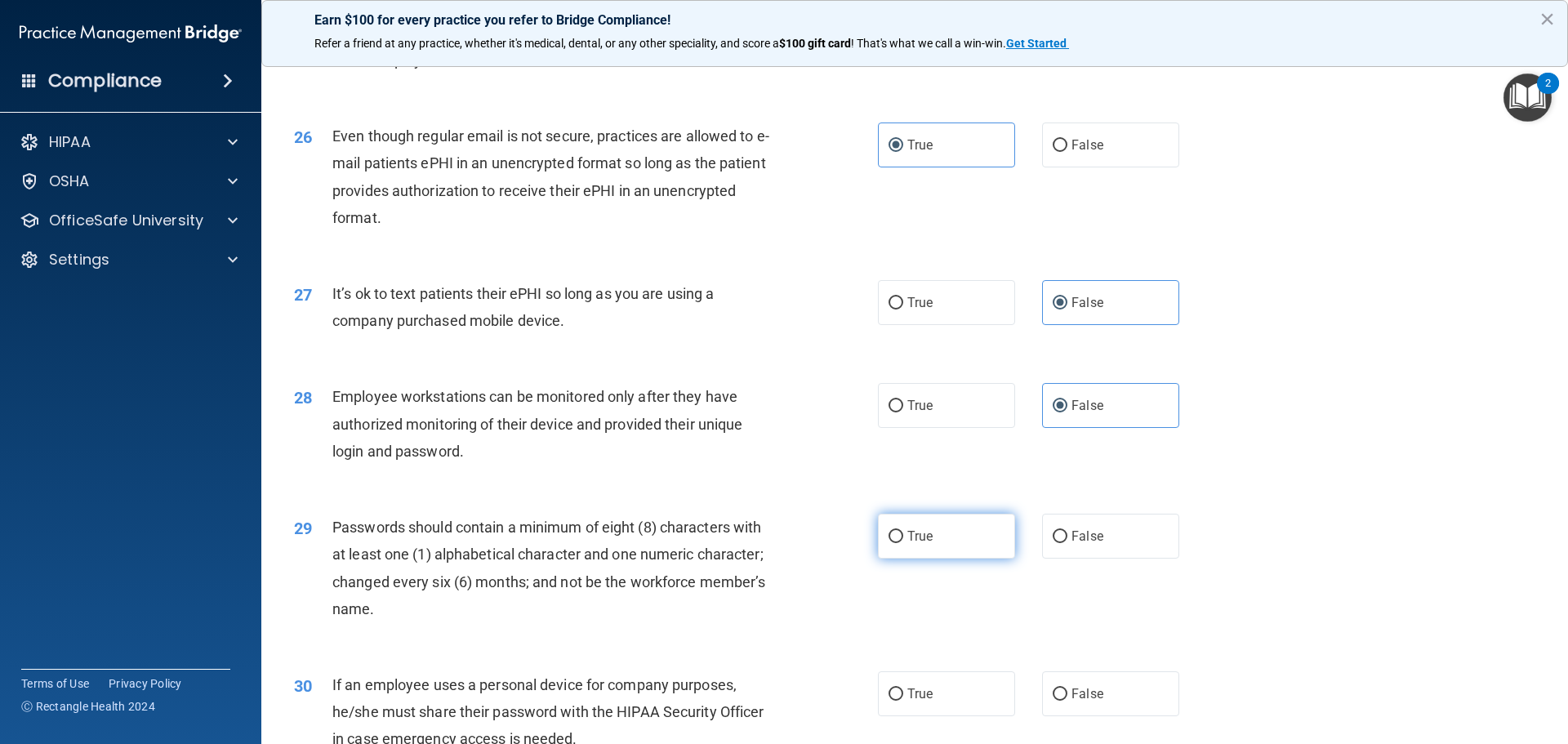
radio input "true"
click at [1063, 707] on label "False" at bounding box center [1111, 694] width 137 height 45
click at [1063, 700] on input "False" at bounding box center [1061, 694] width 15 height 13
radio input "true"
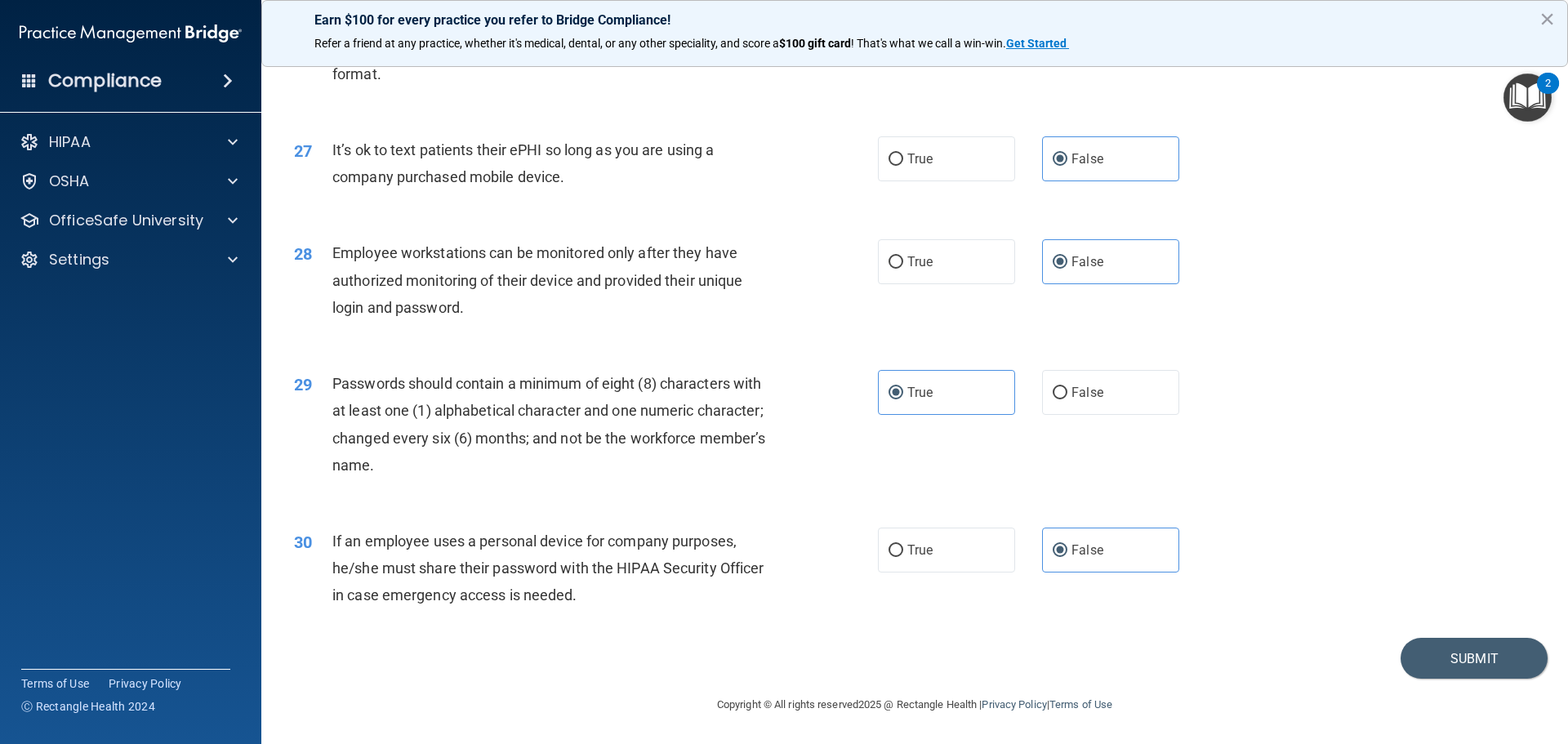
scroll to position [3355, 0]
click at [1438, 657] on button "Submit" at bounding box center [1474, 659] width 147 height 42
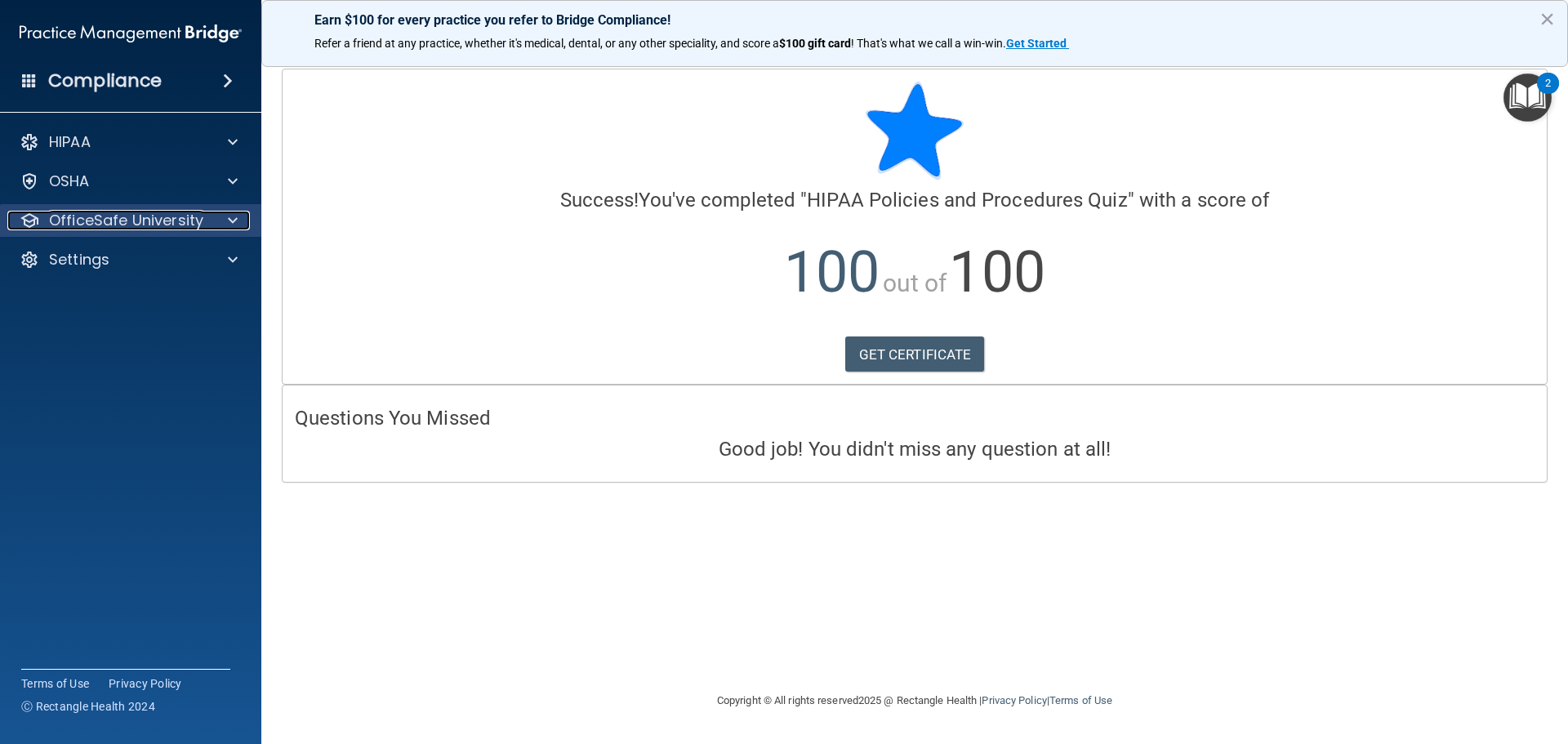
click at [156, 225] on p "OfficeSafe University" at bounding box center [126, 220] width 154 height 19
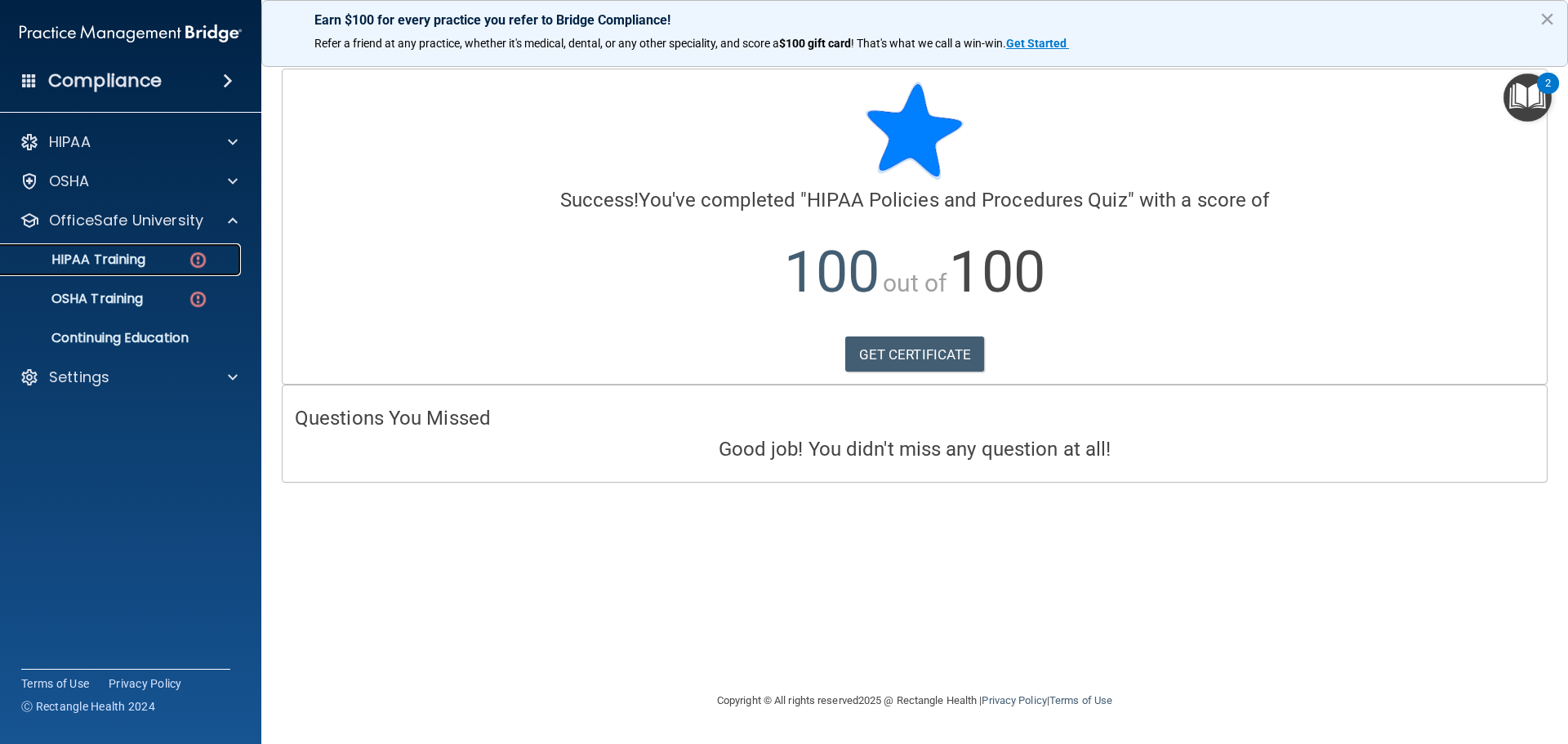
click at [185, 260] on div "HIPAA Training" at bounding box center [122, 260] width 223 height 17
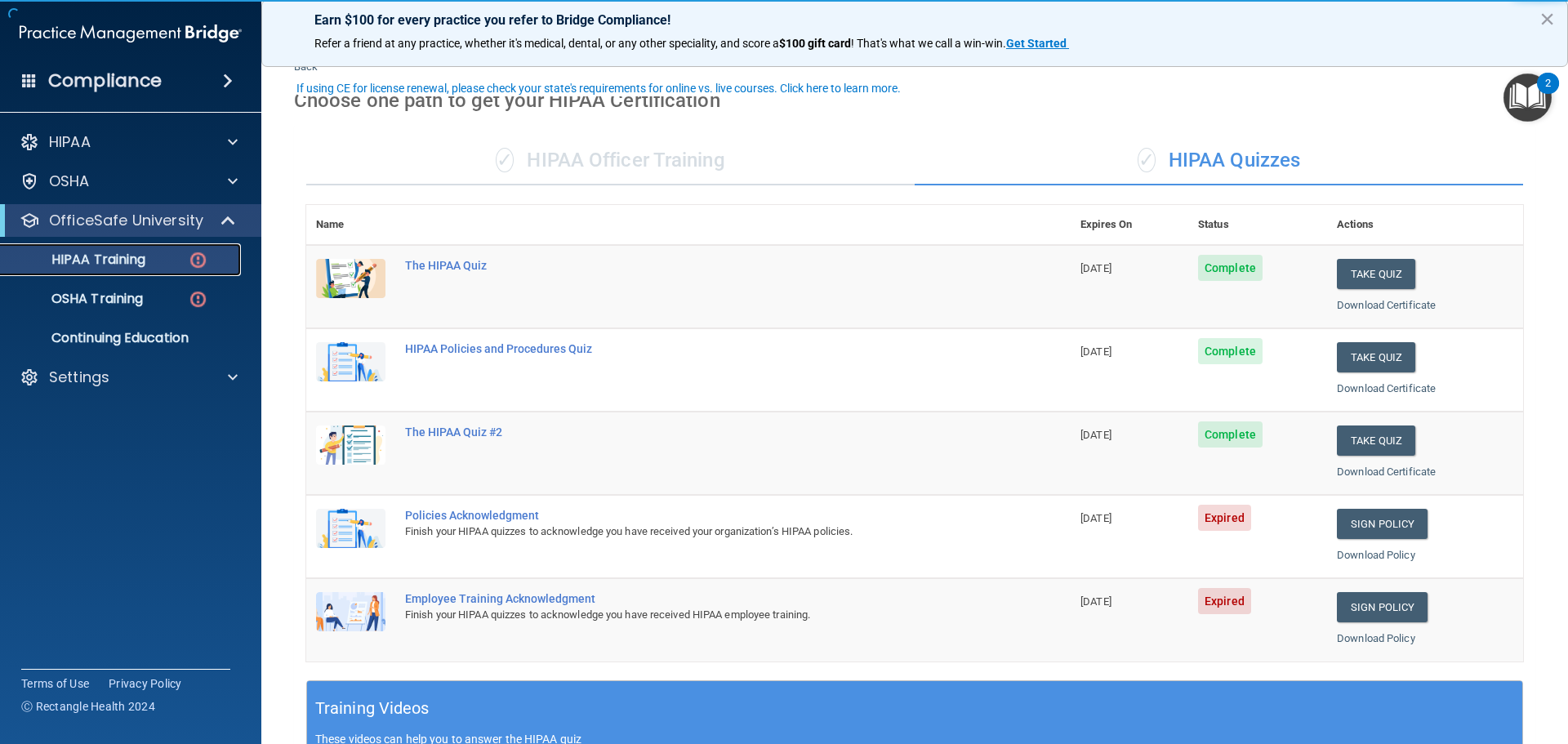
scroll to position [82, 0]
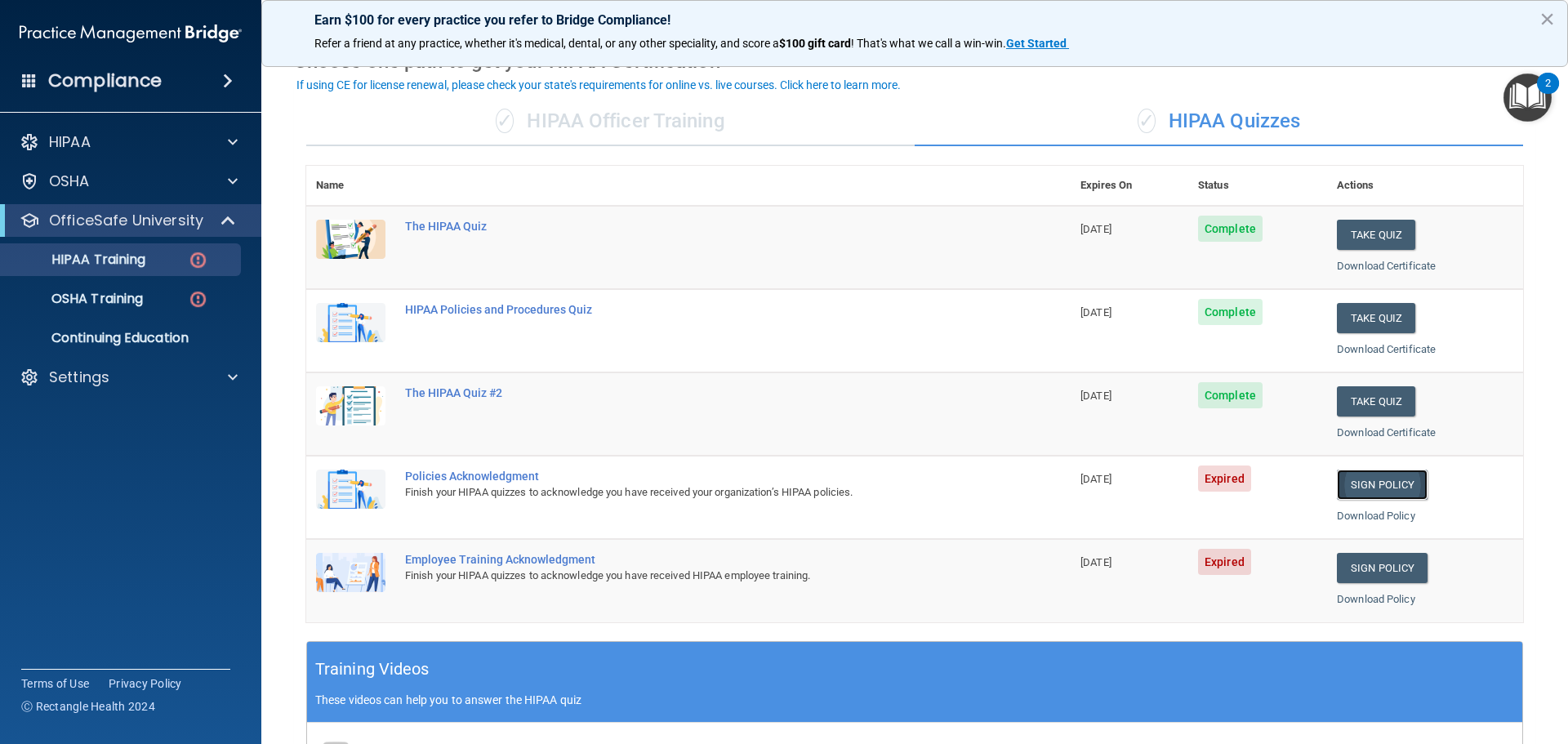
click at [1345, 486] on link "Sign Policy" at bounding box center [1382, 485] width 90 height 30
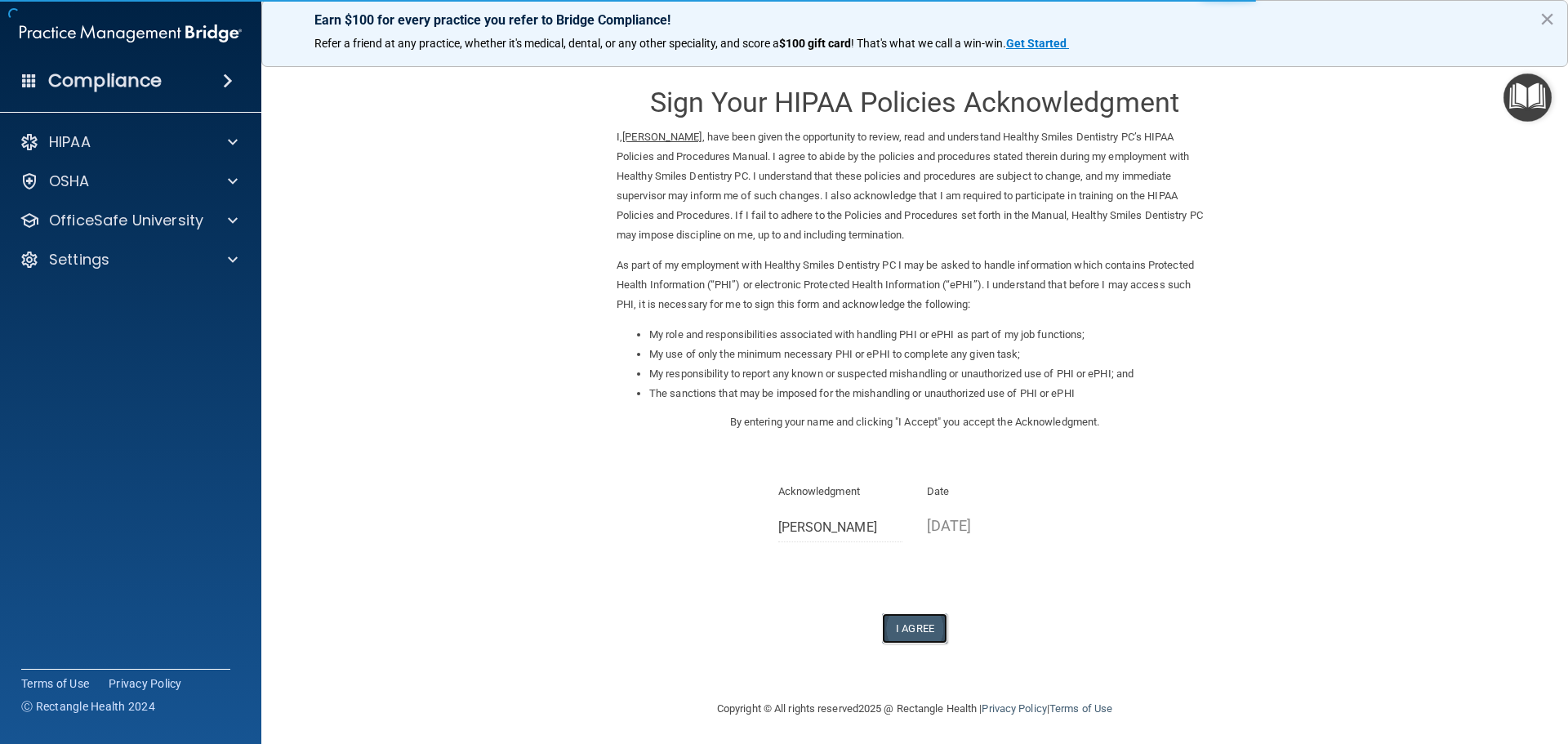
click at [907, 623] on button "I Agree" at bounding box center [915, 629] width 65 height 30
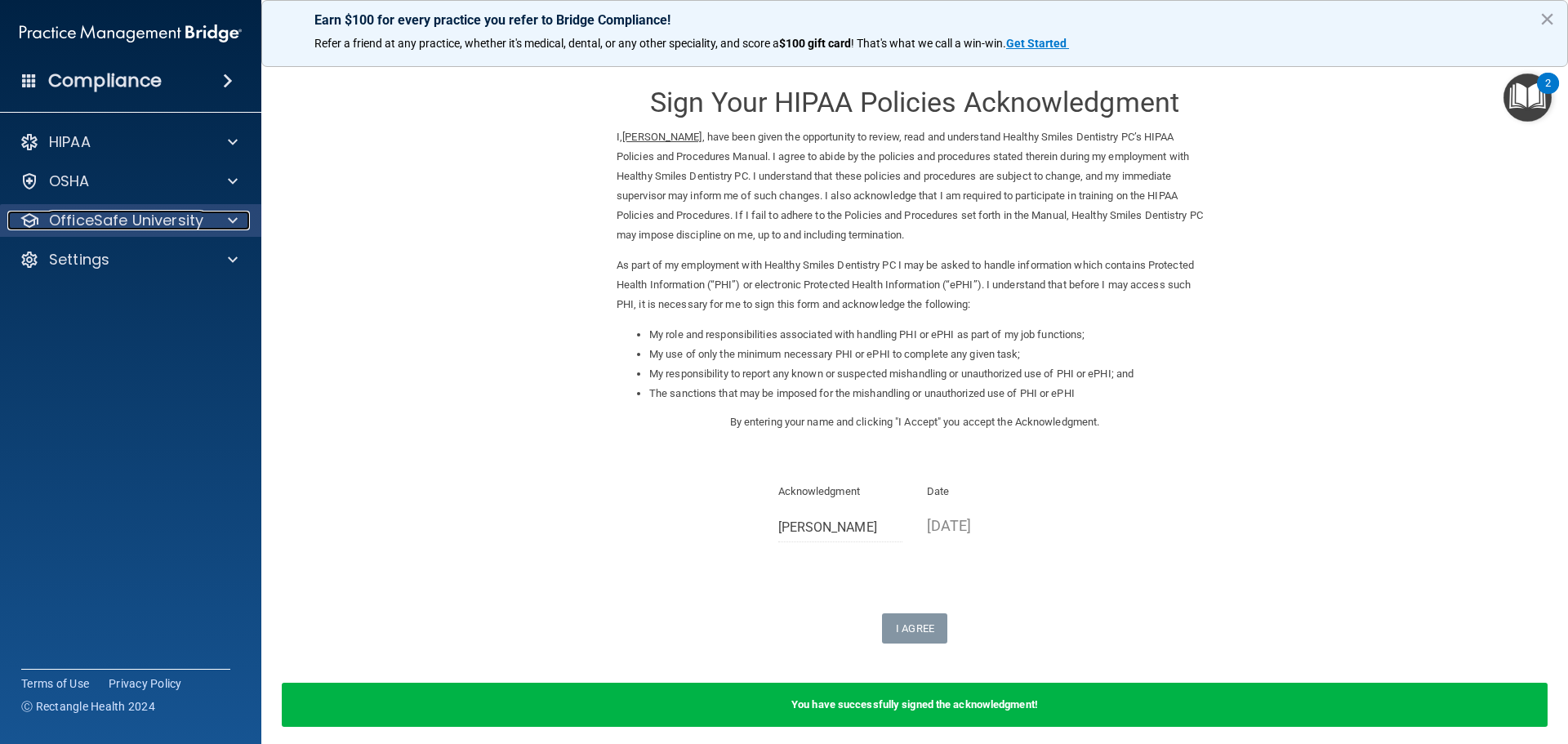
click at [135, 221] on p "OfficeSafe University" at bounding box center [126, 220] width 154 height 19
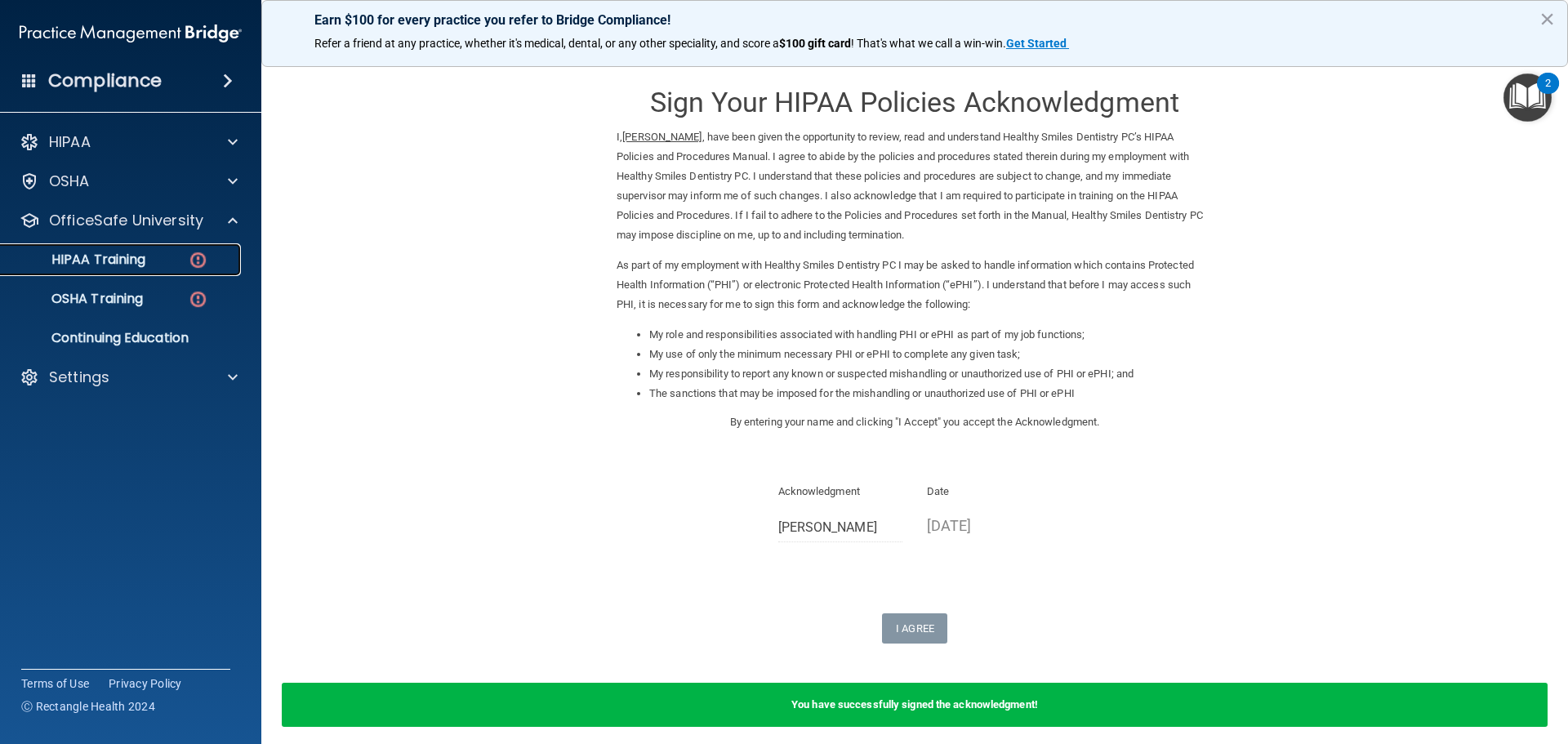
click at [155, 262] on div "HIPAA Training" at bounding box center [122, 260] width 223 height 17
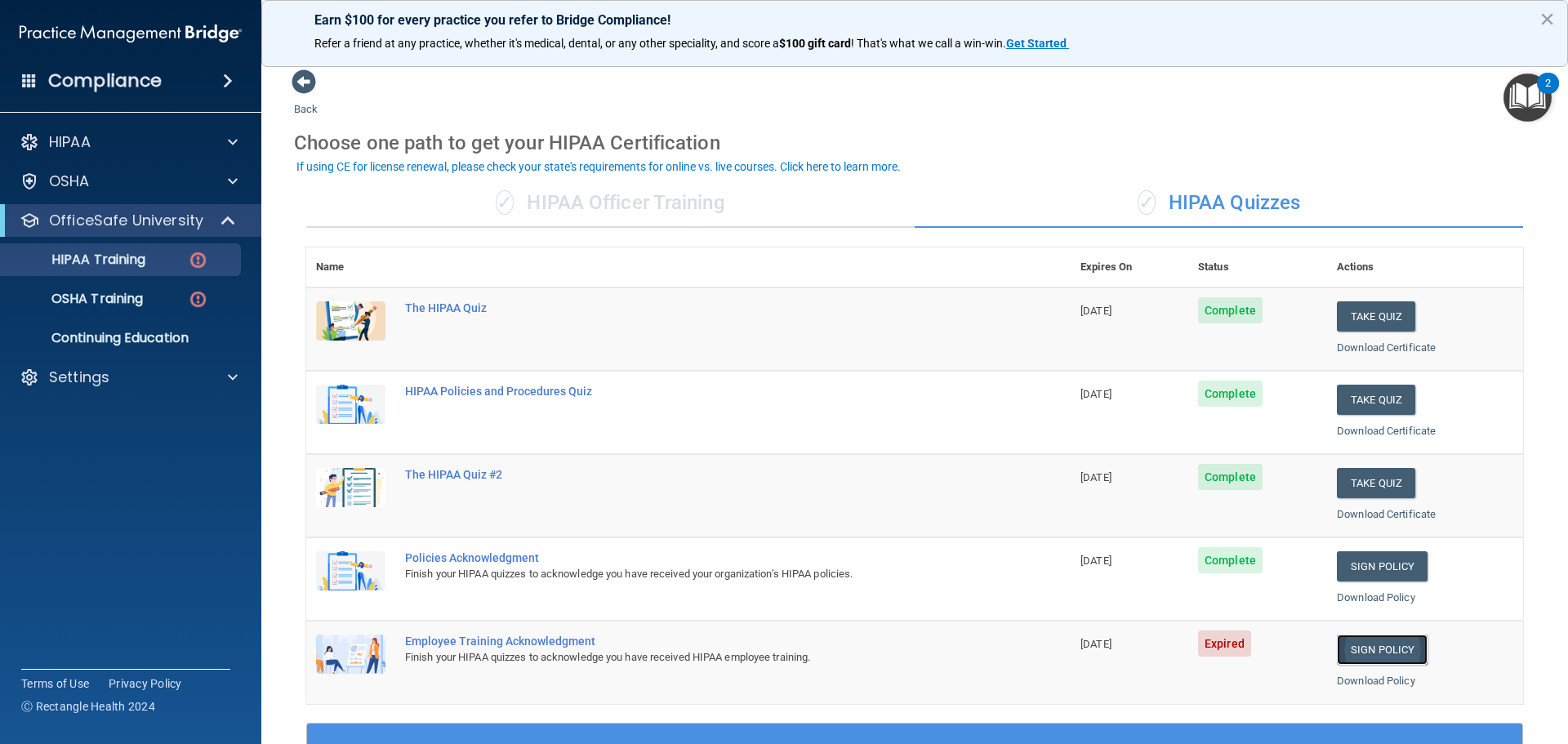
click at [1348, 654] on link "Sign Policy" at bounding box center [1382, 649] width 90 height 30
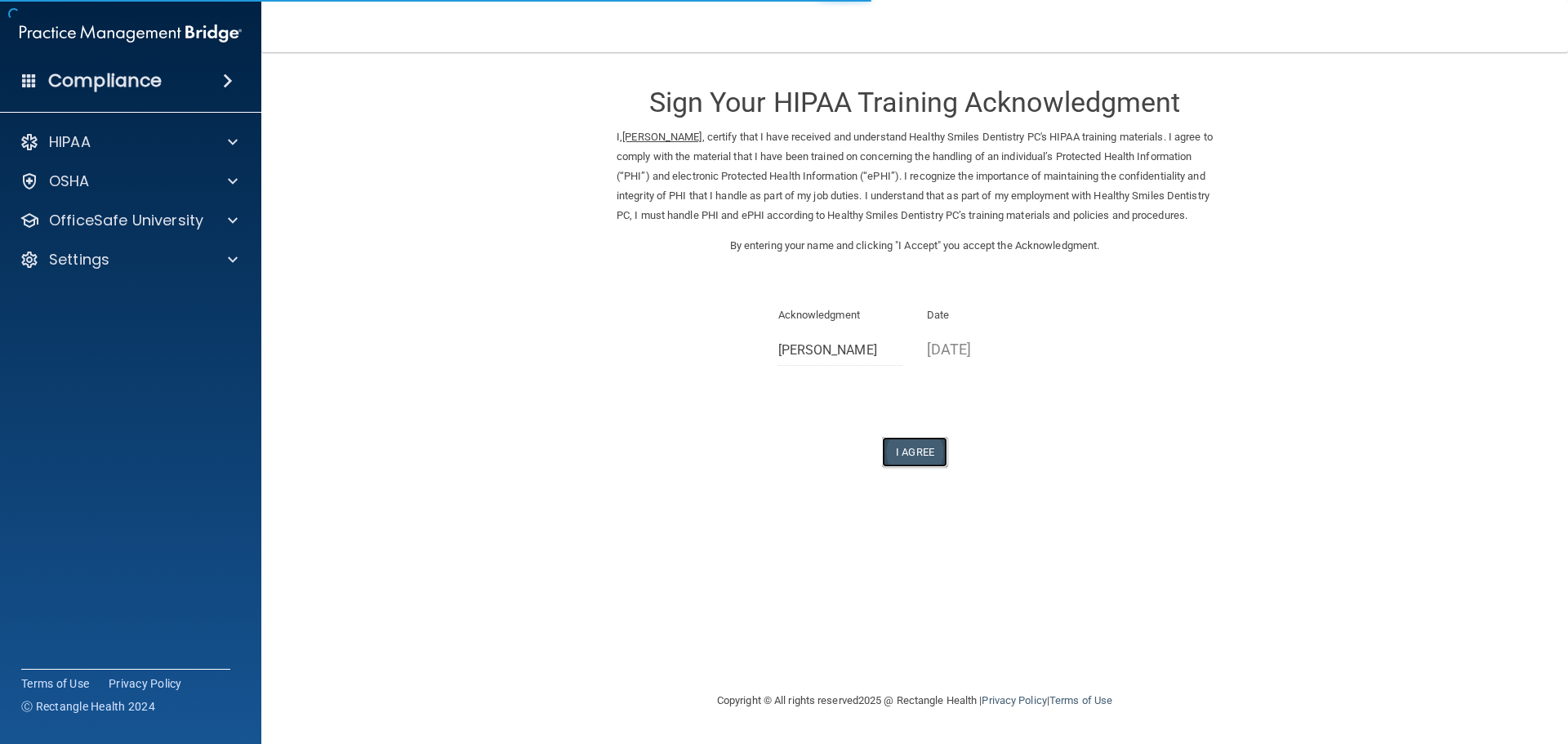
click at [907, 467] on button "I Agree" at bounding box center [915, 452] width 65 height 30
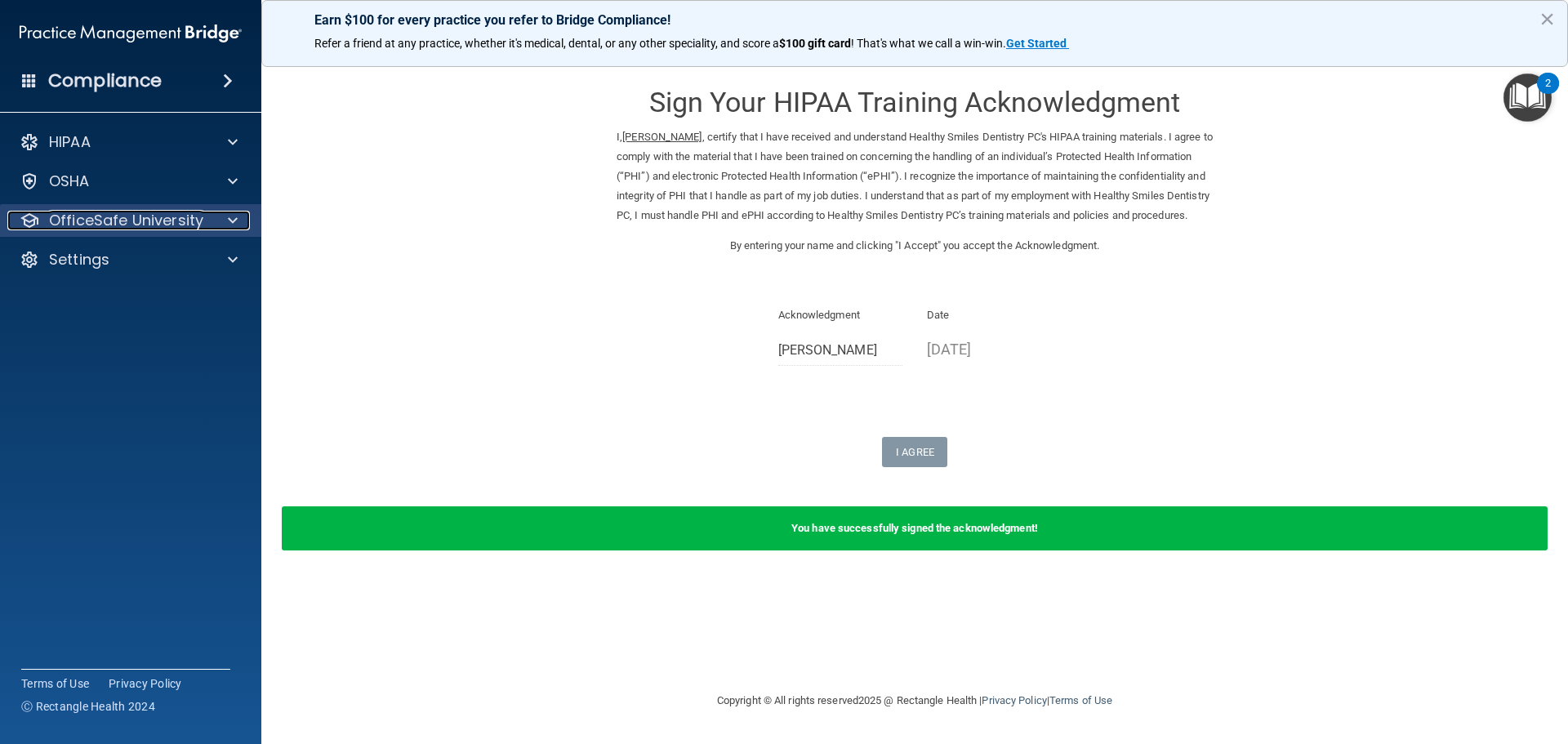
click at [150, 226] on p "OfficeSafe University" at bounding box center [126, 220] width 154 height 19
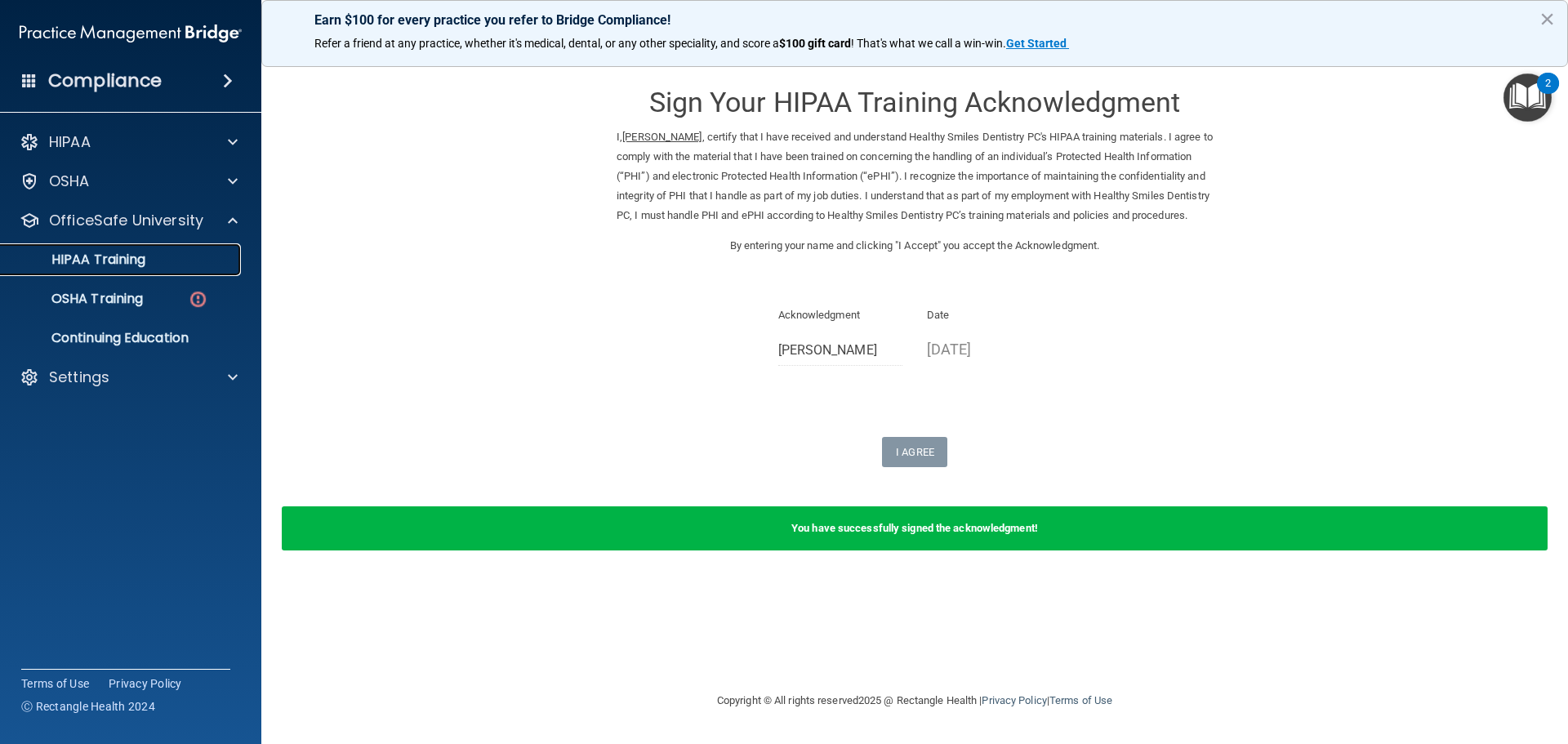
click at [174, 264] on div "HIPAA Training" at bounding box center [122, 260] width 223 height 17
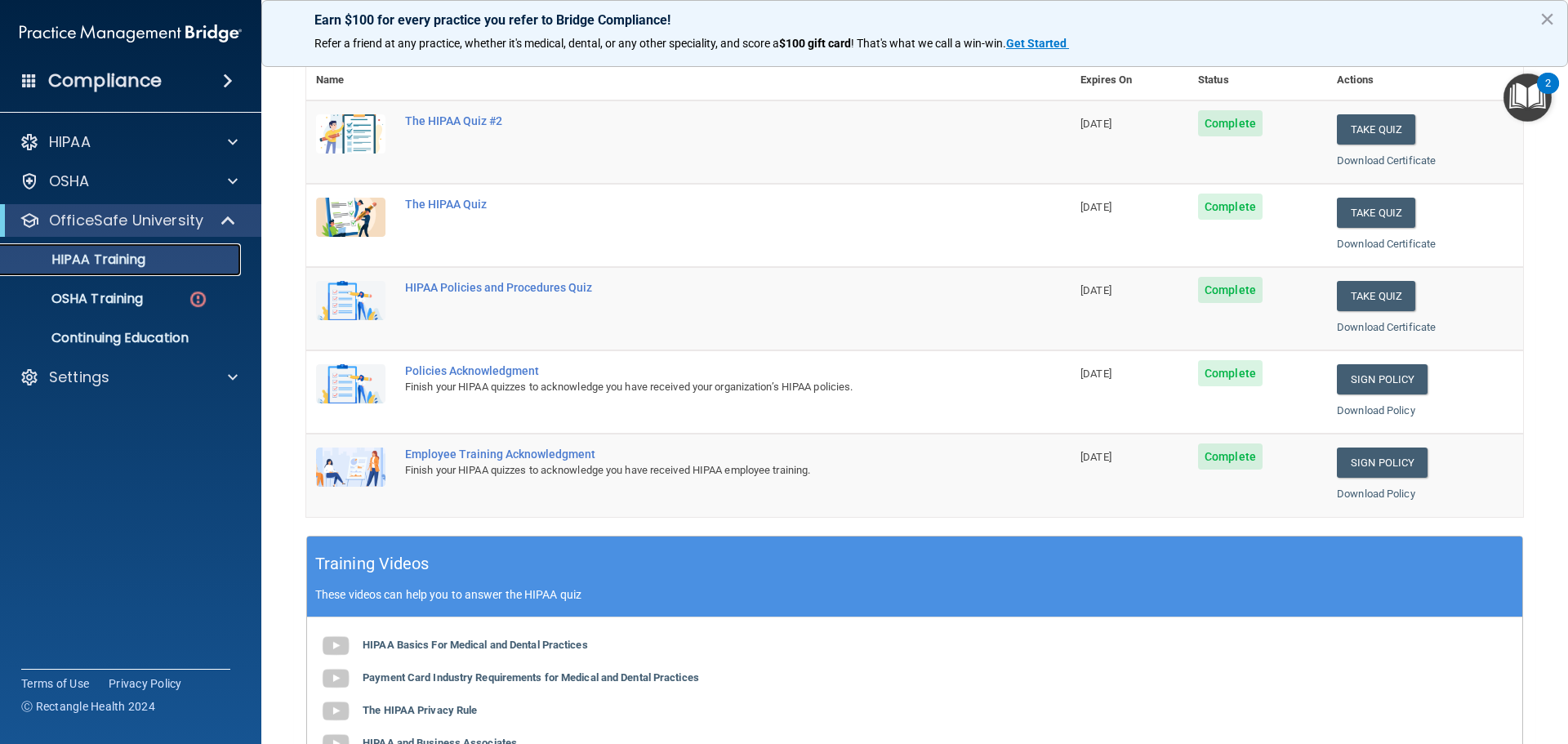
scroll to position [245, 0]
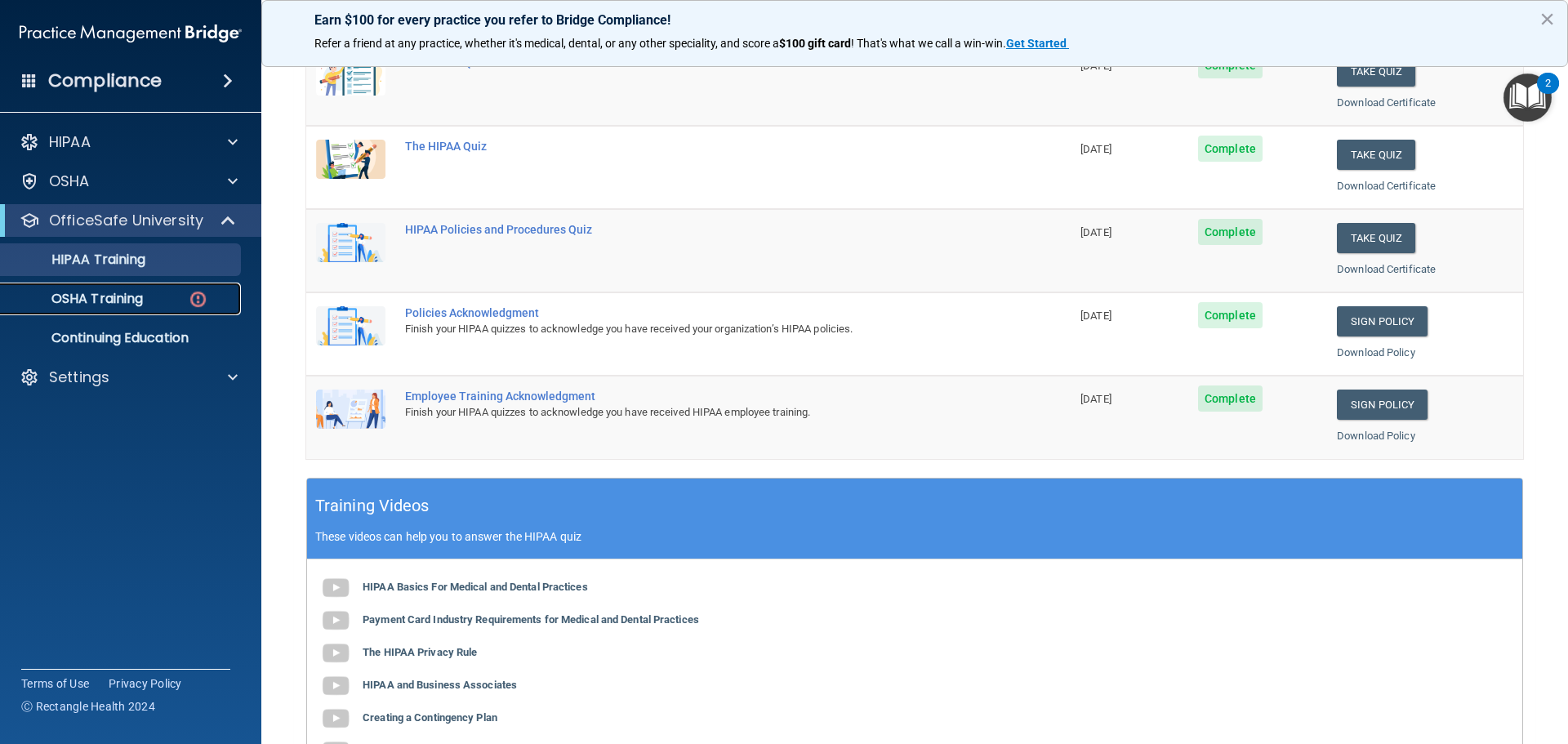
click at [184, 308] on link "OSHA Training" at bounding box center [111, 299] width 257 height 33
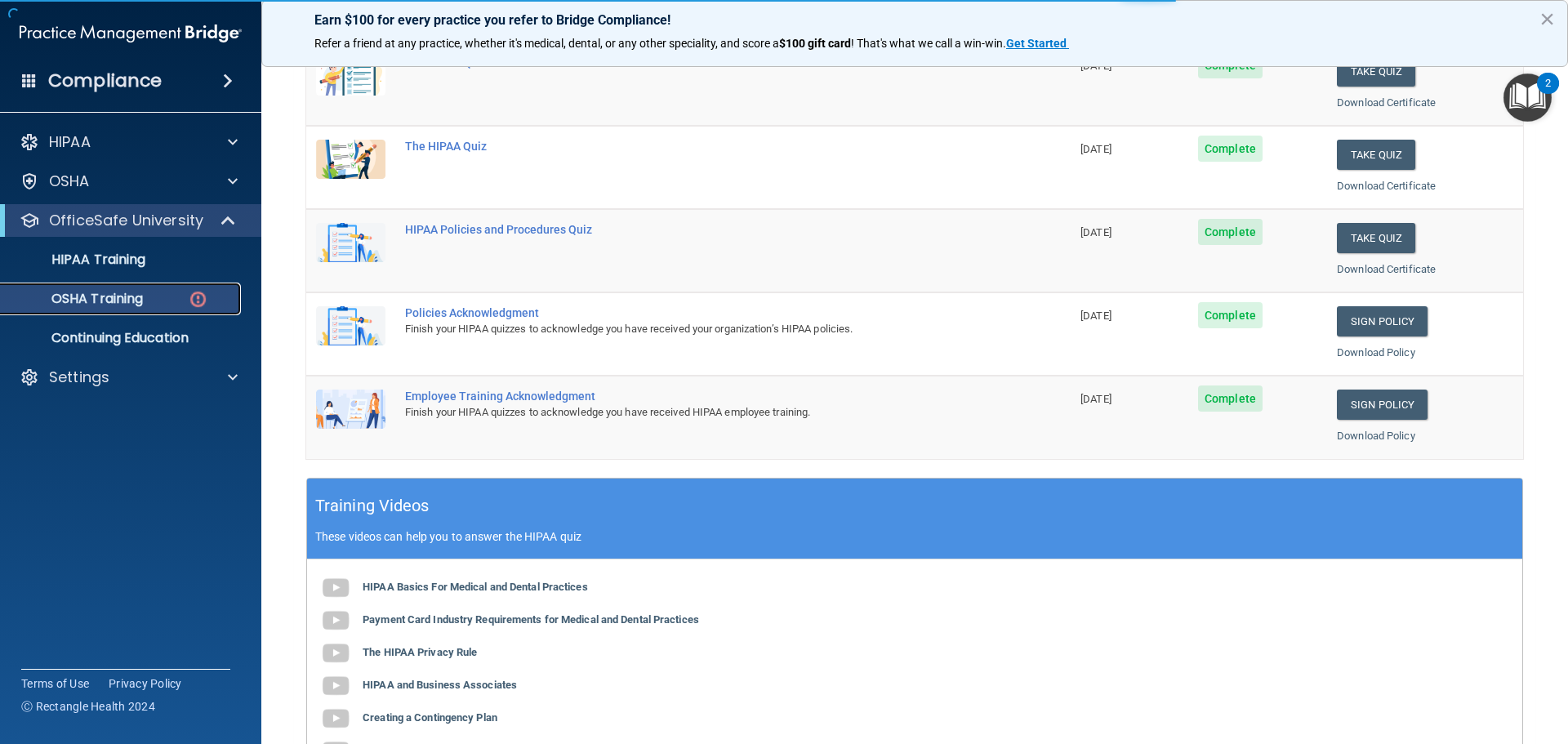
scroll to position [27, 0]
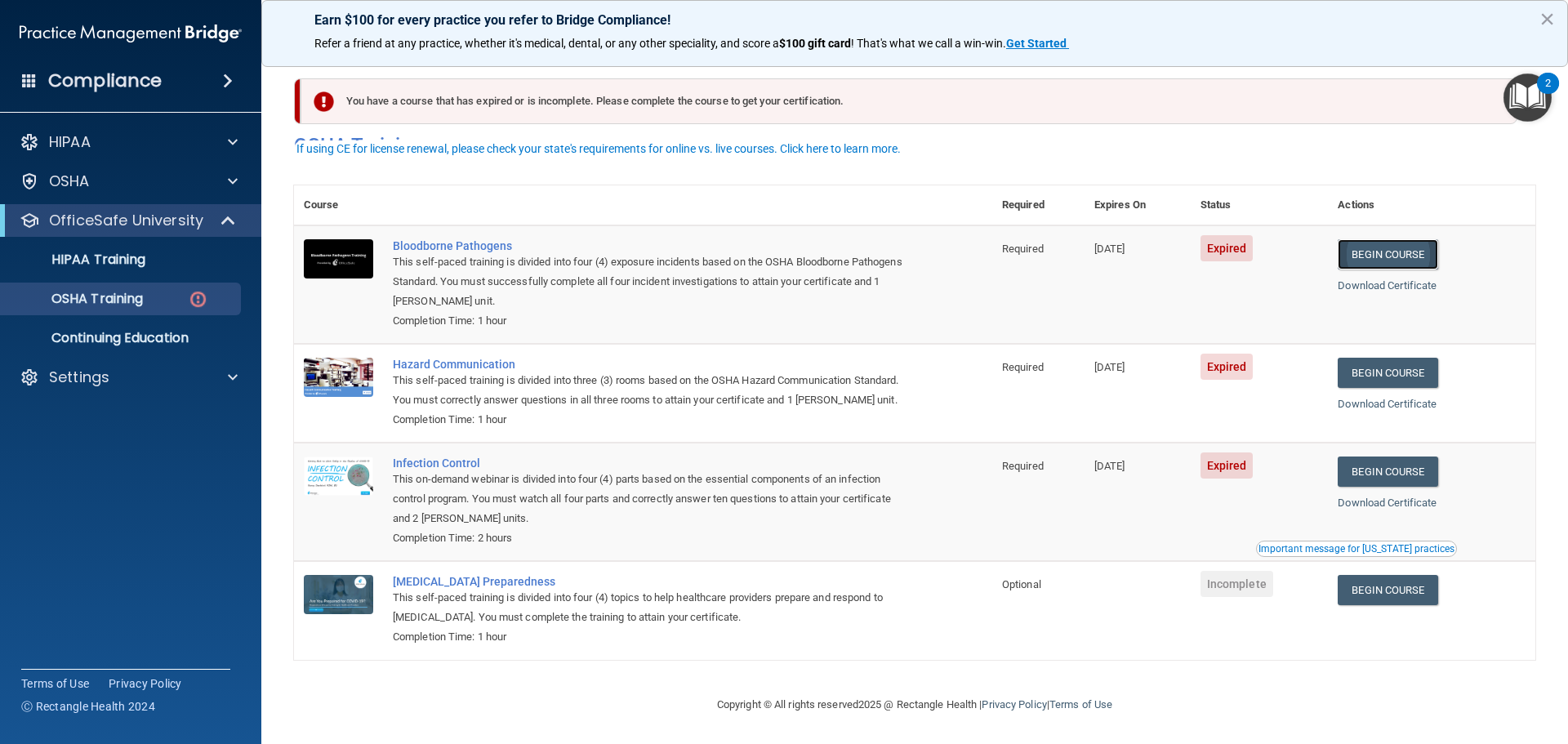
click at [1408, 239] on link "Begin Course" at bounding box center [1387, 254] width 100 height 30
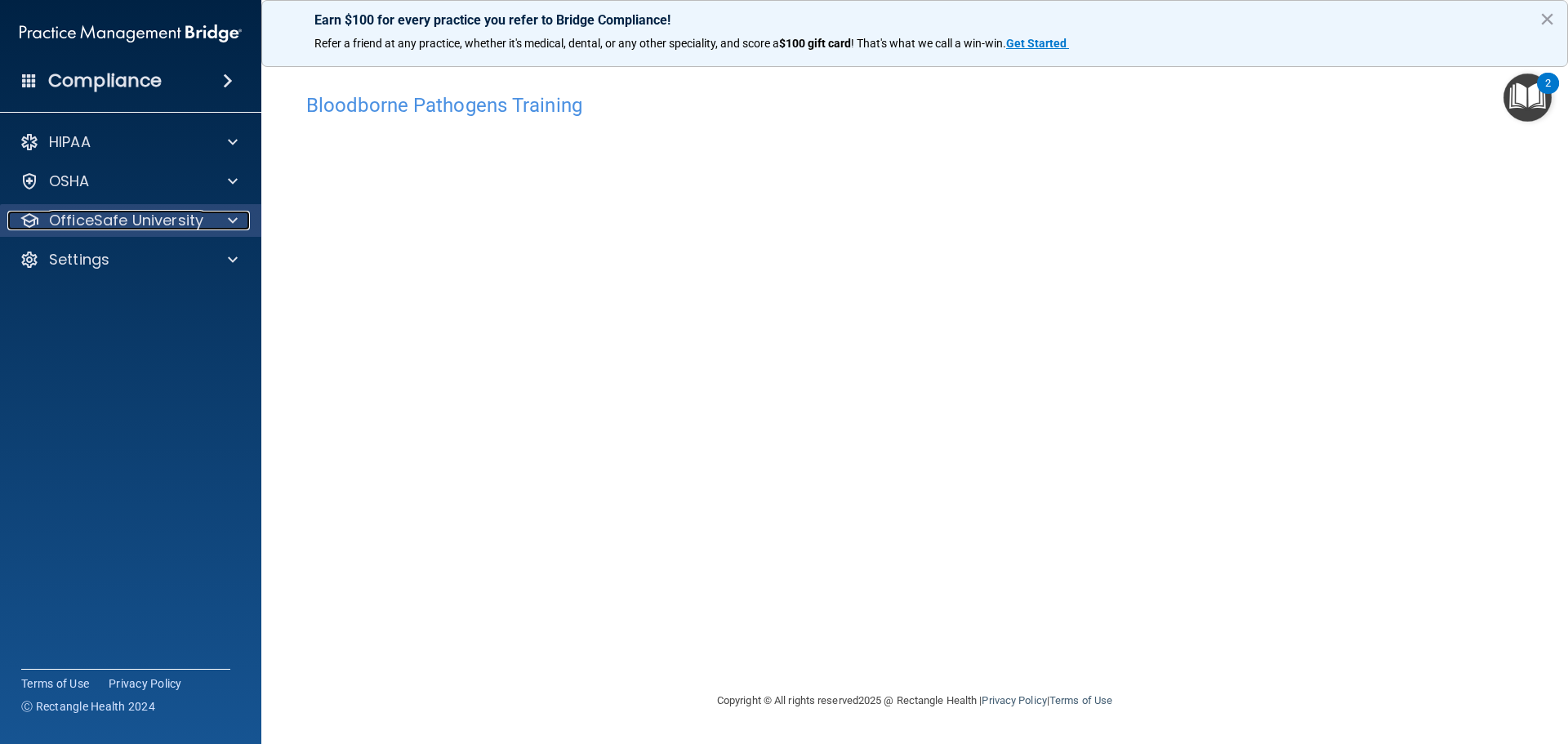
click at [99, 229] on p "OfficeSafe University" at bounding box center [126, 220] width 154 height 19
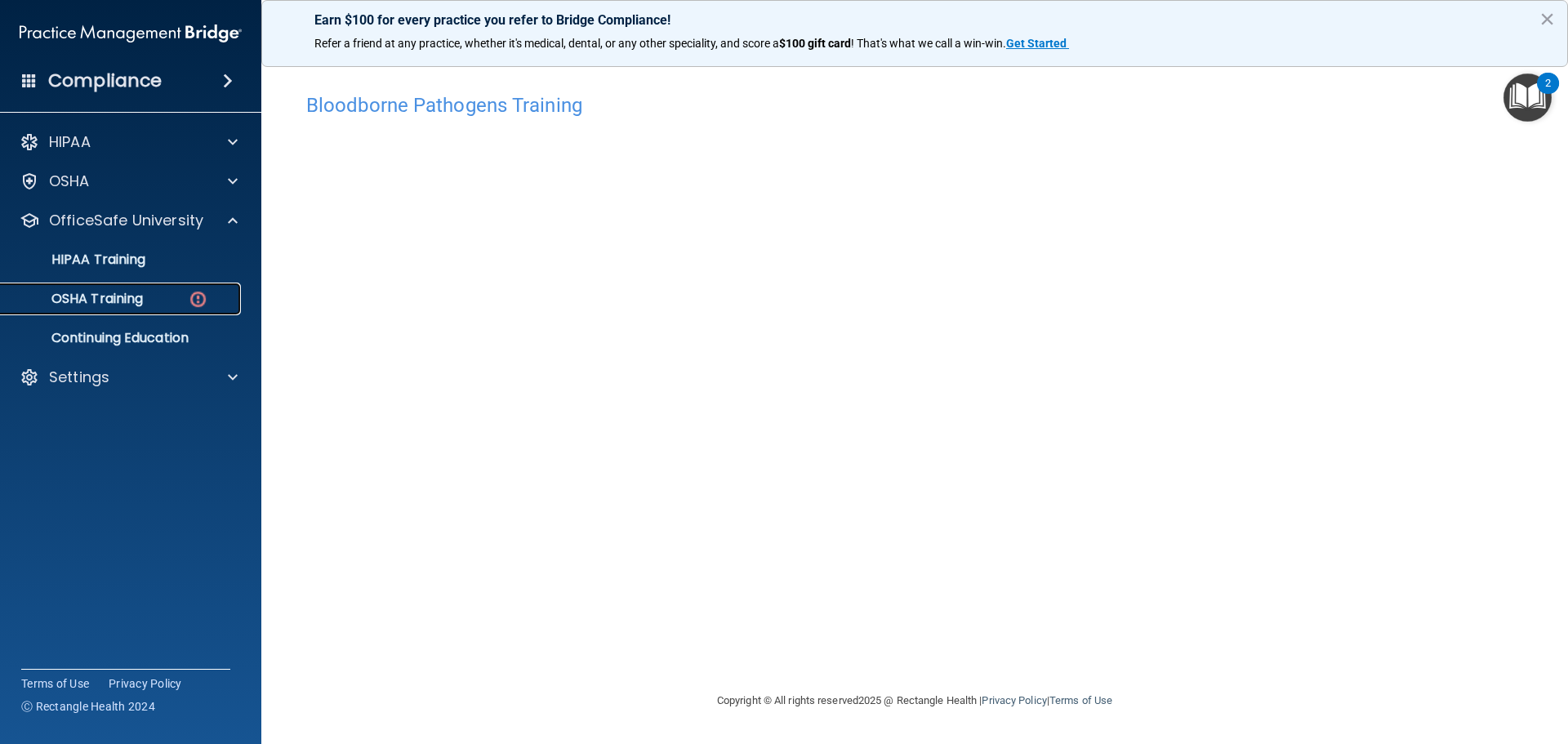
click at [120, 300] on p "OSHA Training" at bounding box center [77, 299] width 132 height 17
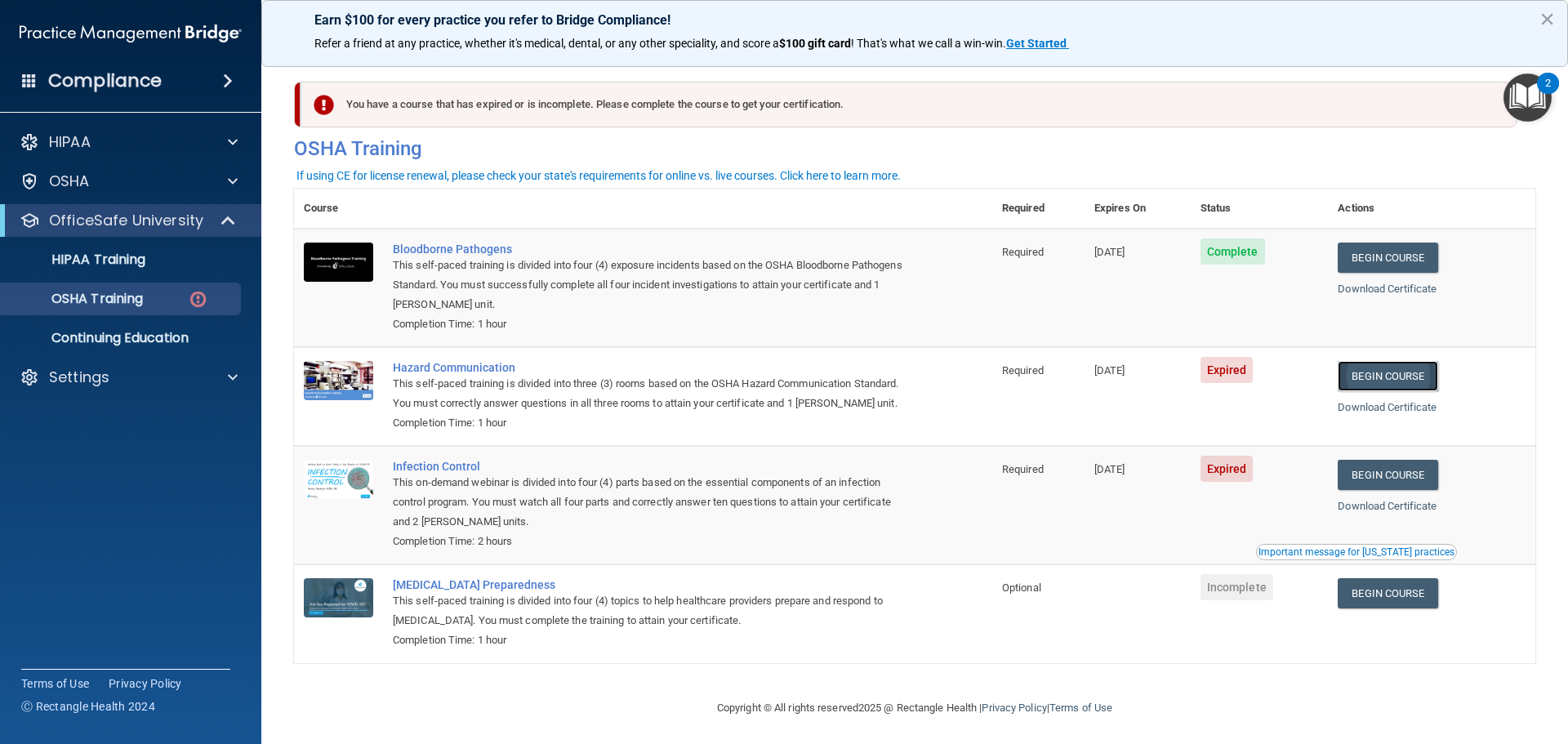
click at [1415, 376] on link "Begin Course" at bounding box center [1387, 376] width 100 height 30
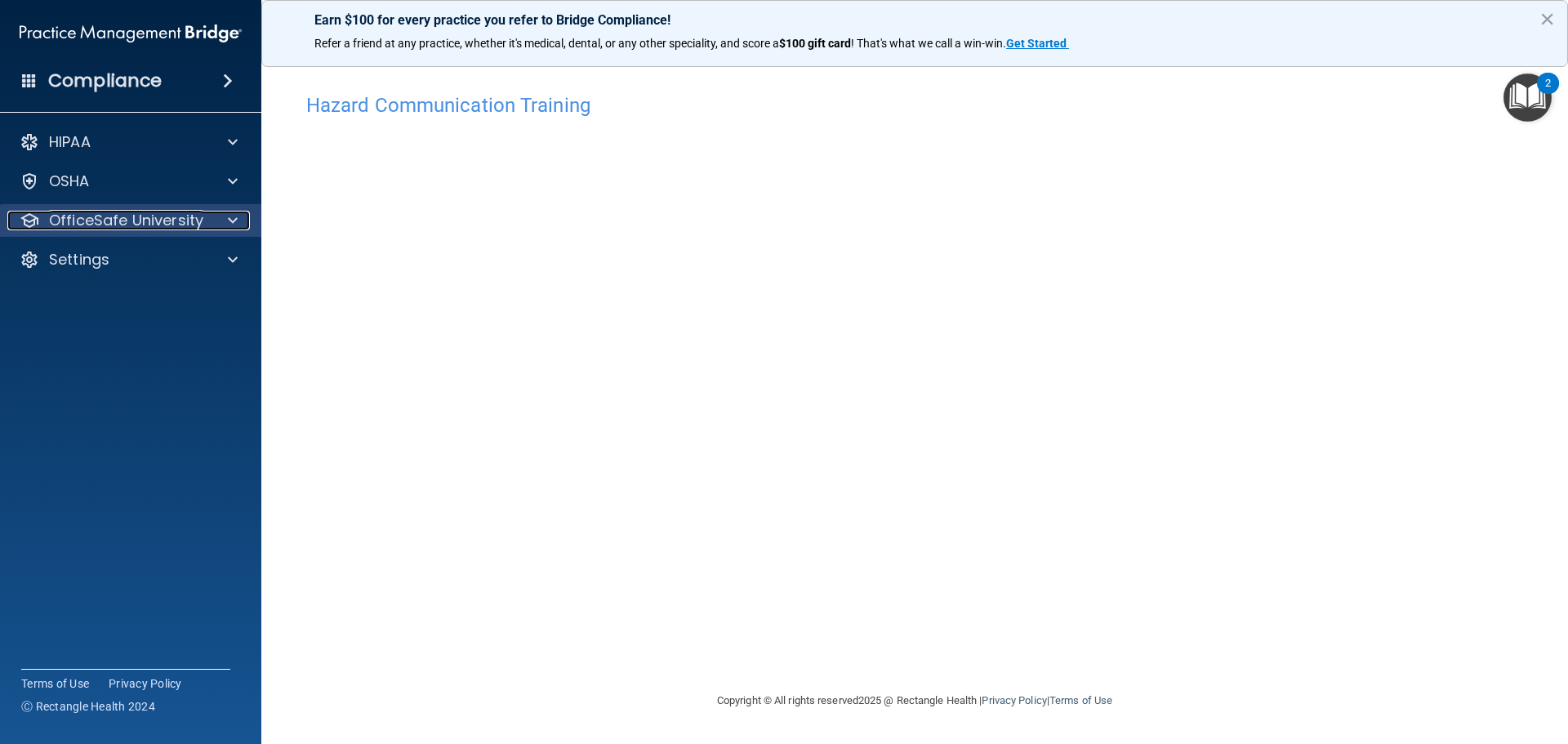
click at [146, 213] on p "OfficeSafe University" at bounding box center [126, 220] width 154 height 19
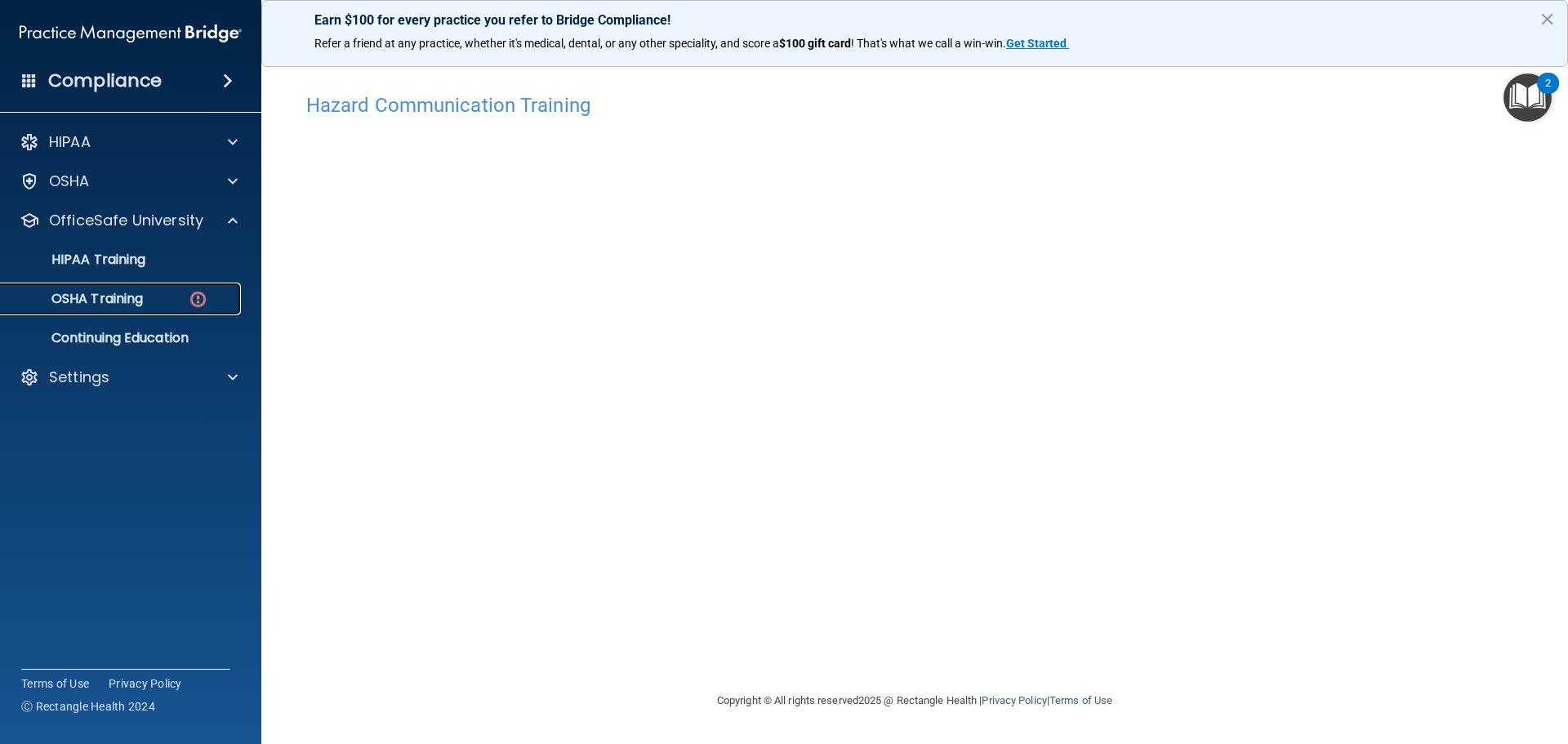
click at [157, 299] on div "OSHA Training" at bounding box center [122, 299] width 223 height 17
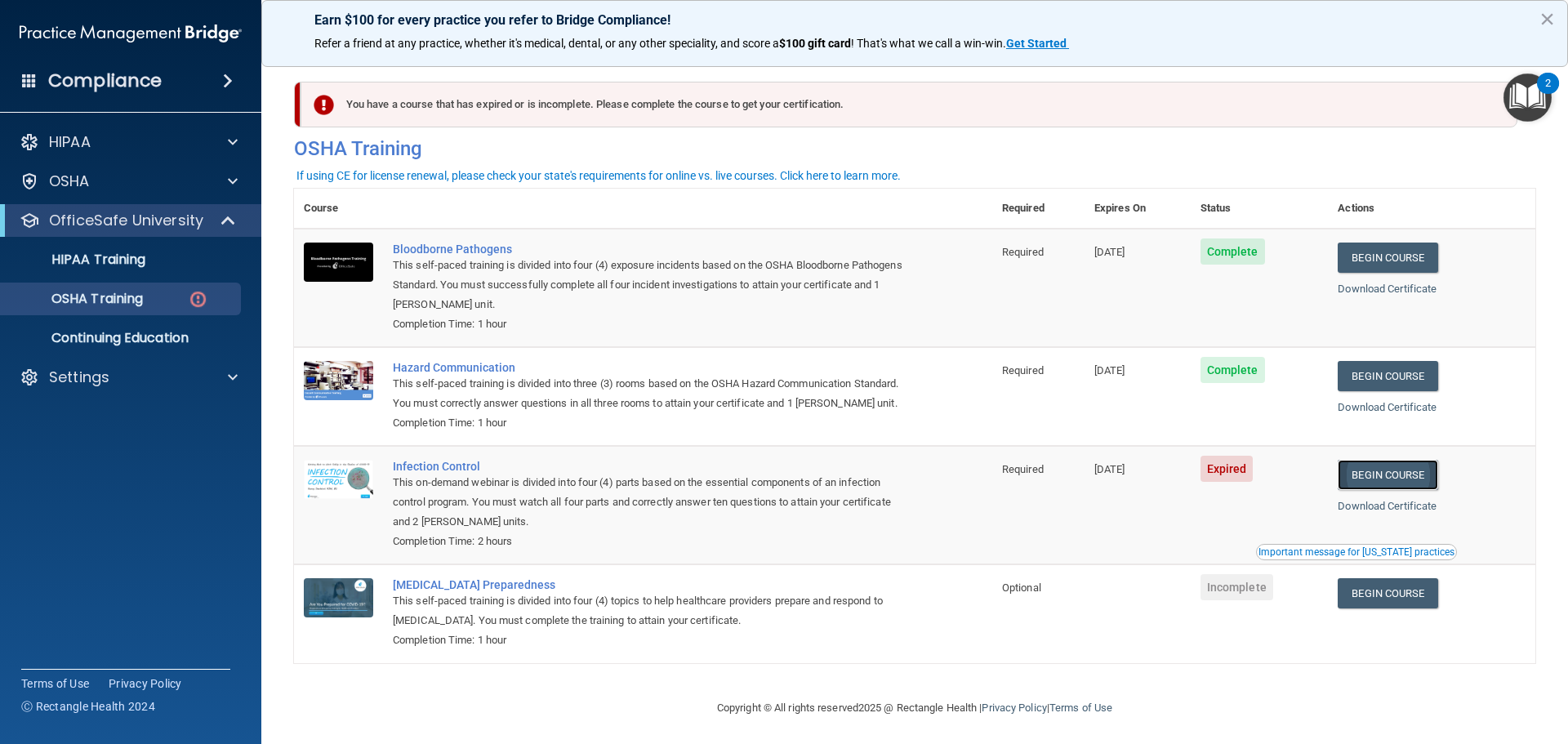
click at [1410, 490] on link "Begin Course" at bounding box center [1387, 475] width 100 height 30
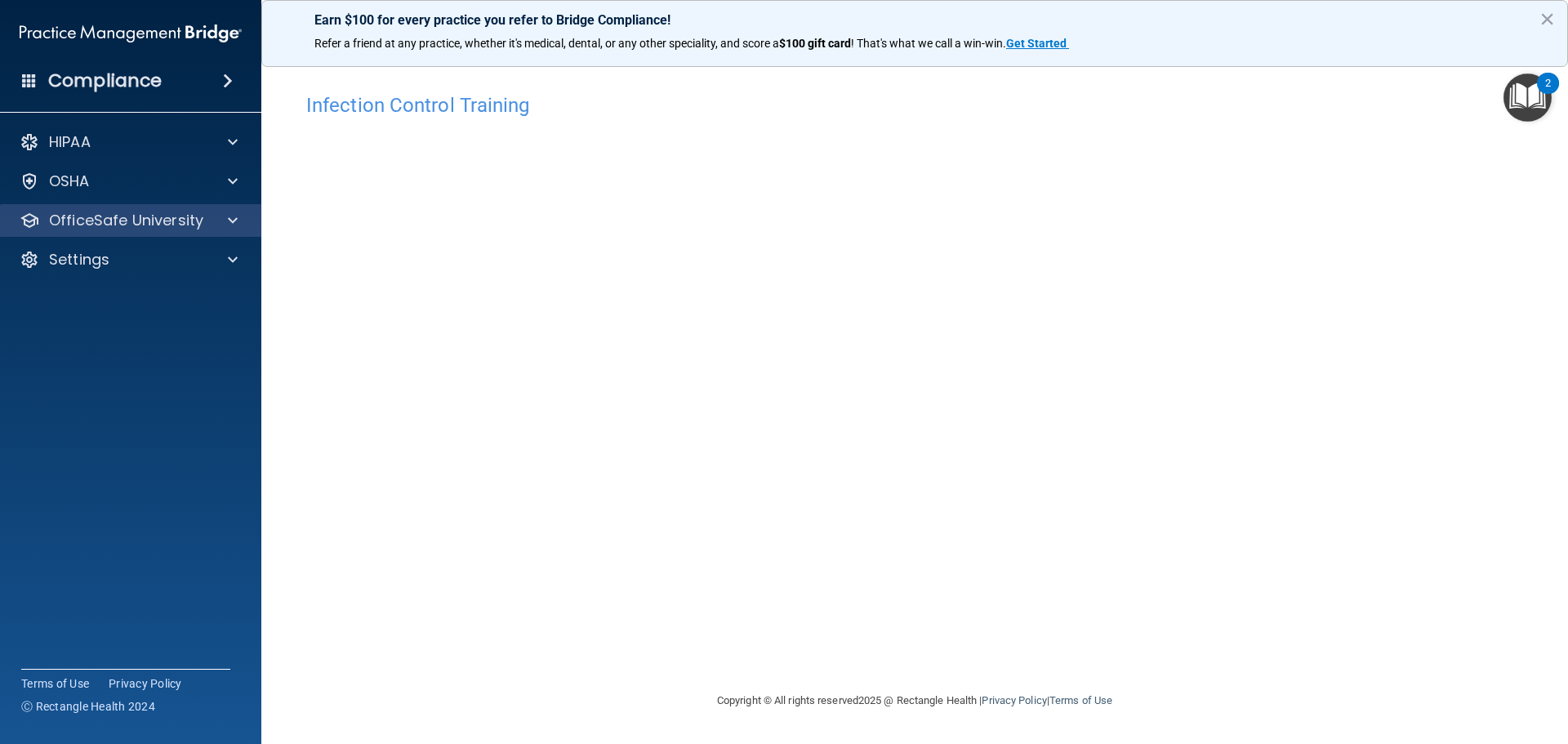
click at [201, 209] on div "OfficeSafe University" at bounding box center [131, 220] width 262 height 33
click at [193, 213] on p "OfficeSafe University" at bounding box center [126, 220] width 154 height 19
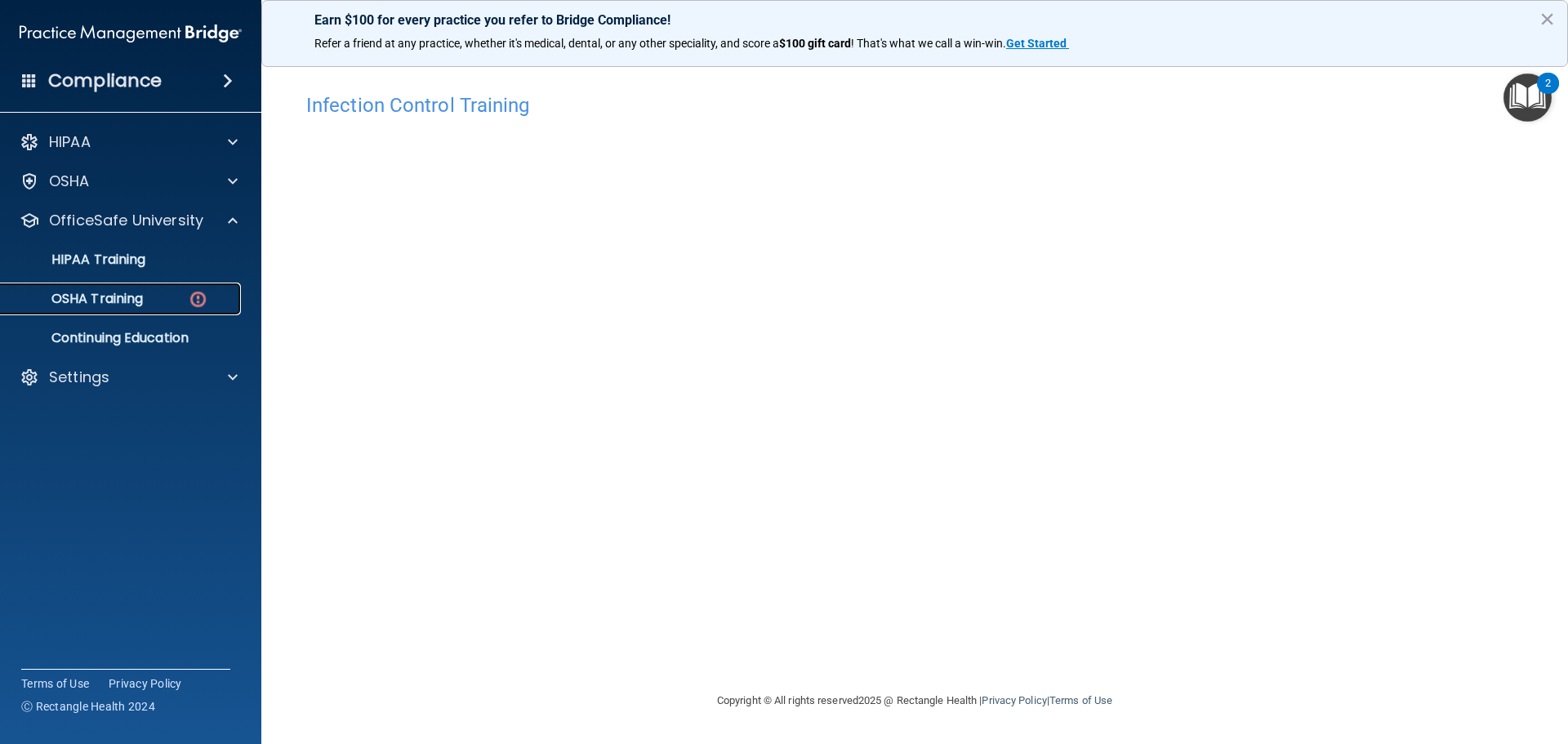
click at [164, 293] on div "OSHA Training" at bounding box center [122, 299] width 223 height 17
